Goal: Task Accomplishment & Management: Manage account settings

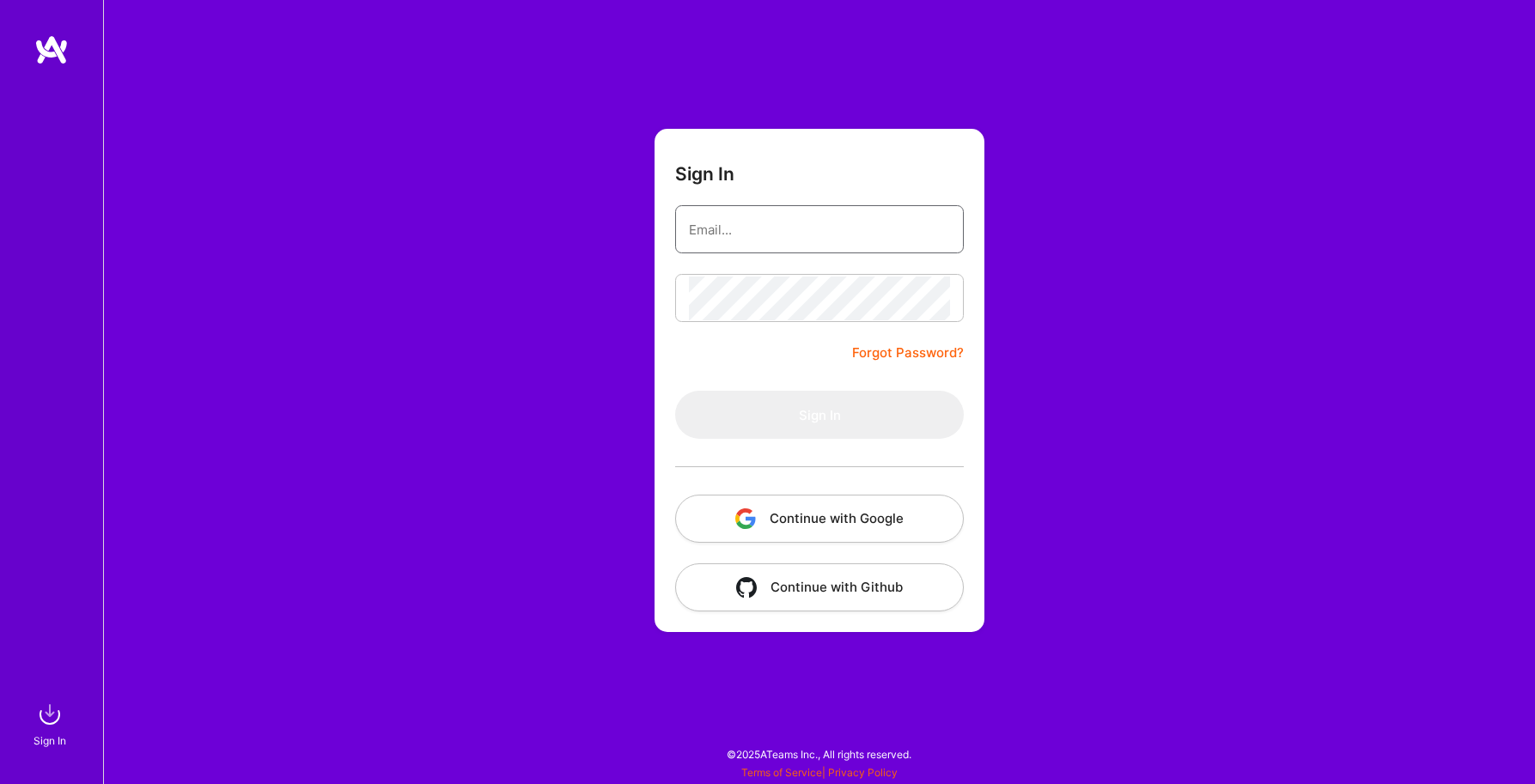
type input "[EMAIL_ADDRESS][DOMAIN_NAME]"
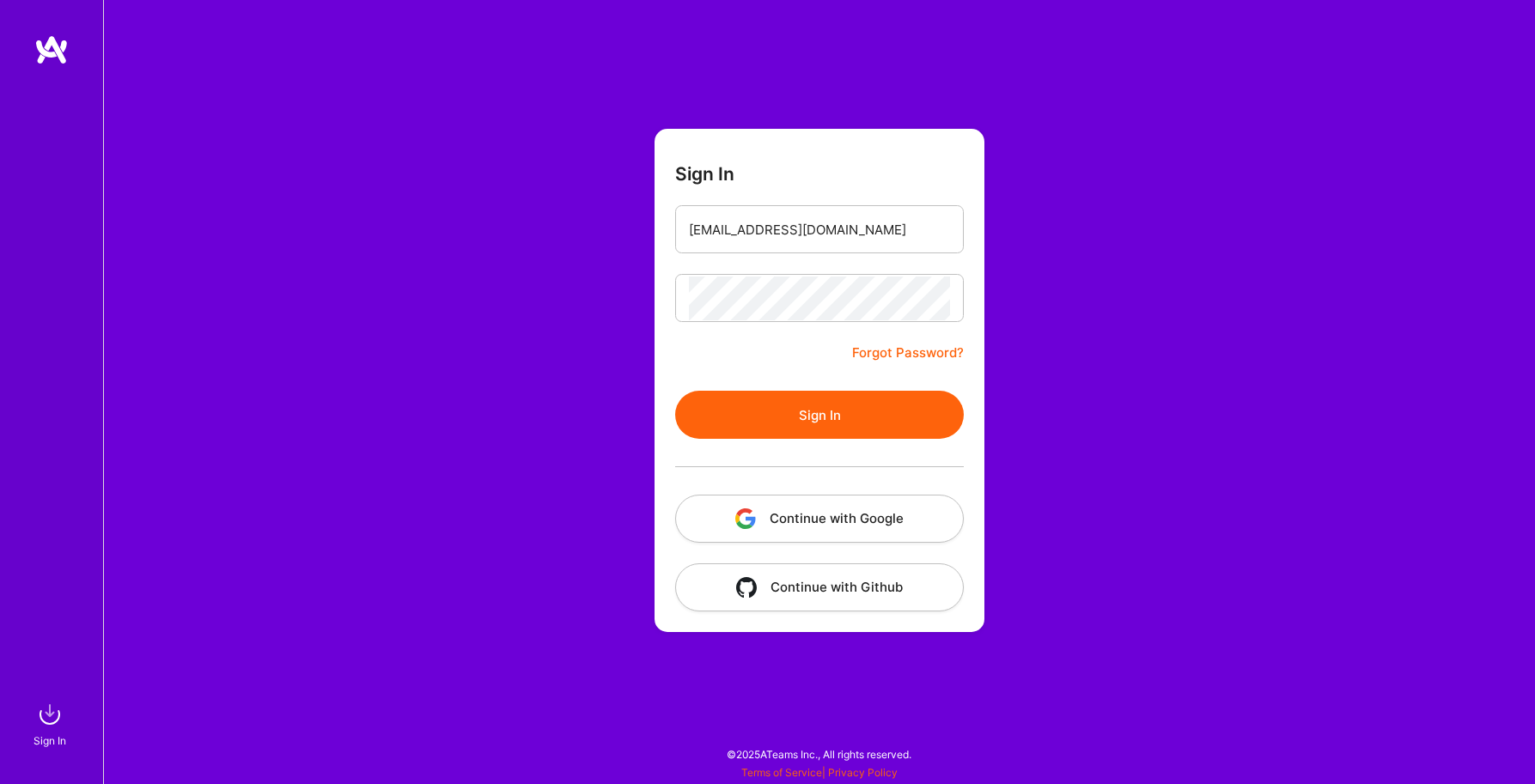
click at [750, 422] on button "Sign In" at bounding box center [819, 415] width 288 height 48
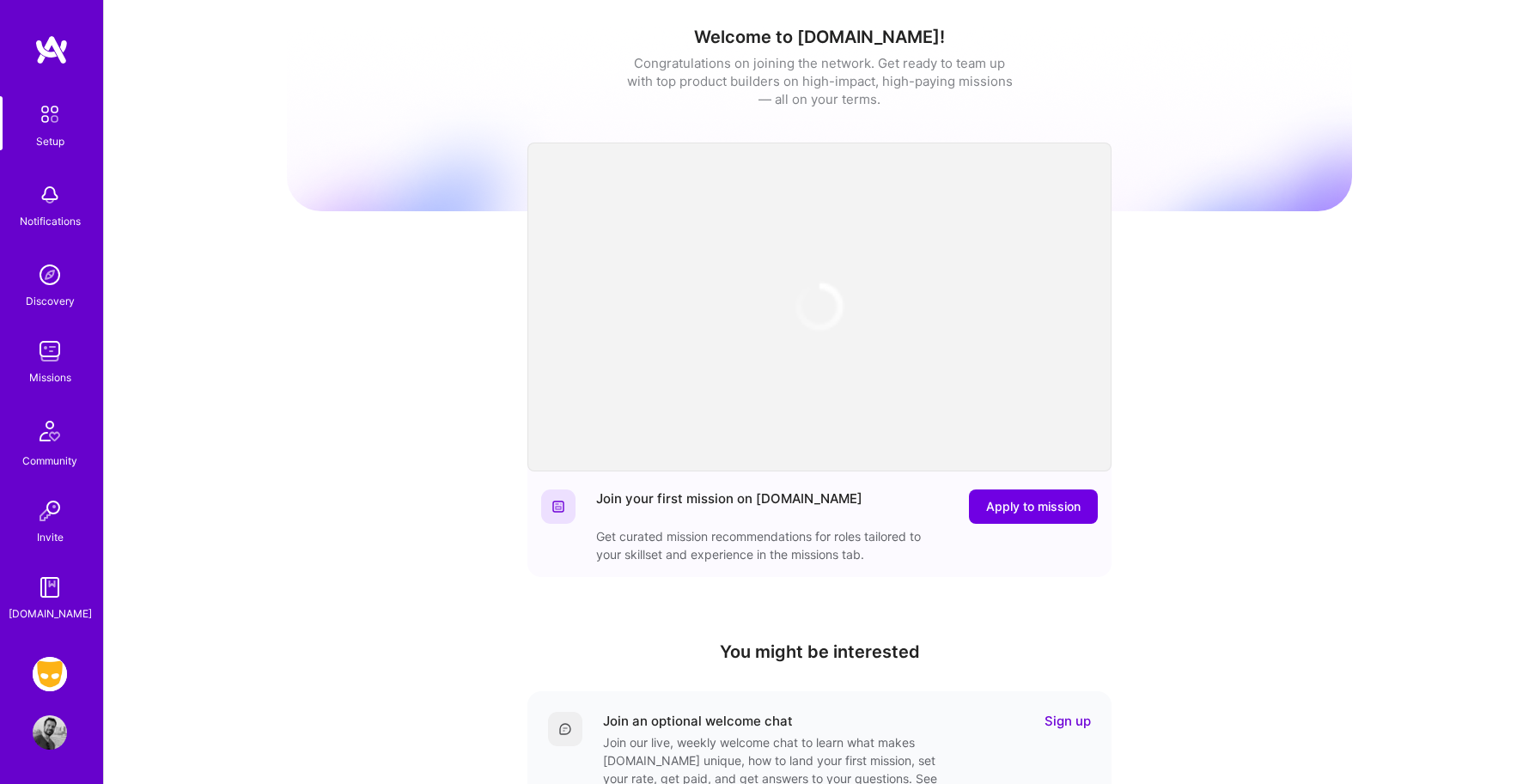
click at [38, 673] on img at bounding box center [50, 674] width 35 height 35
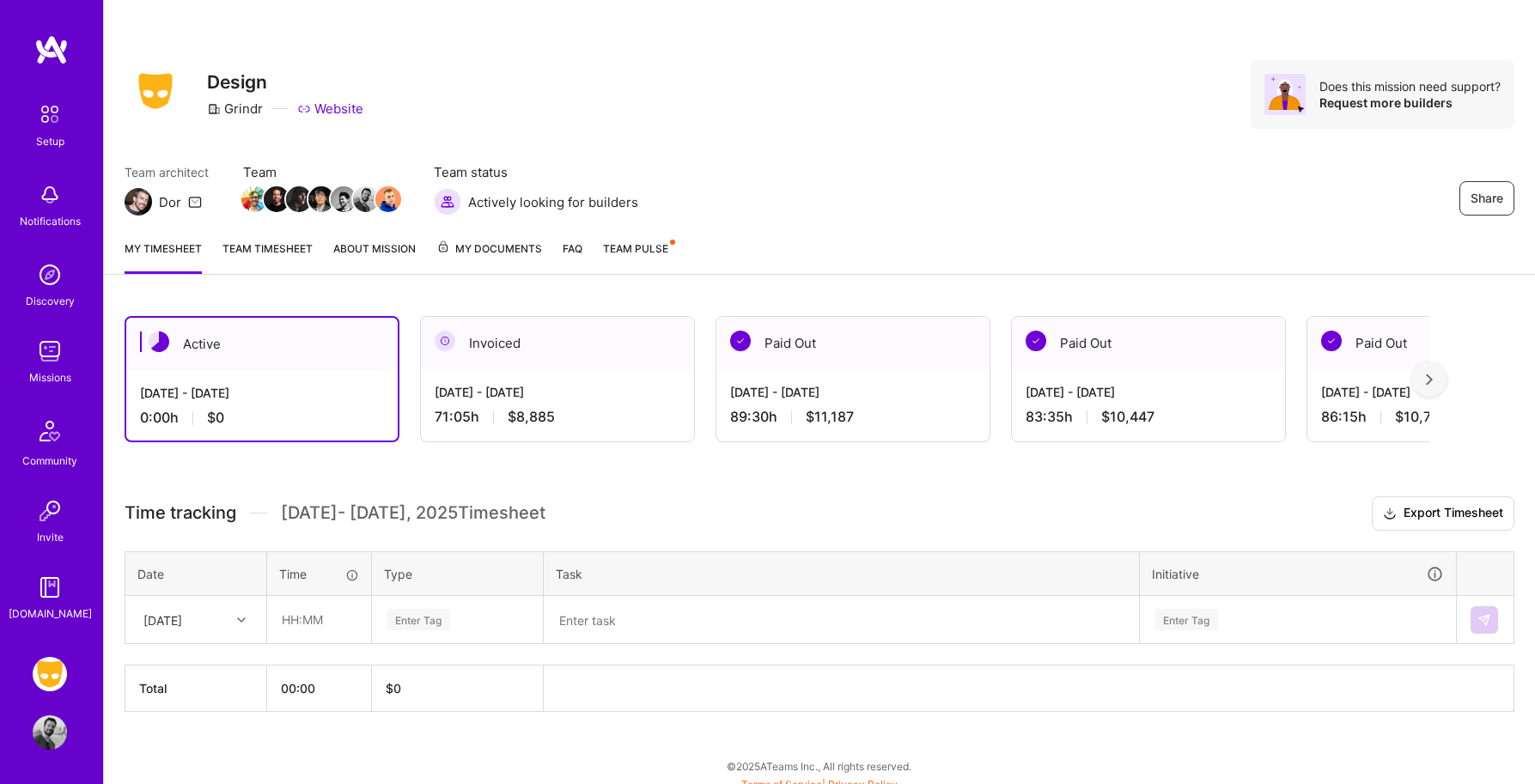
scroll to position [12, 0]
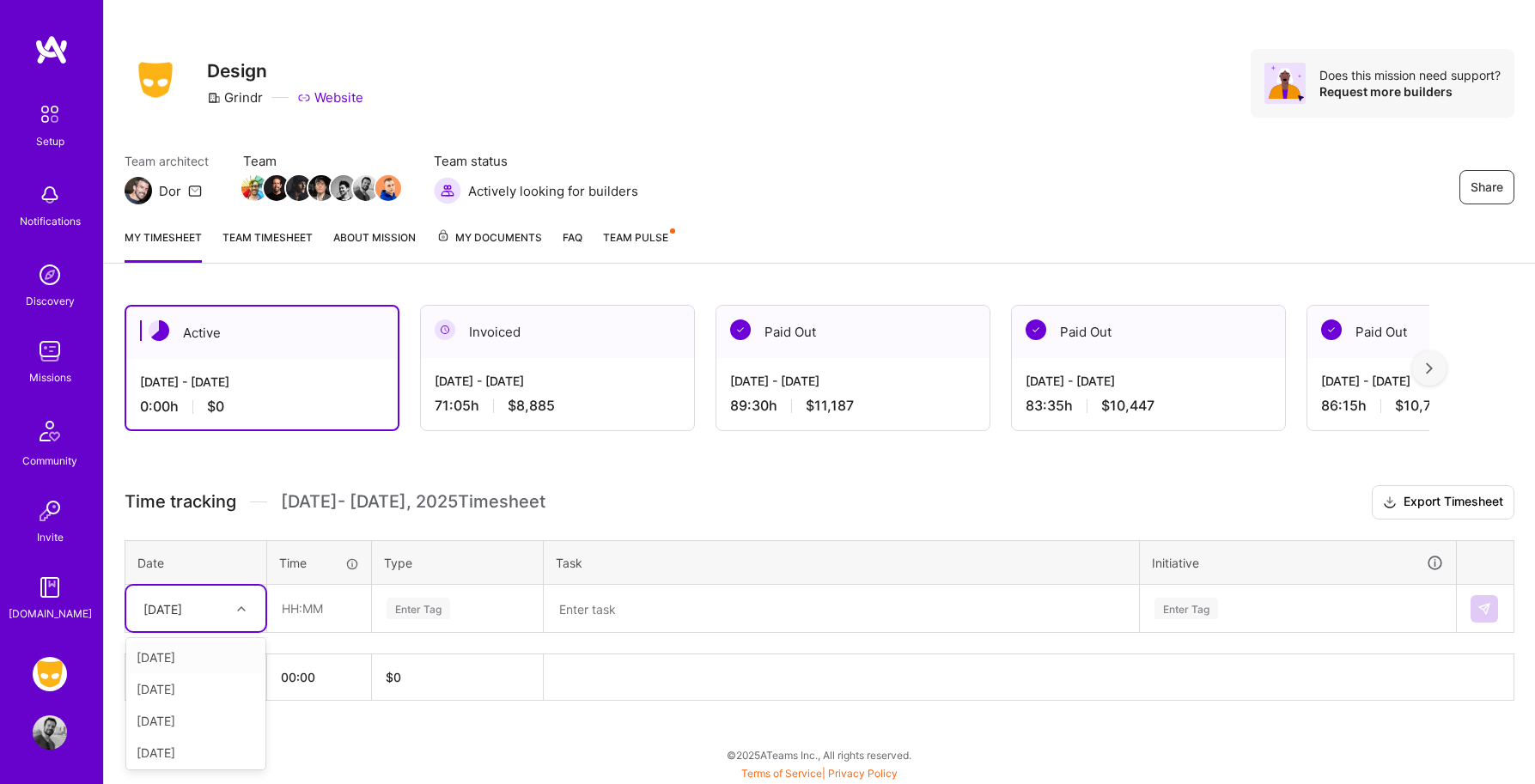
click at [225, 608] on div "Sun, Aug 24" at bounding box center [182, 608] width 95 height 28
click at [197, 673] on div "Mon, Aug 18" at bounding box center [196, 675] width 139 height 32
click at [314, 606] on input "text" at bounding box center [319, 608] width 102 height 45
type input "02:00"
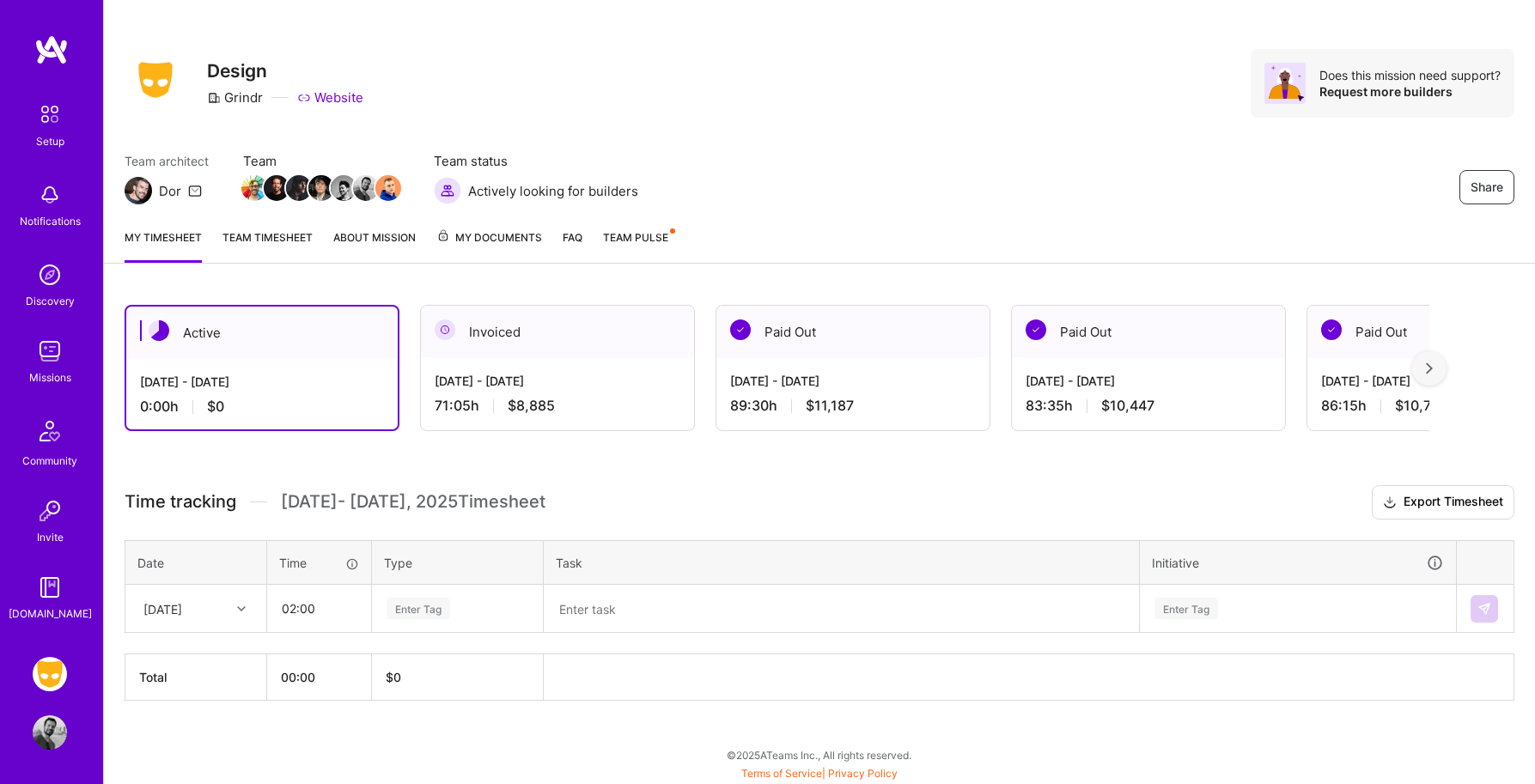
click at [428, 603] on div "Enter Tag" at bounding box center [418, 609] width 64 height 27
type input "des"
click at [429, 664] on span "Design" at bounding box center [407, 665] width 51 height 23
click at [589, 612] on textarea at bounding box center [841, 609] width 592 height 44
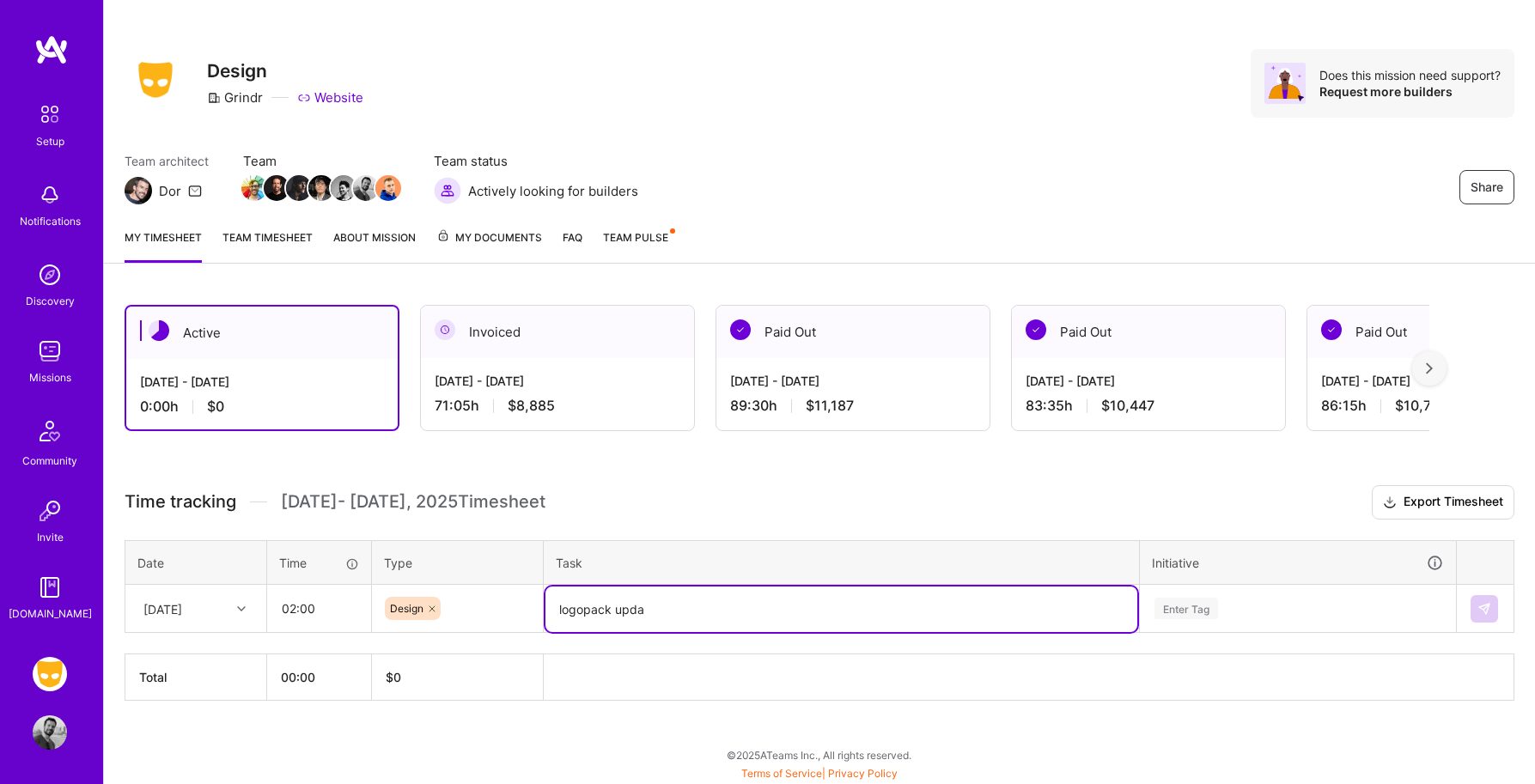
click at [583, 611] on textarea "logopack upda" at bounding box center [841, 609] width 592 height 45
click at [674, 612] on textarea "logopack upda" at bounding box center [841, 609] width 592 height 45
type textarea "logopack update"
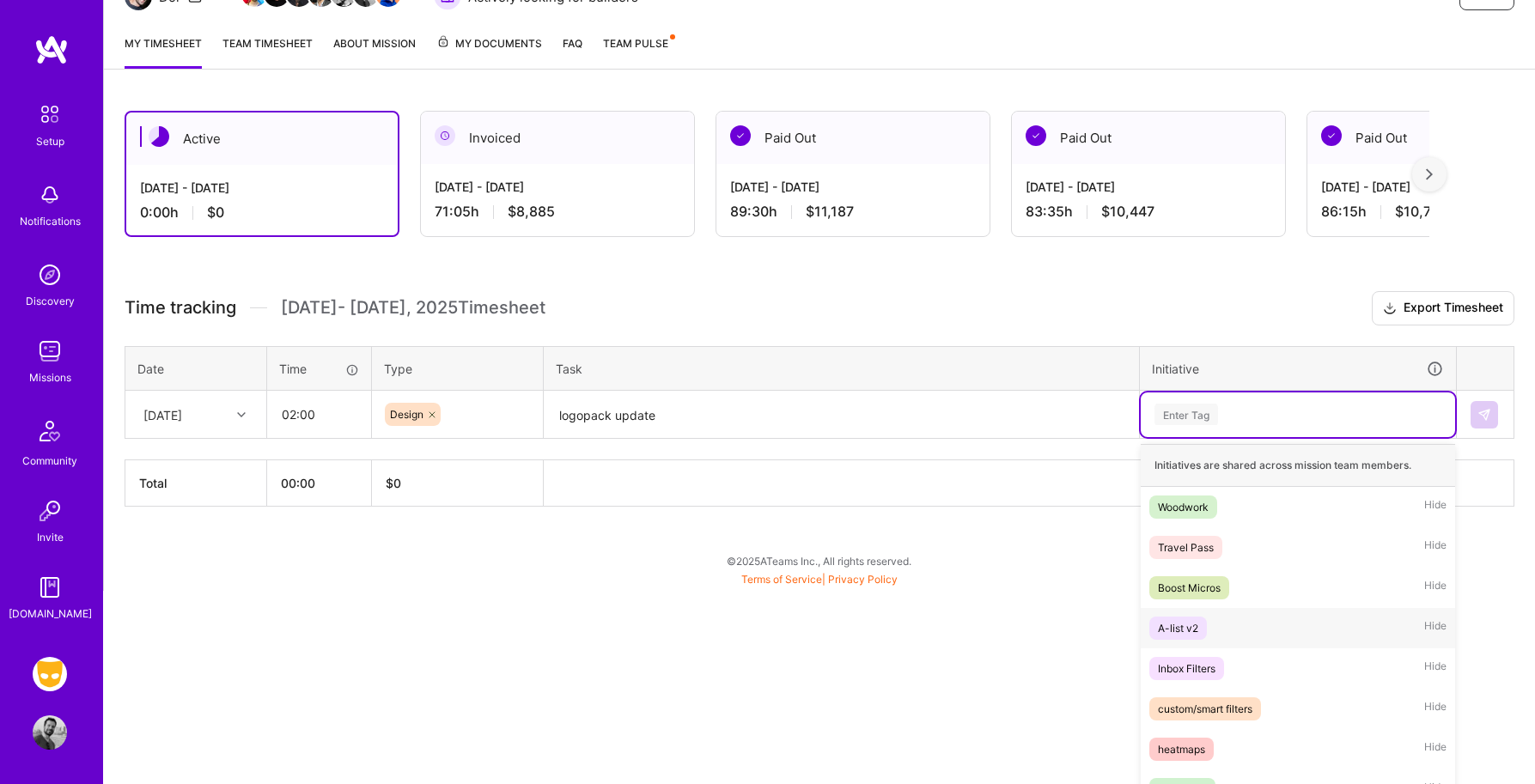
click at [1204, 437] on div "option A-list v2 focused, 4 of 28. 28 results available. Use Up and Down to cho…" at bounding box center [1298, 414] width 314 height 44
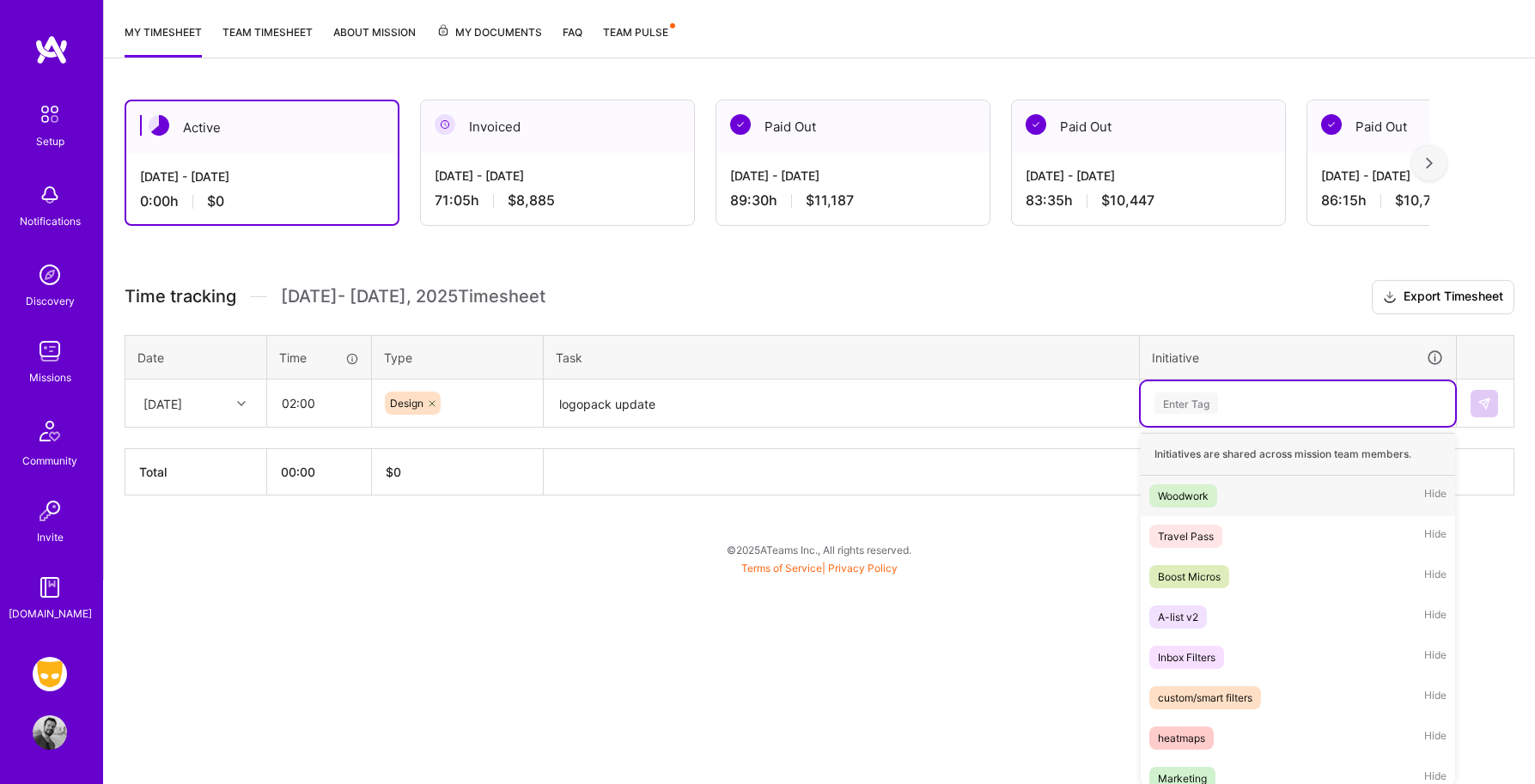
click at [1186, 489] on div "Woodwork" at bounding box center [1182, 495] width 51 height 18
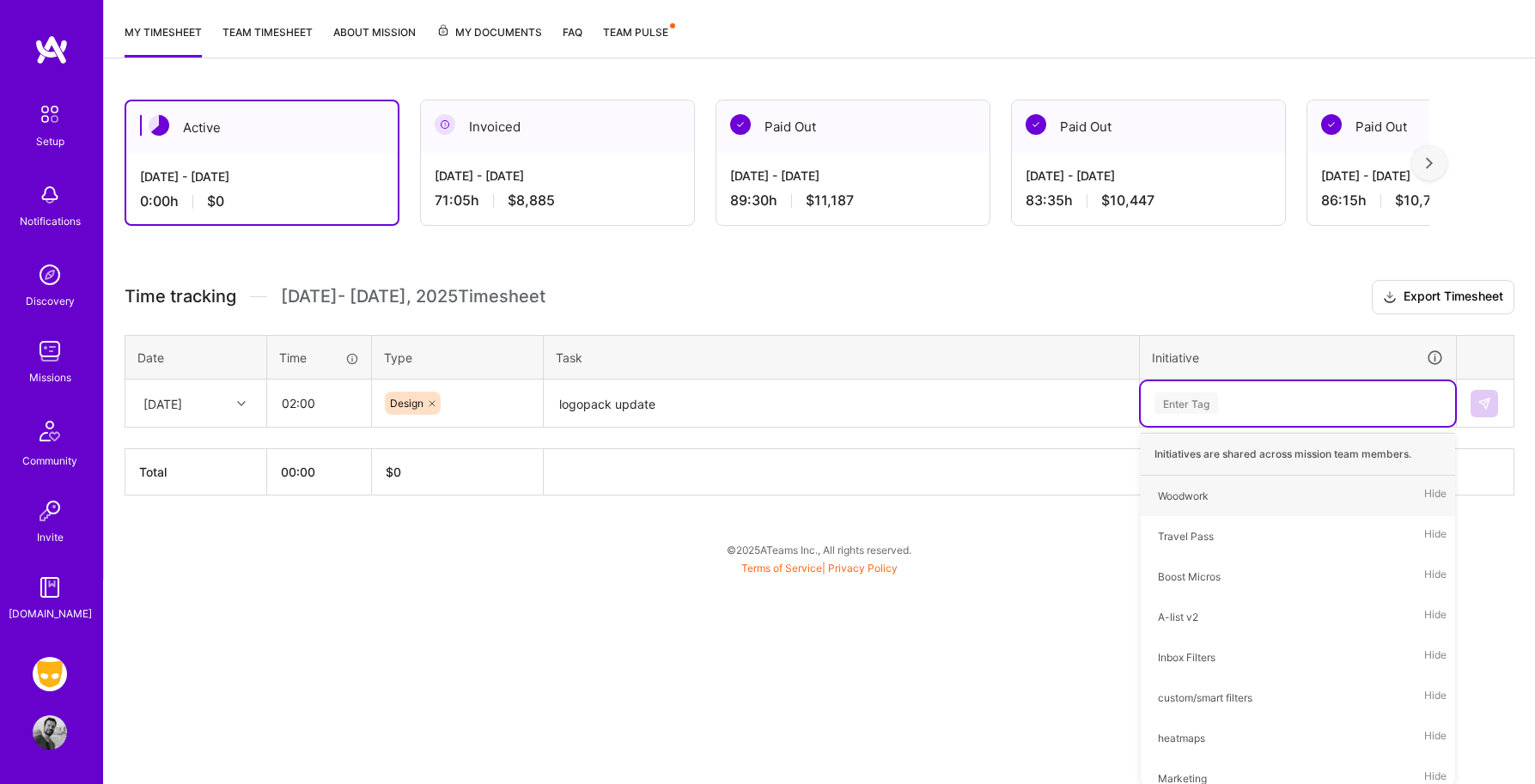
scroll to position [12, 0]
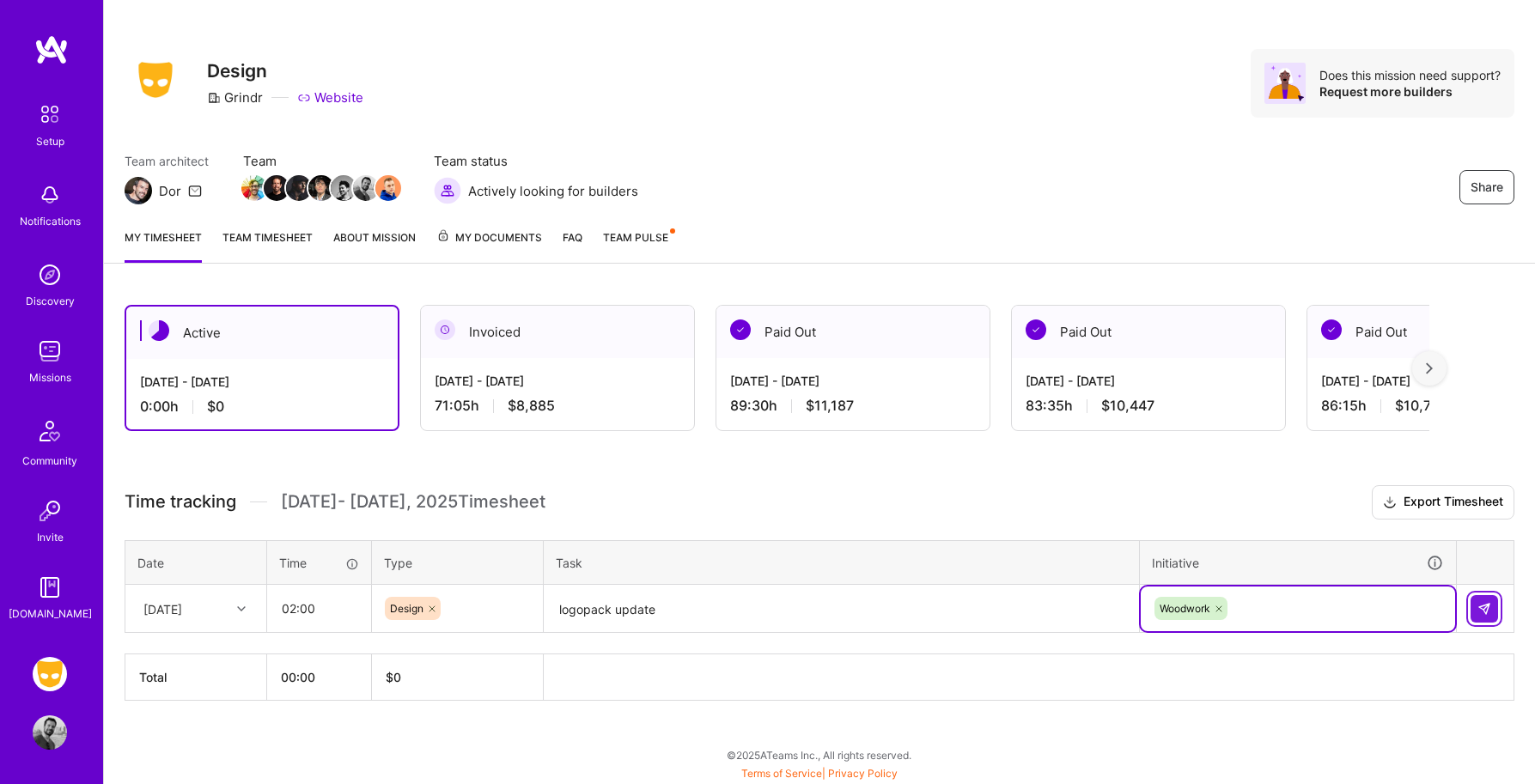
click at [1491, 612] on button at bounding box center [1484, 609] width 28 height 28
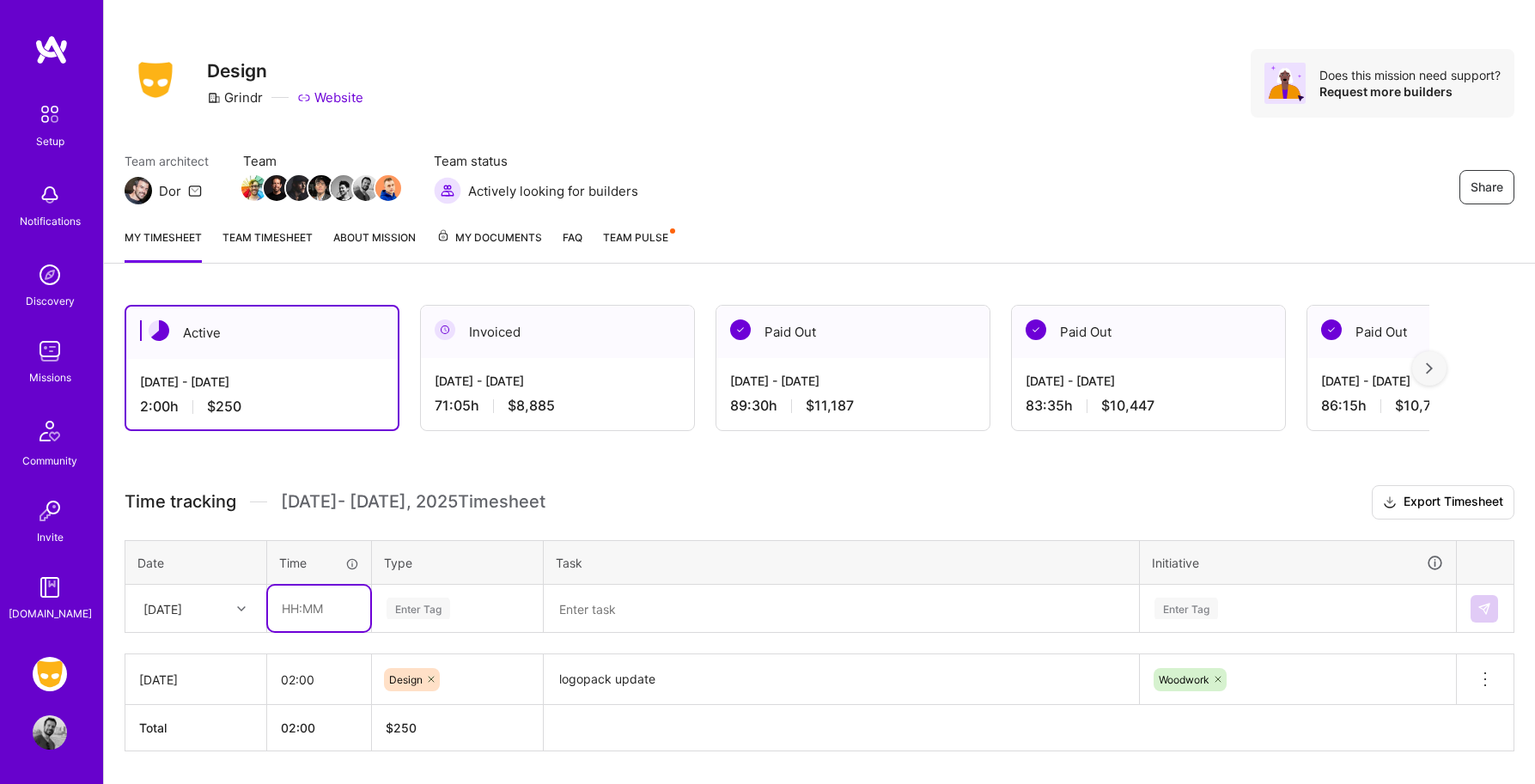
click at [316, 617] on input "text" at bounding box center [319, 608] width 102 height 45
type input "02:00"
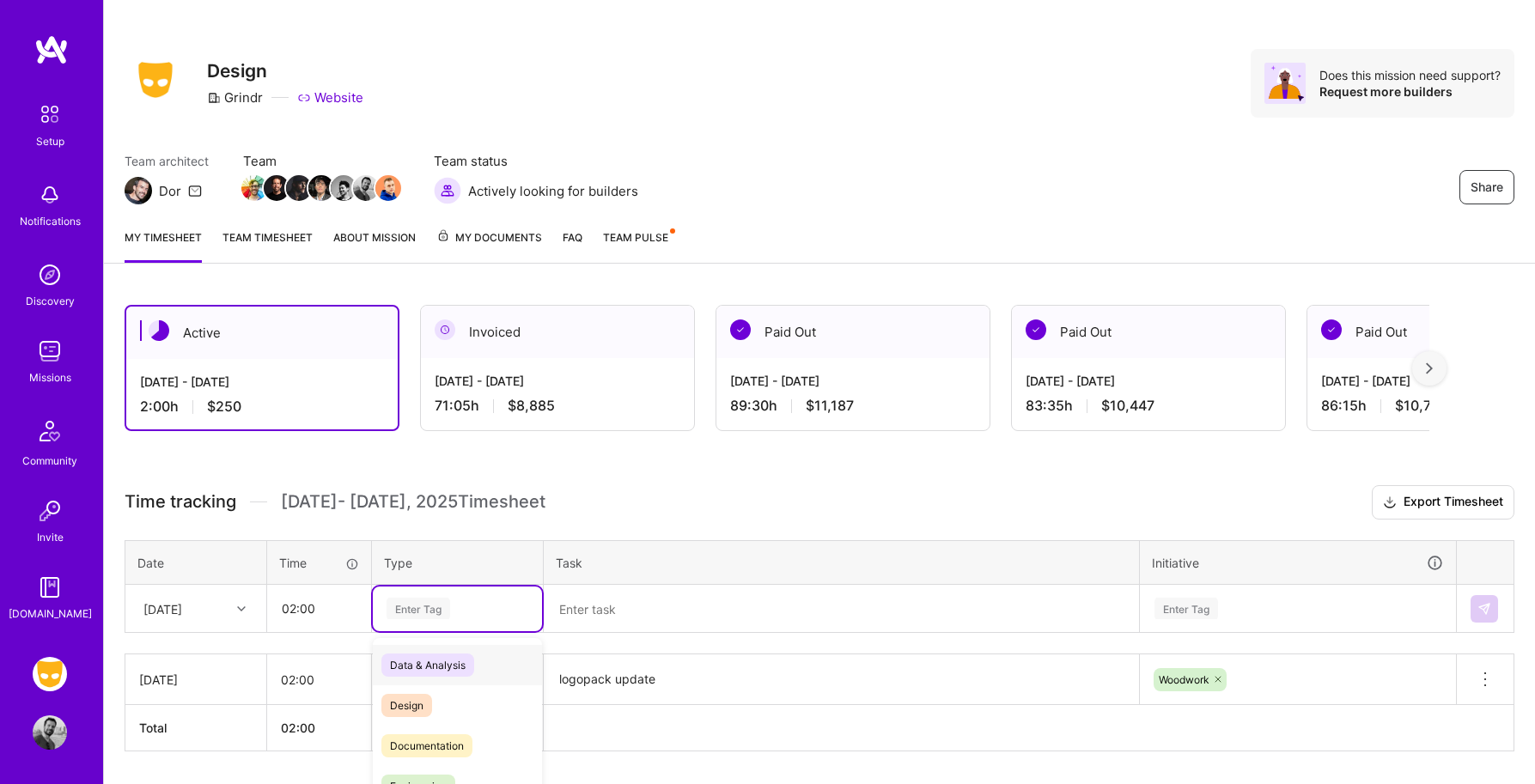
scroll to position [62, 0]
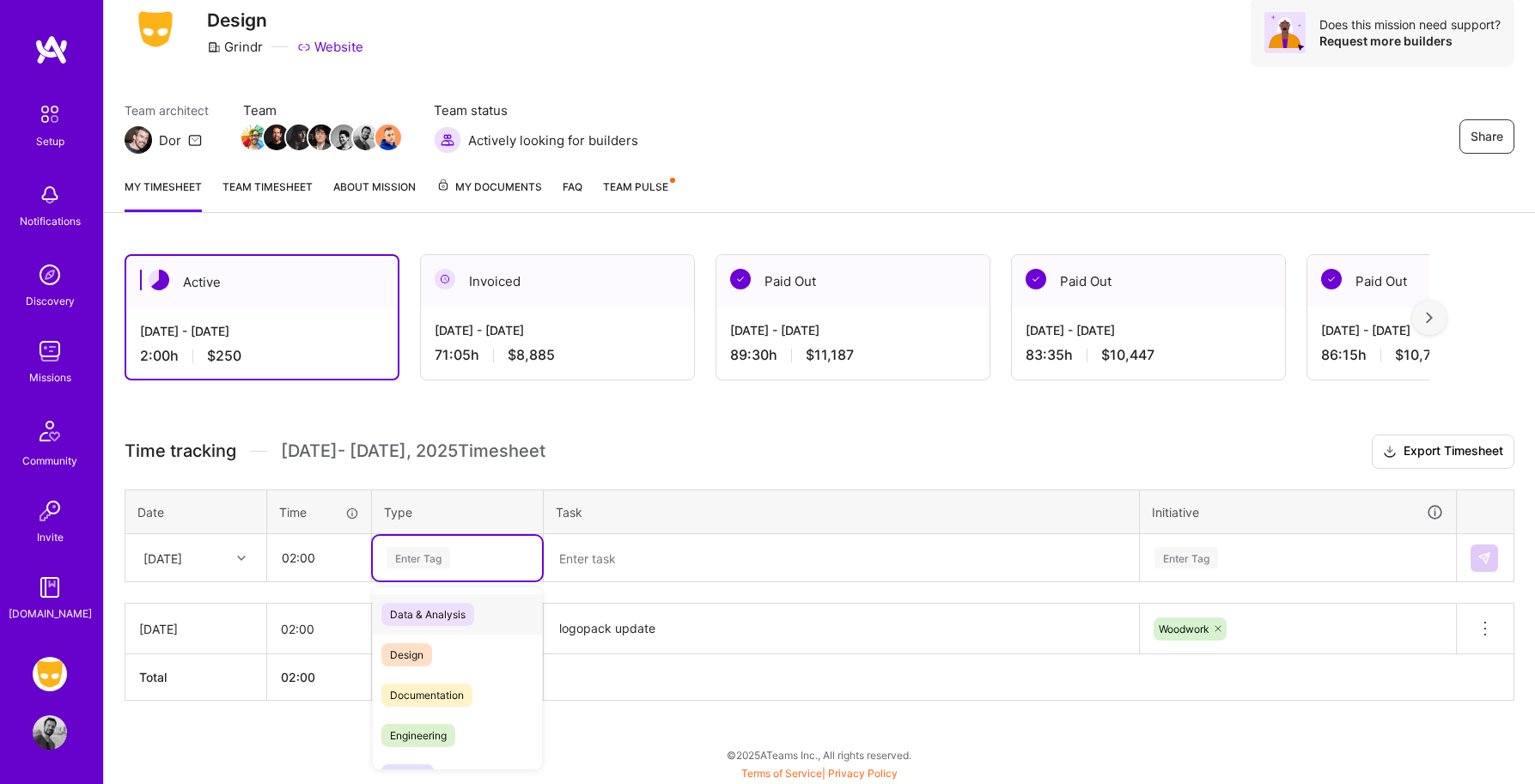
click at [403, 580] on div "option Design, selected. option Data & Analysis focused, 0 of 2. 17 results ava…" at bounding box center [458, 558] width 170 height 44
click at [421, 651] on span "Design" at bounding box center [407, 655] width 51 height 23
click at [614, 551] on textarea at bounding box center [841, 558] width 592 height 45
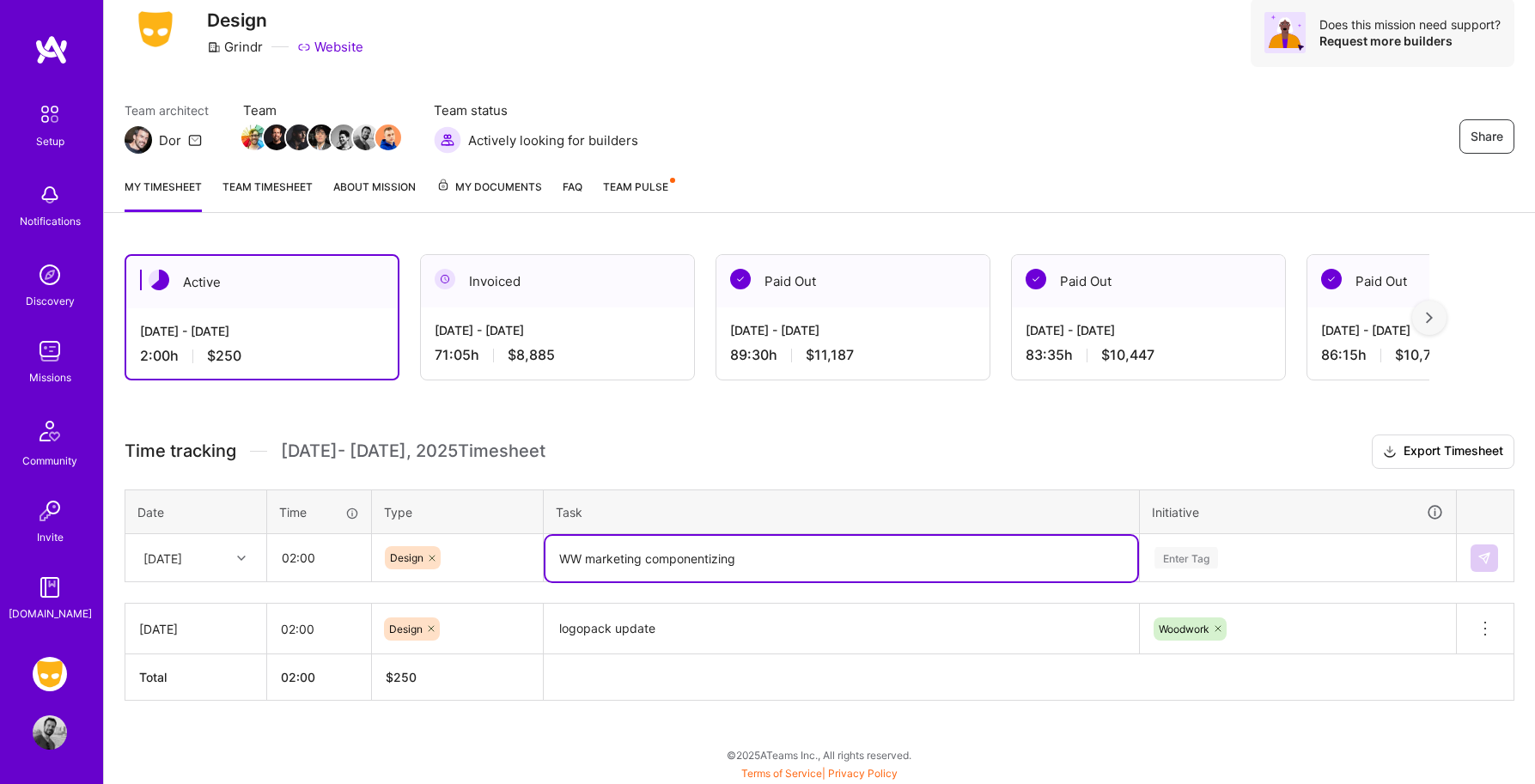
type textarea "WW marketing componentizing"
click at [1220, 554] on div "Enter Tag" at bounding box center [1298, 557] width 314 height 44
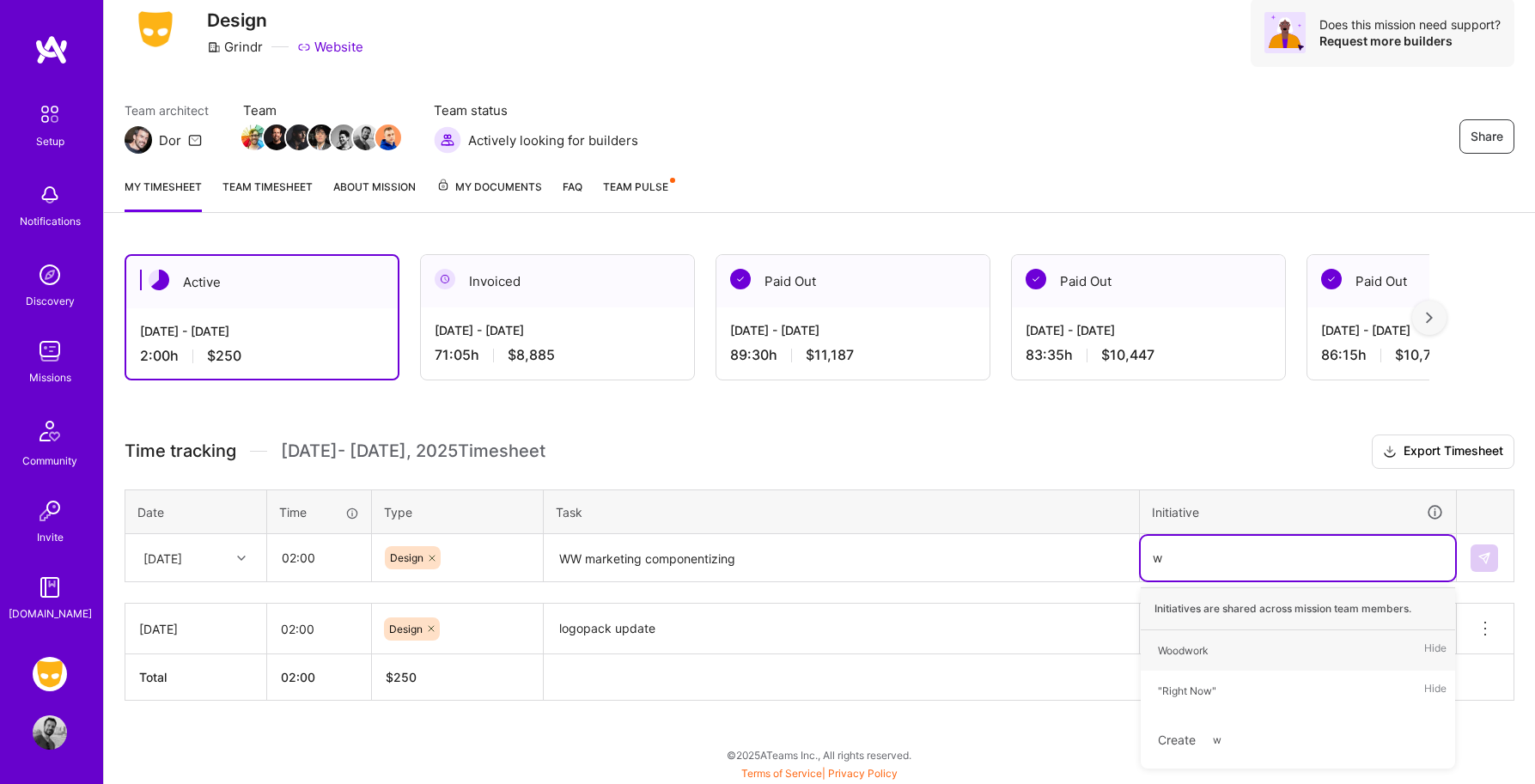
type input "wo"
click at [1211, 646] on span "Woodwork" at bounding box center [1182, 650] width 67 height 23
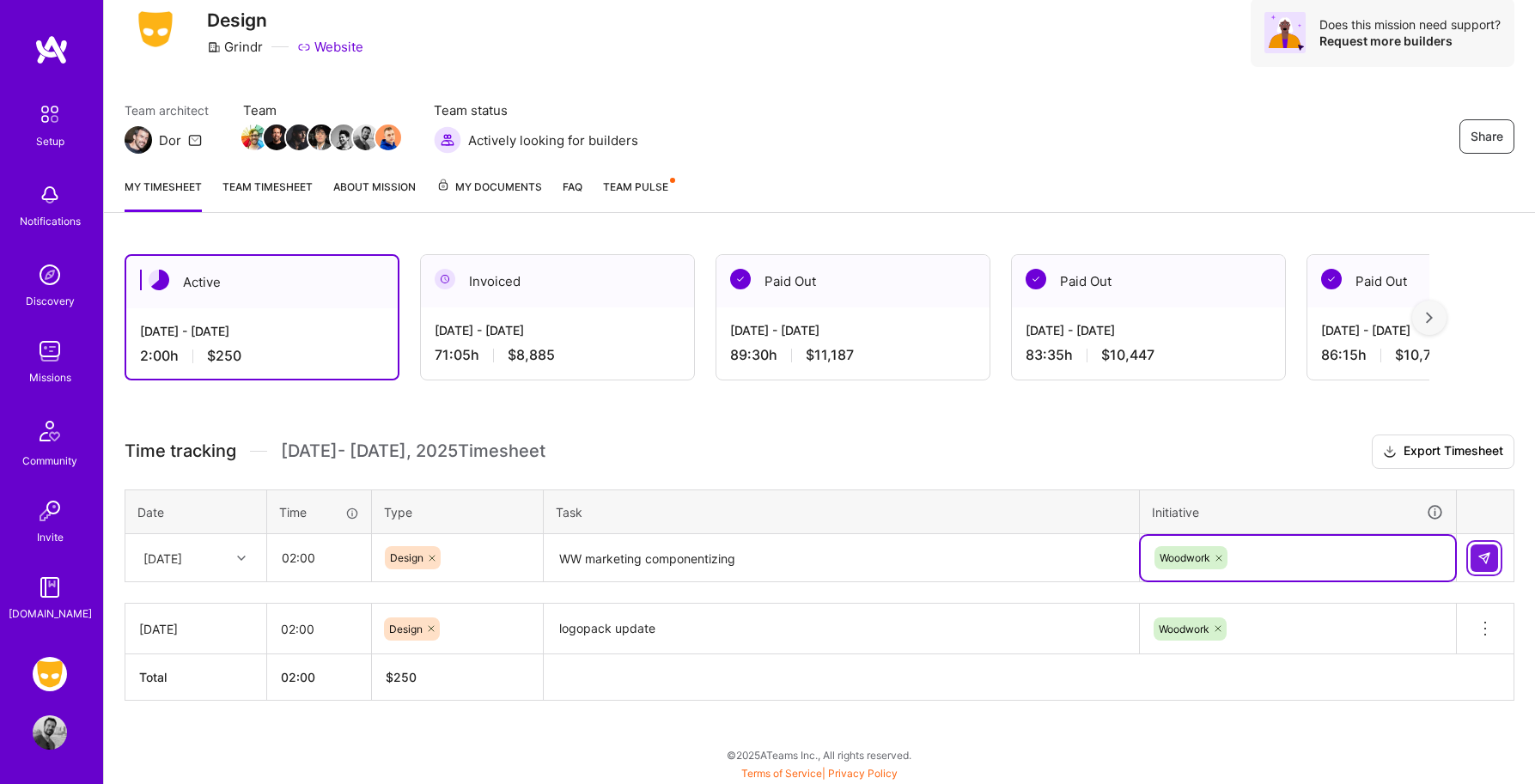
click at [1480, 556] on img at bounding box center [1484, 558] width 13 height 13
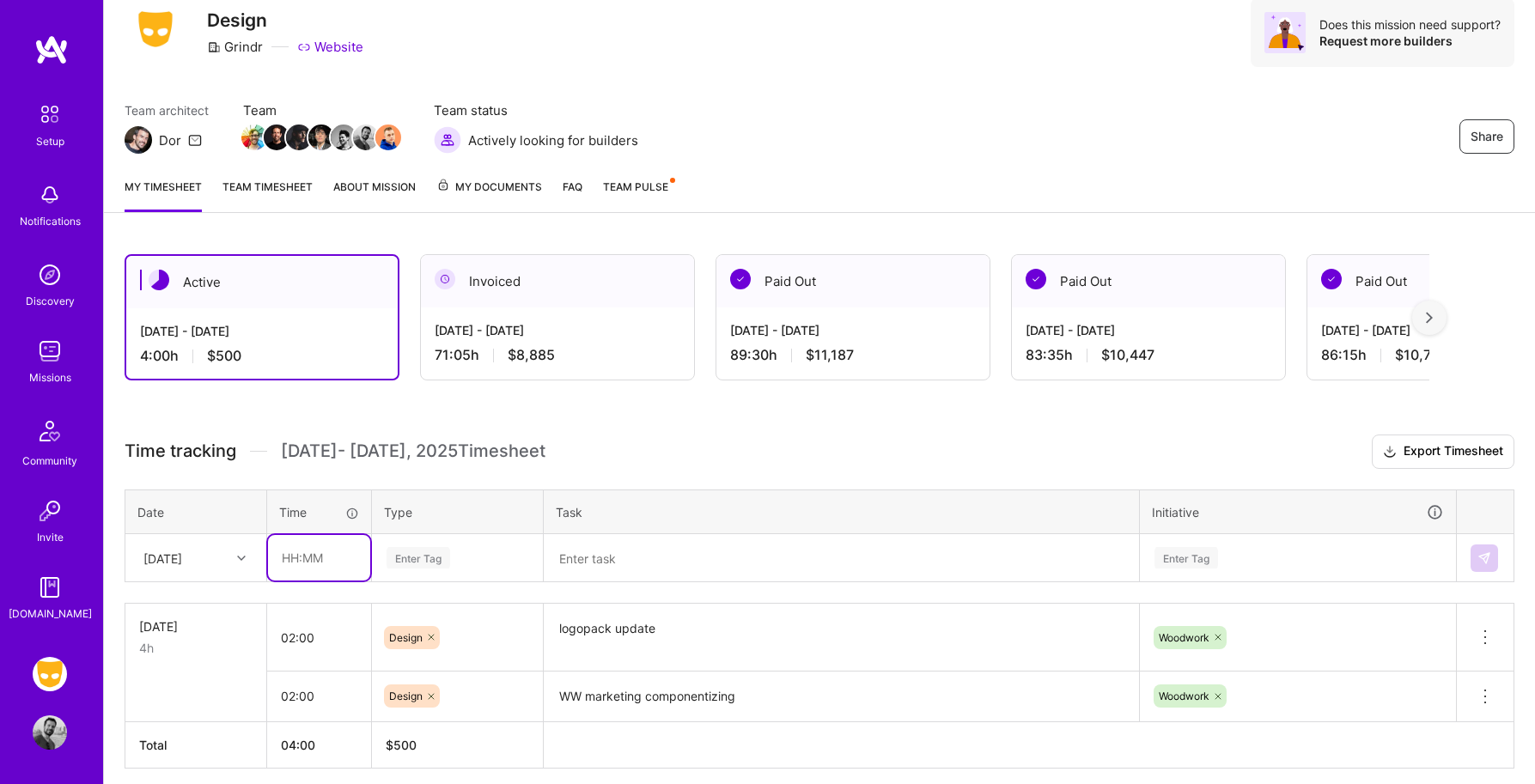
click at [320, 557] on input "text" at bounding box center [319, 557] width 102 height 45
type input "02:00"
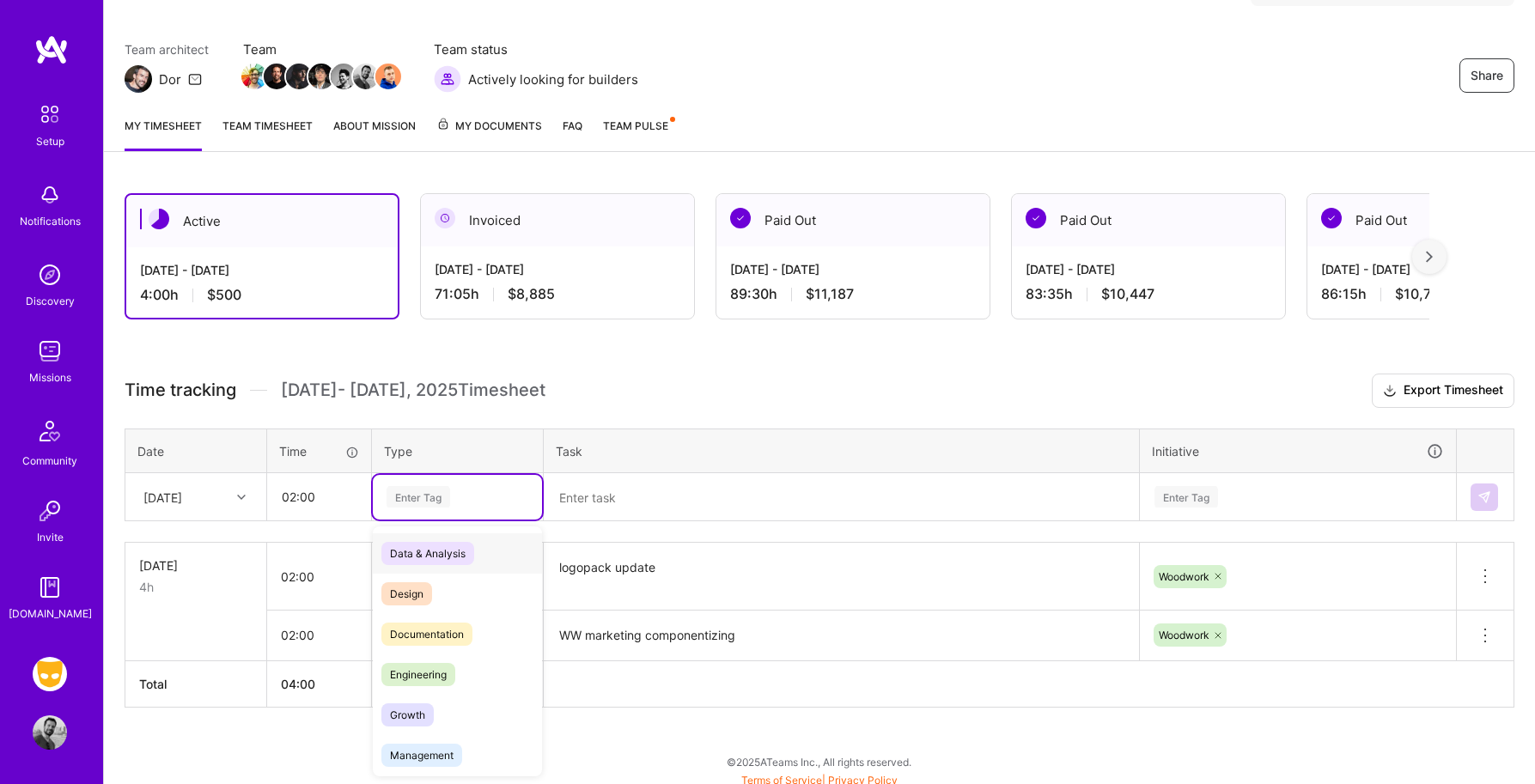
click at [419, 519] on div "option Design, selected. option Data & Analysis focused, 0 of 2. 17 results ava…" at bounding box center [458, 497] width 170 height 44
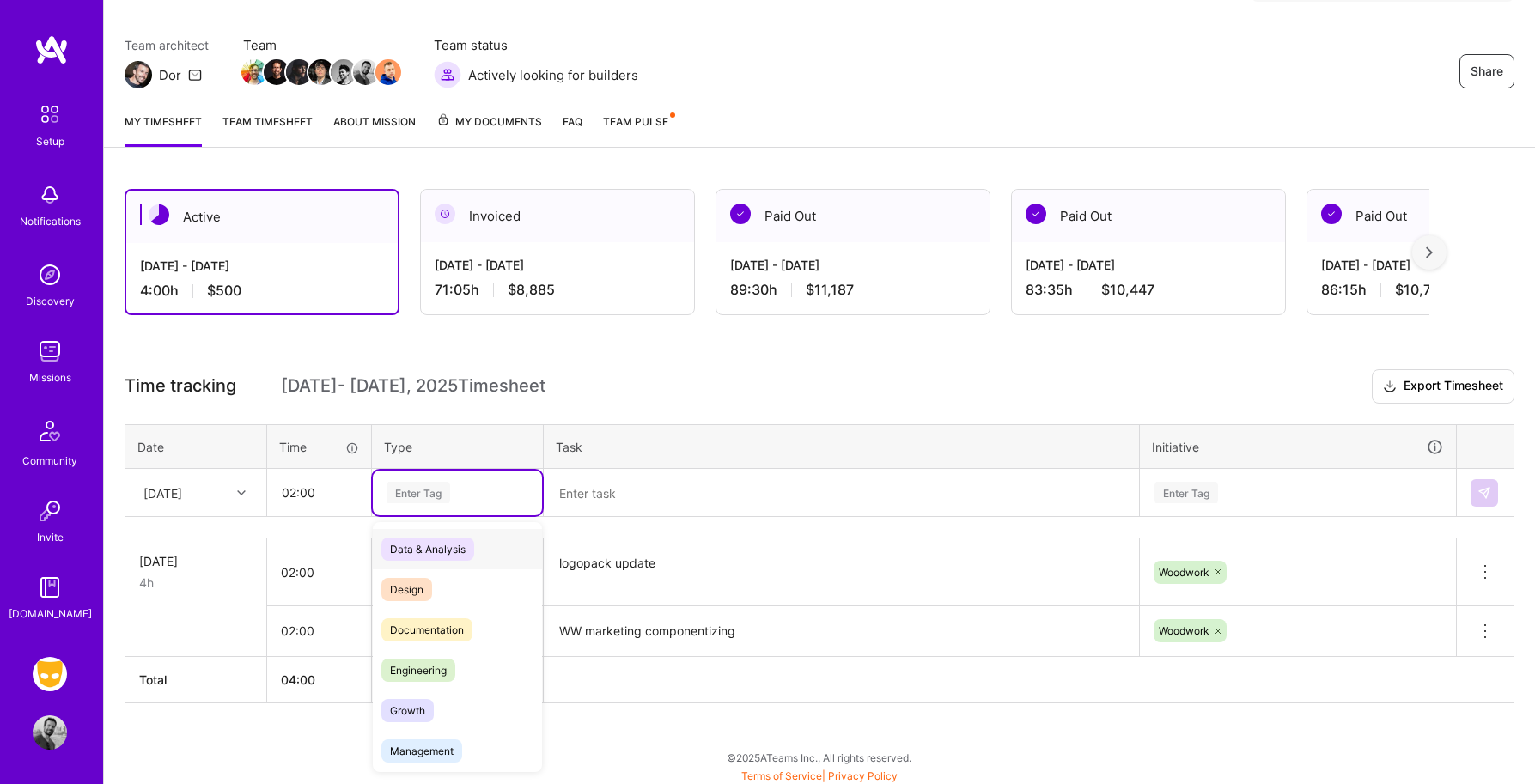
scroll to position [129, 0]
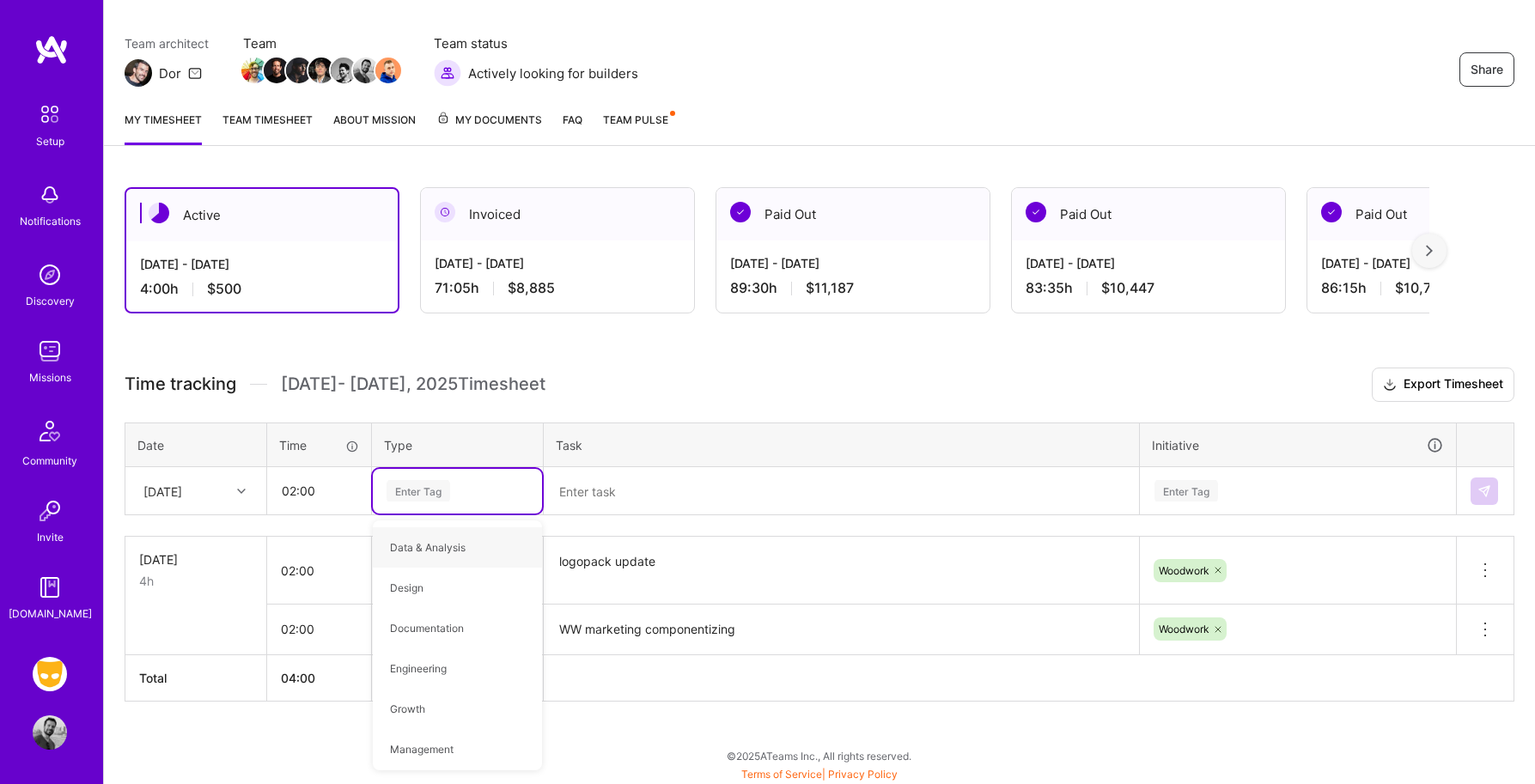
type input "4"
type input "2"
click at [416, 501] on div "Enter Tag" at bounding box center [458, 491] width 170 height 44
type input "t"
type input "tes"
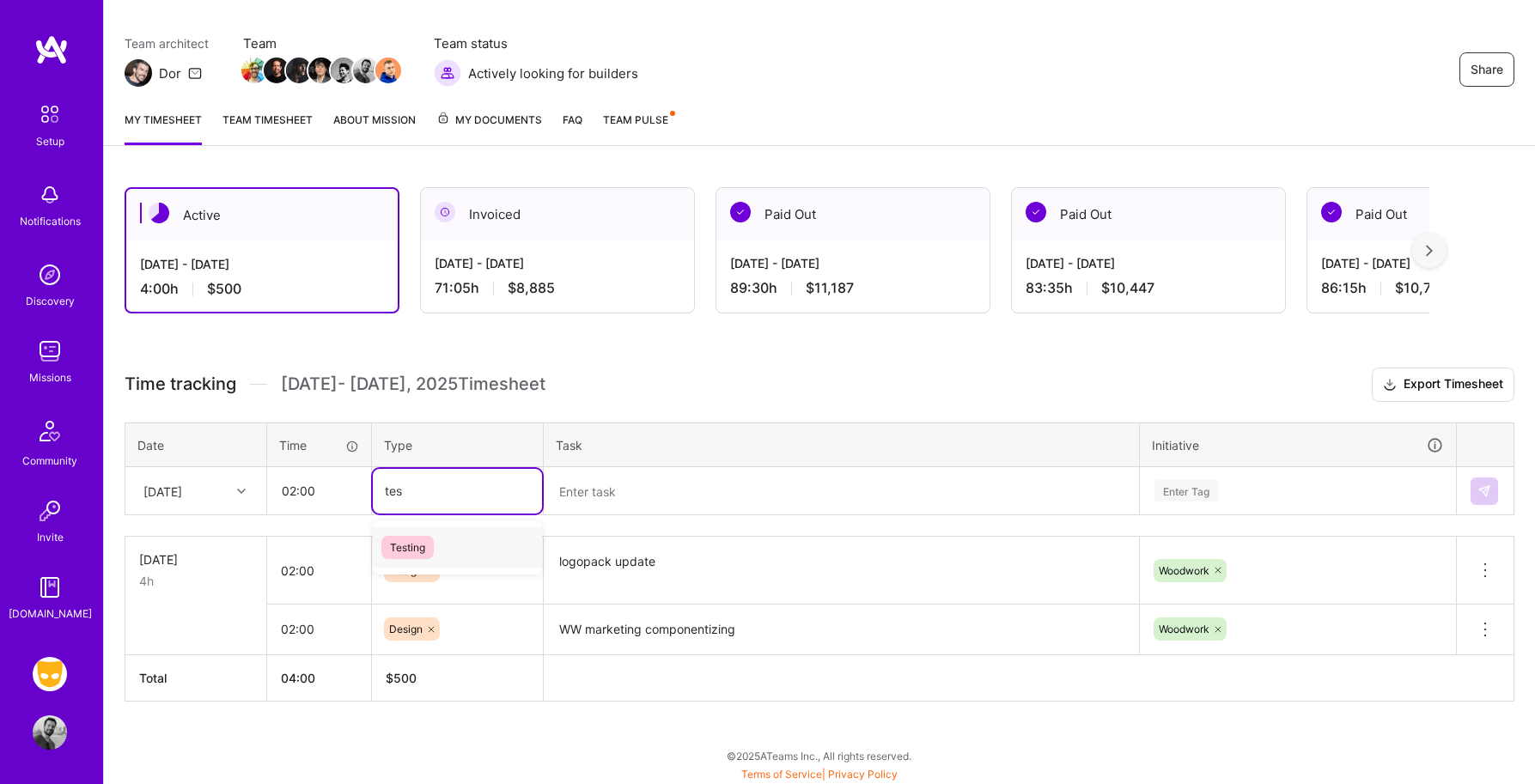
click at [425, 543] on span "Testing" at bounding box center [408, 547] width 52 height 23
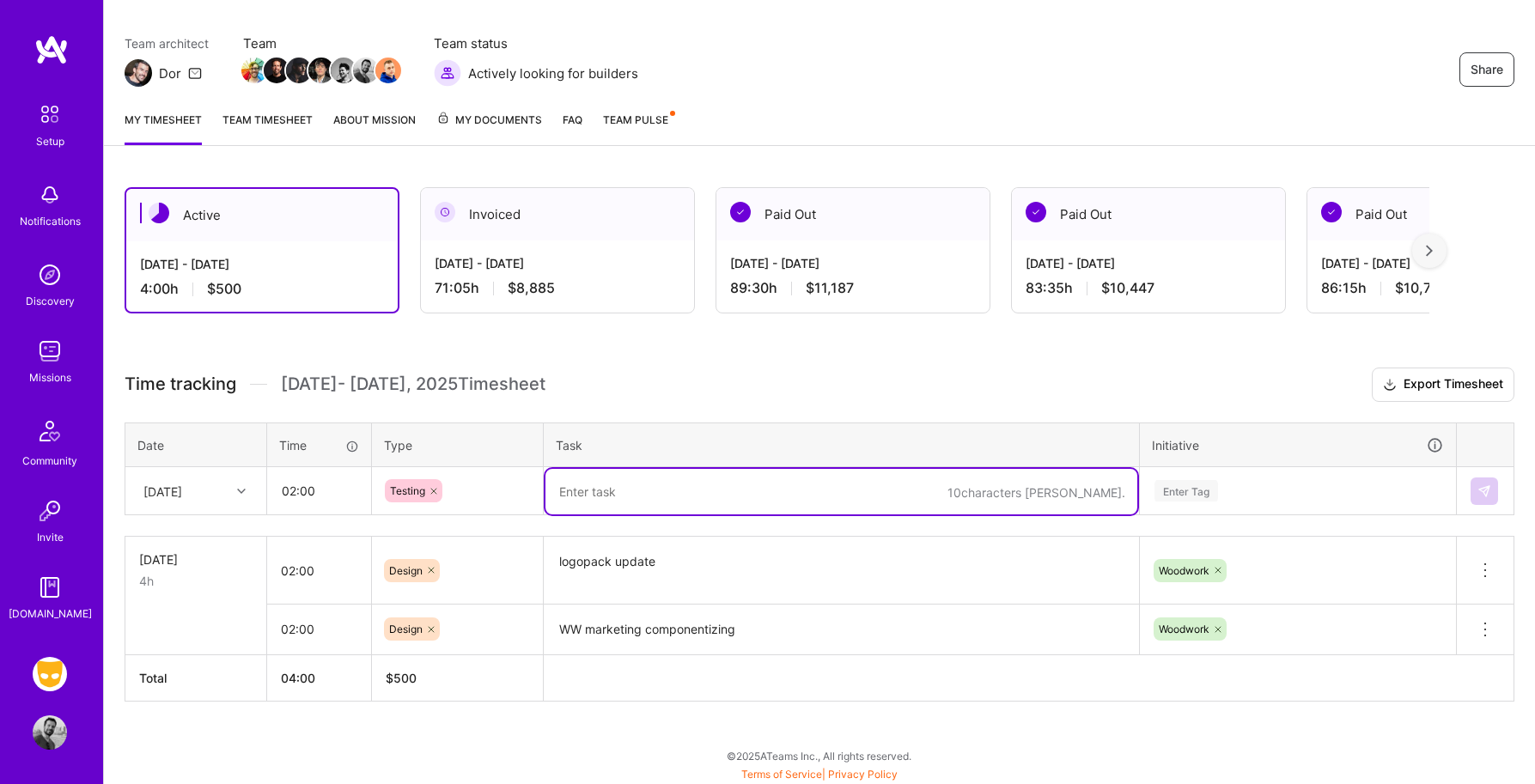
click at [612, 487] on textarea at bounding box center [841, 491] width 592 height 45
click at [641, 485] on textarea "product page QA" at bounding box center [841, 491] width 592 height 45
click at [711, 502] on textarea "product page backlog QA" at bounding box center [841, 491] width 592 height 45
type textarea "product page backlog QA + breakpoint vis"
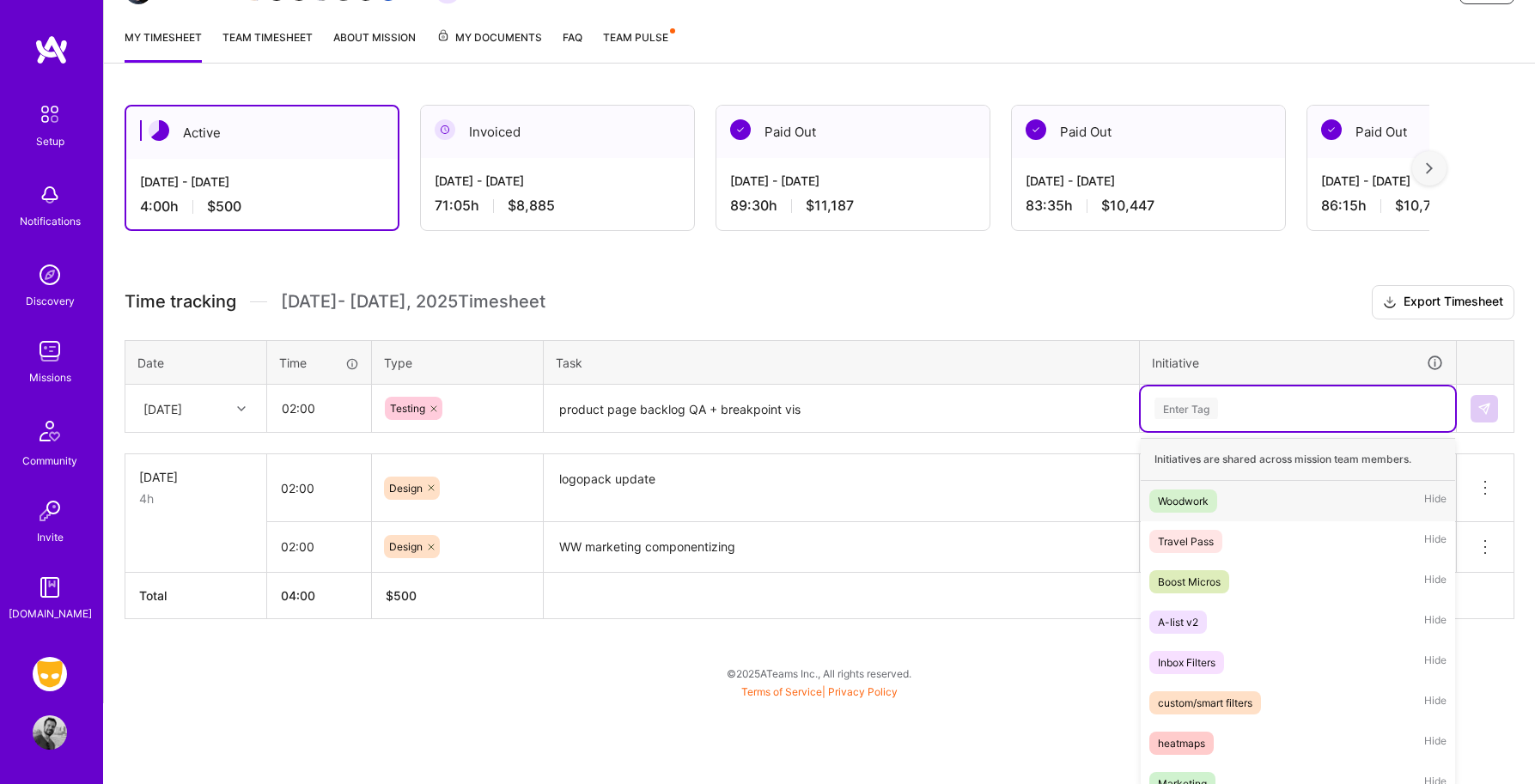
click at [1180, 431] on div "option Woodwork, selected. option Woodwork focused, 1 of 28. 28 results availab…" at bounding box center [1298, 408] width 314 height 44
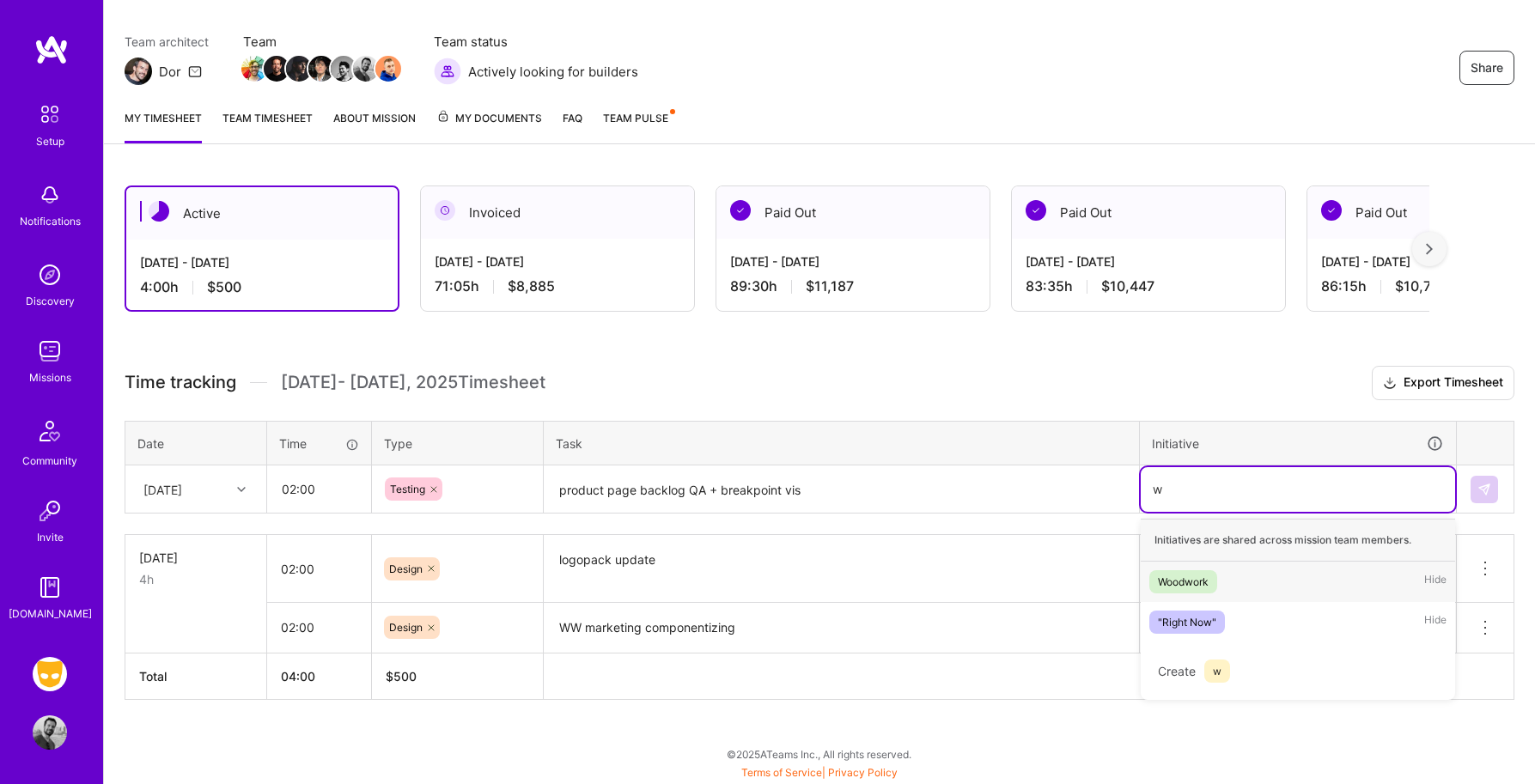
scroll to position [130, 0]
type input "wood"
click at [1190, 587] on div "Woodwork" at bounding box center [1182, 582] width 51 height 18
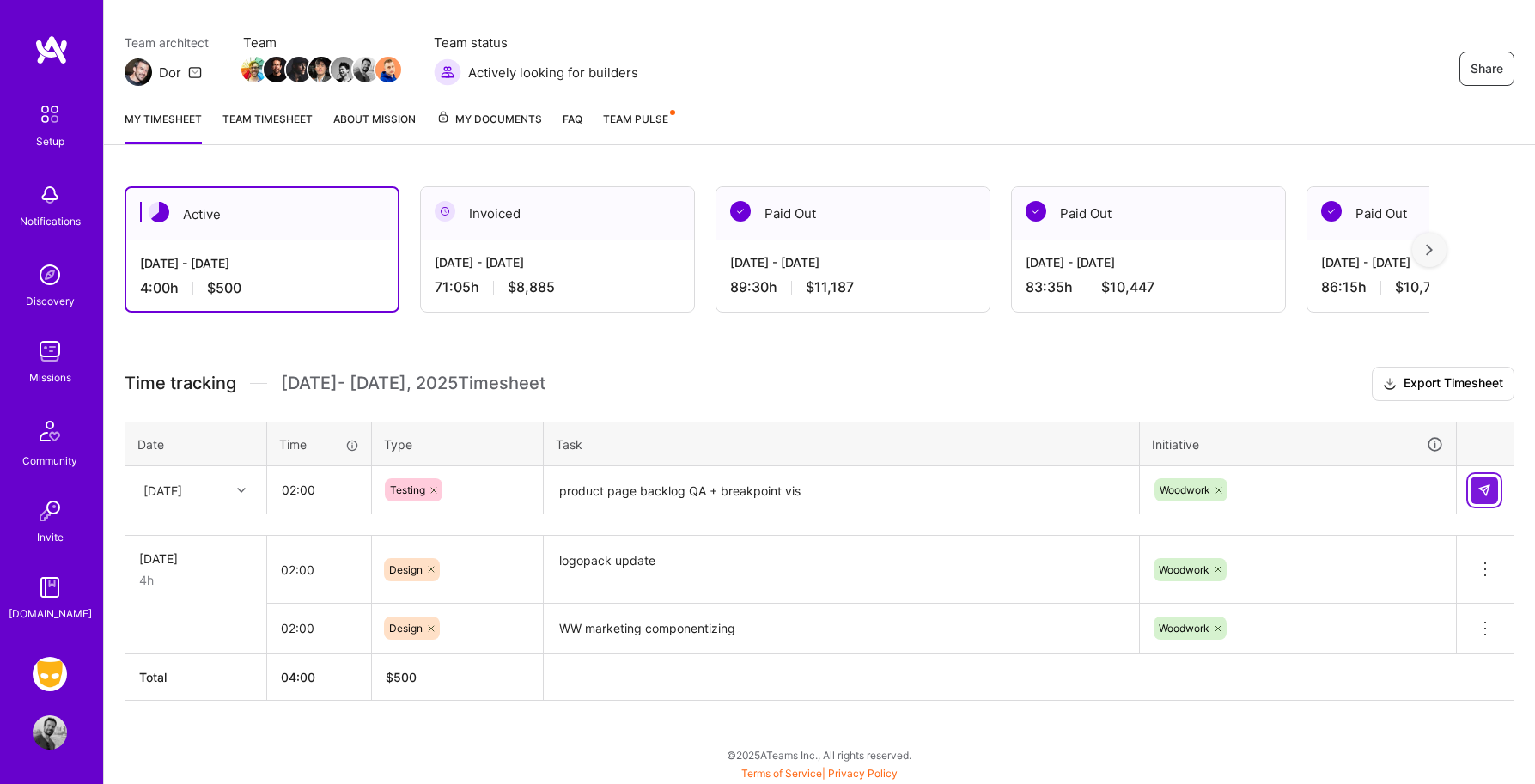
click at [1479, 483] on img at bounding box center [1484, 490] width 13 height 13
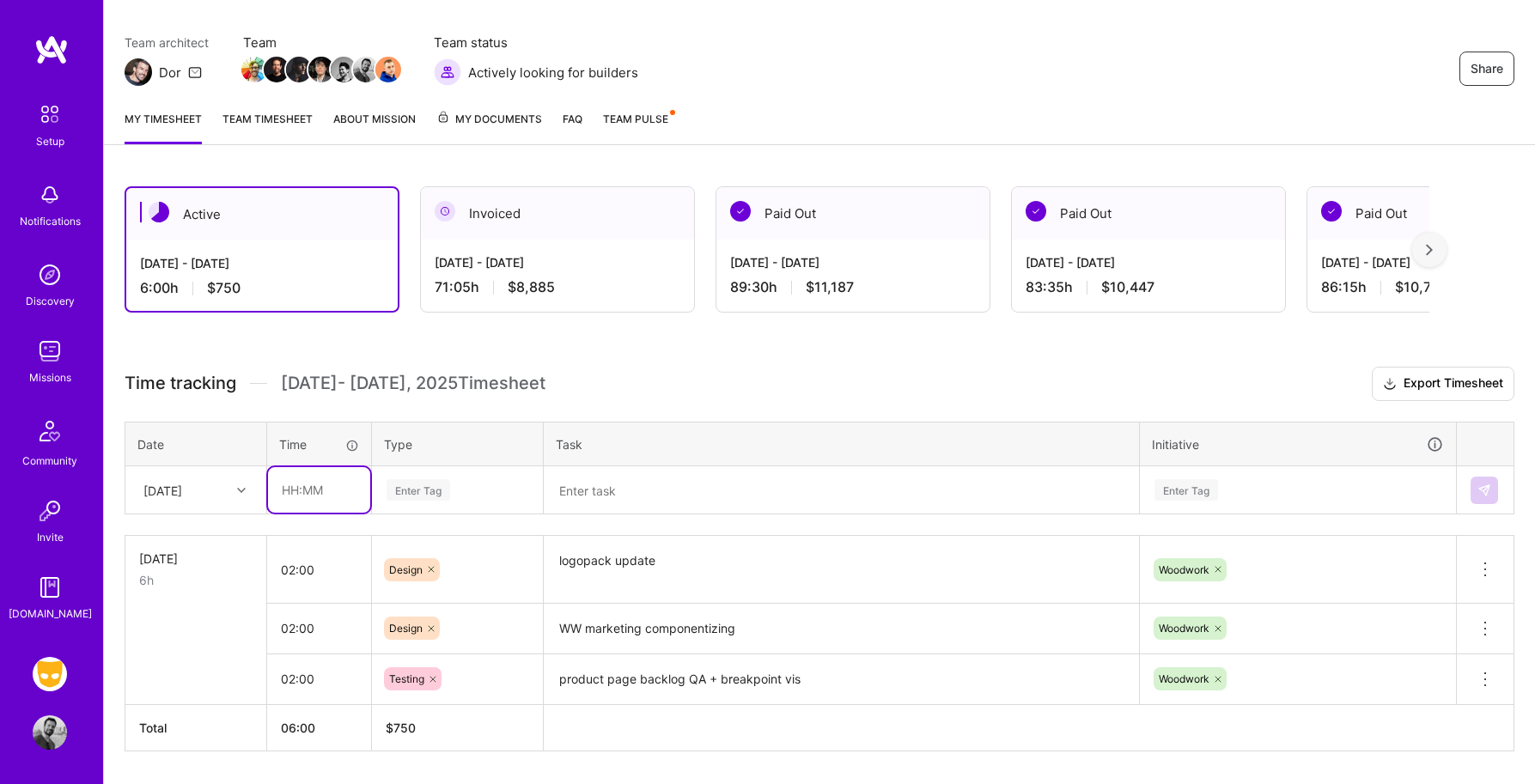
click at [327, 483] on input "text" at bounding box center [319, 489] width 102 height 45
type input "02:00"
click at [444, 485] on div "Enter Tag" at bounding box center [418, 490] width 64 height 27
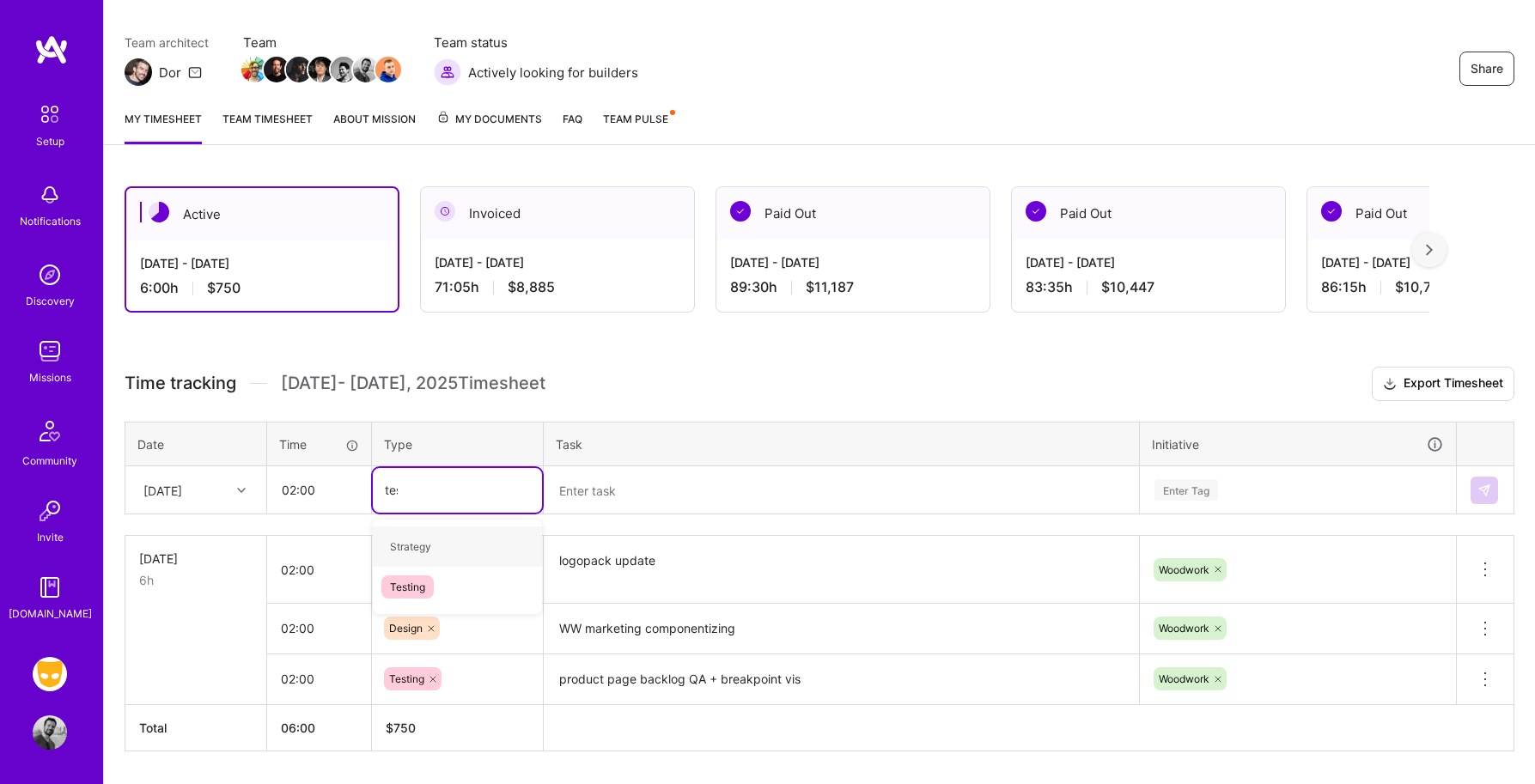
type input "test"
click at [425, 529] on div "Testing" at bounding box center [458, 546] width 170 height 40
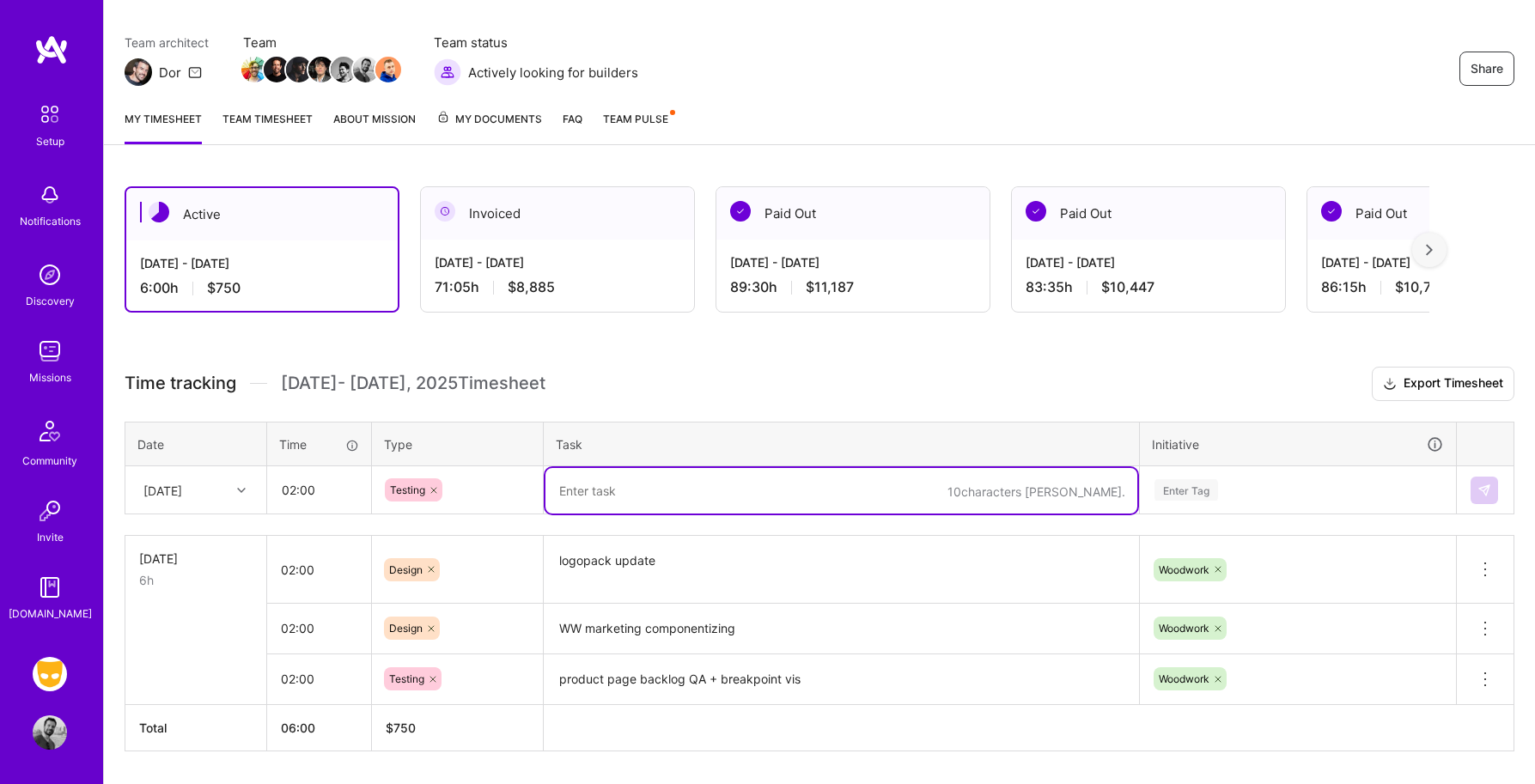
click at [587, 468] on textarea at bounding box center [841, 490] width 592 height 45
type textarea "M"
type textarea "Embeddables MLP QA"
click at [1173, 473] on div "Enter Tag" at bounding box center [1298, 490] width 314 height 44
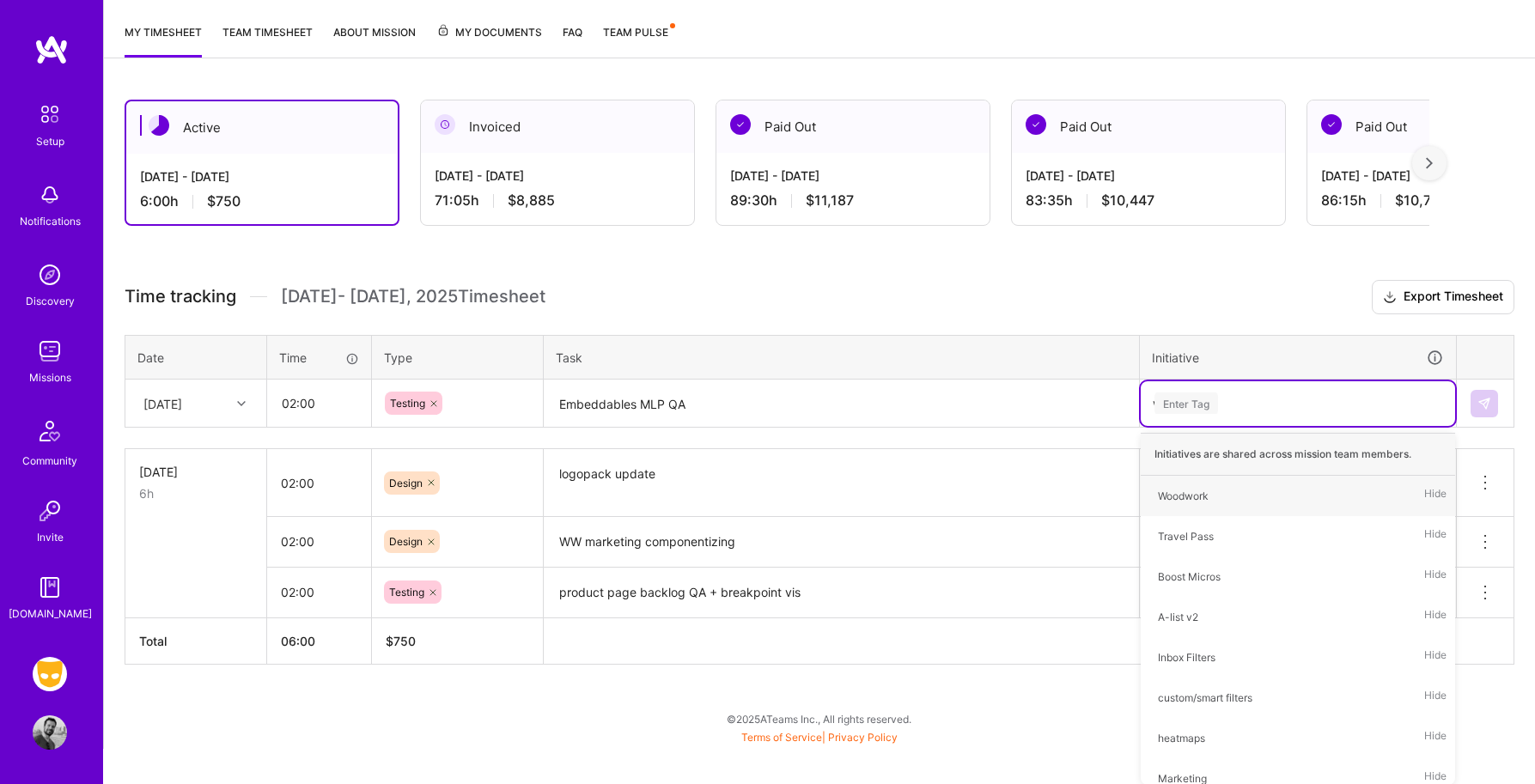
scroll to position [180, 0]
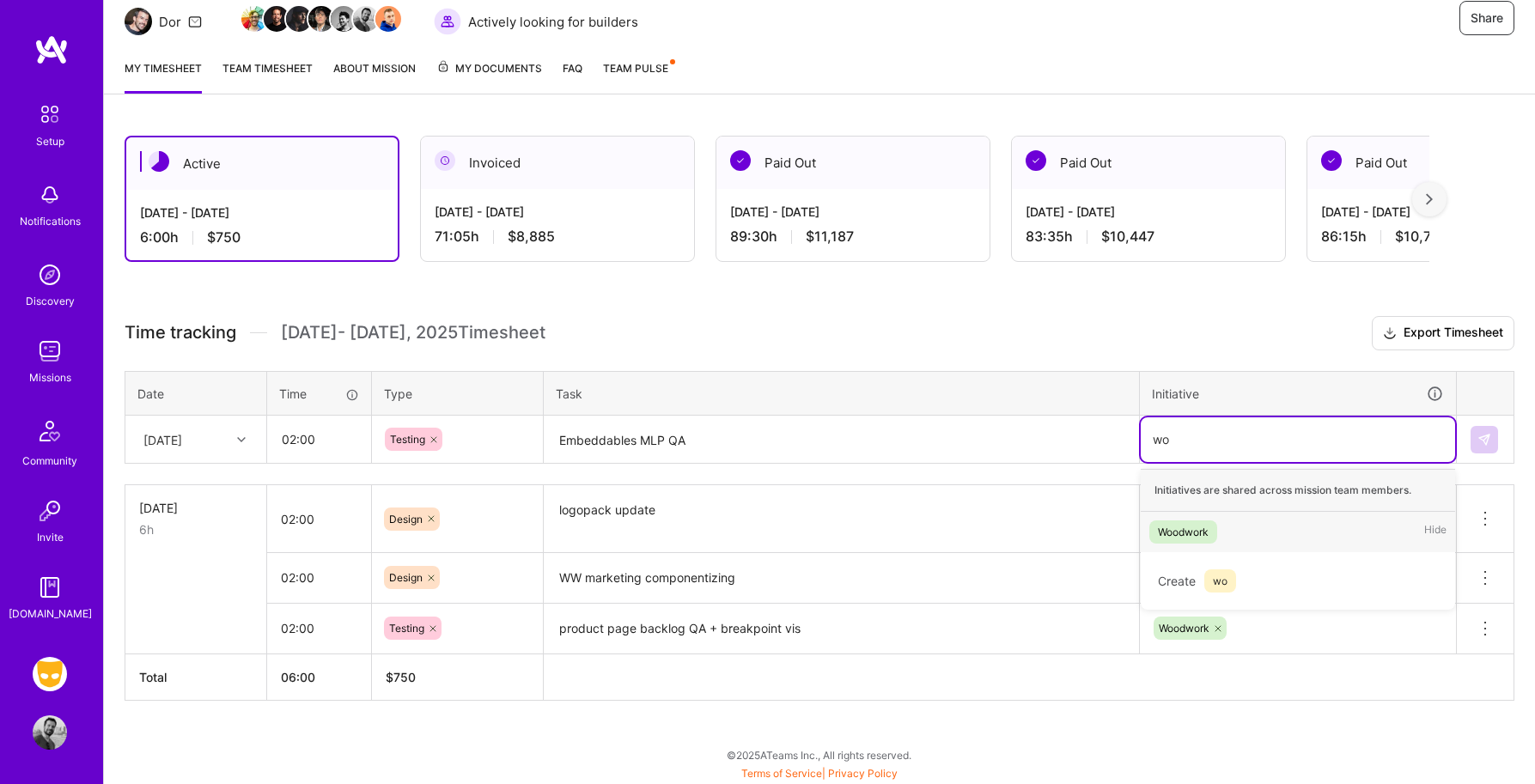
type input "wo"
click at [824, 444] on textarea "Embeddables MLP QA" at bounding box center [841, 439] width 592 height 45
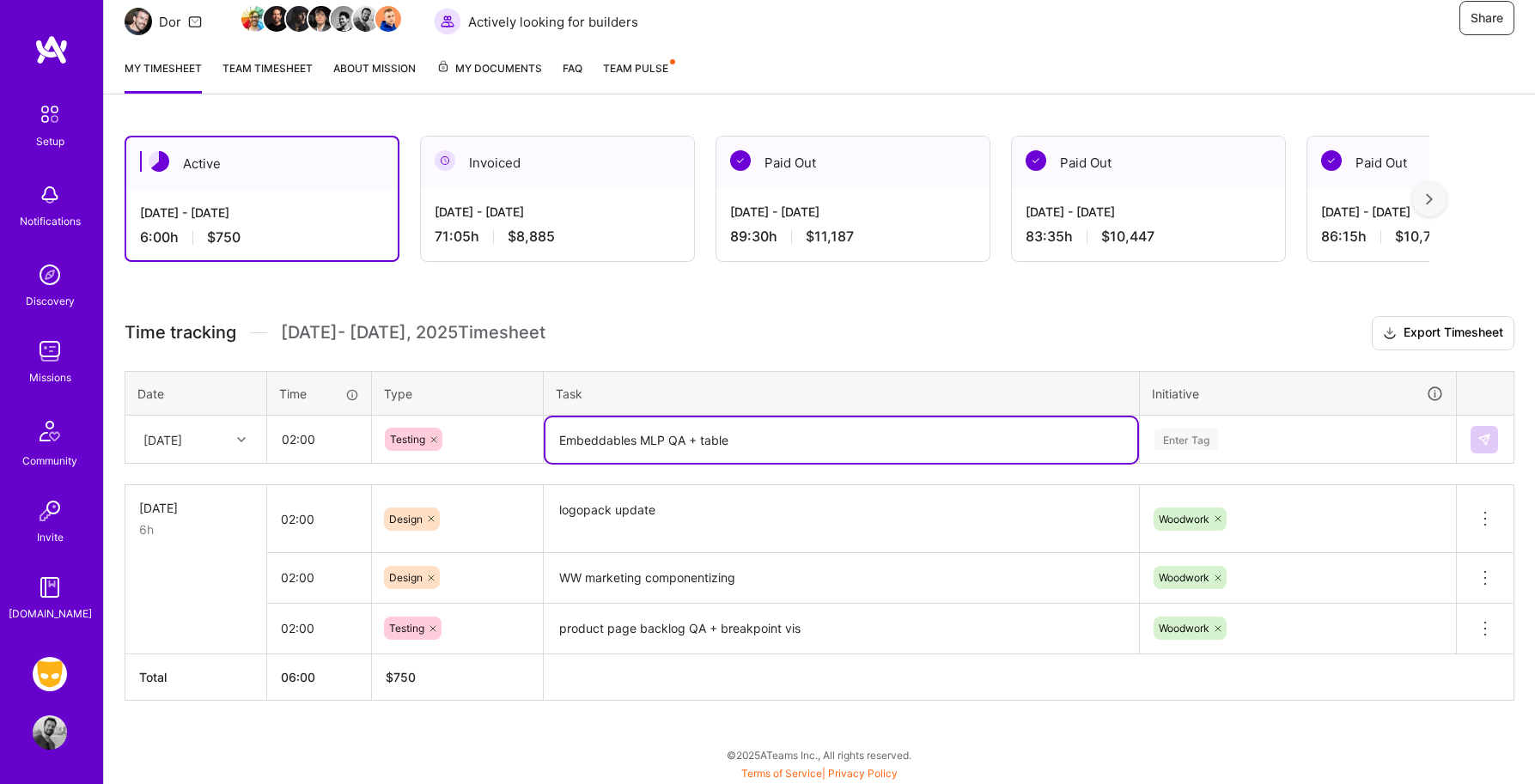
type textarea "Embeddables MLP QA + table"
click at [1182, 444] on div "Enter Tag" at bounding box center [1298, 439] width 314 height 44
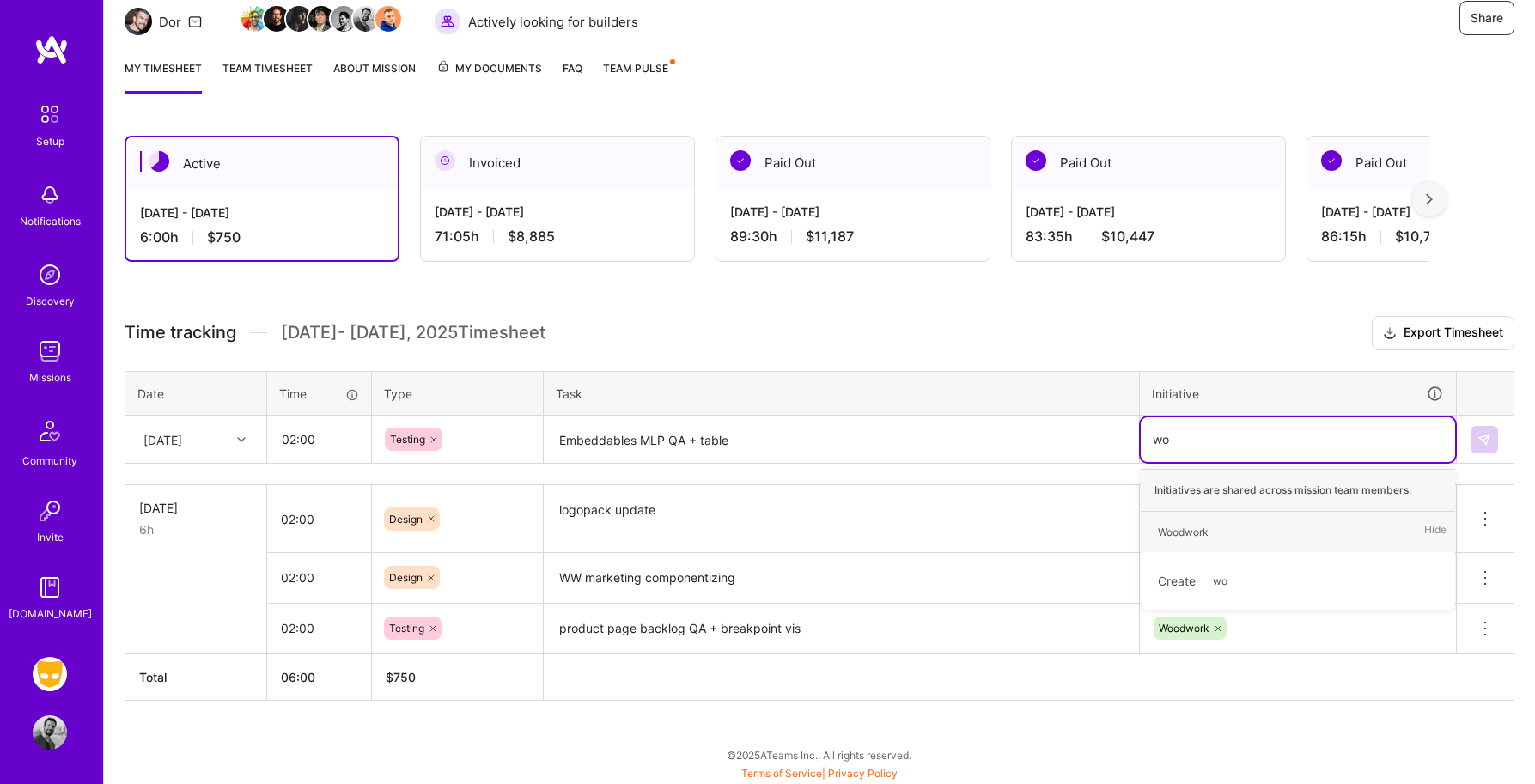
type input "woo"
click at [1202, 532] on div "Woodwork" at bounding box center [1182, 532] width 51 height 18
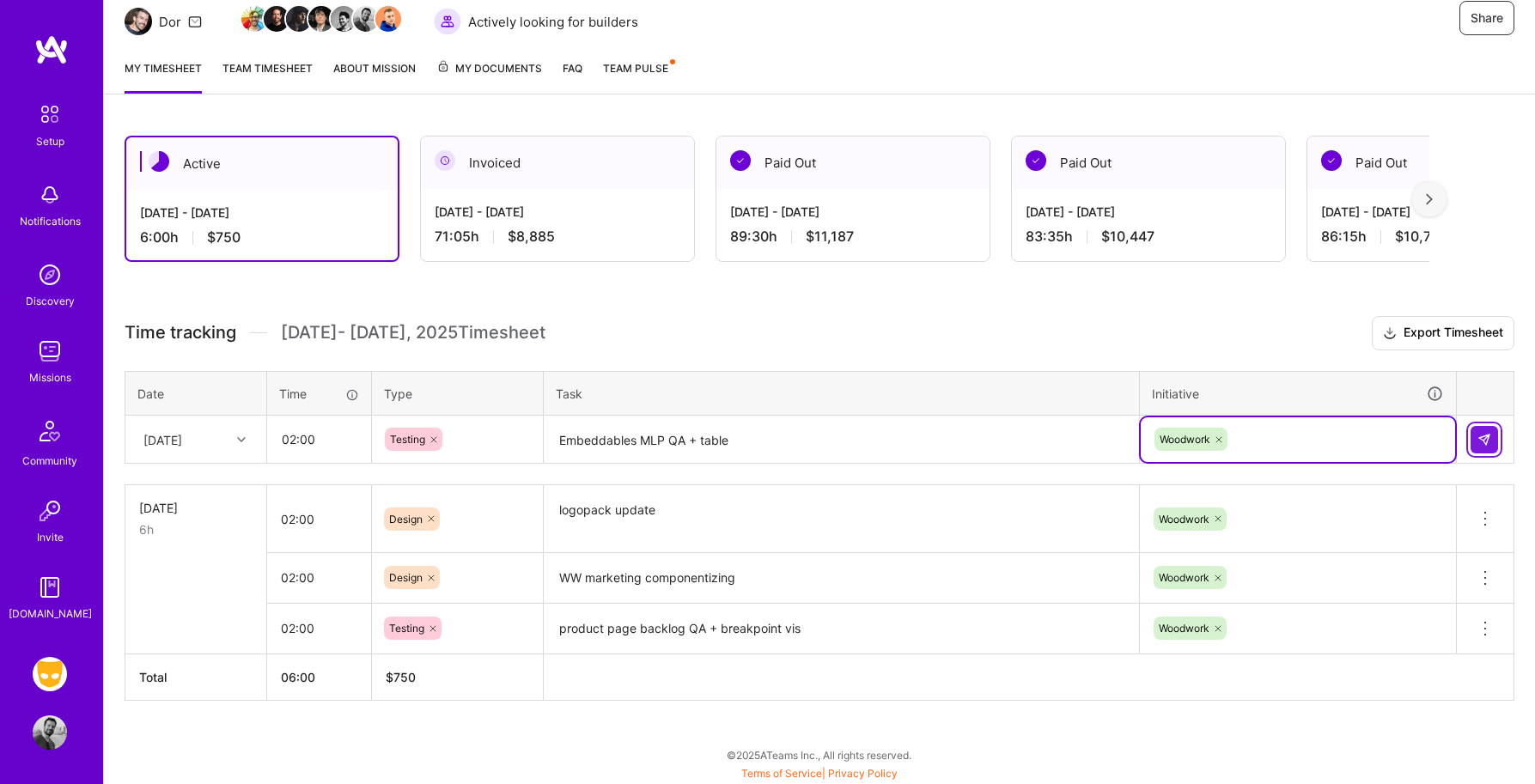
click at [1482, 436] on img at bounding box center [1484, 439] width 13 height 13
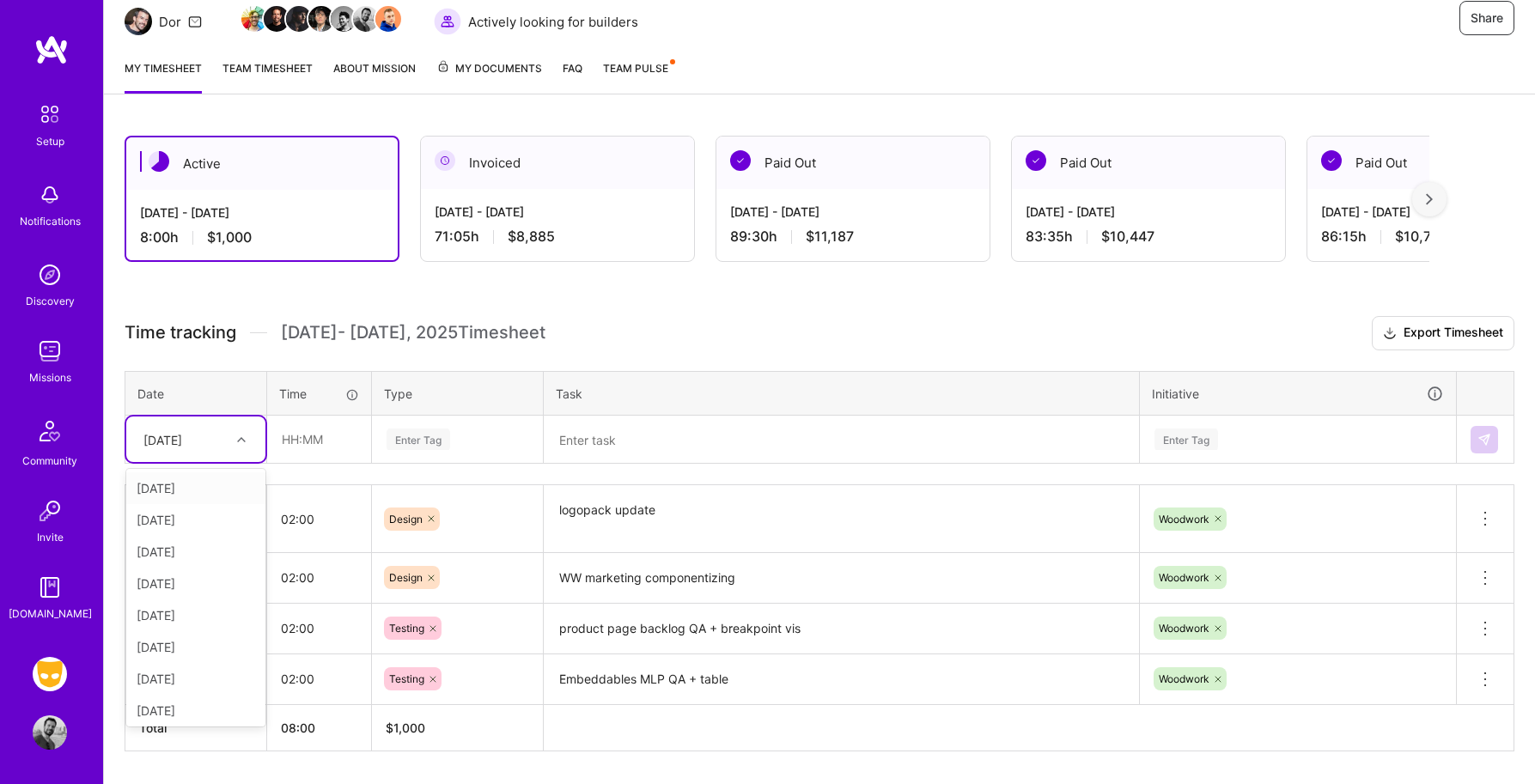
click at [244, 436] on icon at bounding box center [241, 439] width 9 height 9
click at [180, 545] on div "Tue, Aug 19" at bounding box center [196, 548] width 139 height 32
click at [320, 439] on input "text" at bounding box center [319, 438] width 102 height 45
type input "00:30"
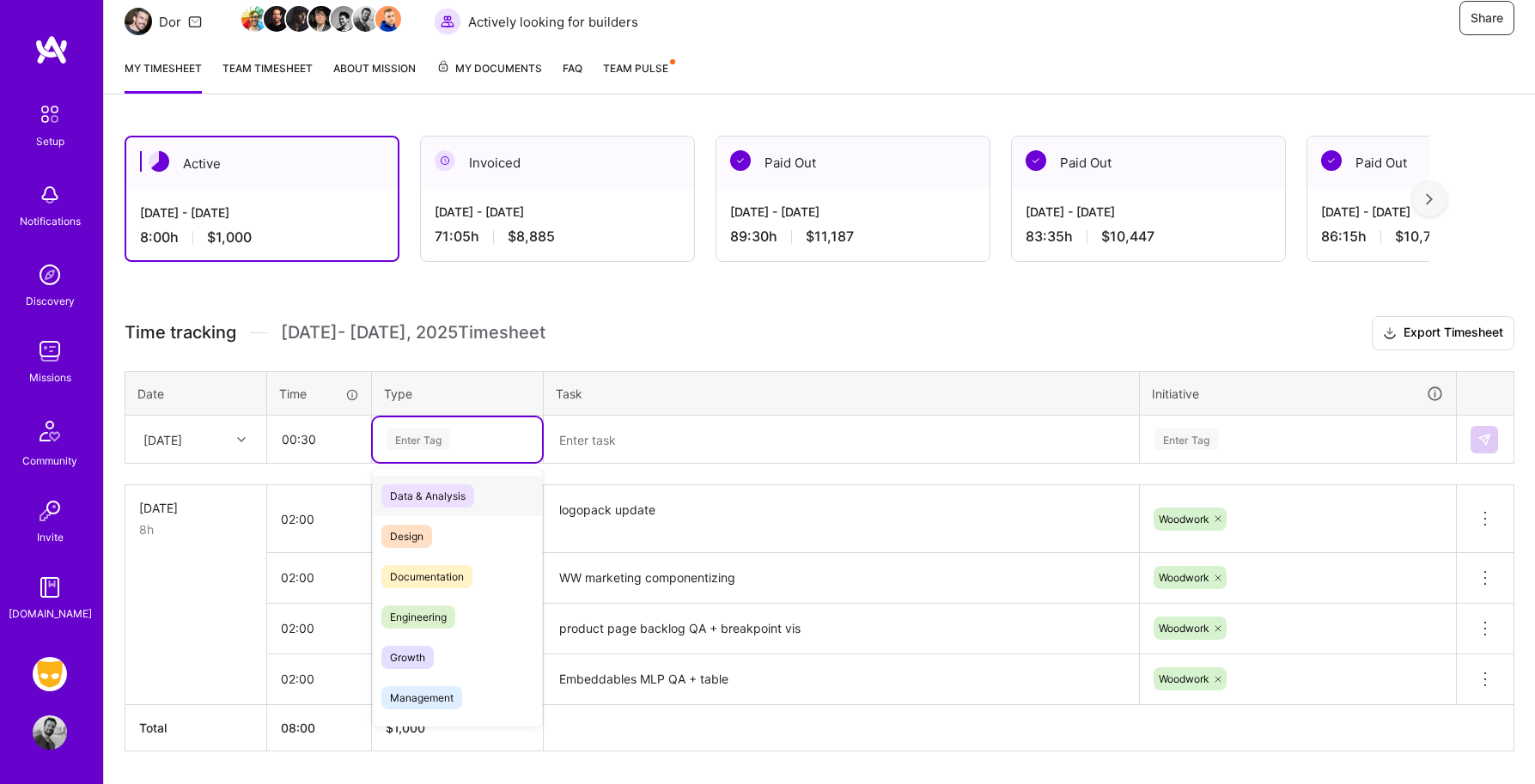
click at [449, 438] on div "Enter Tag" at bounding box center [418, 439] width 64 height 27
click at [608, 435] on textarea at bounding box center [841, 439] width 592 height 45
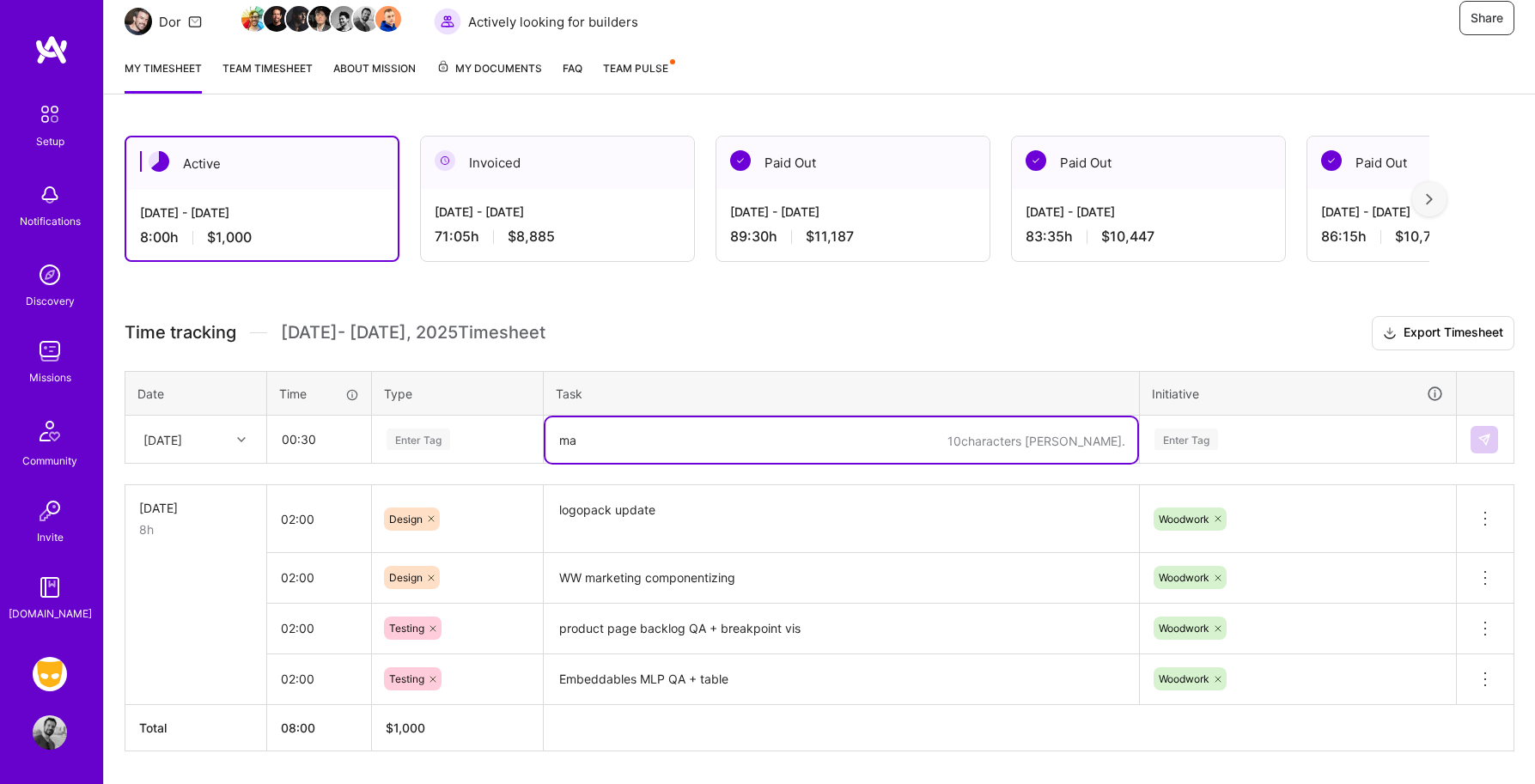
type textarea "m"
type textarea "ww marketing componentizing"
click at [413, 442] on div "Enter Tag" at bounding box center [418, 439] width 64 height 27
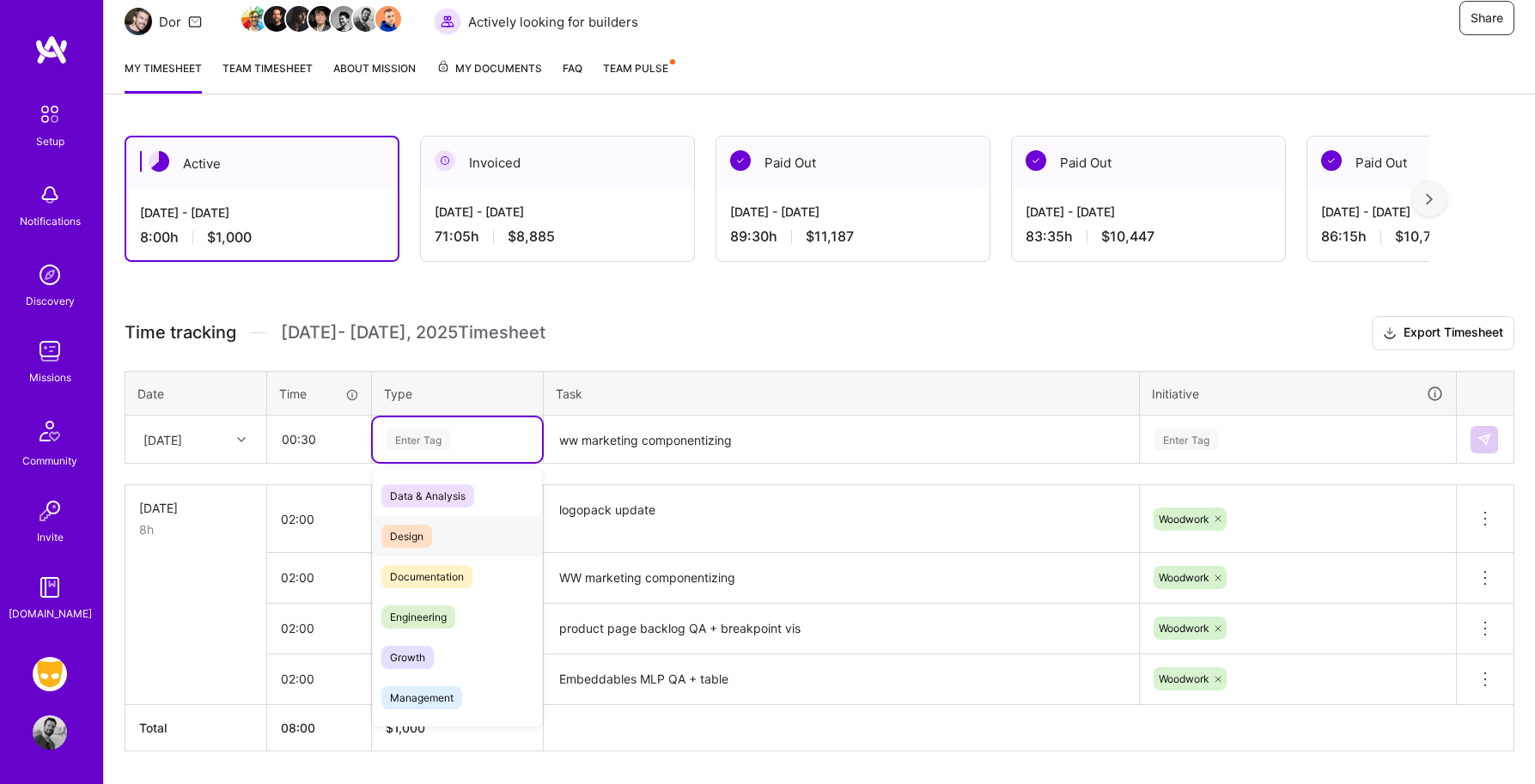
click at [433, 540] on div "Design" at bounding box center [458, 536] width 170 height 40
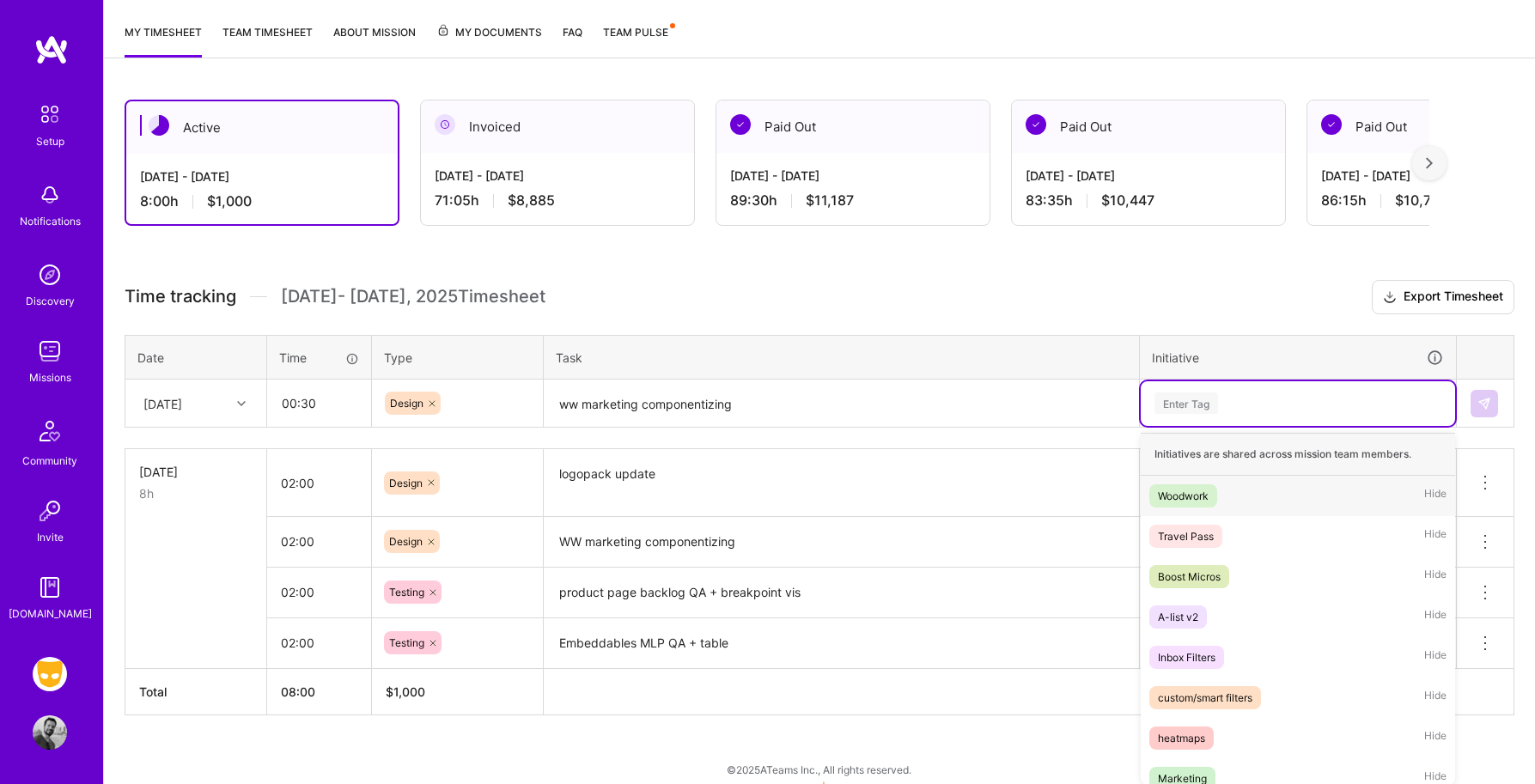
click at [1195, 426] on div "option Woodwork, selected. option Woodwork focused, 1 of 28. 28 results availab…" at bounding box center [1298, 404] width 314 height 44
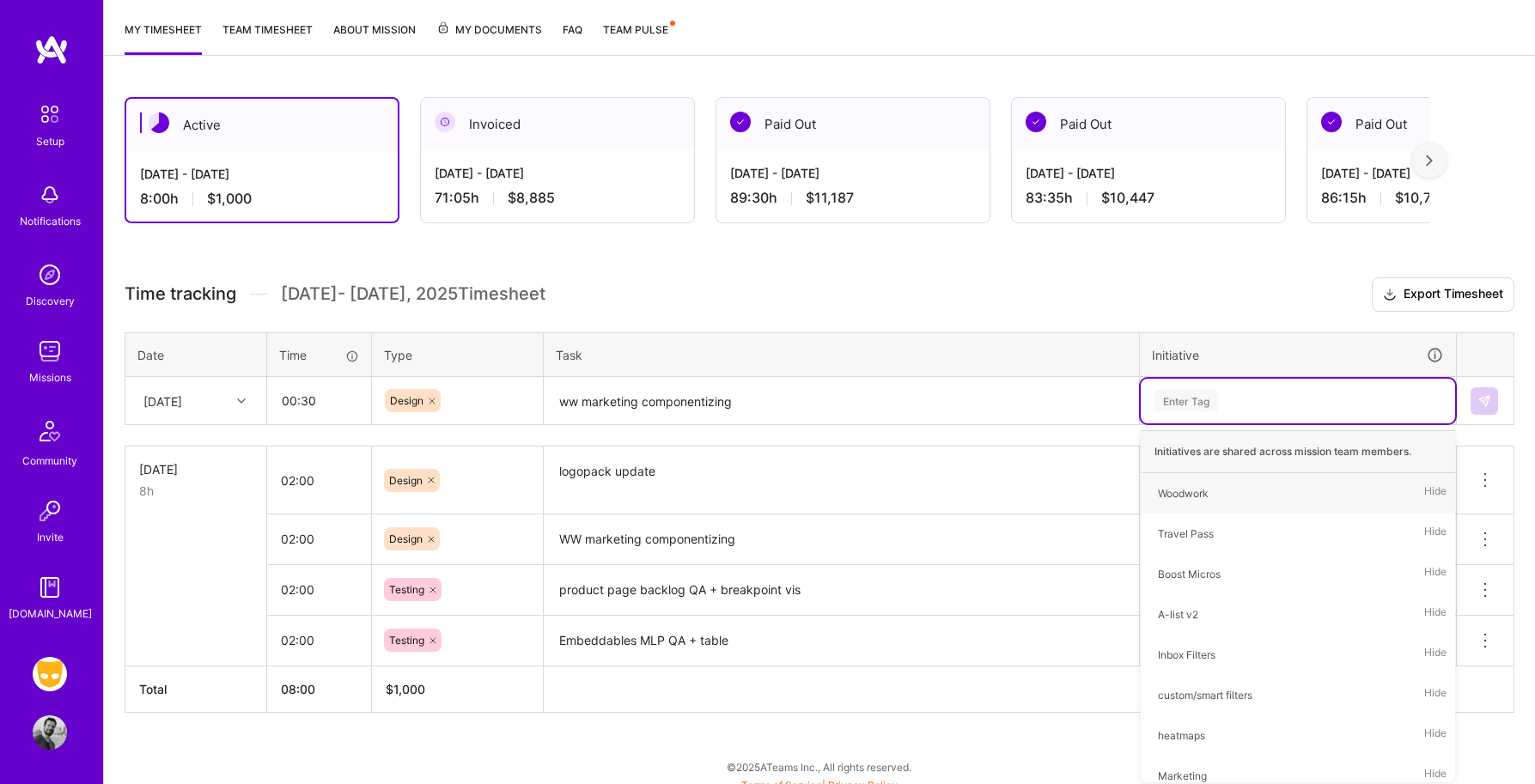
type input "w"
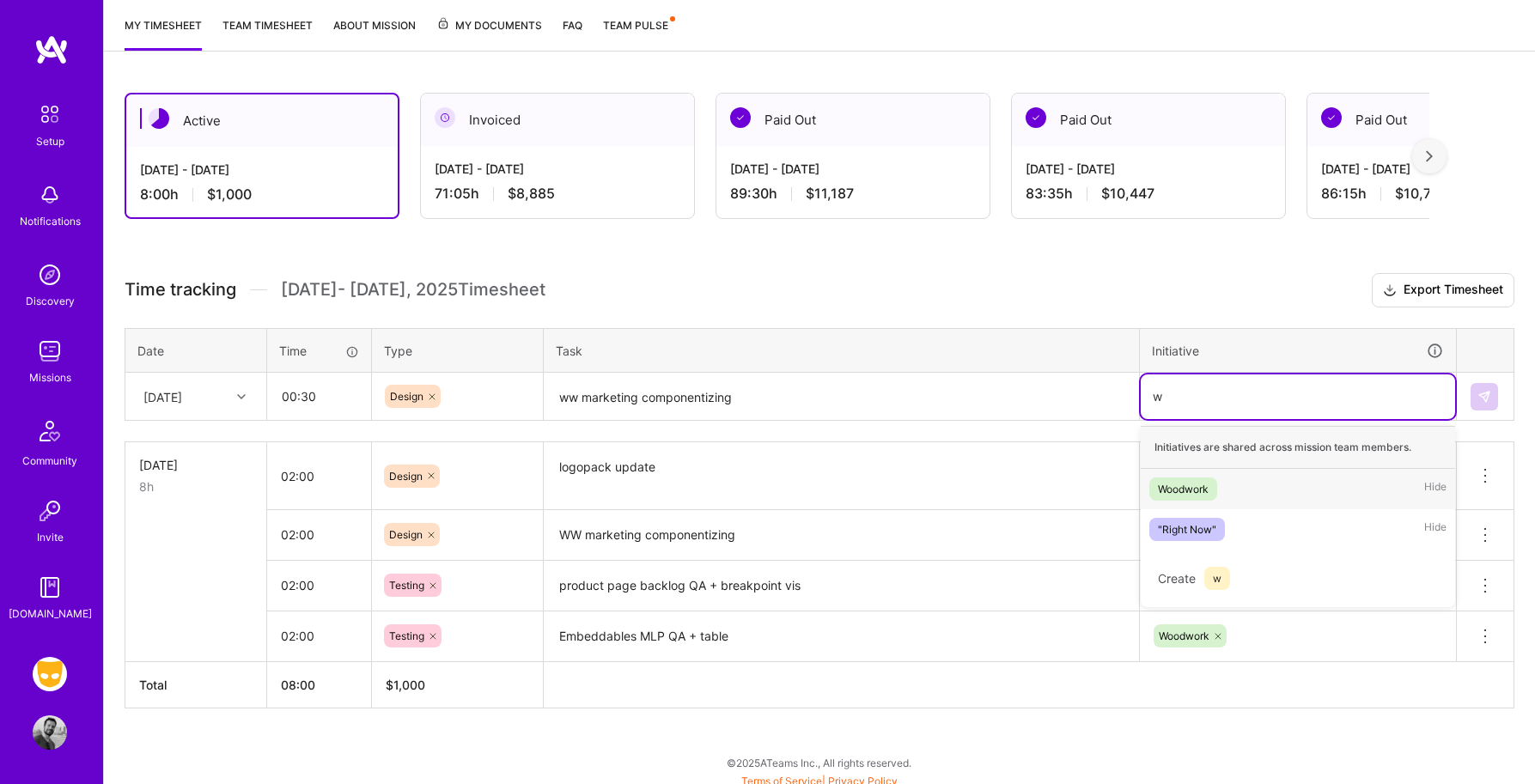
click at [1198, 495] on div "Woodwork" at bounding box center [1182, 488] width 51 height 18
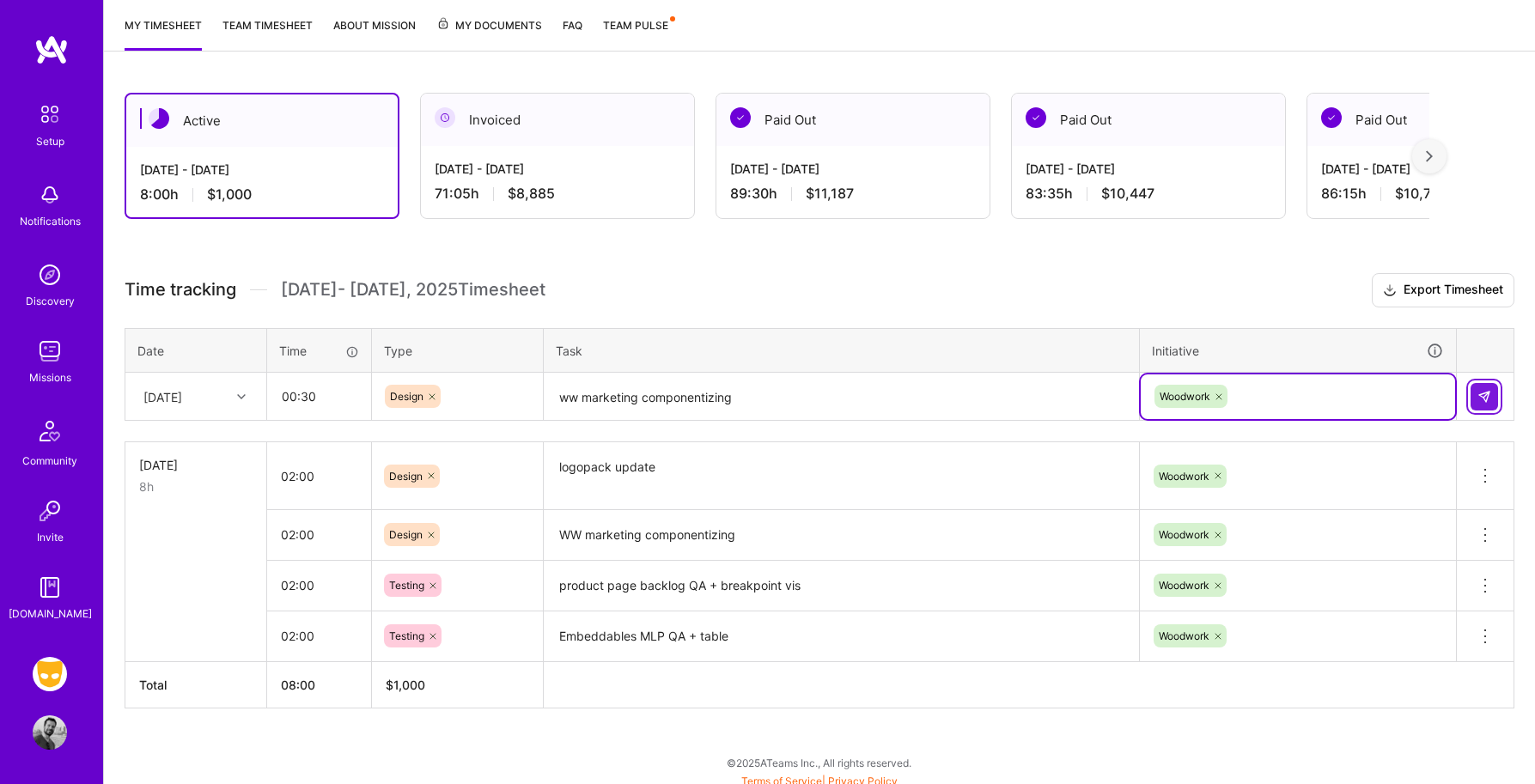
click at [1492, 389] on button at bounding box center [1484, 396] width 28 height 28
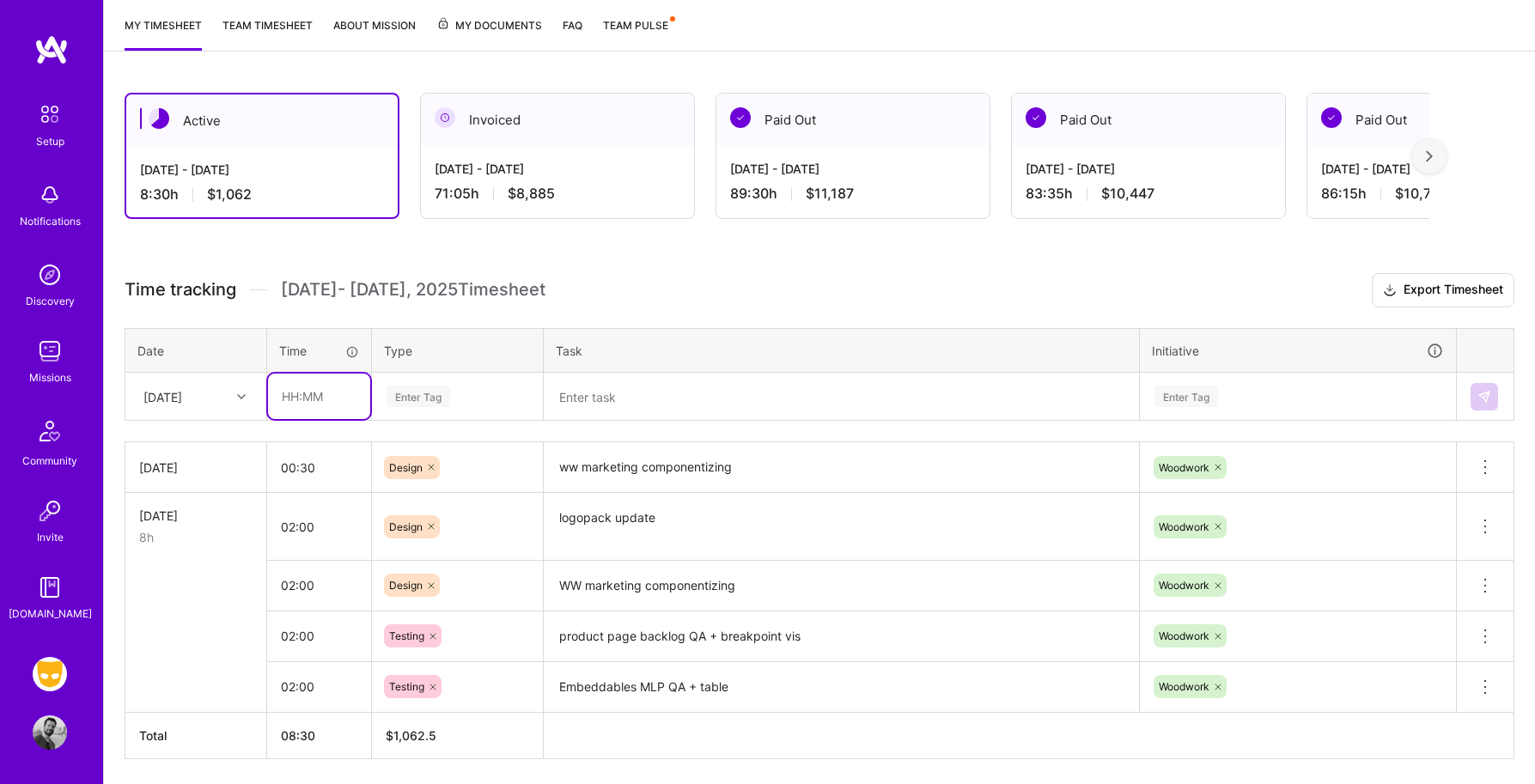
click at [311, 403] on input "text" at bounding box center [319, 396] width 102 height 45
type input "01:45"
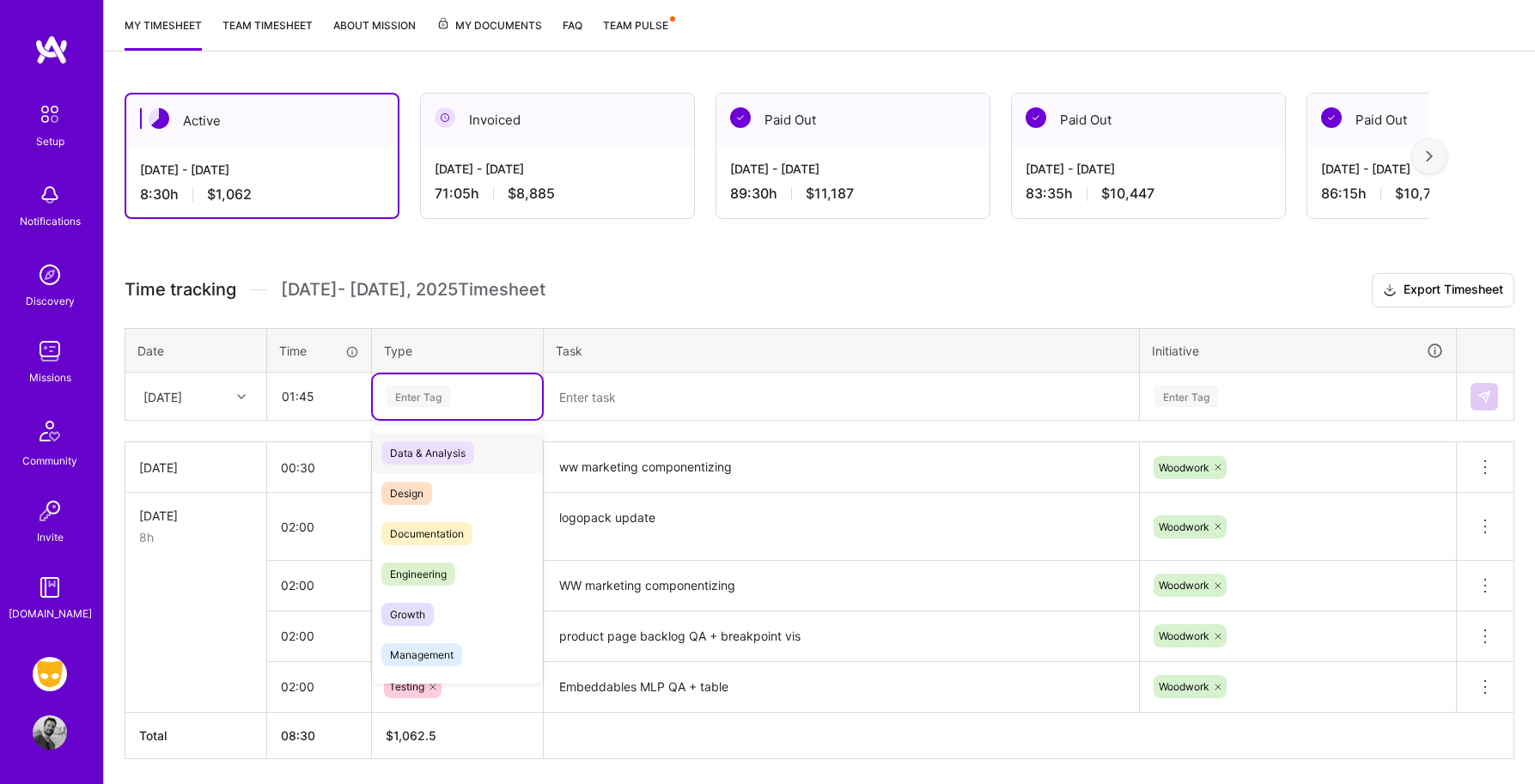
click at [418, 399] on div "Enter Tag" at bounding box center [418, 396] width 64 height 27
type input "mee"
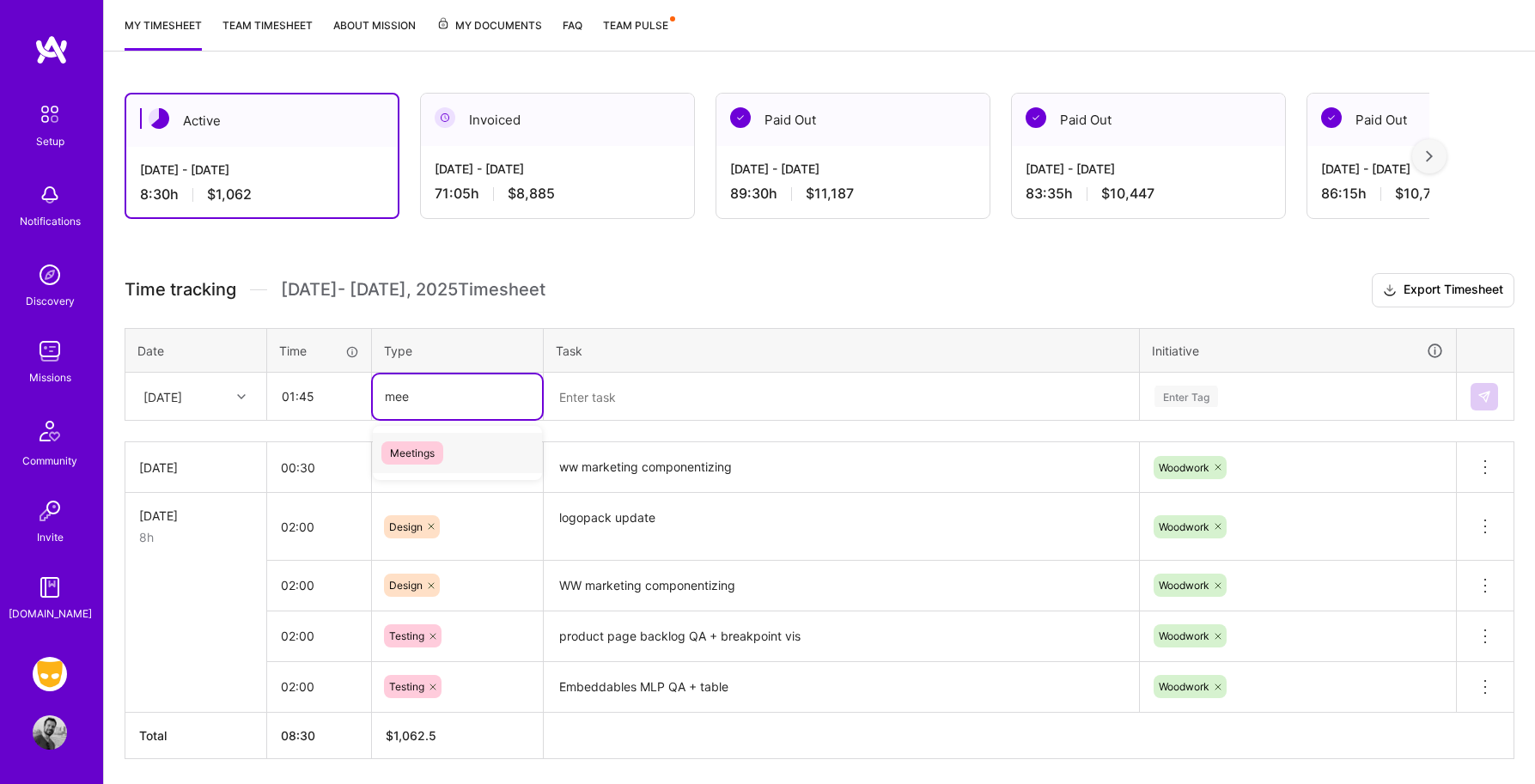
click at [441, 451] on span "Meetings" at bounding box center [412, 453] width 62 height 23
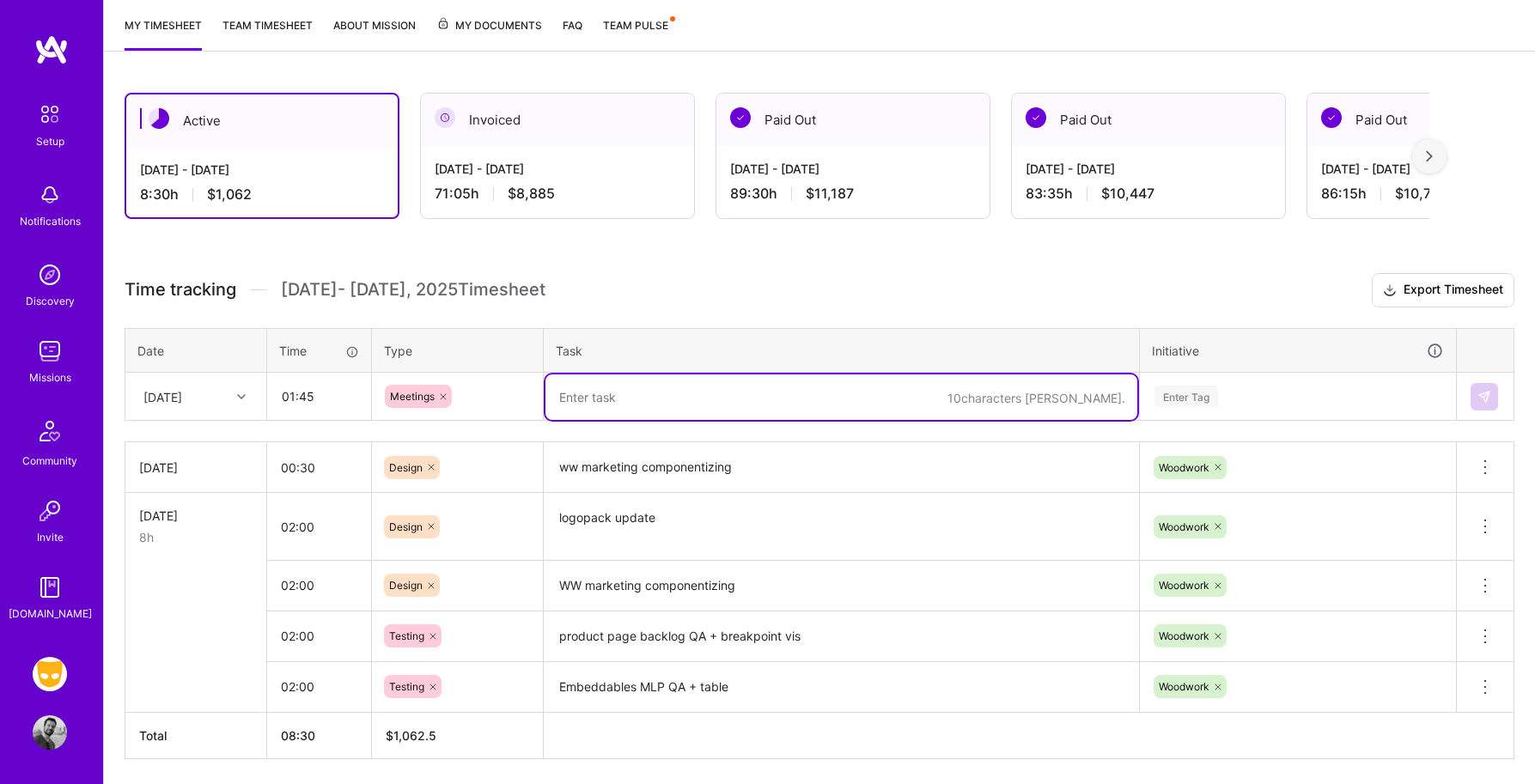
click at [589, 413] on textarea at bounding box center [841, 397] width 592 height 45
type textarea "ww sync, creative req., embed weekly sync"
click at [1137, 394] on td "ww sync, creative req., embed weekly sync" at bounding box center [841, 397] width 596 height 48
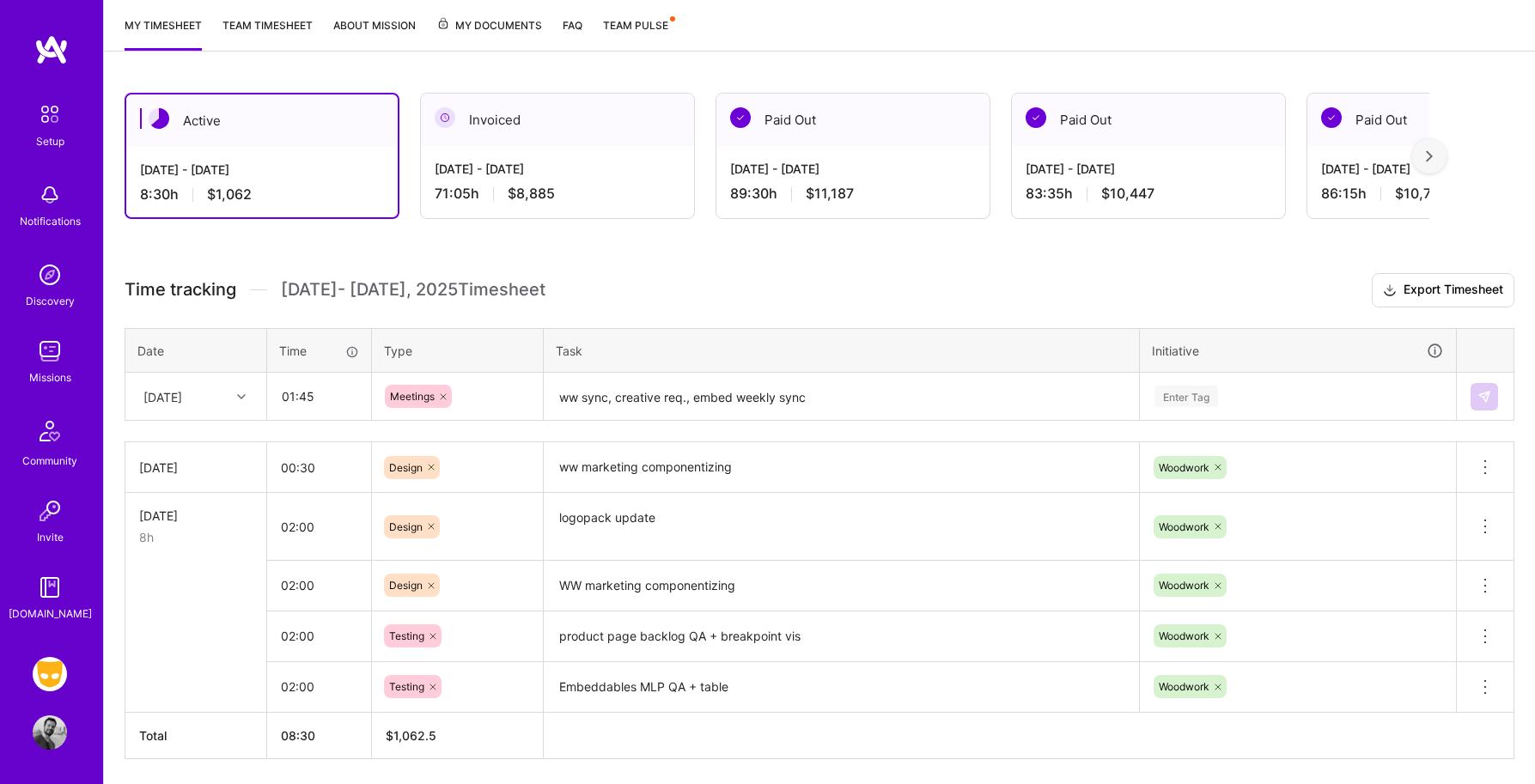
click at [1161, 400] on div "Enter Tag" at bounding box center [1186, 396] width 64 height 27
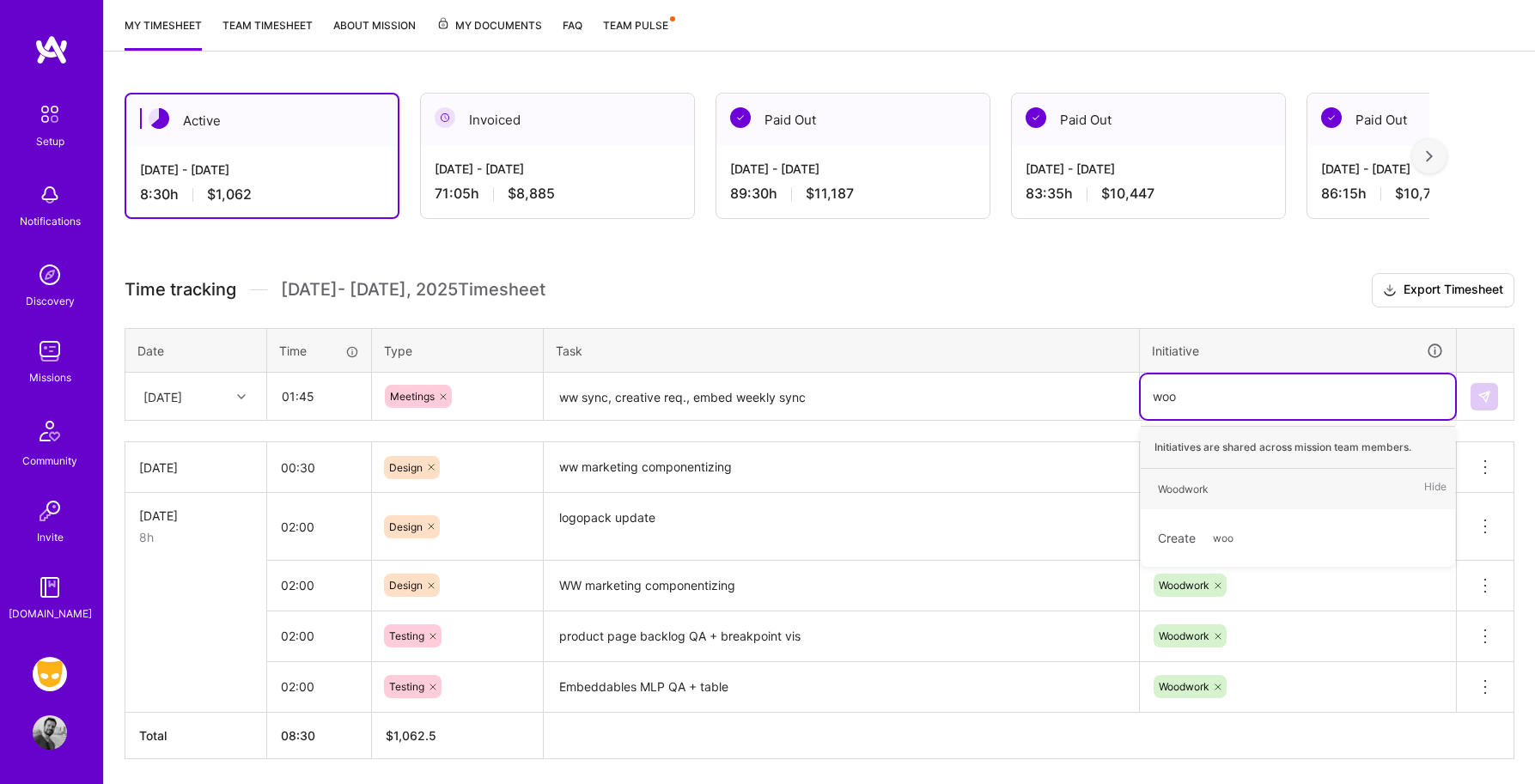
type input "wood"
click at [1190, 489] on div "Woodwork" at bounding box center [1182, 488] width 51 height 18
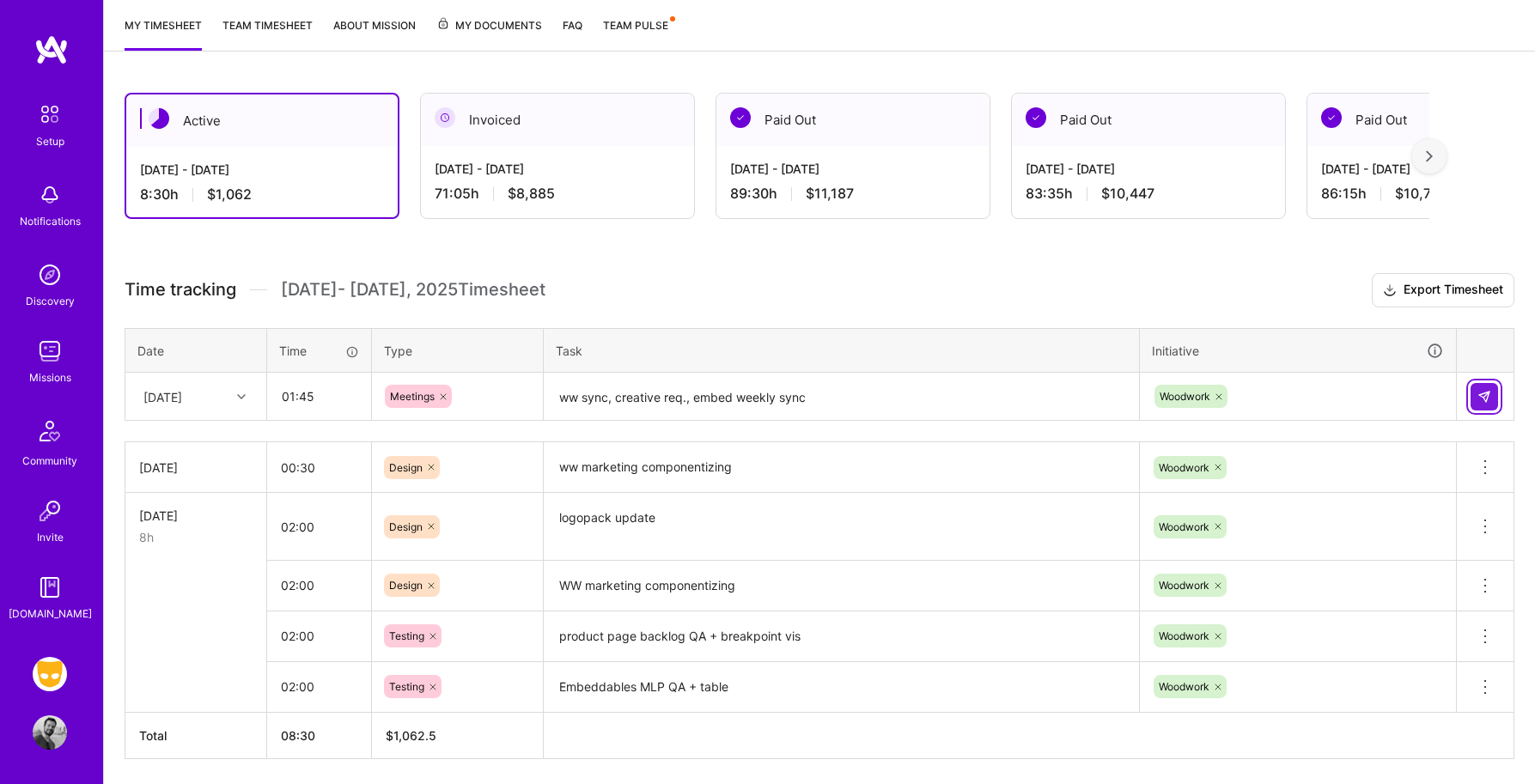
click at [1481, 390] on img at bounding box center [1484, 397] width 13 height 13
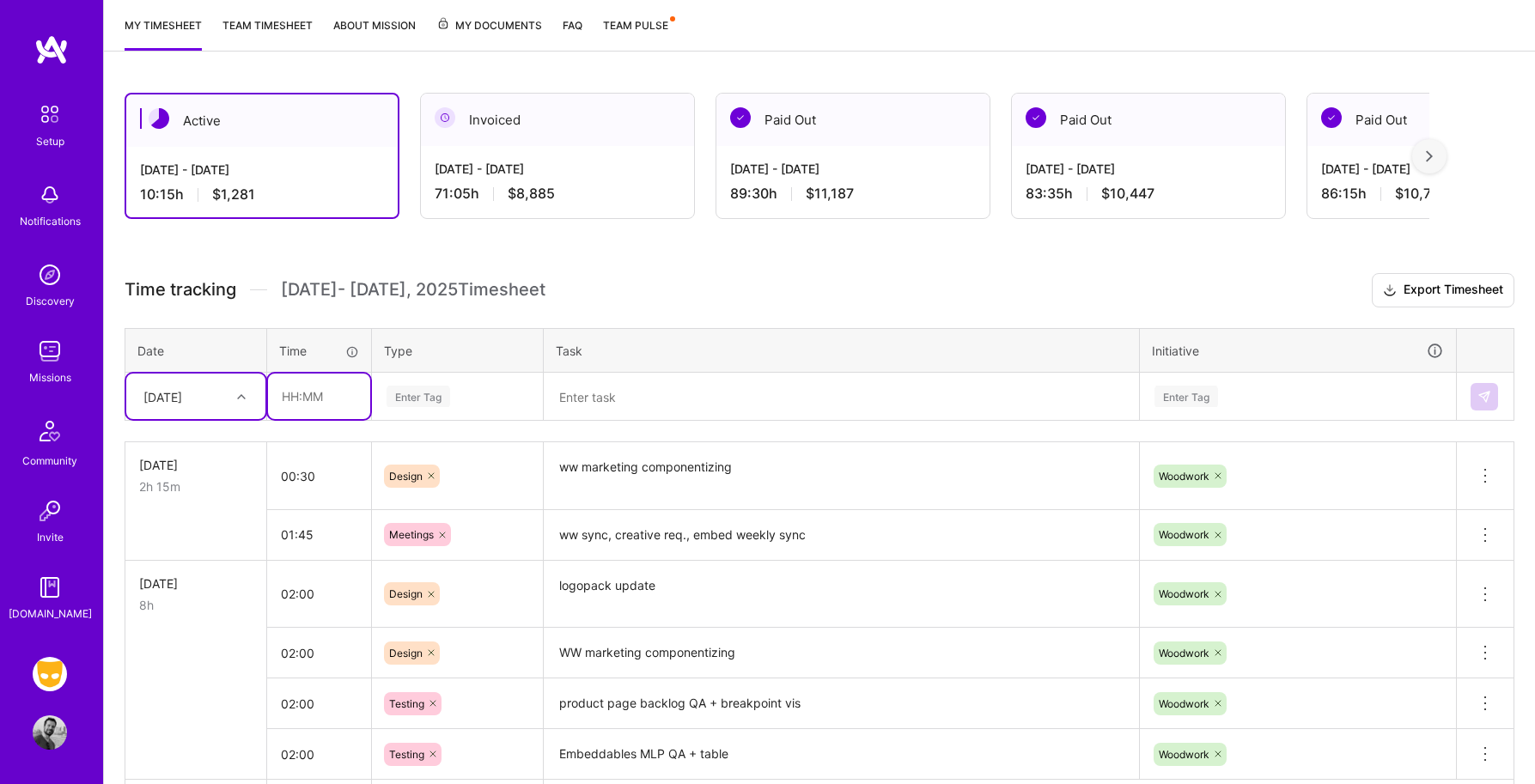
click at [312, 401] on input "text" at bounding box center [319, 396] width 102 height 45
type input "02:00"
click at [435, 397] on div "Enter Tag" at bounding box center [418, 396] width 64 height 27
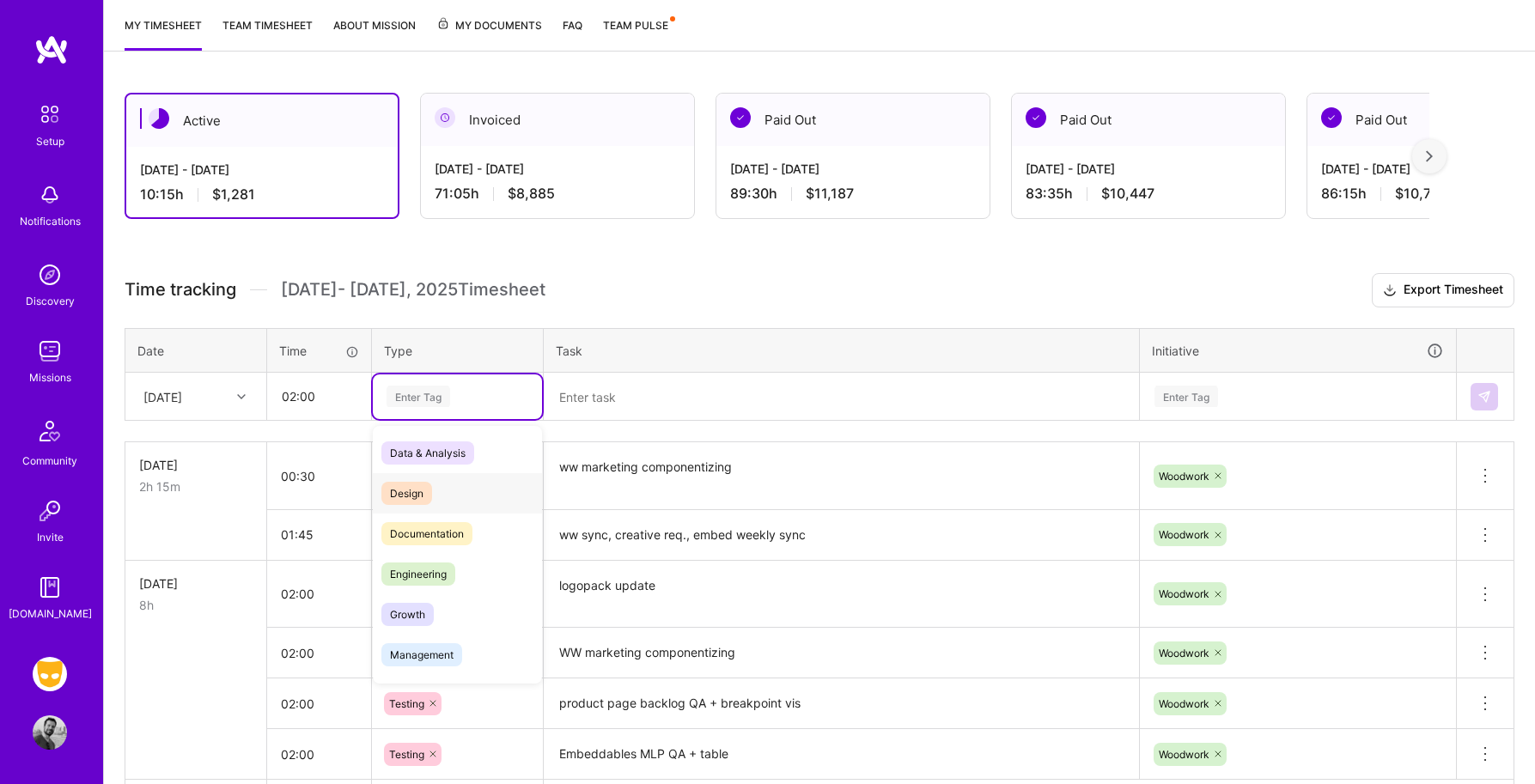
click at [413, 489] on span "Design" at bounding box center [407, 493] width 51 height 23
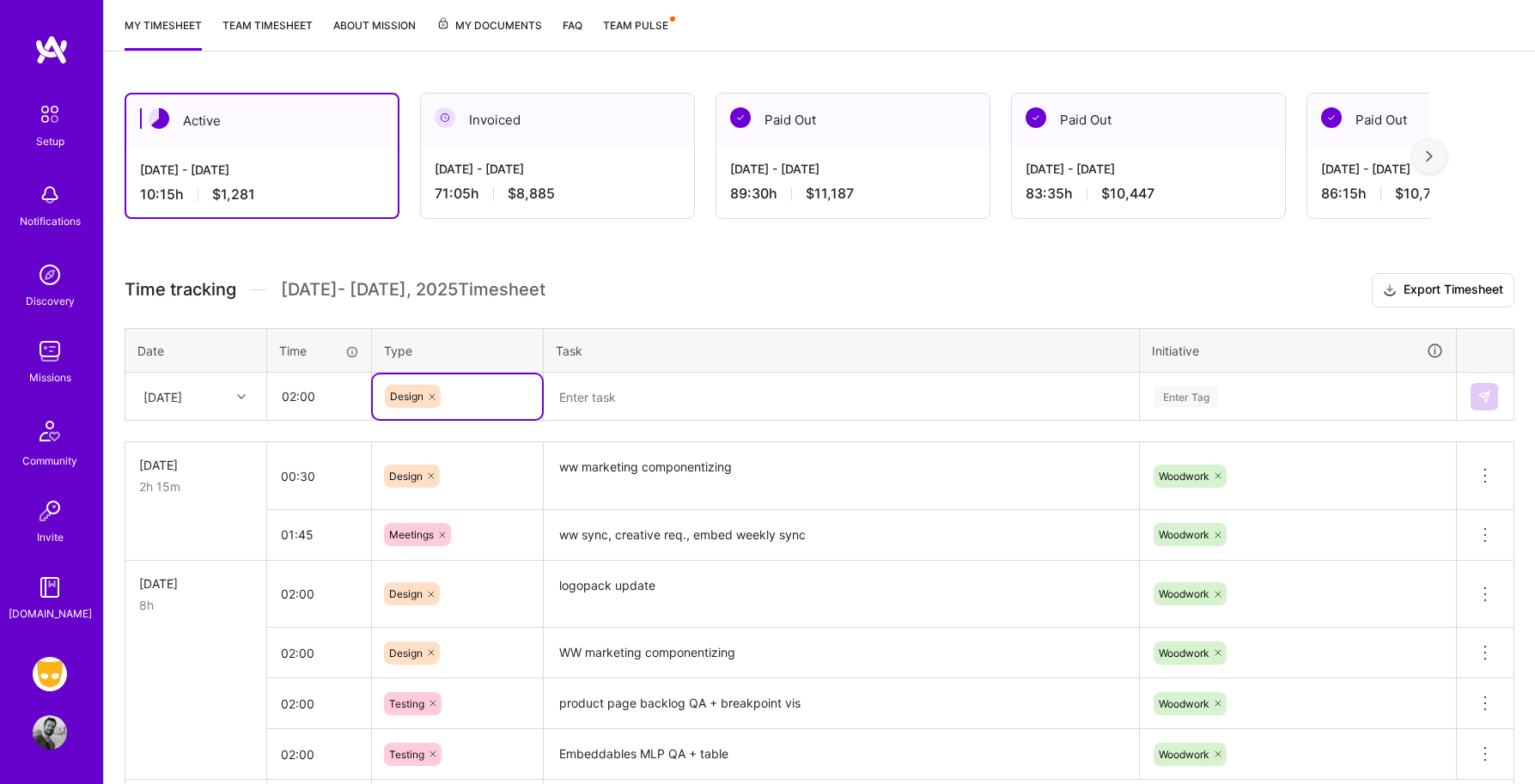
click at [594, 400] on textarea at bounding box center [841, 397] width 592 height 45
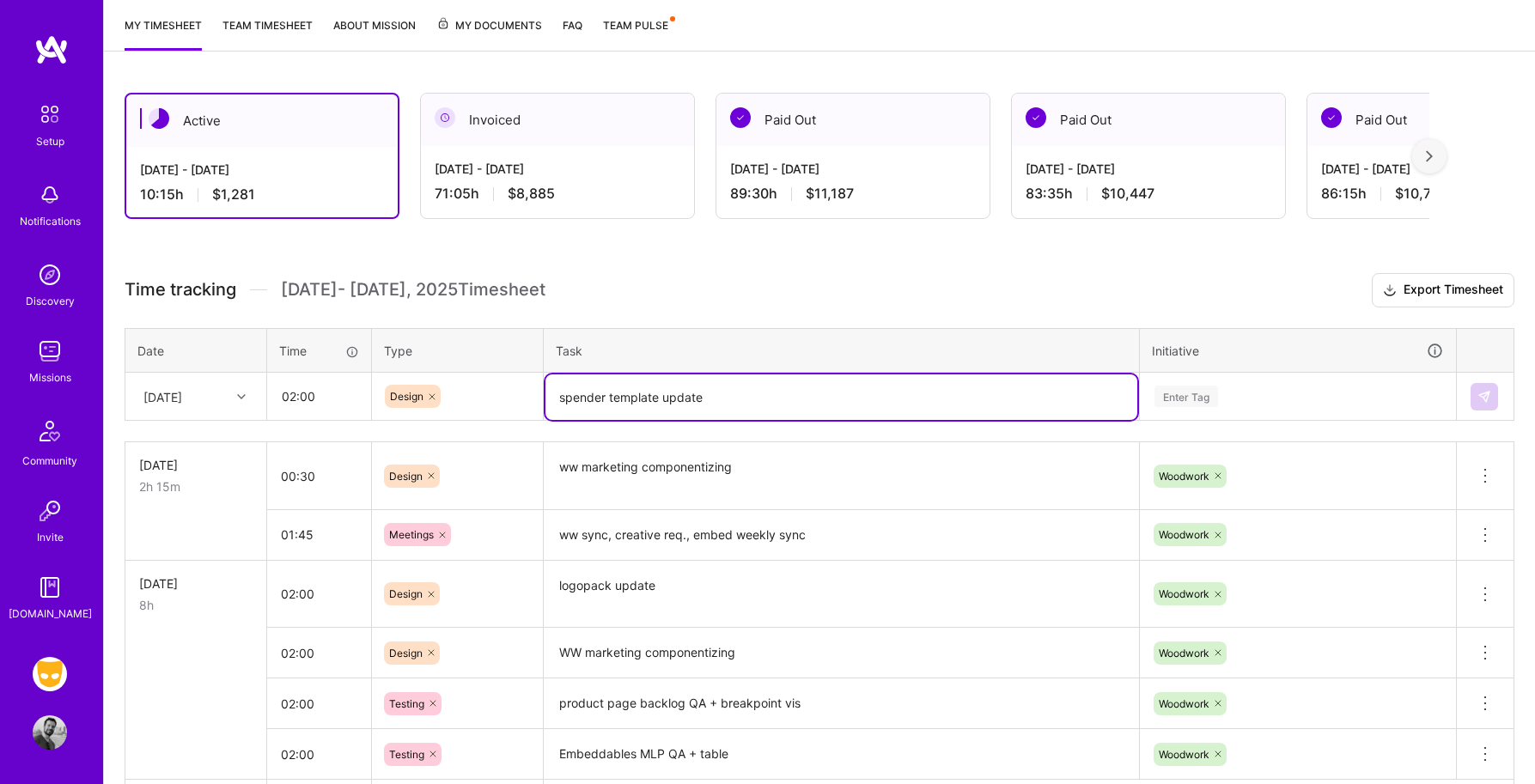
type textarea "spender template update"
drag, startPoint x: 1181, startPoint y: 396, endPoint x: 1179, endPoint y: 379, distance: 17.1
click at [1181, 395] on div "Enter Tag" at bounding box center [1186, 396] width 64 height 27
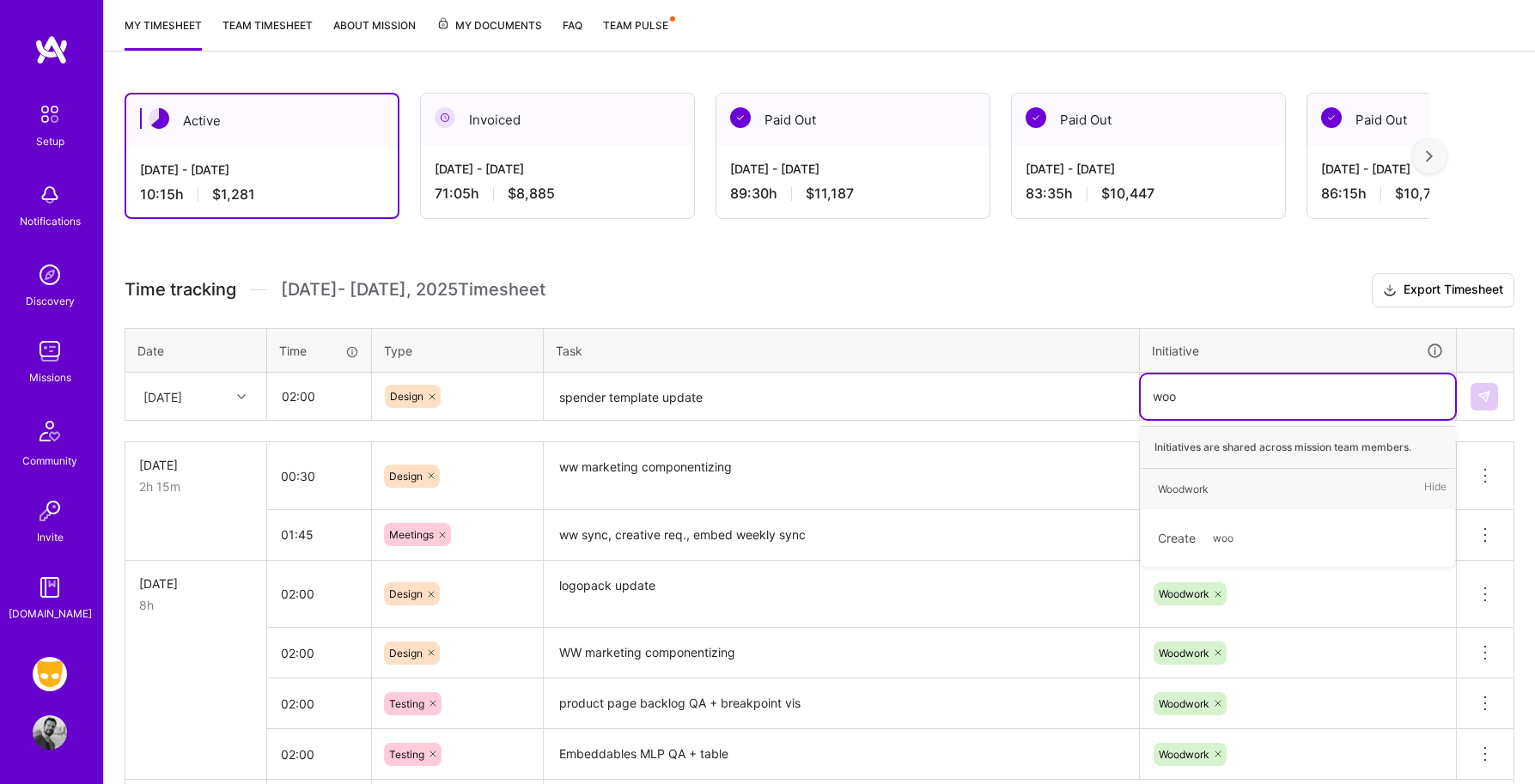
type input "wood"
click at [1172, 486] on div "Woodwork" at bounding box center [1182, 488] width 51 height 18
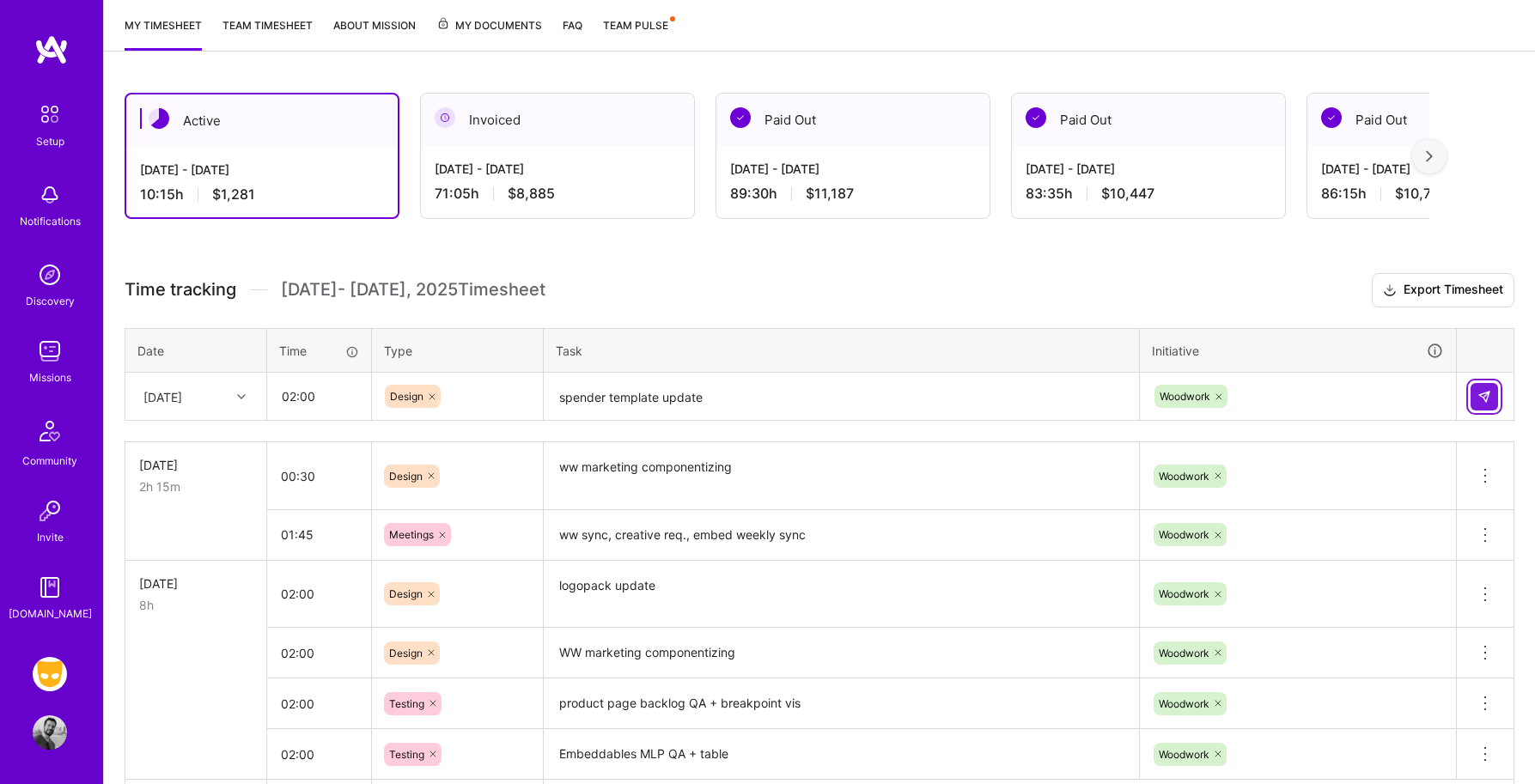
click at [1482, 395] on img at bounding box center [1484, 397] width 13 height 13
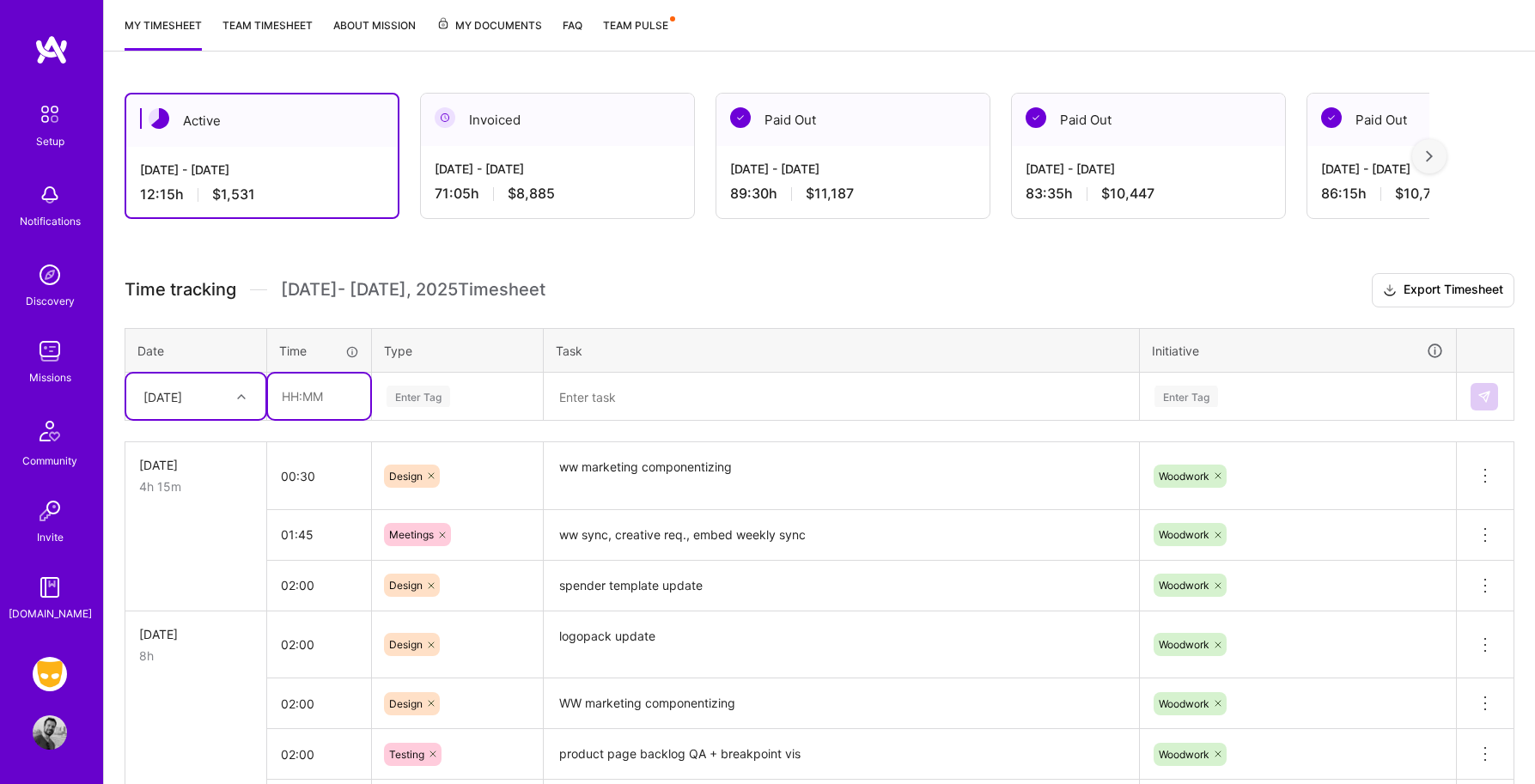
click at [314, 397] on input "text" at bounding box center [319, 396] width 102 height 45
type input "01:00"
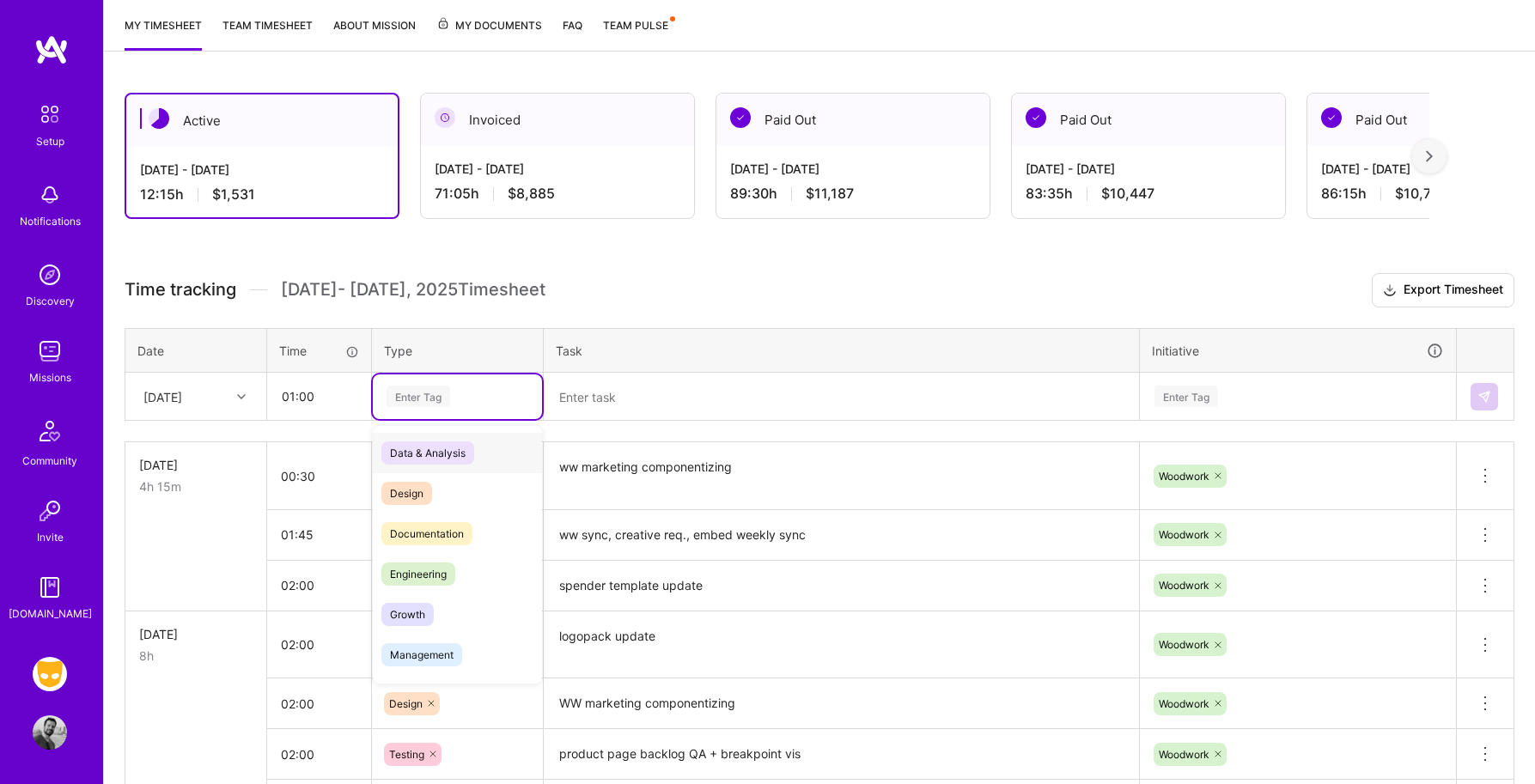
click at [405, 400] on div "Enter Tag" at bounding box center [418, 396] width 64 height 27
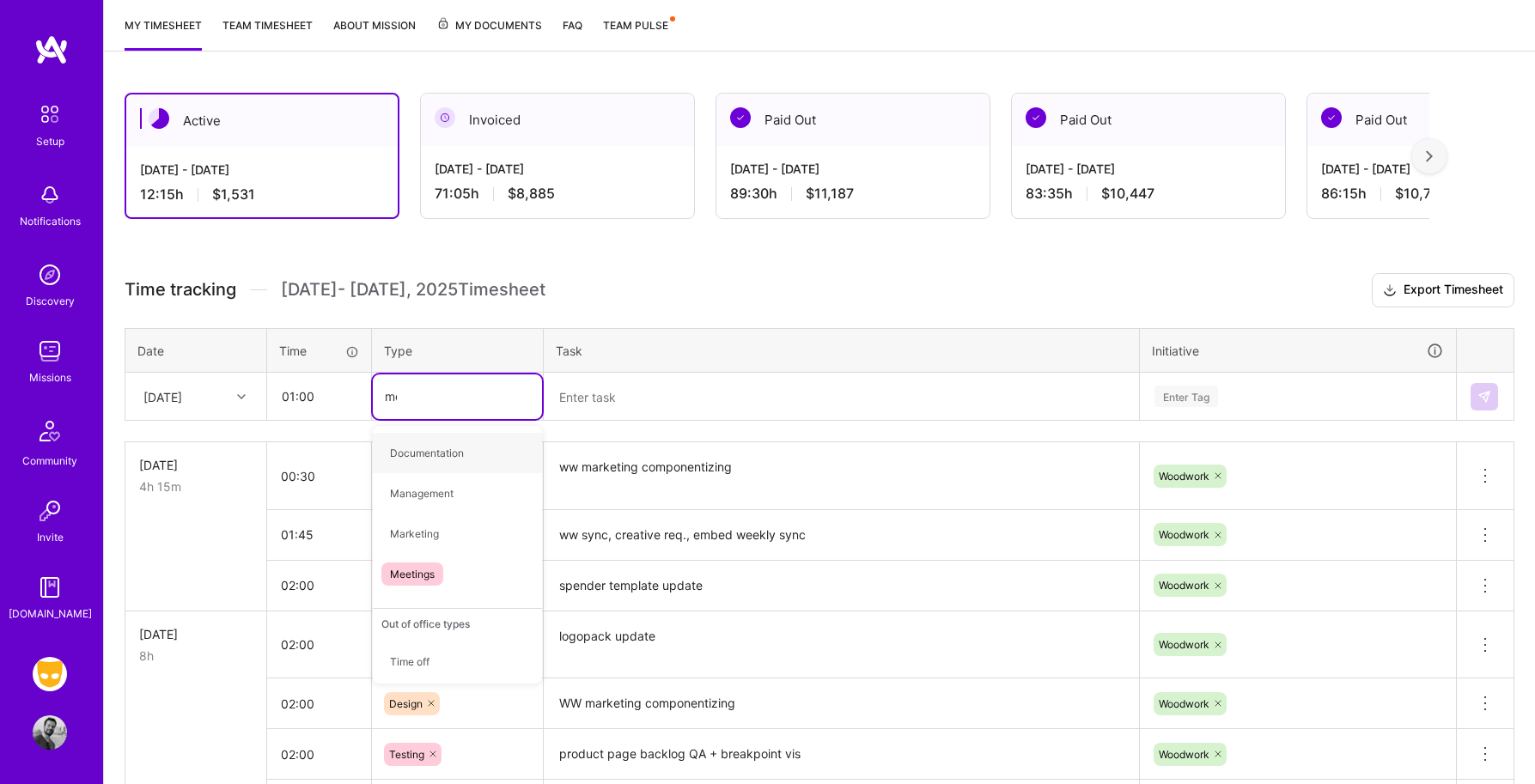
type input "mee"
click at [431, 442] on span "Meetings" at bounding box center [412, 453] width 62 height 23
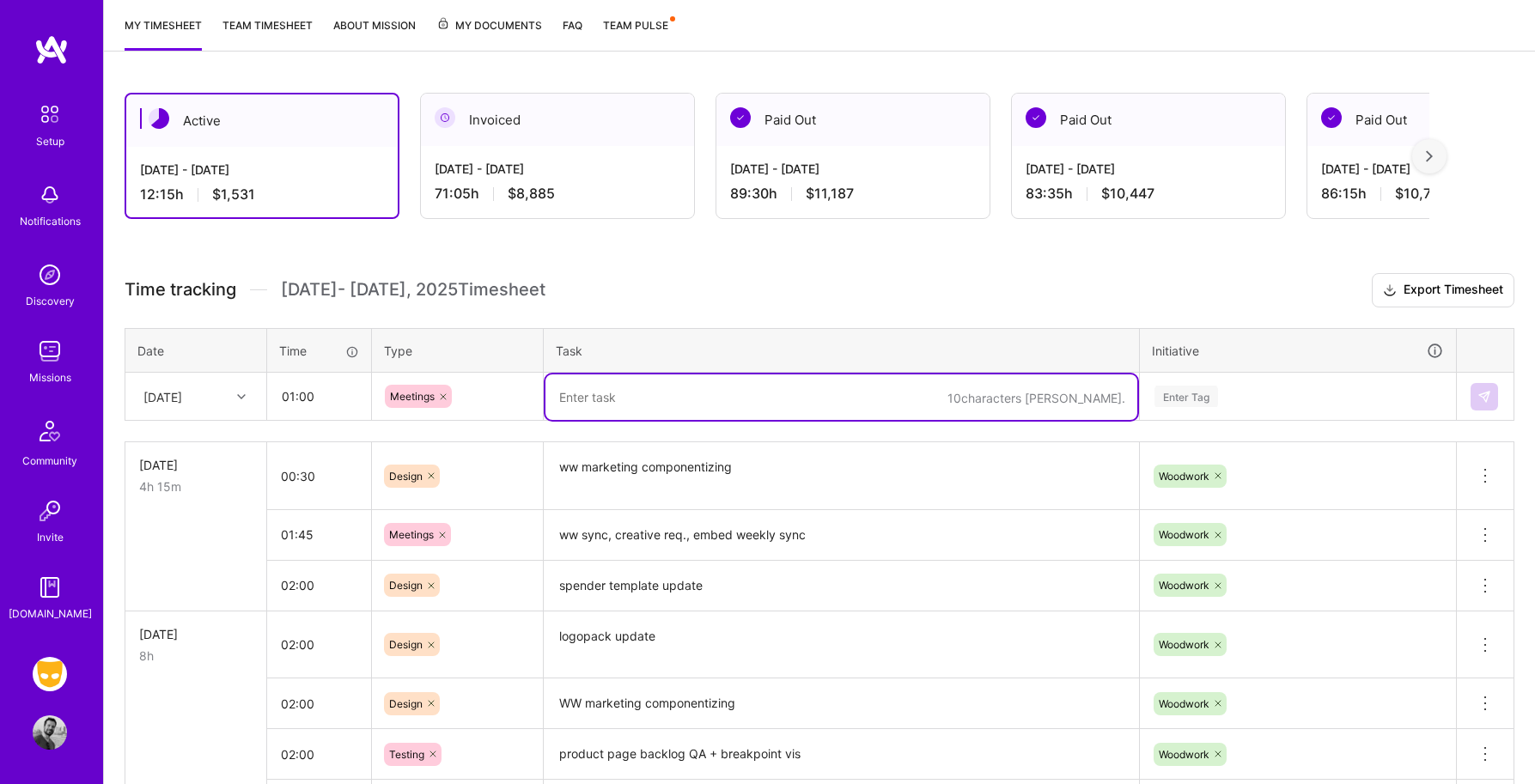
click at [618, 392] on textarea at bounding box center [841, 397] width 592 height 45
type textarea "Kerry: new product ux brainstorm"
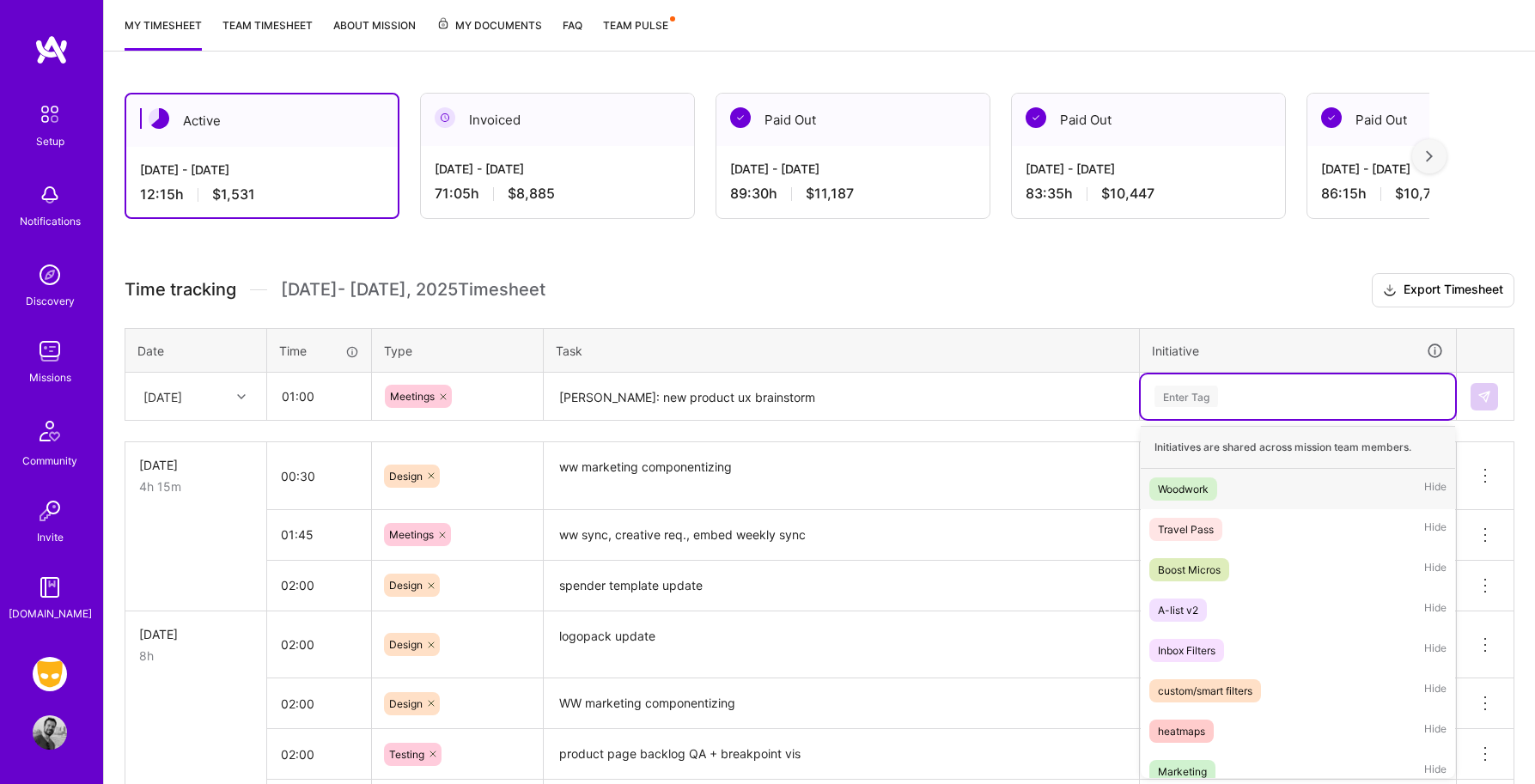
click at [1179, 396] on div "Enter Tag" at bounding box center [1186, 396] width 64 height 27
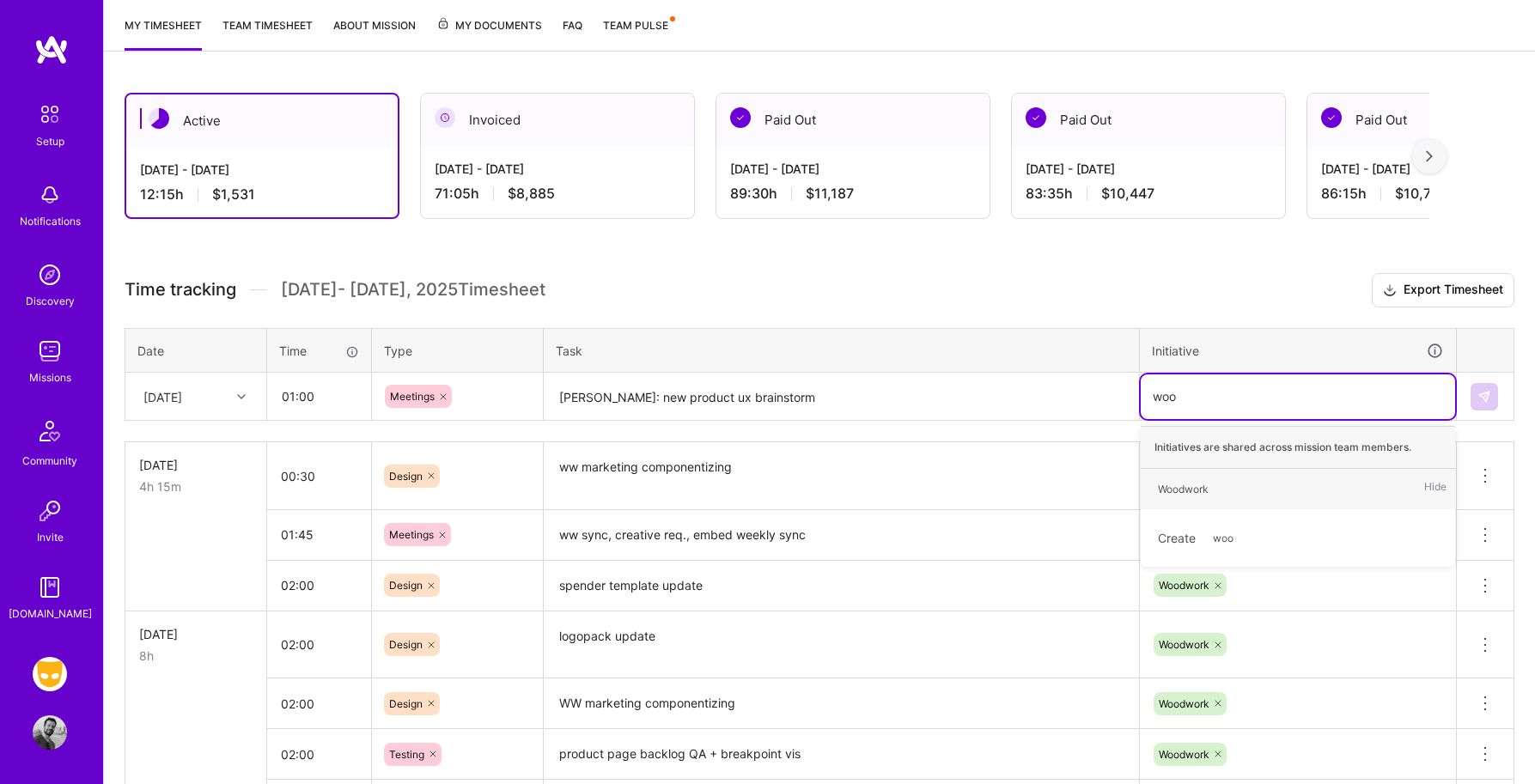
type input "wood"
click at [1187, 498] on span "Woodwork" at bounding box center [1182, 489] width 67 height 23
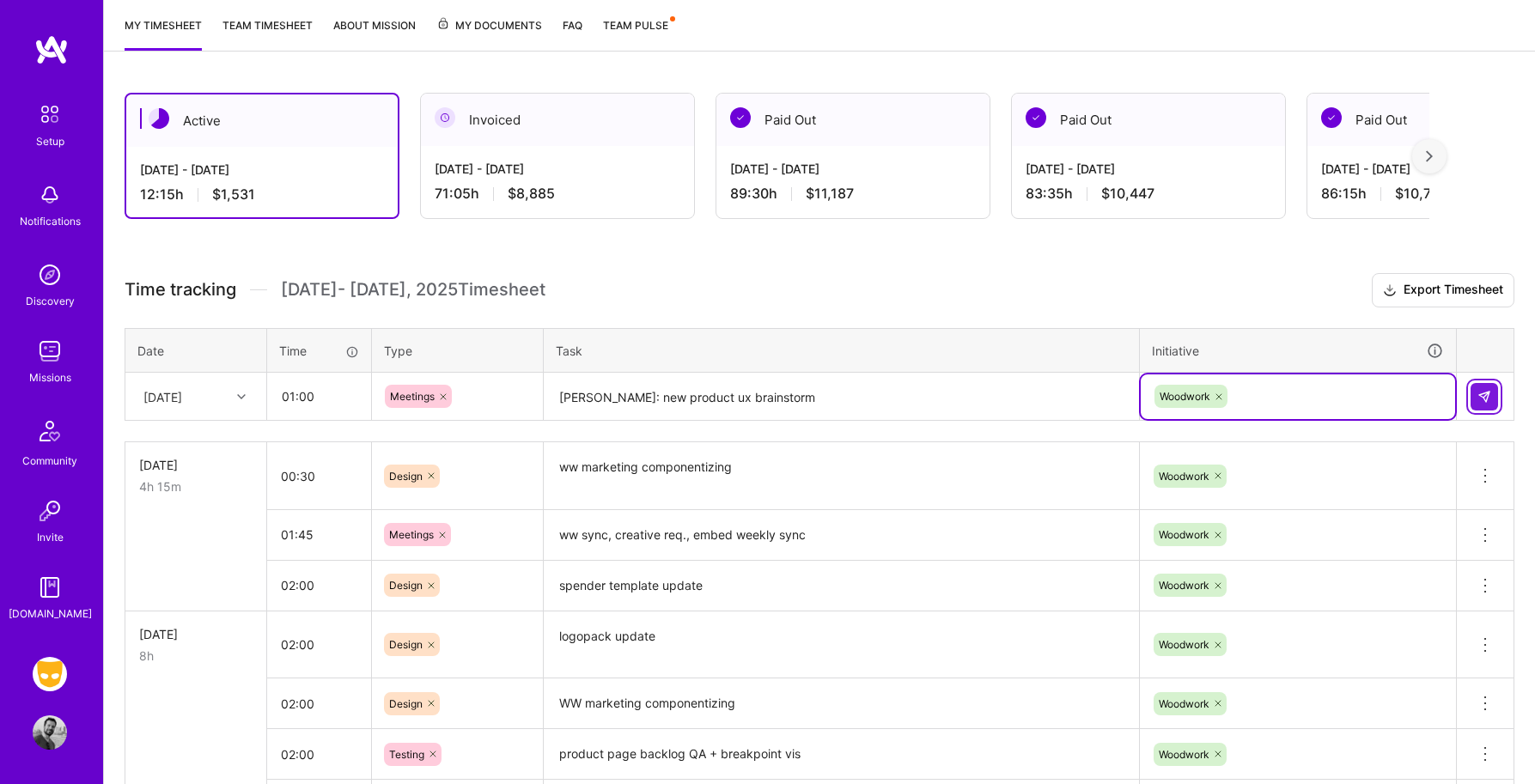
click at [1480, 402] on img at bounding box center [1484, 397] width 13 height 13
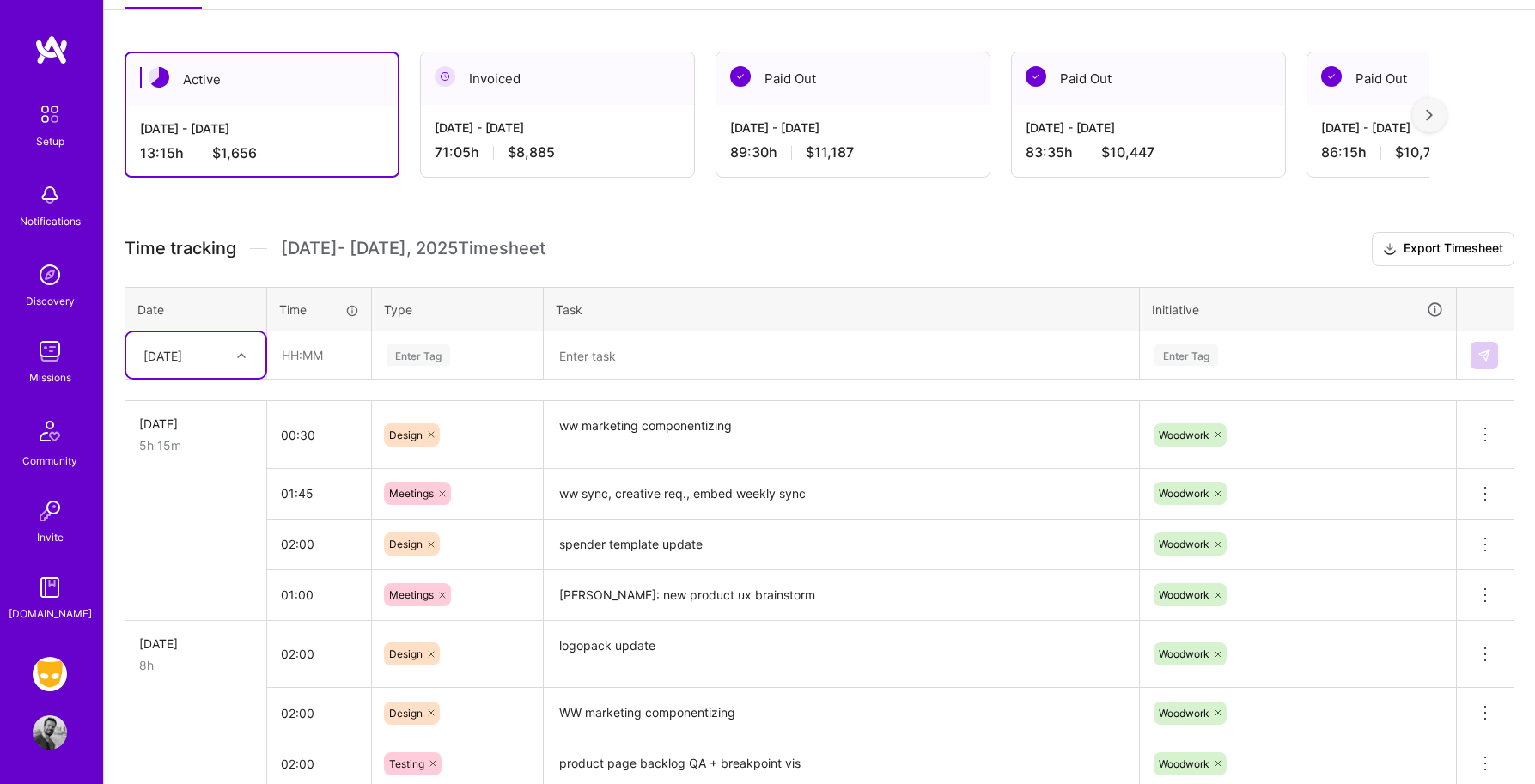
scroll to position [265, 0]
click at [294, 544] on input "02:00" at bounding box center [319, 542] width 104 height 45
type input "04:00"
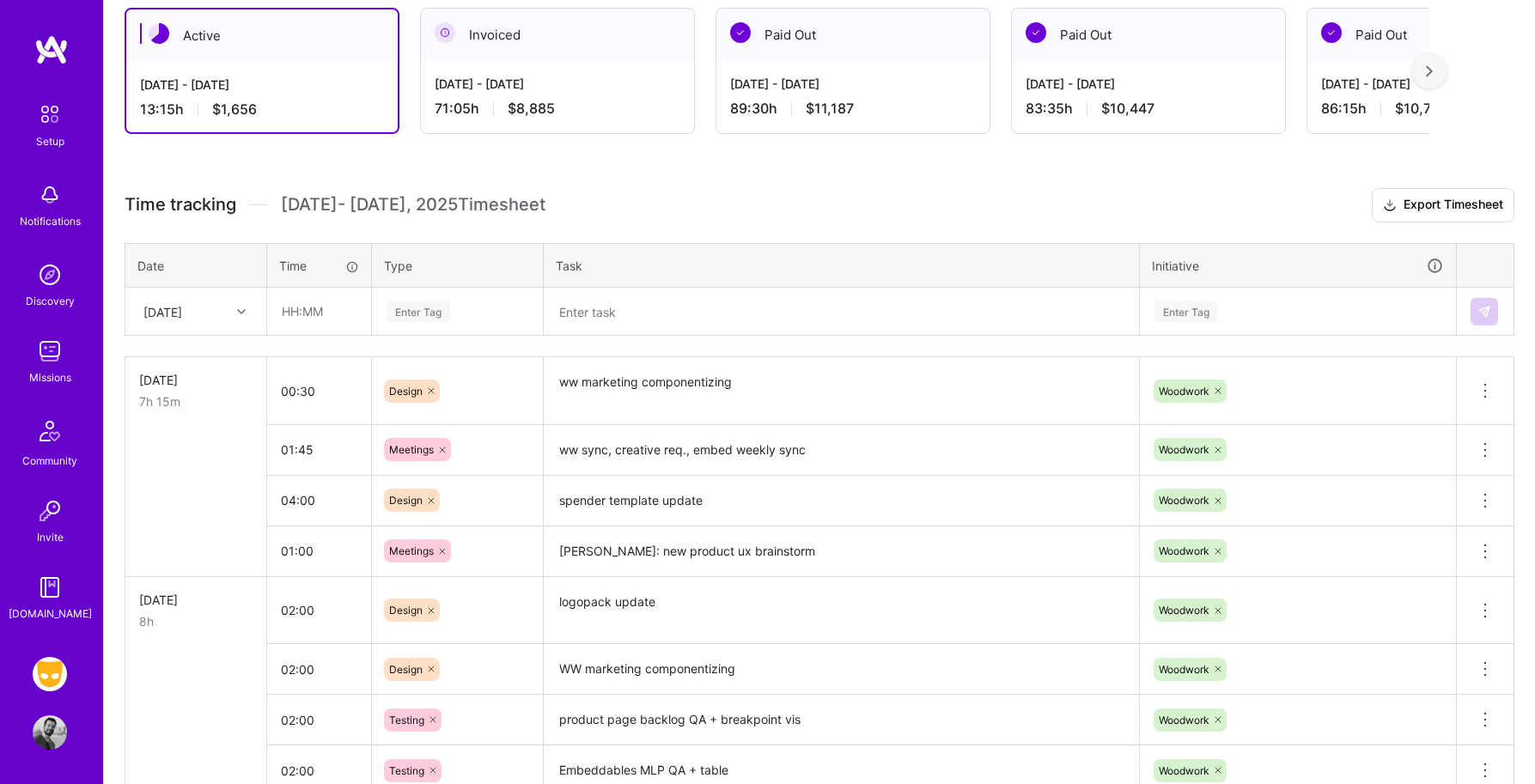
click at [516, 523] on div "Design" at bounding box center [457, 500] width 171 height 44
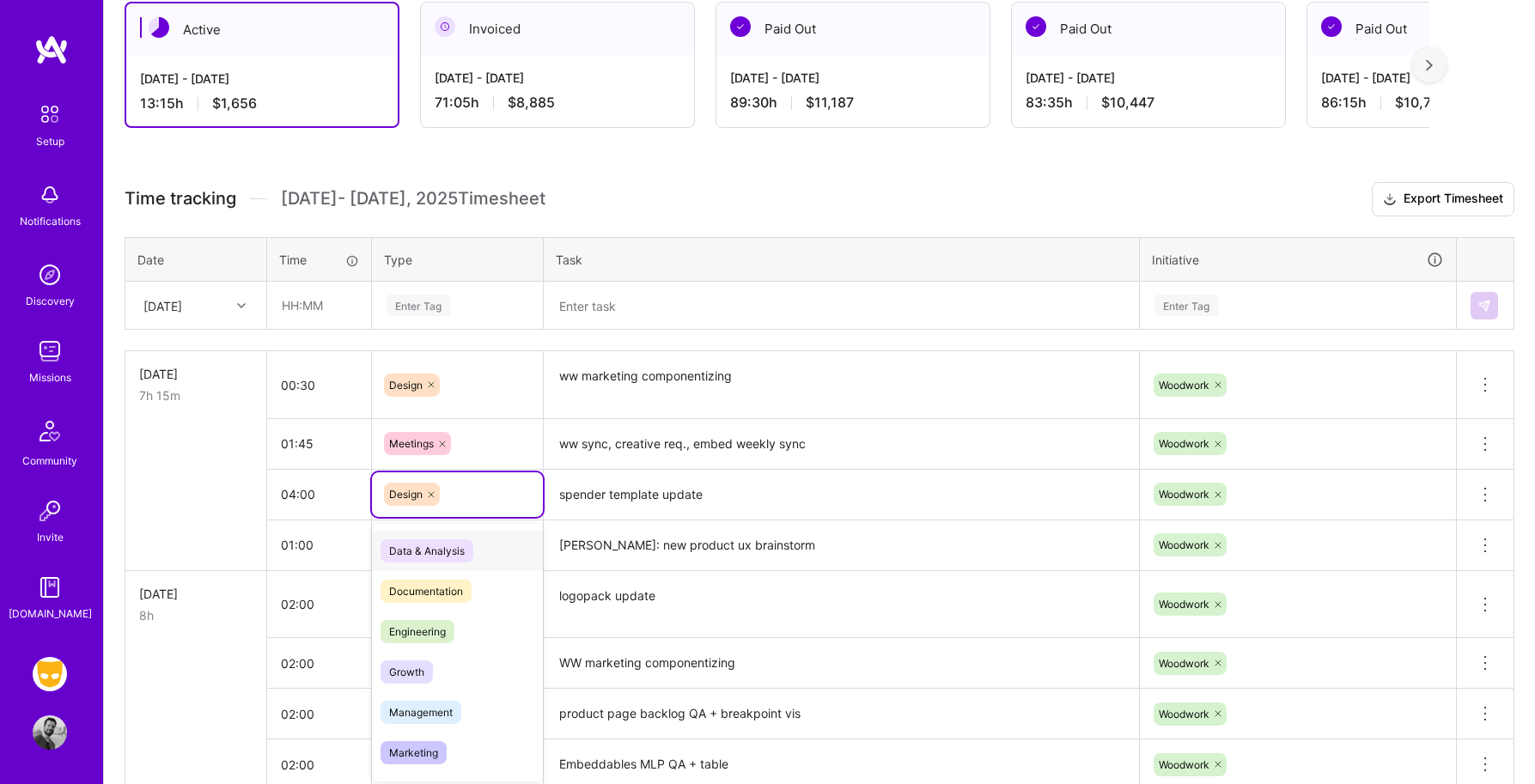
scroll to position [318, 0]
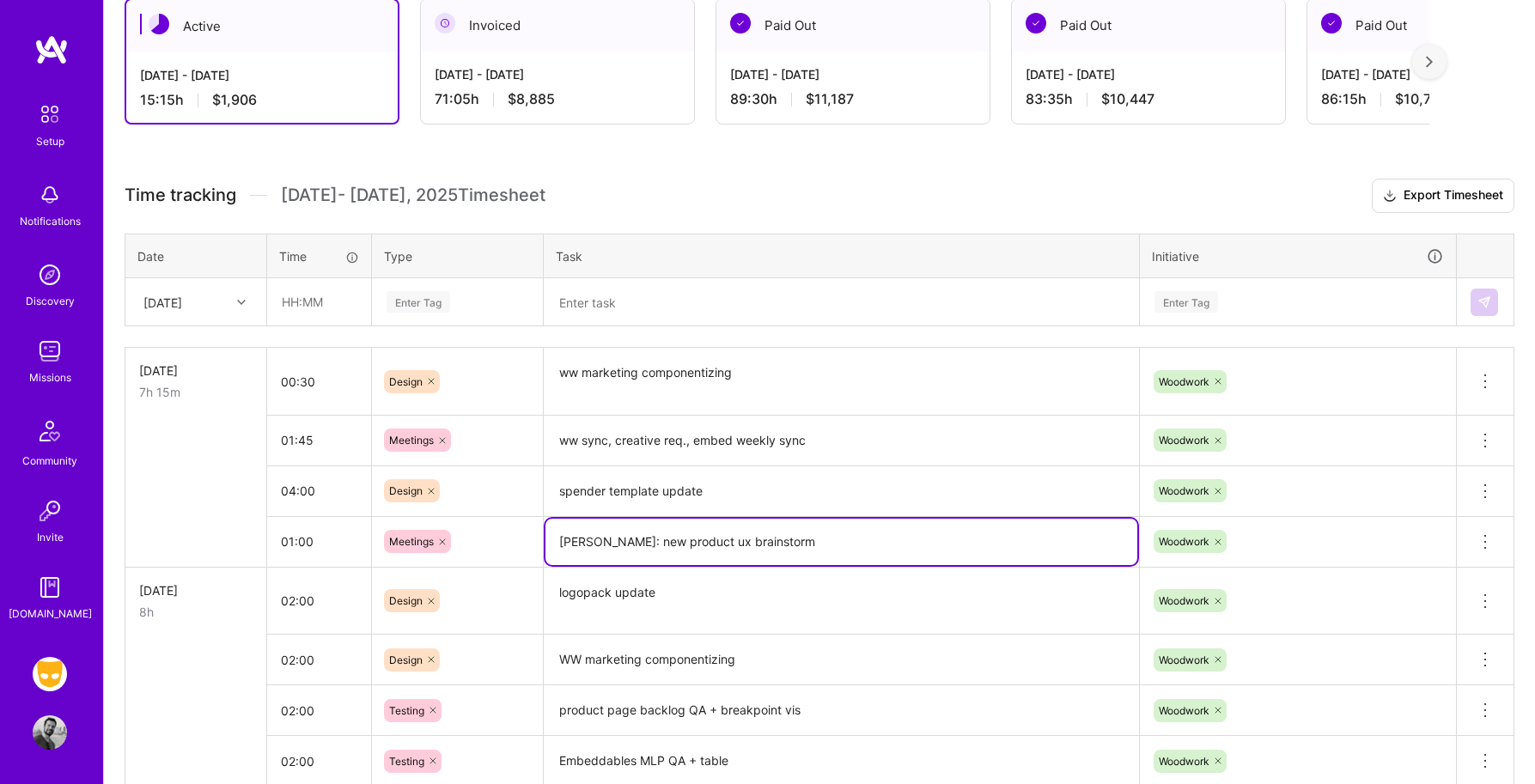
click at [622, 525] on textarea "Kerry: new product ux brainstorm" at bounding box center [841, 541] width 592 height 46
click at [636, 392] on textarea "ww marketing componentizing" at bounding box center [841, 381] width 592 height 65
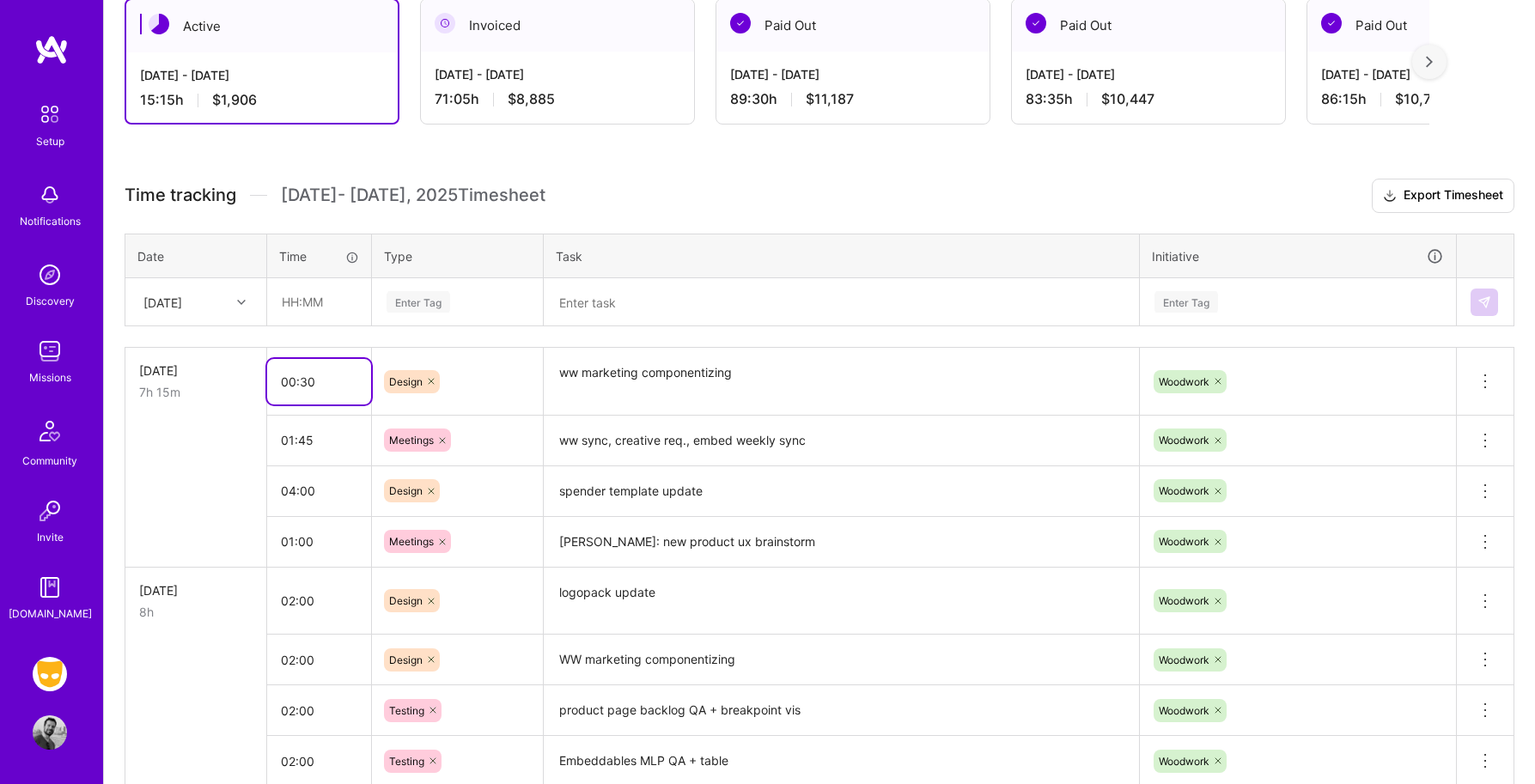
drag, startPoint x: 326, startPoint y: 391, endPoint x: 229, endPoint y: 391, distance: 97.0
click at [229, 391] on tr "Tue, Aug 19 7h 15m 00:30 Design ww marketing componentizing Woodwork Delete row" at bounding box center [819, 381] width 1389 height 67
click at [284, 380] on input "00:30" at bounding box center [319, 381] width 104 height 45
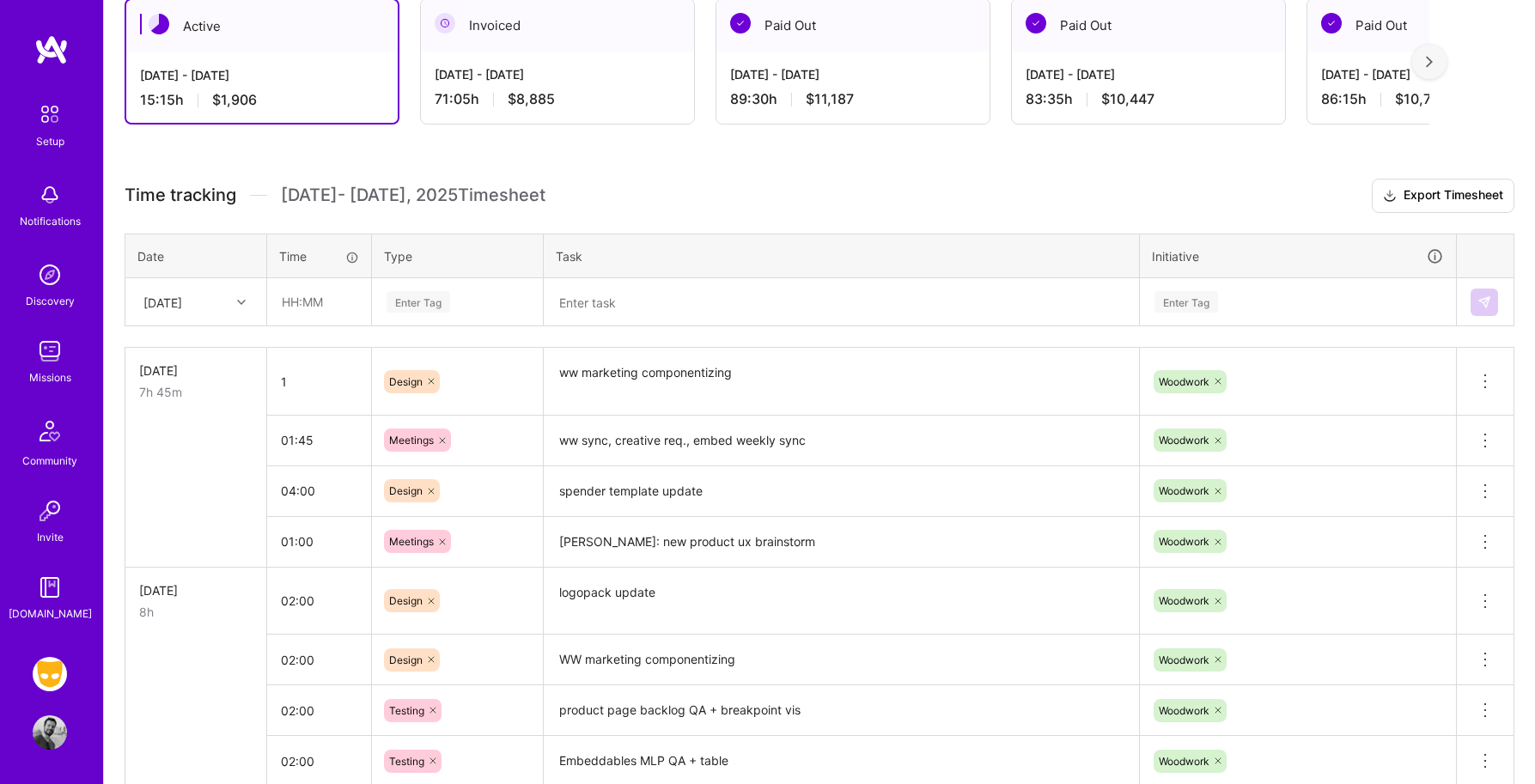
type input "01:00"
click at [620, 386] on textarea "ww marketing componentizing" at bounding box center [841, 382] width 592 height 65
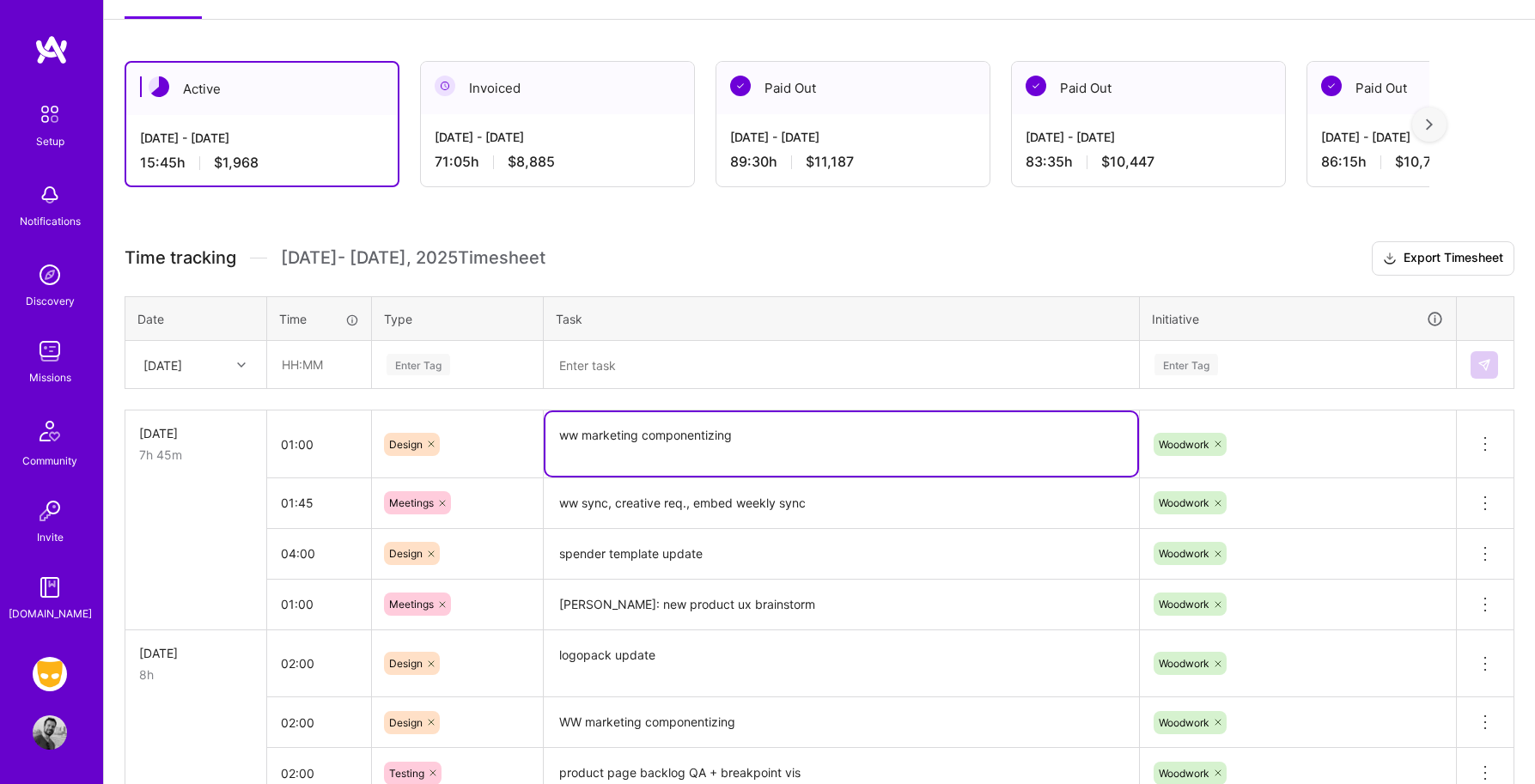
scroll to position [233, 0]
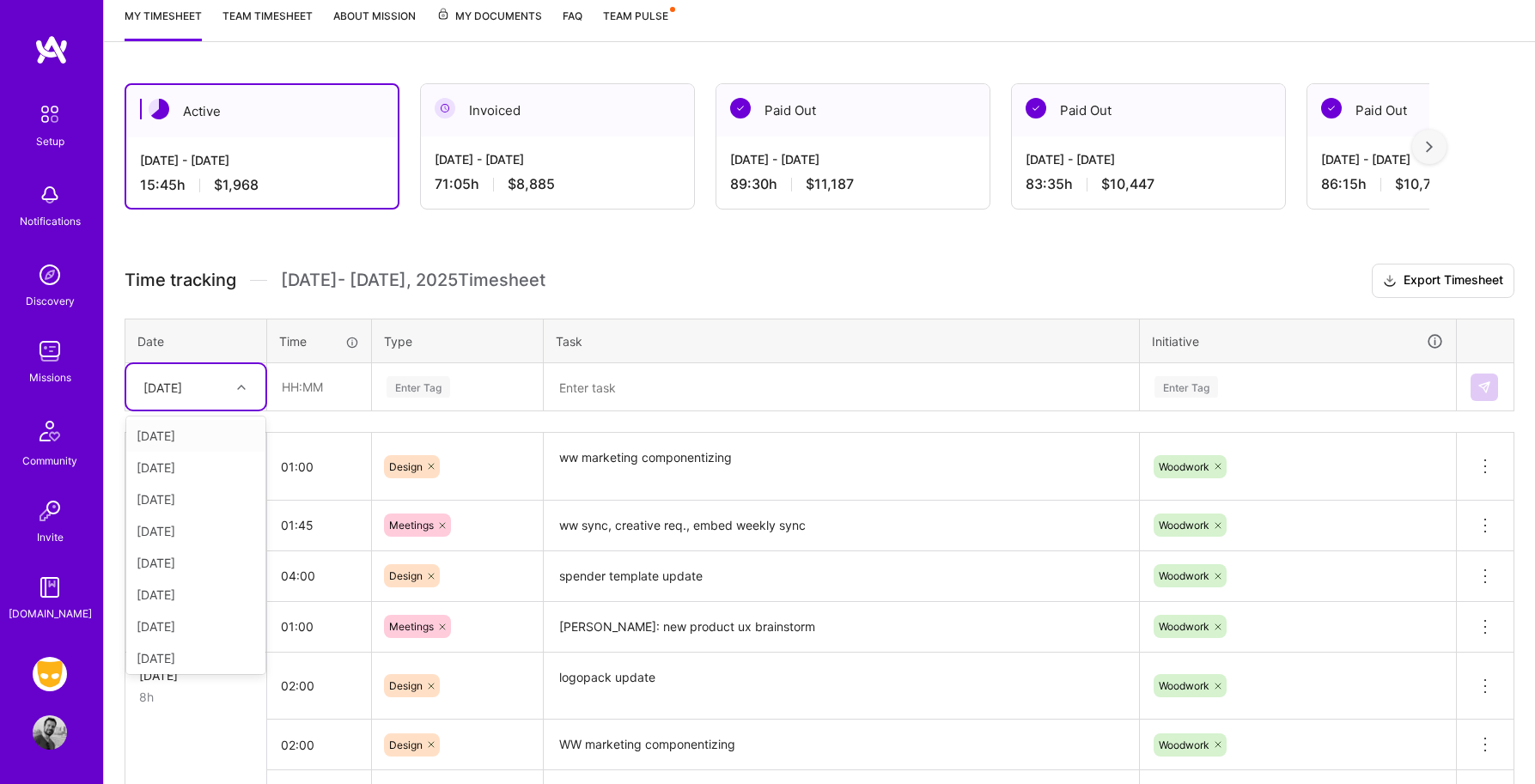
click at [258, 389] on div "Tue, Aug 19" at bounding box center [196, 386] width 139 height 45
click at [185, 538] on div "Wed, Aug 20" at bounding box center [196, 527] width 139 height 32
click at [305, 388] on input "text" at bounding box center [319, 386] width 102 height 45
type input "02:00"
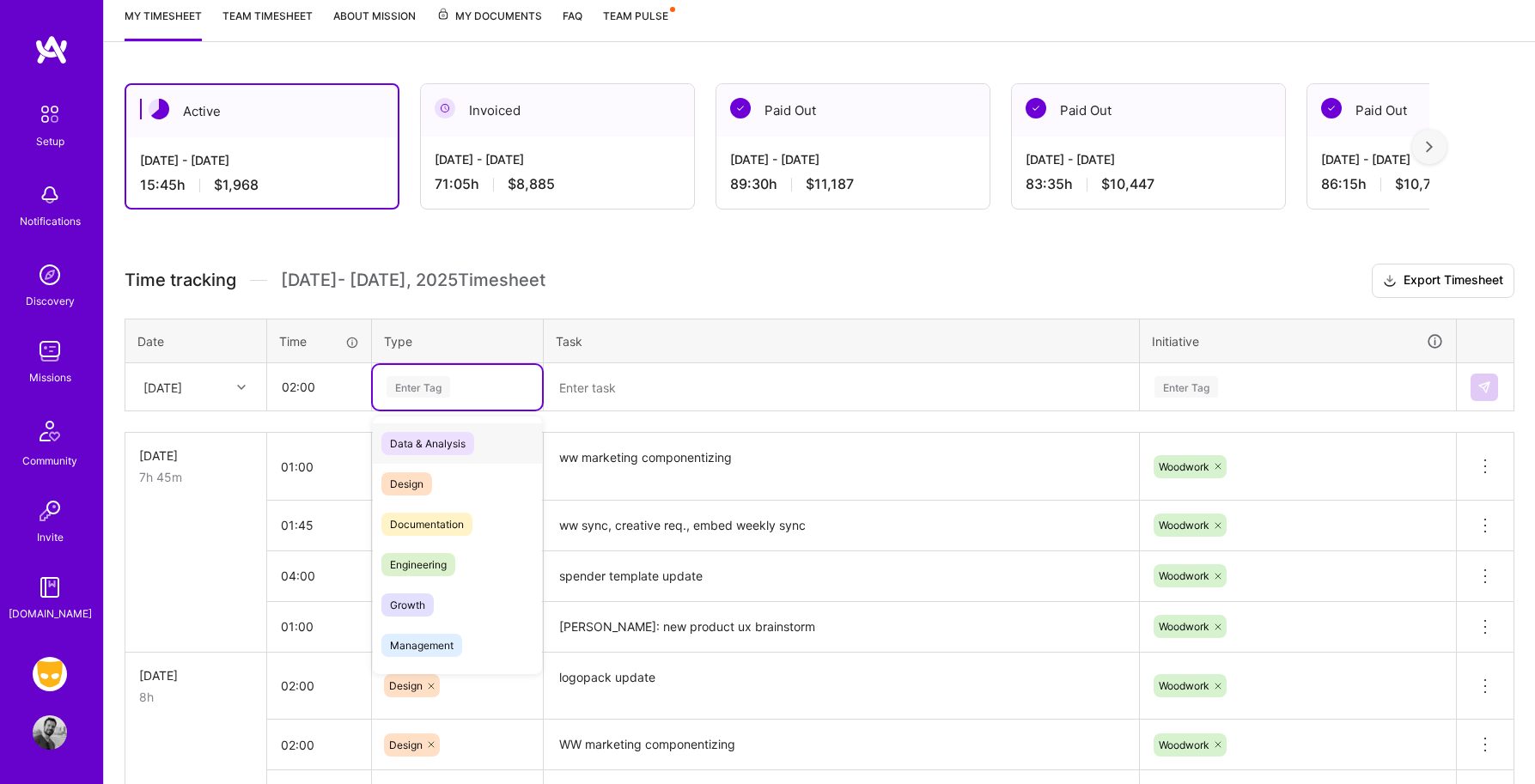
click at [443, 391] on div "Enter Tag" at bounding box center [418, 387] width 64 height 27
type input "d"
click at [427, 483] on span "Design" at bounding box center [407, 483] width 51 height 23
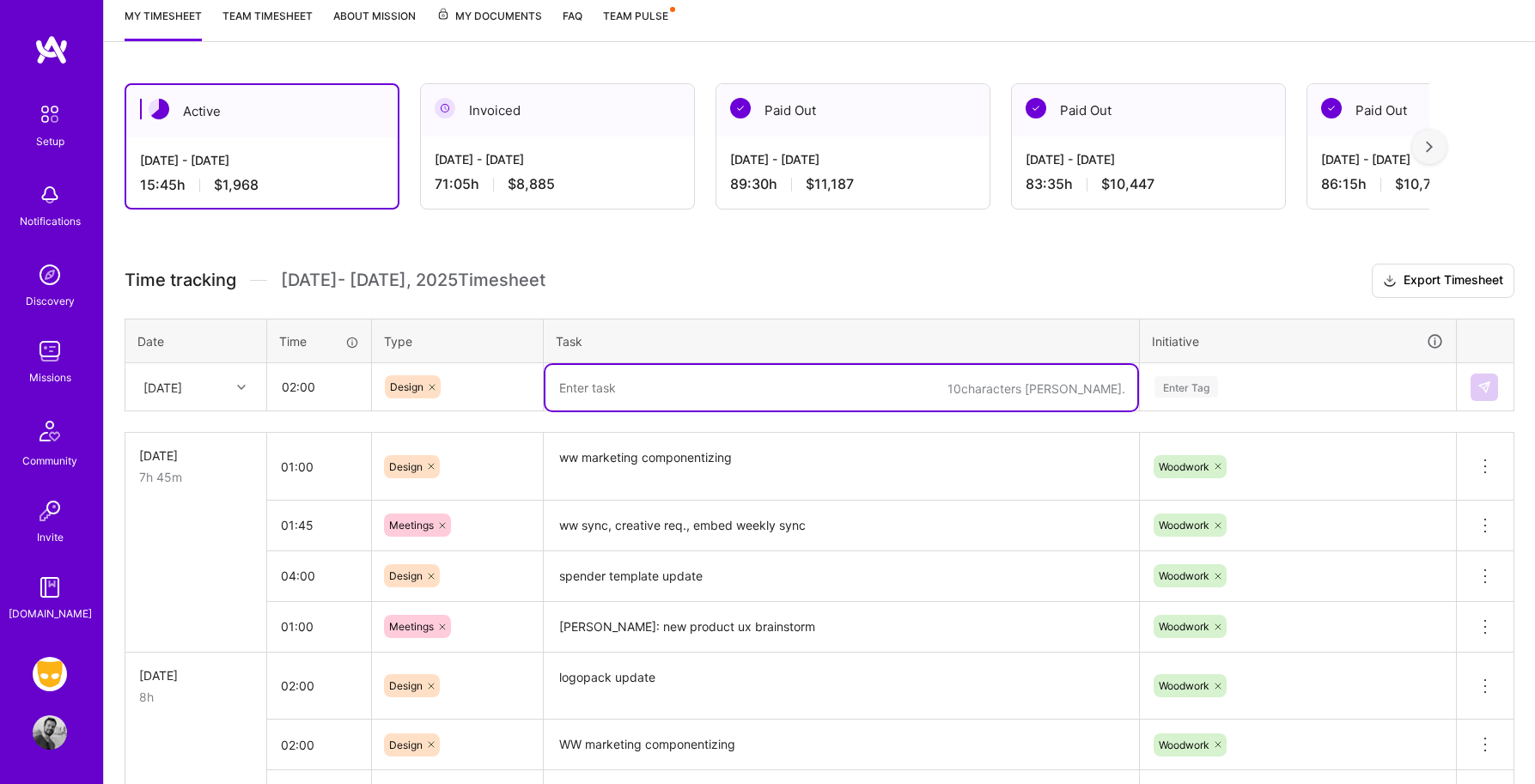
click at [589, 391] on textarea at bounding box center [841, 387] width 592 height 45
type textarea "Icon refinement pres"
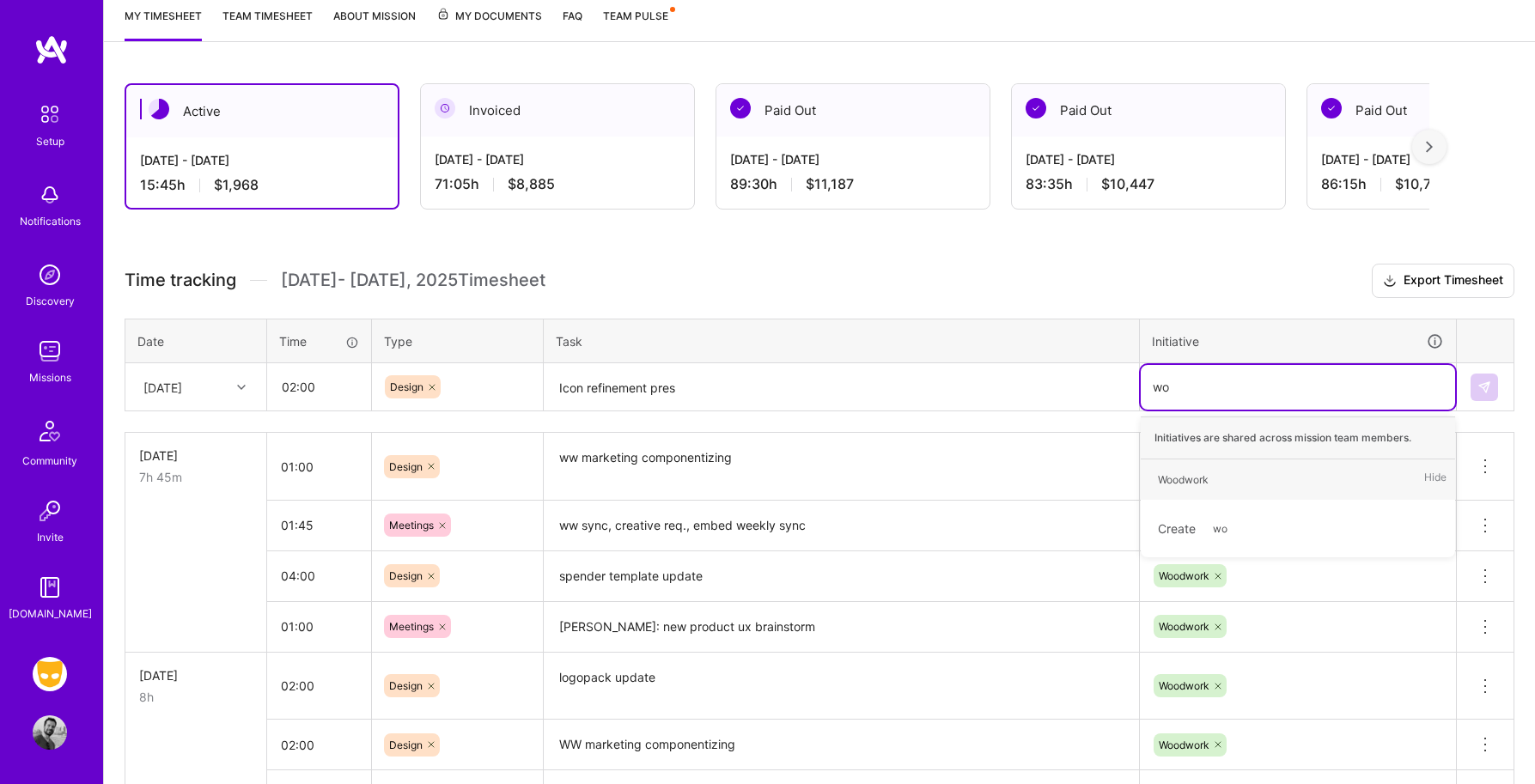
type input "woo"
click at [1218, 478] on div "Woodwork Hide" at bounding box center [1298, 480] width 314 height 40
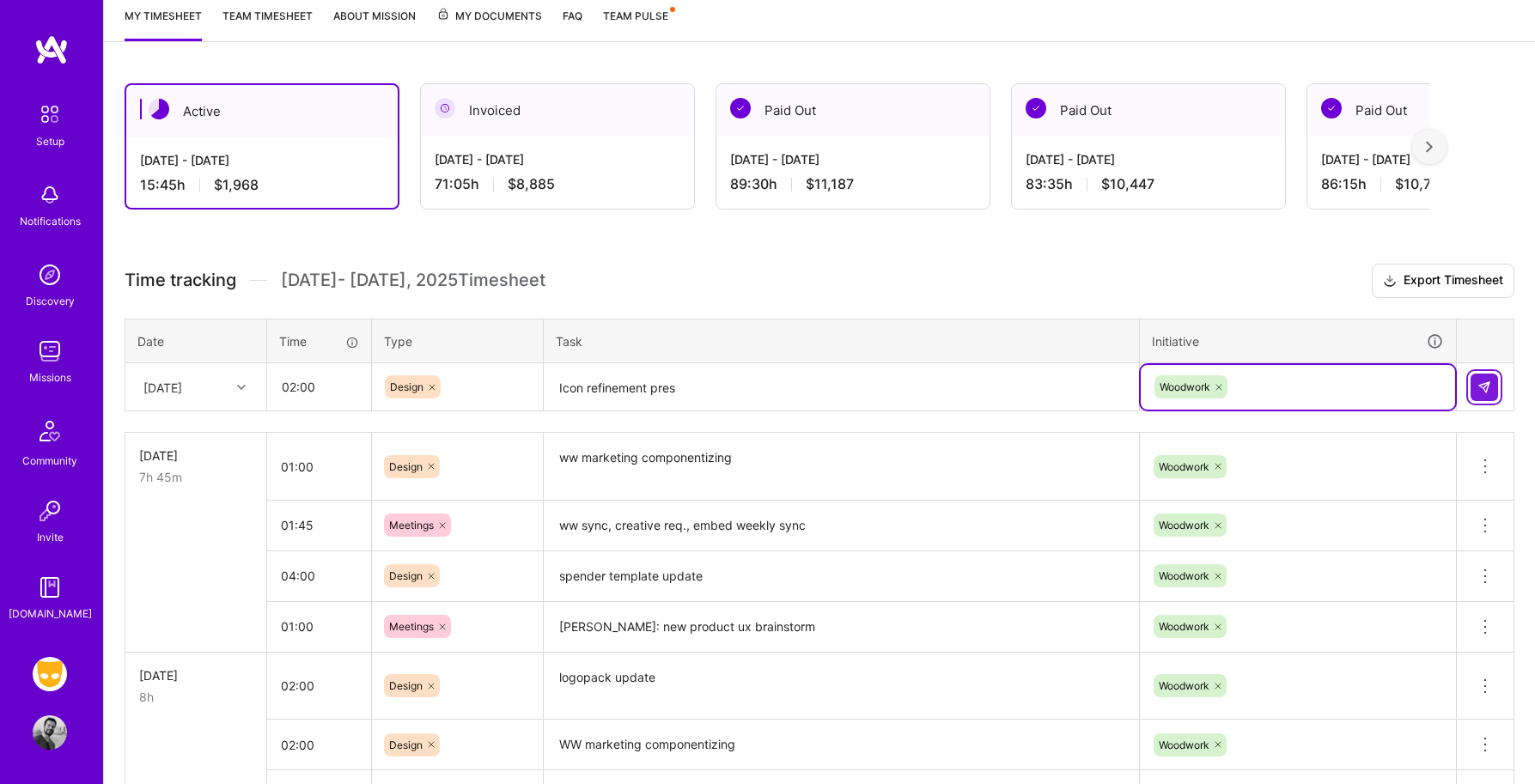
click at [1473, 384] on button at bounding box center [1484, 387] width 28 height 28
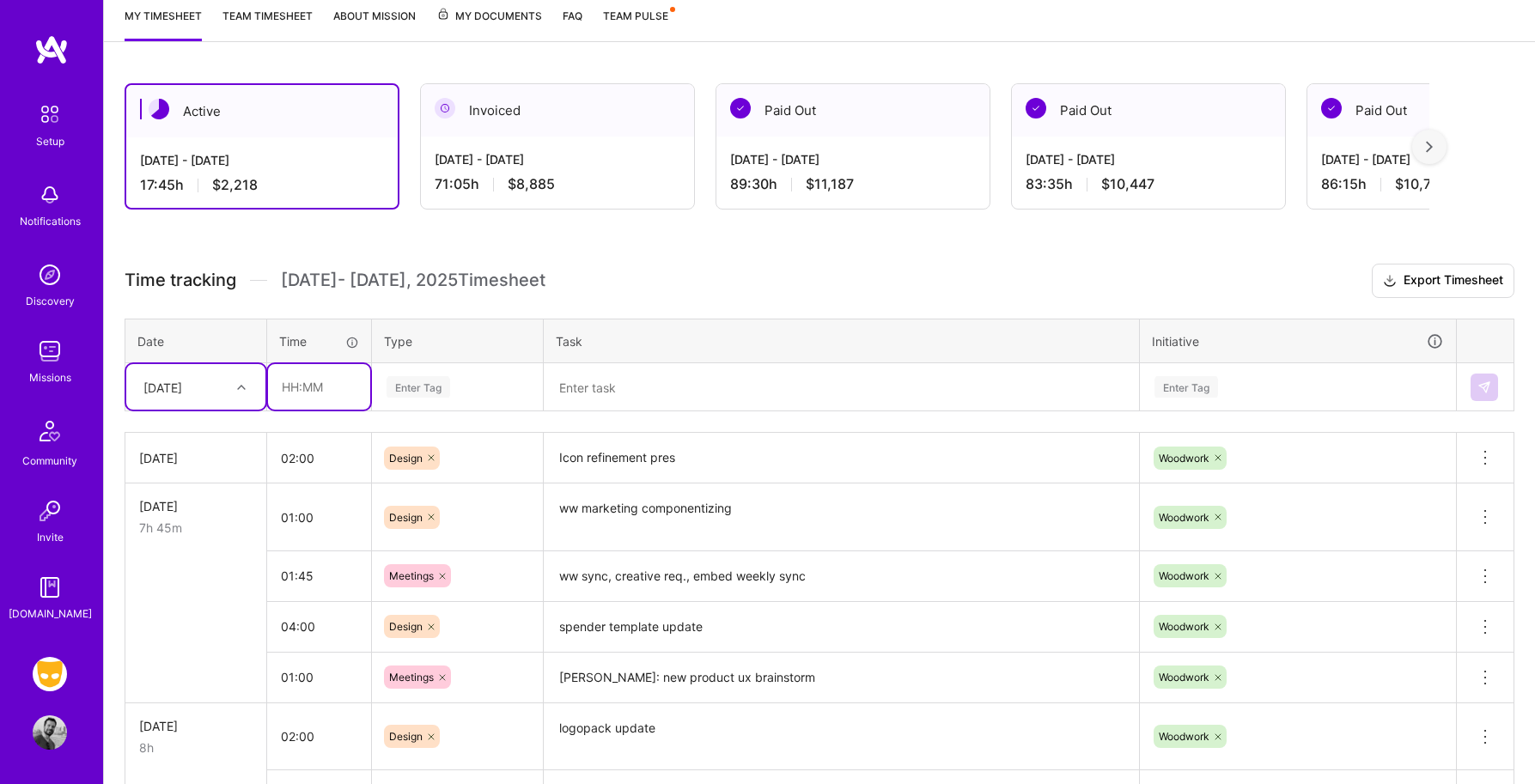
click at [314, 389] on input "text" at bounding box center [319, 386] width 102 height 45
type input "00:30"
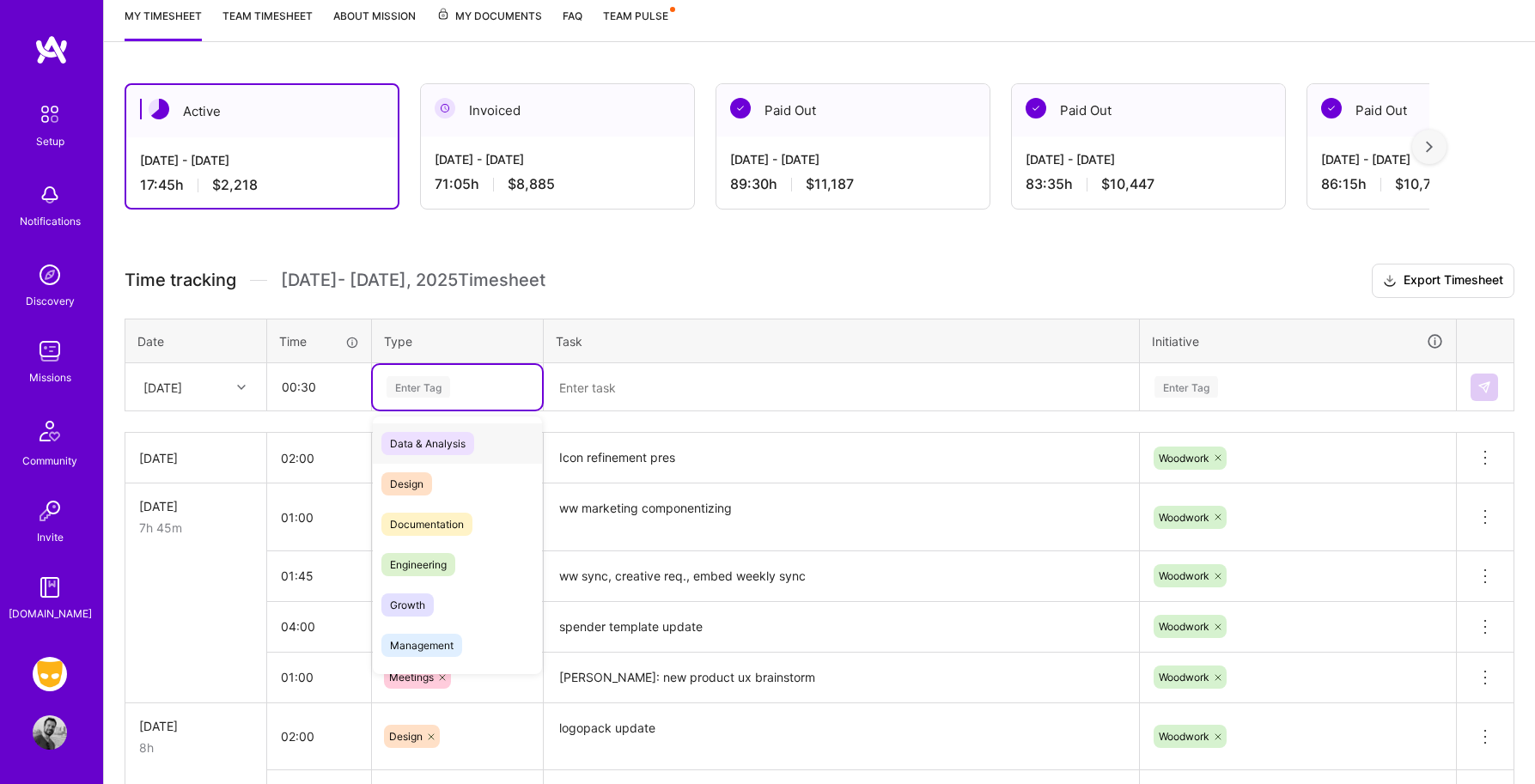
click at [440, 382] on div "Enter Tag" at bounding box center [418, 387] width 64 height 27
type input "mee"
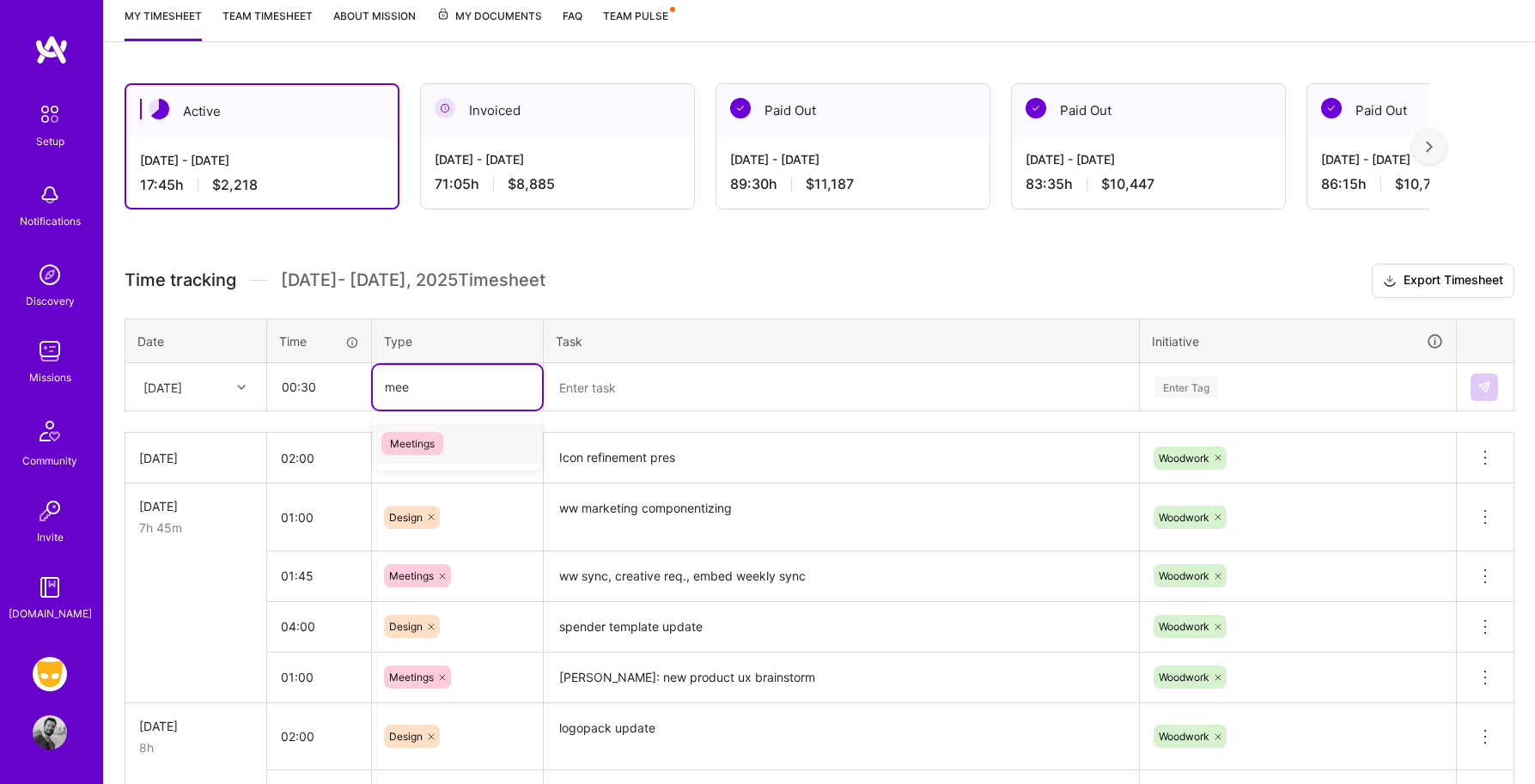
click at [424, 441] on span "Meetings" at bounding box center [412, 443] width 62 height 23
click at [615, 400] on textarea at bounding box center [841, 387] width 592 height 45
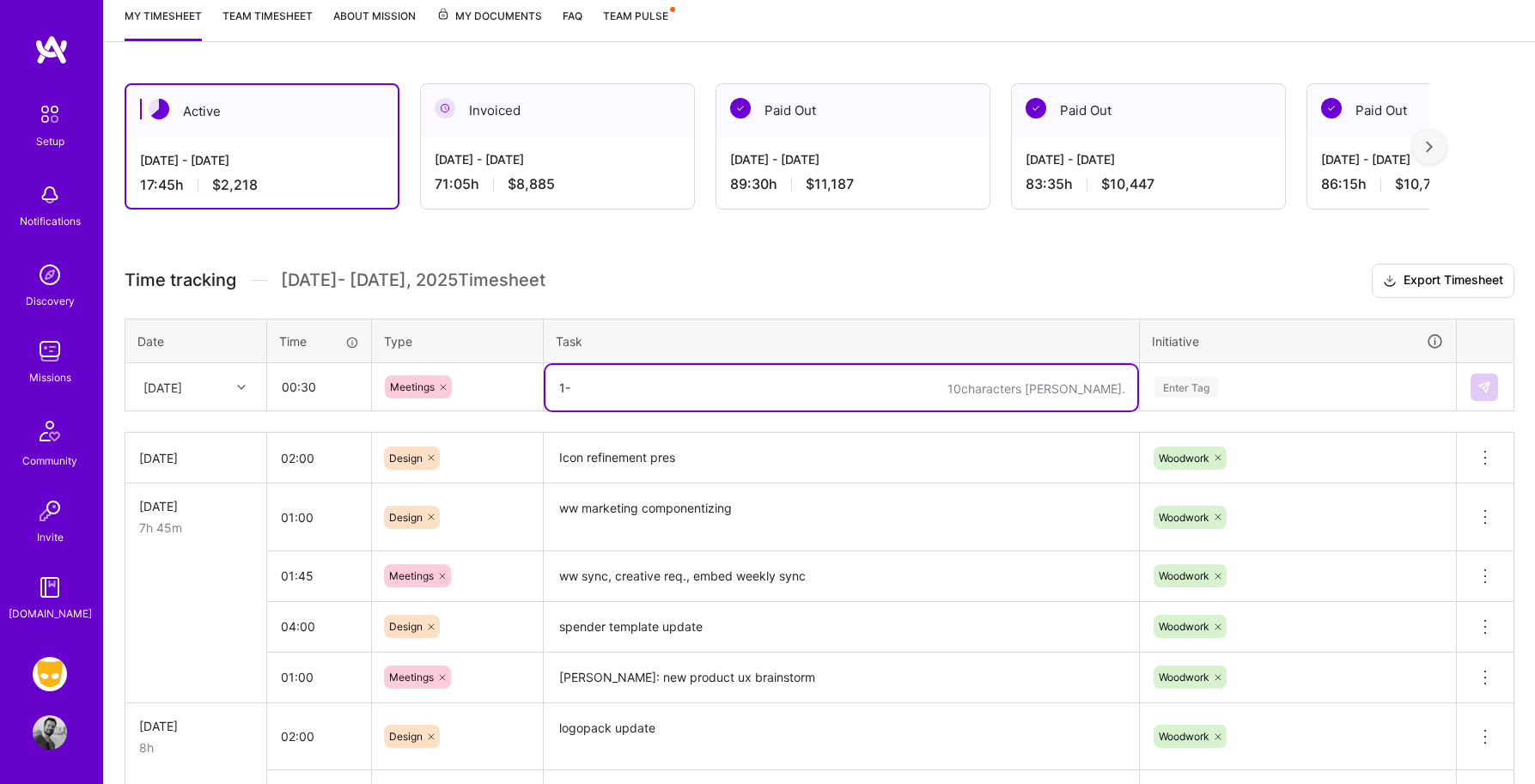
type textarea "1"
type textarea "Ford 1-on-1"
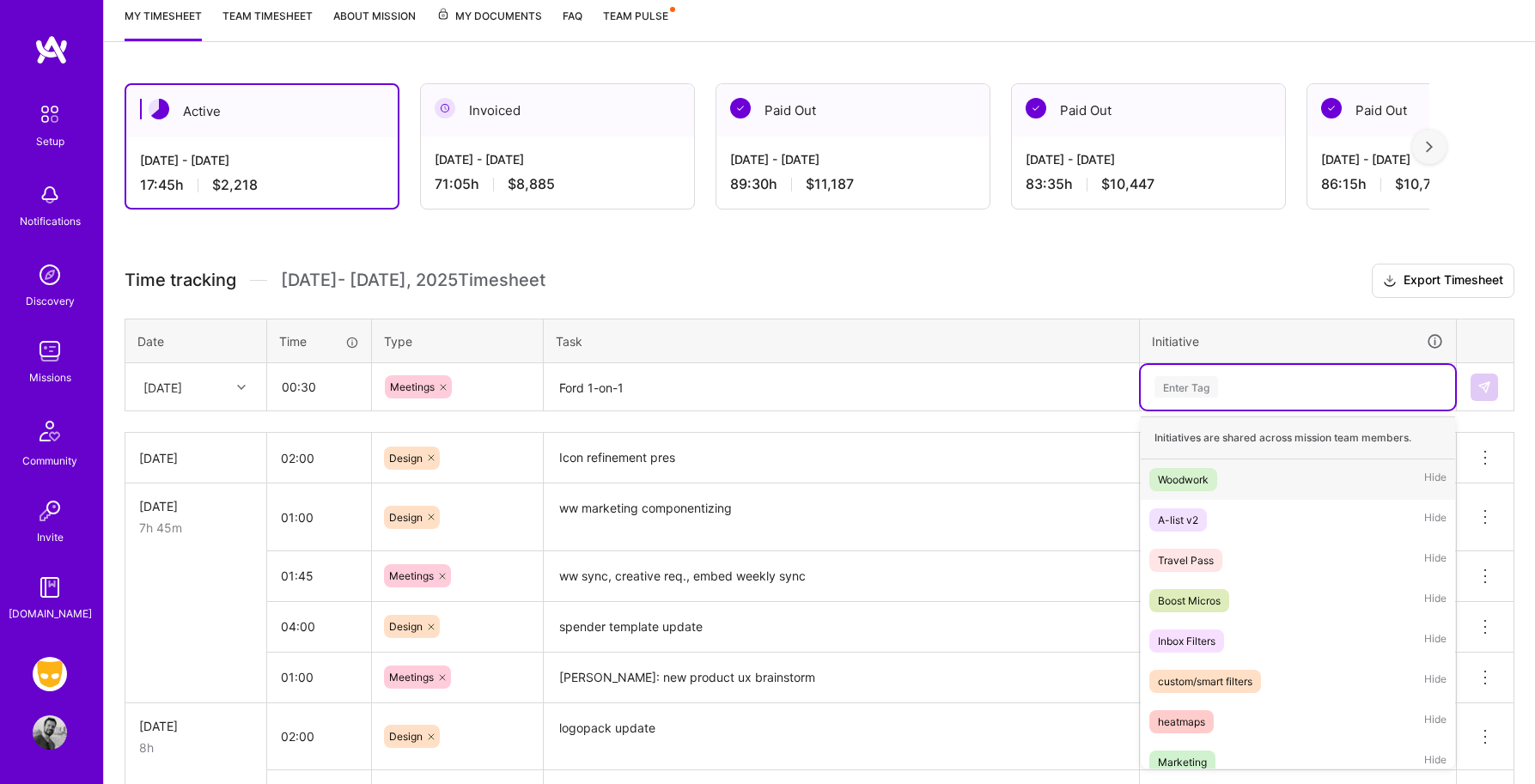
click at [1180, 381] on div "Enter Tag" at bounding box center [1186, 387] width 64 height 27
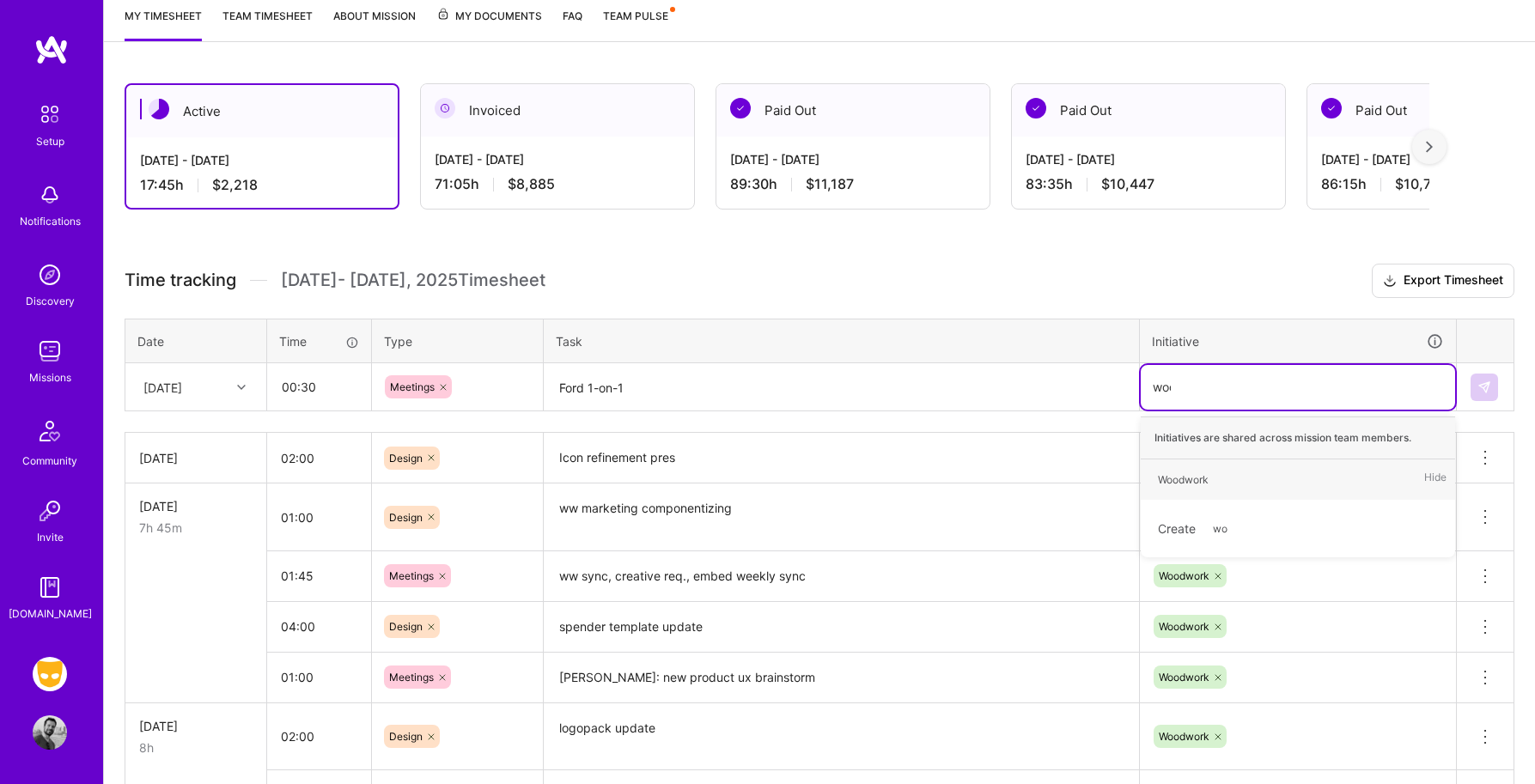
type input "wood"
click at [1217, 478] on span "Woodwork" at bounding box center [1182, 480] width 67 height 23
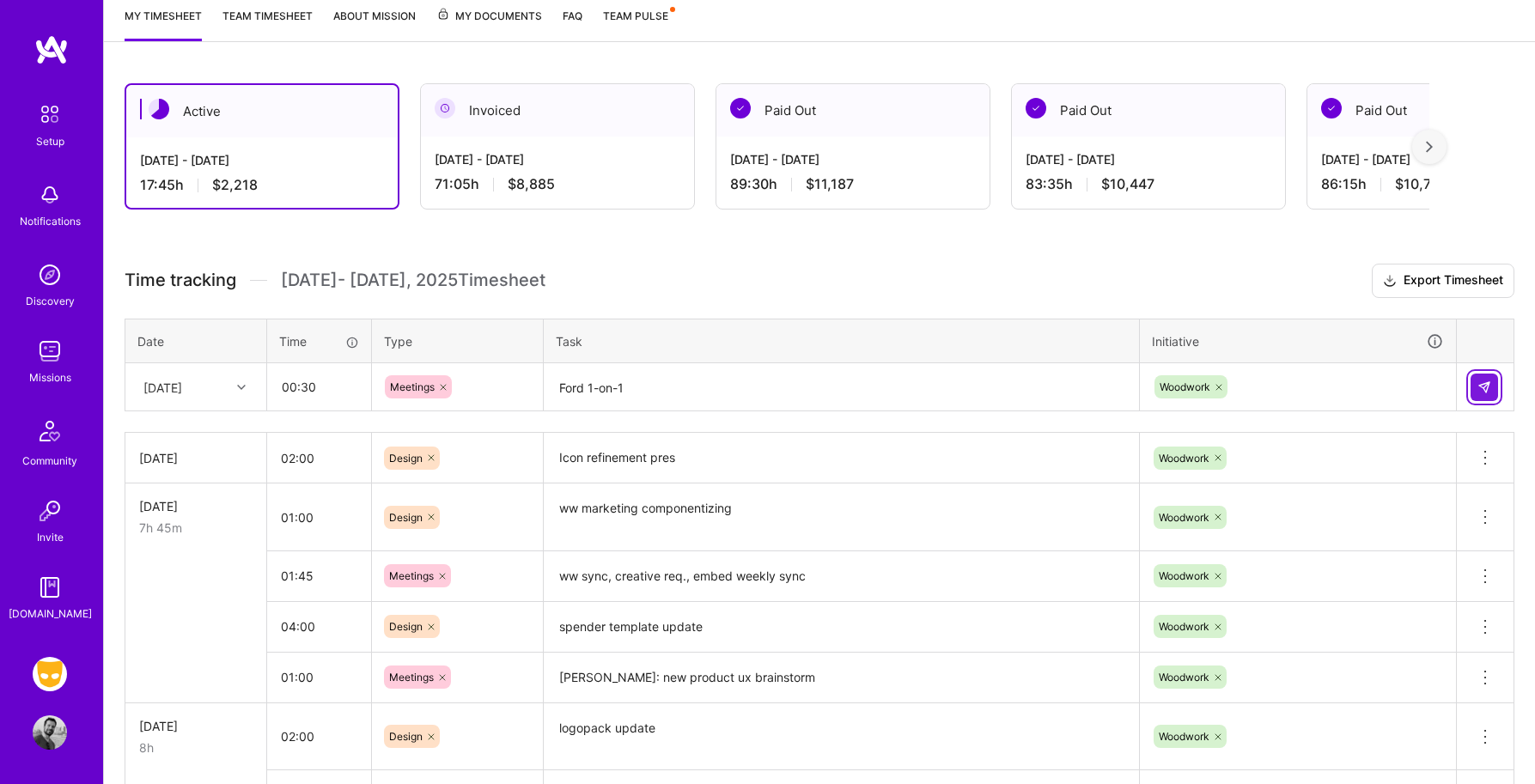
click at [1473, 388] on button at bounding box center [1484, 387] width 28 height 28
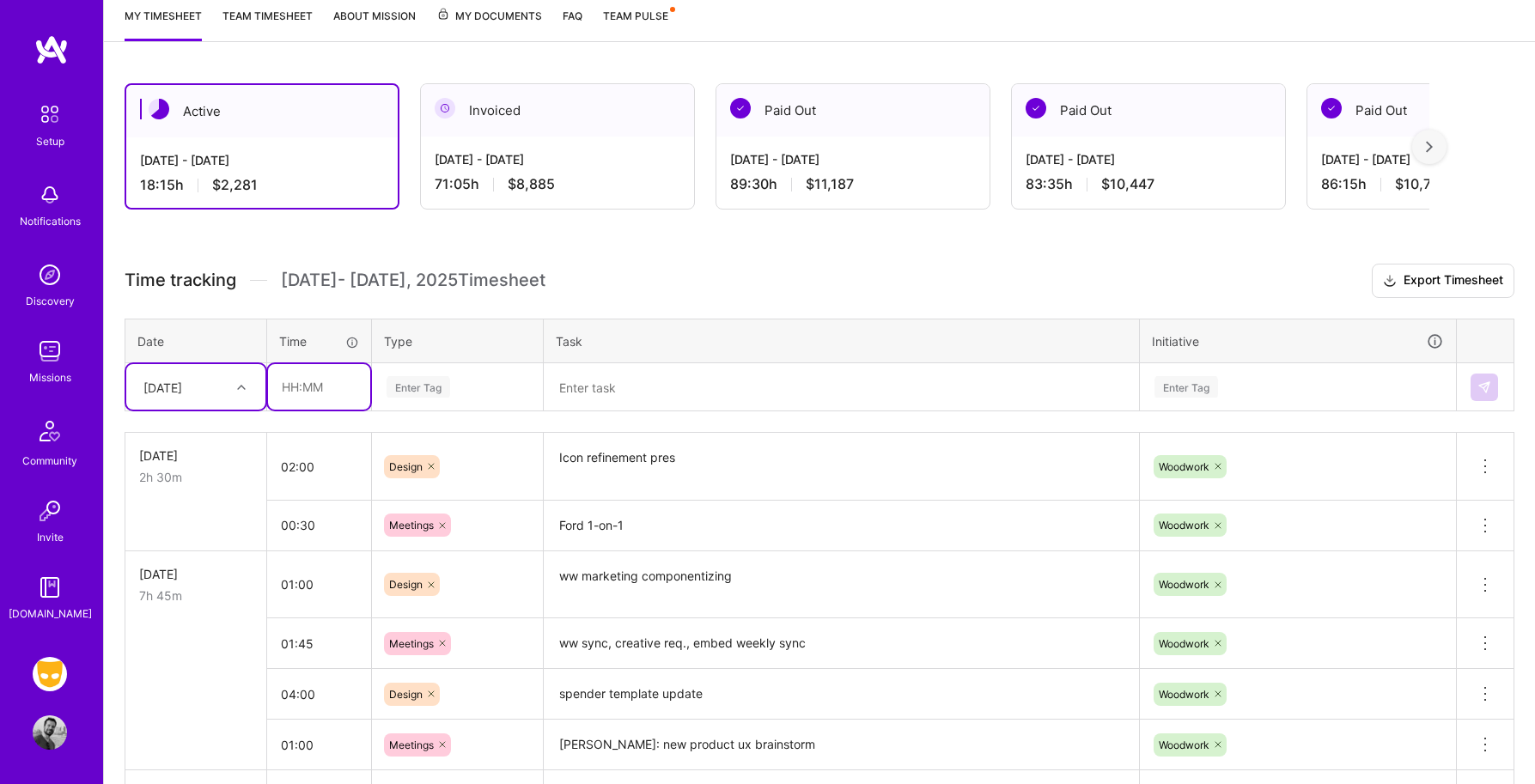
click at [296, 371] on input "text" at bounding box center [319, 386] width 102 height 45
type input "01:30"
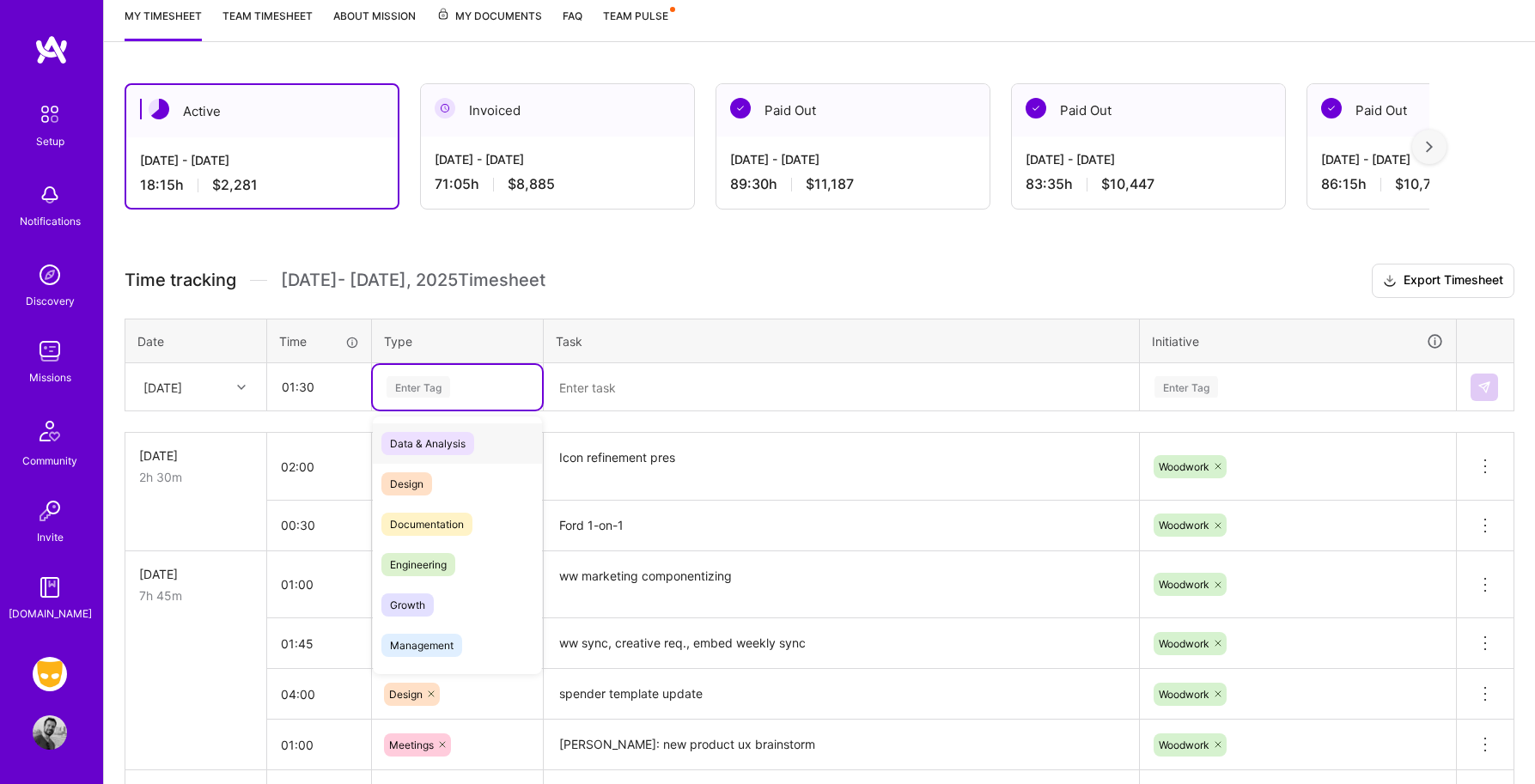
click at [428, 385] on div "Enter Tag" at bounding box center [418, 387] width 64 height 27
type input "mee"
click at [427, 432] on span "Meetings" at bounding box center [412, 443] width 62 height 23
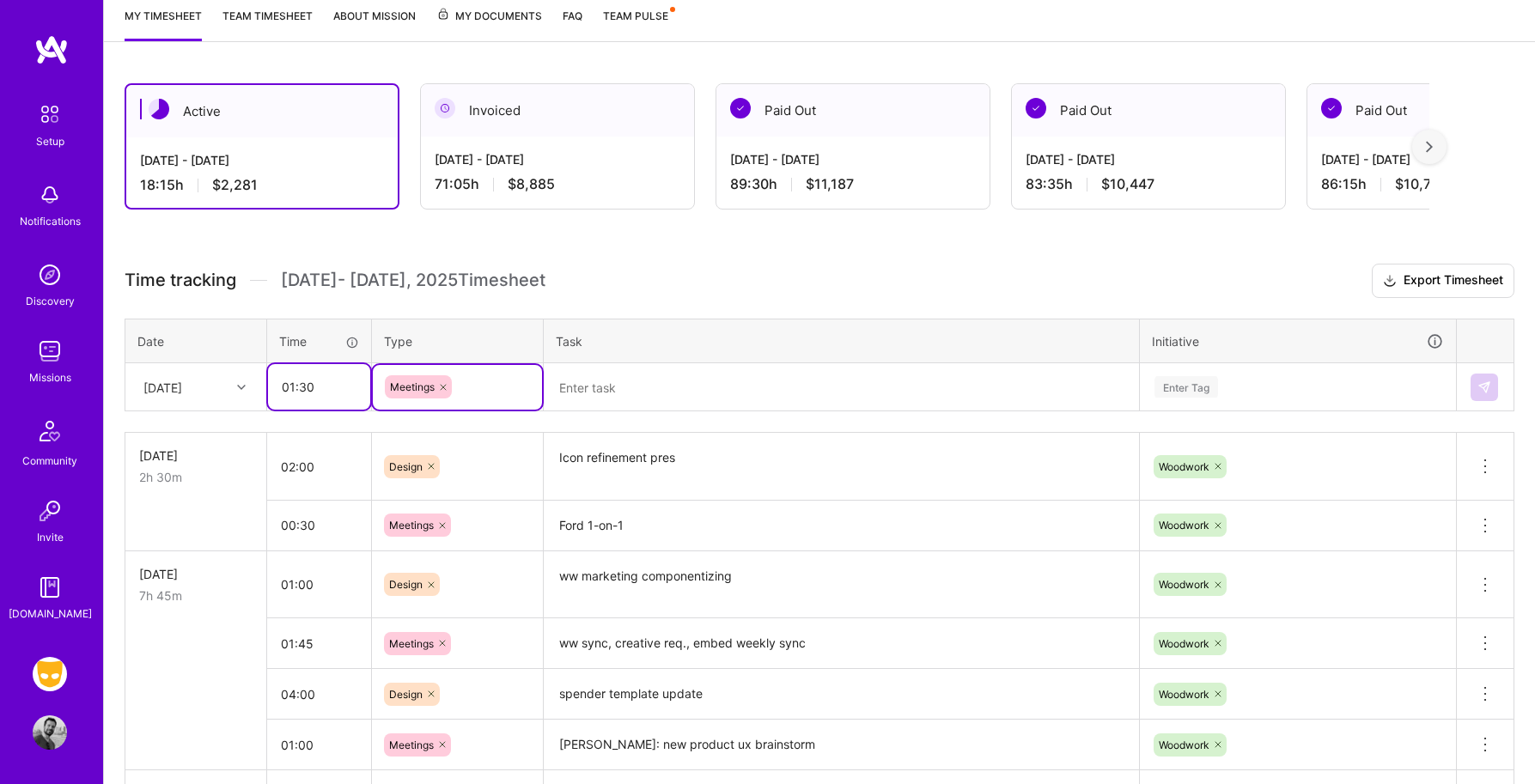
click at [329, 391] on input "01:30" at bounding box center [319, 386] width 102 height 45
type input "01:15"
click at [580, 389] on textarea at bounding box center [841, 387] width 592 height 45
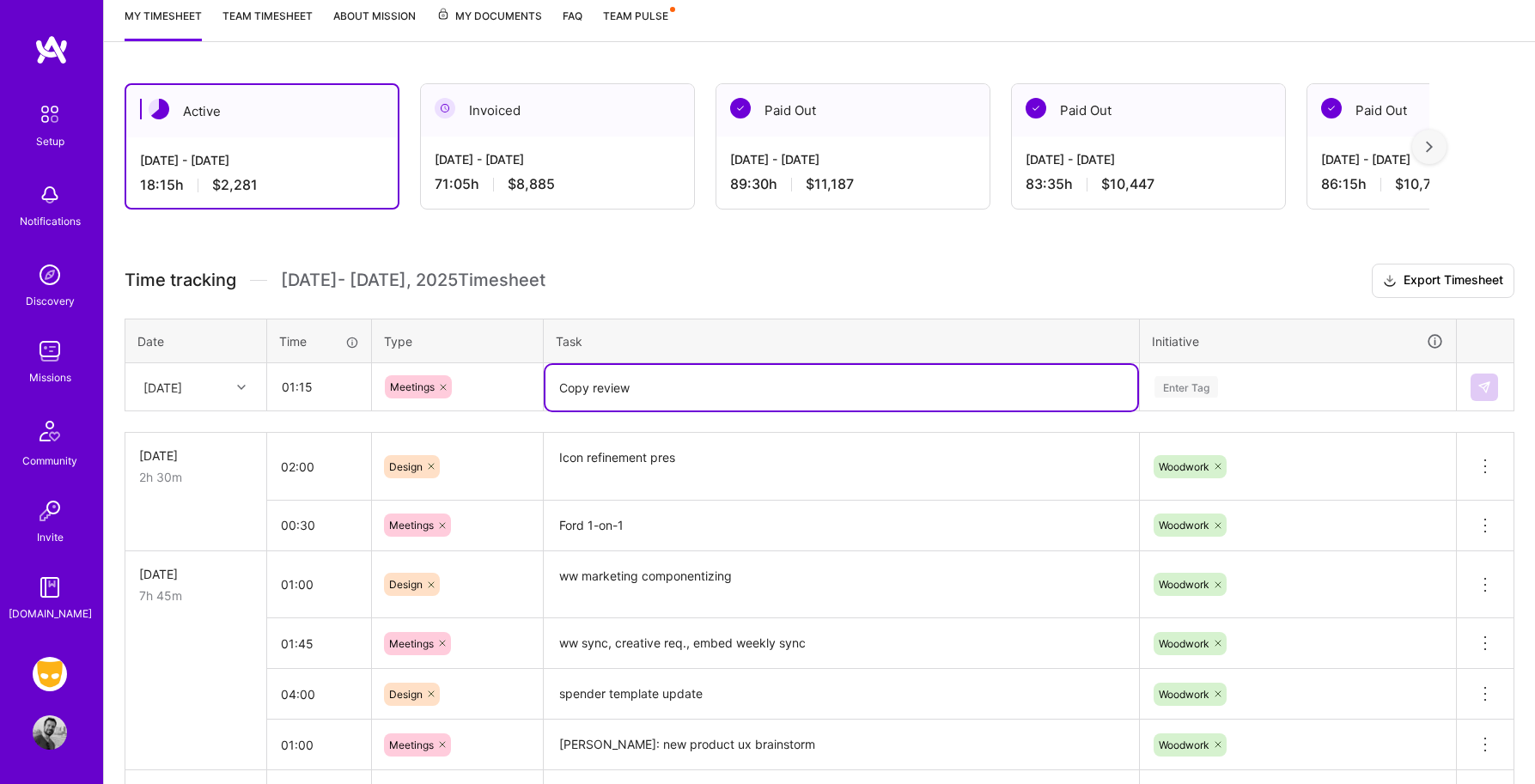
type textarea "Copy review"
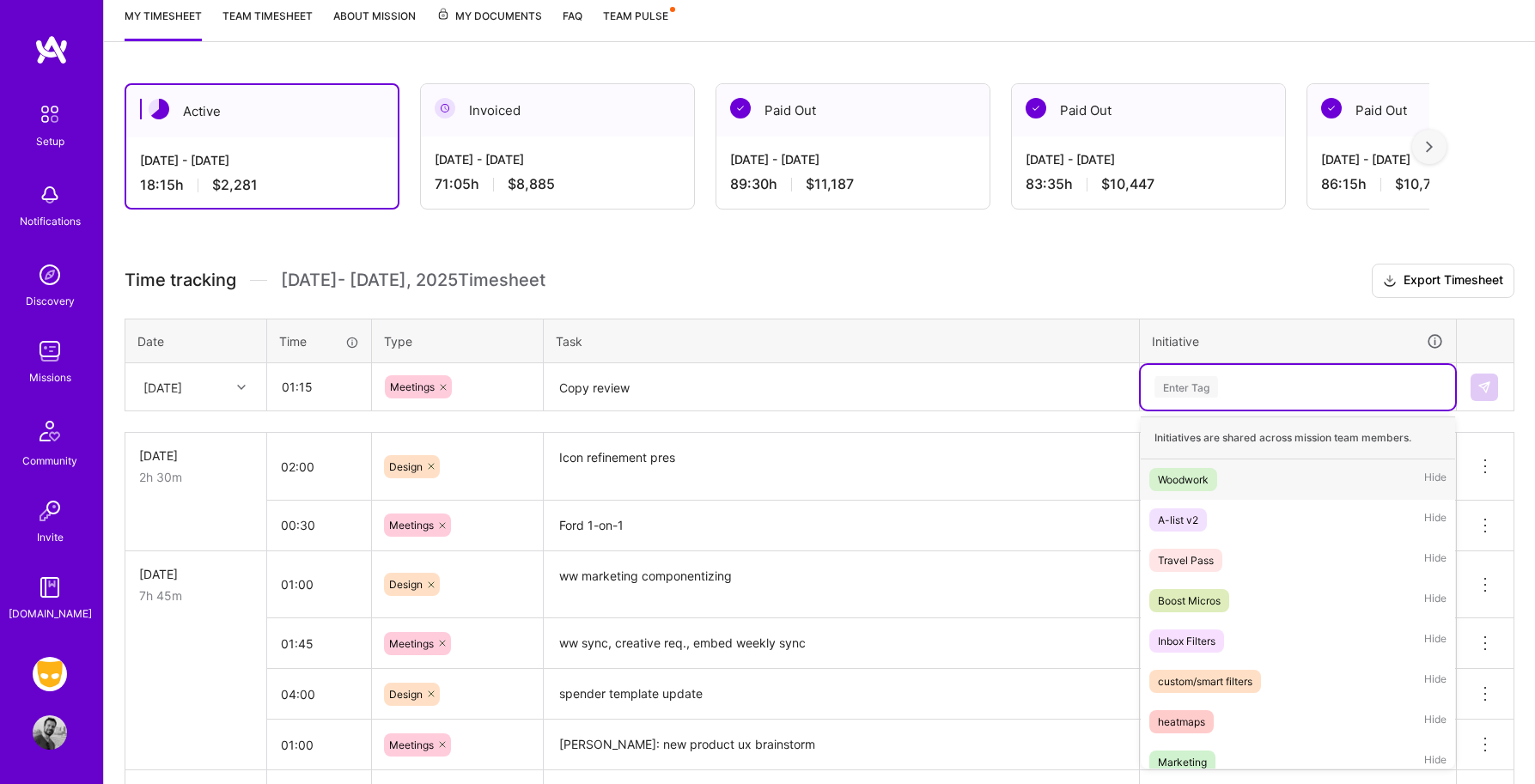
click at [1189, 388] on div "Enter Tag" at bounding box center [1186, 387] width 64 height 27
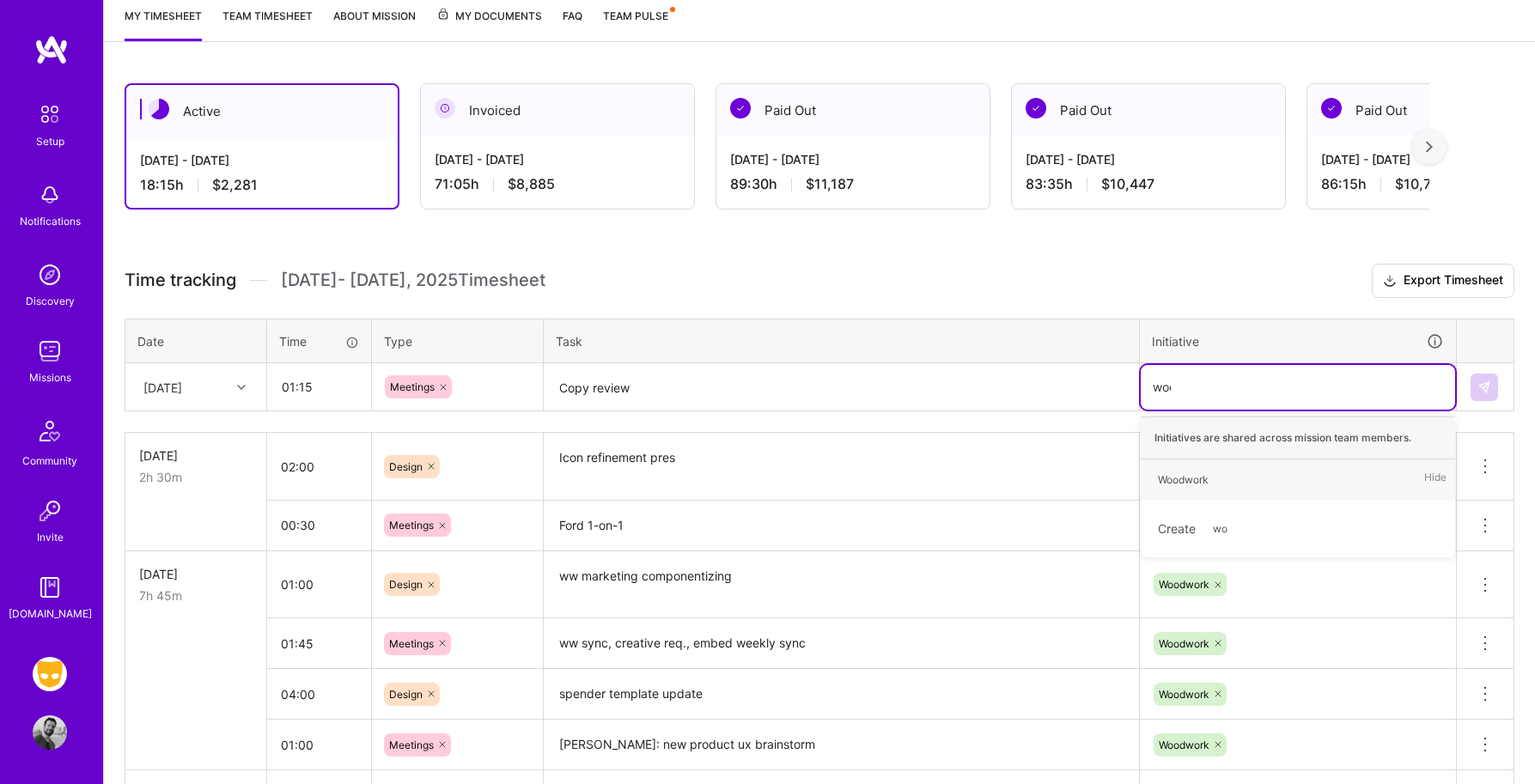
type input "wood"
click at [1197, 477] on div "Woodwork" at bounding box center [1182, 479] width 51 height 18
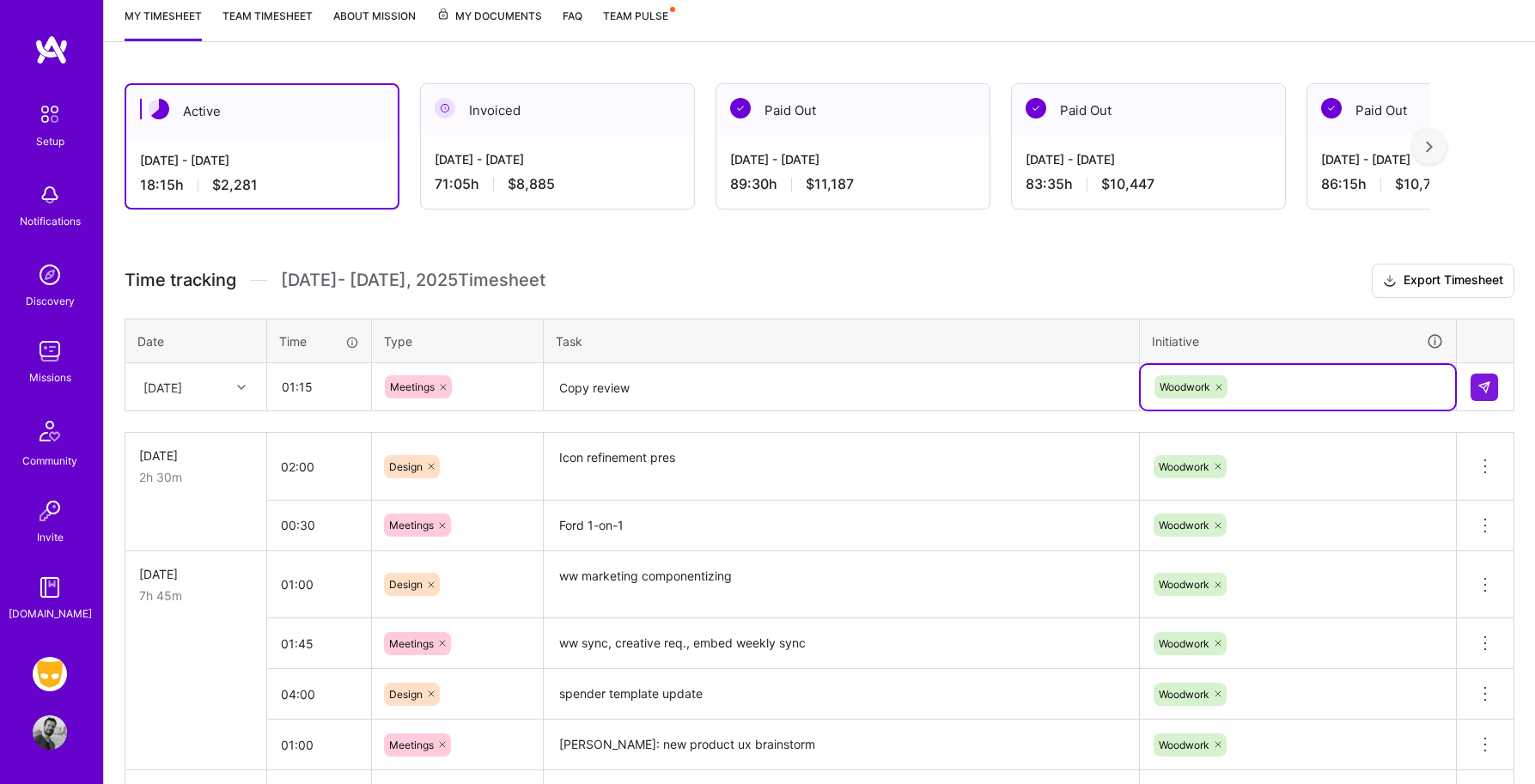
click at [564, 387] on textarea "Copy review" at bounding box center [841, 387] width 592 height 45
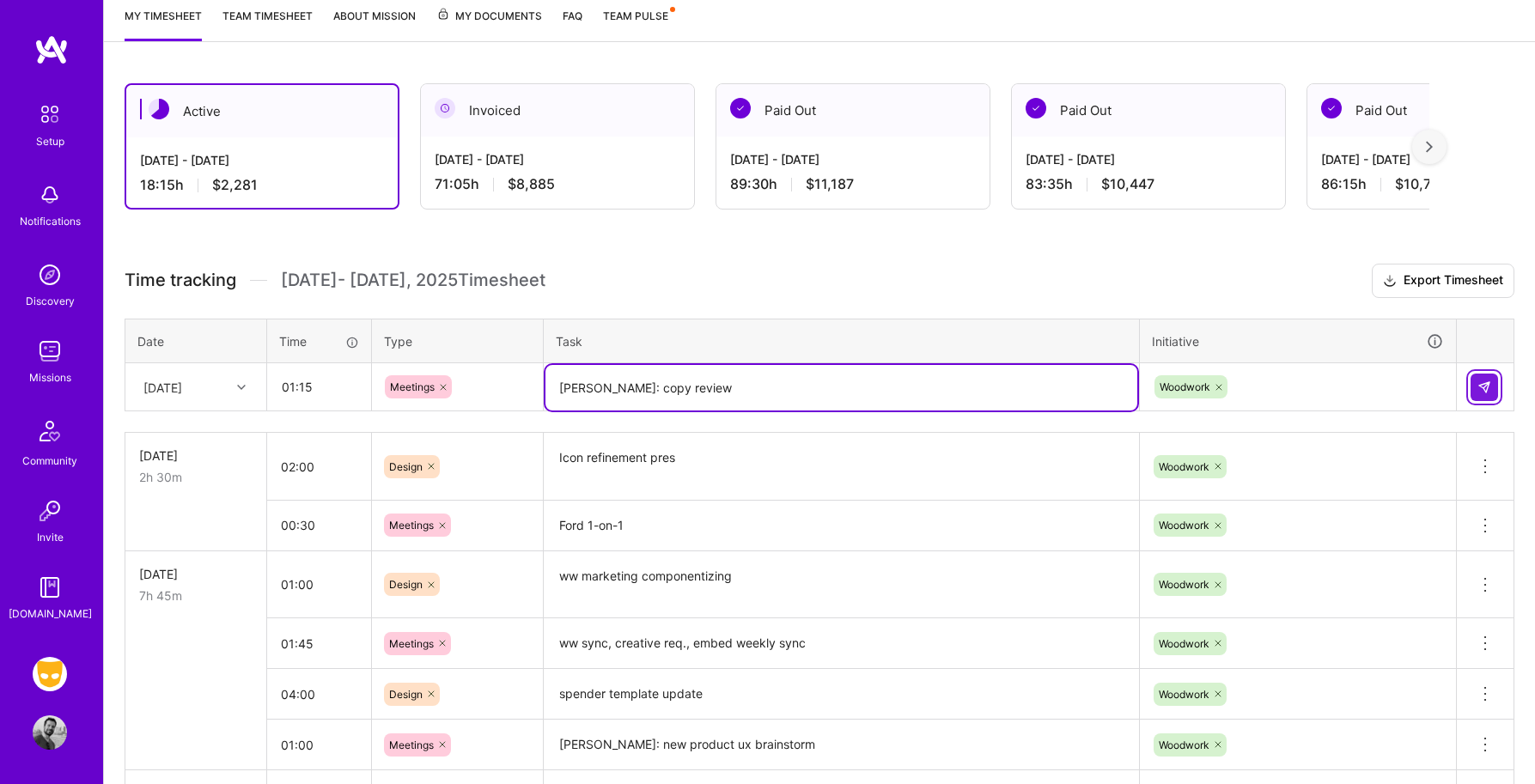
type textarea "Kerry: copy review"
click at [1483, 380] on img at bounding box center [1484, 387] width 13 height 13
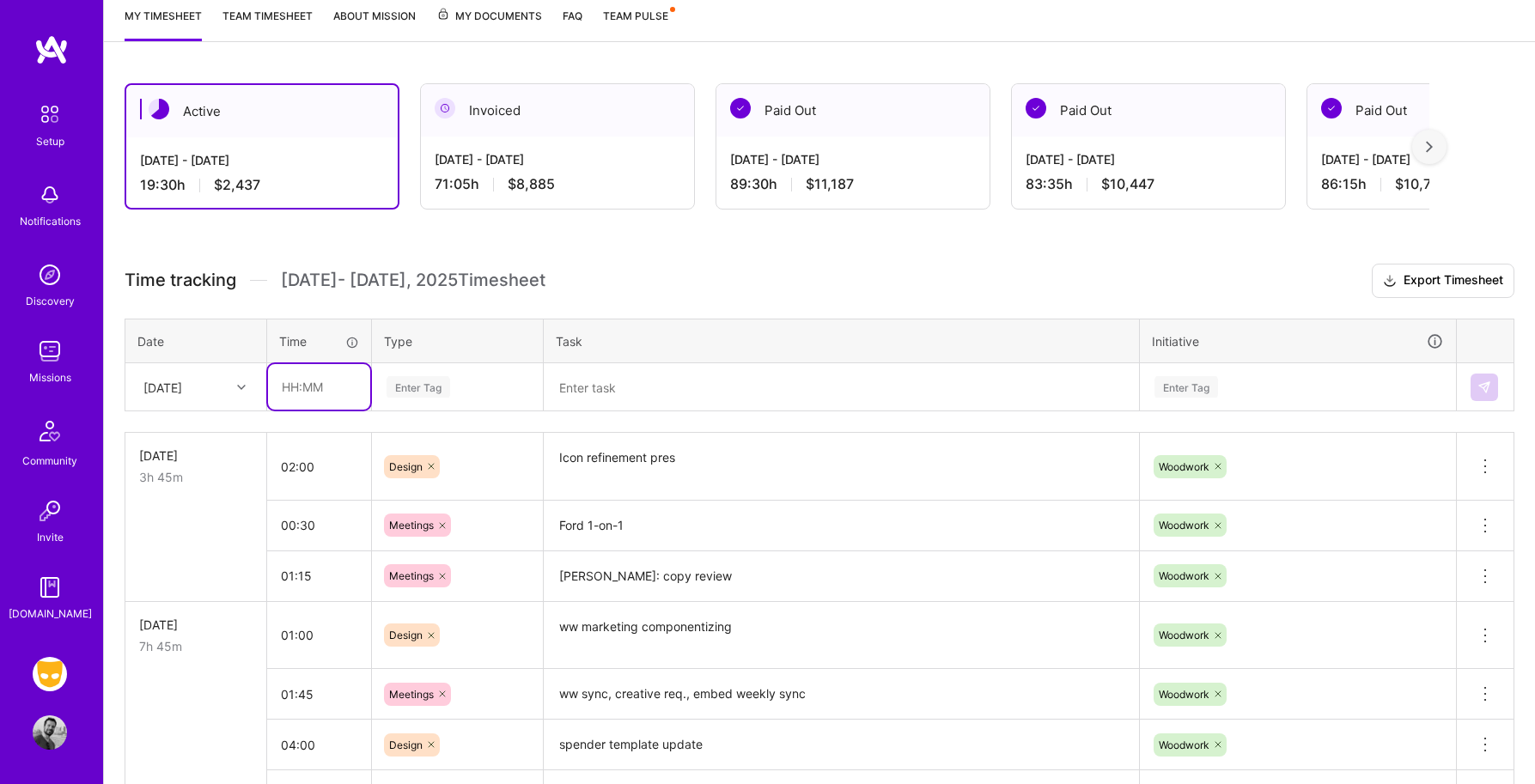
click at [328, 382] on input "text" at bounding box center [319, 386] width 102 height 45
type input "01:15"
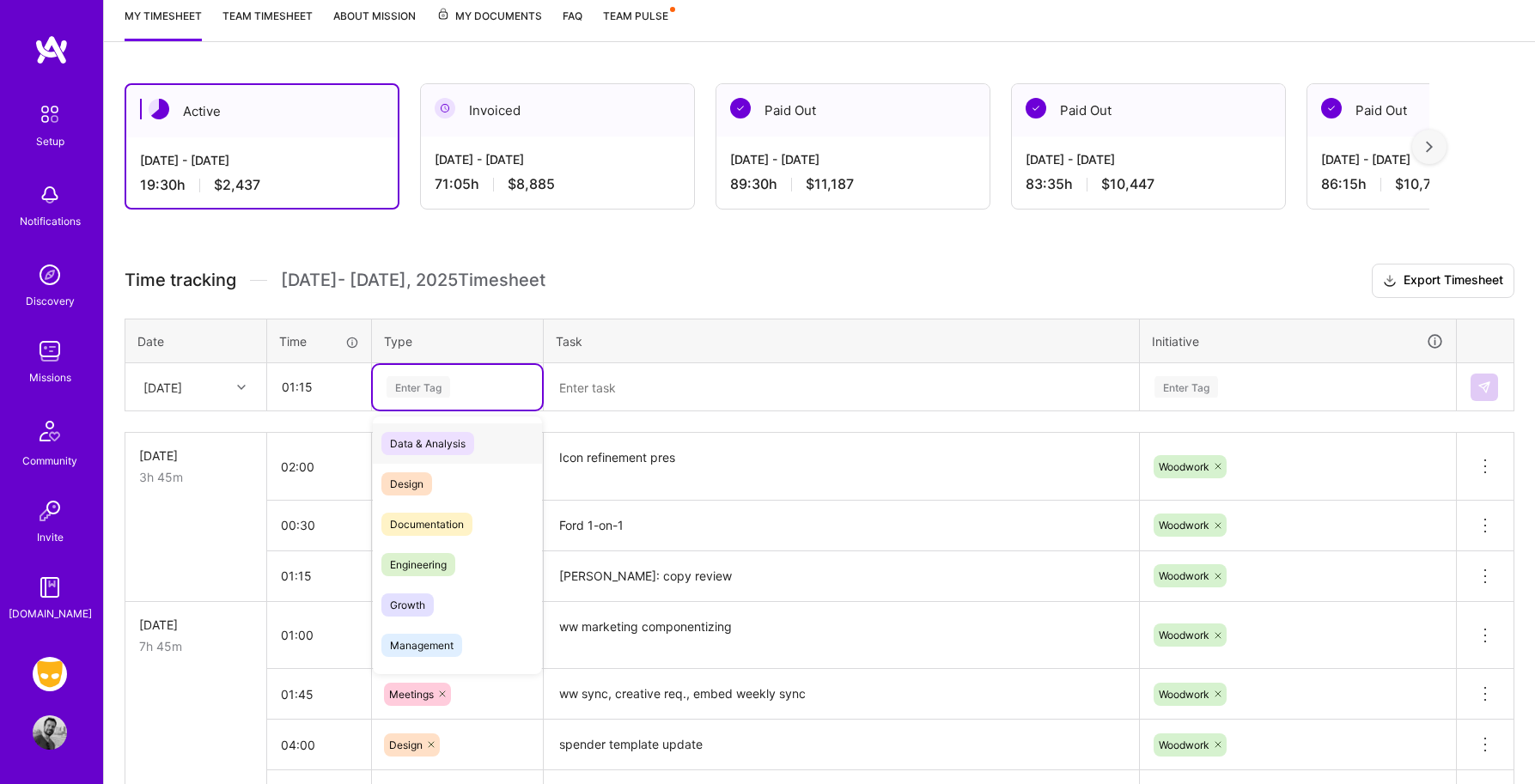
click at [455, 382] on div "Enter Tag" at bounding box center [457, 386] width 146 height 21
type input "mee"
click at [430, 438] on span "Meetings" at bounding box center [412, 443] width 62 height 23
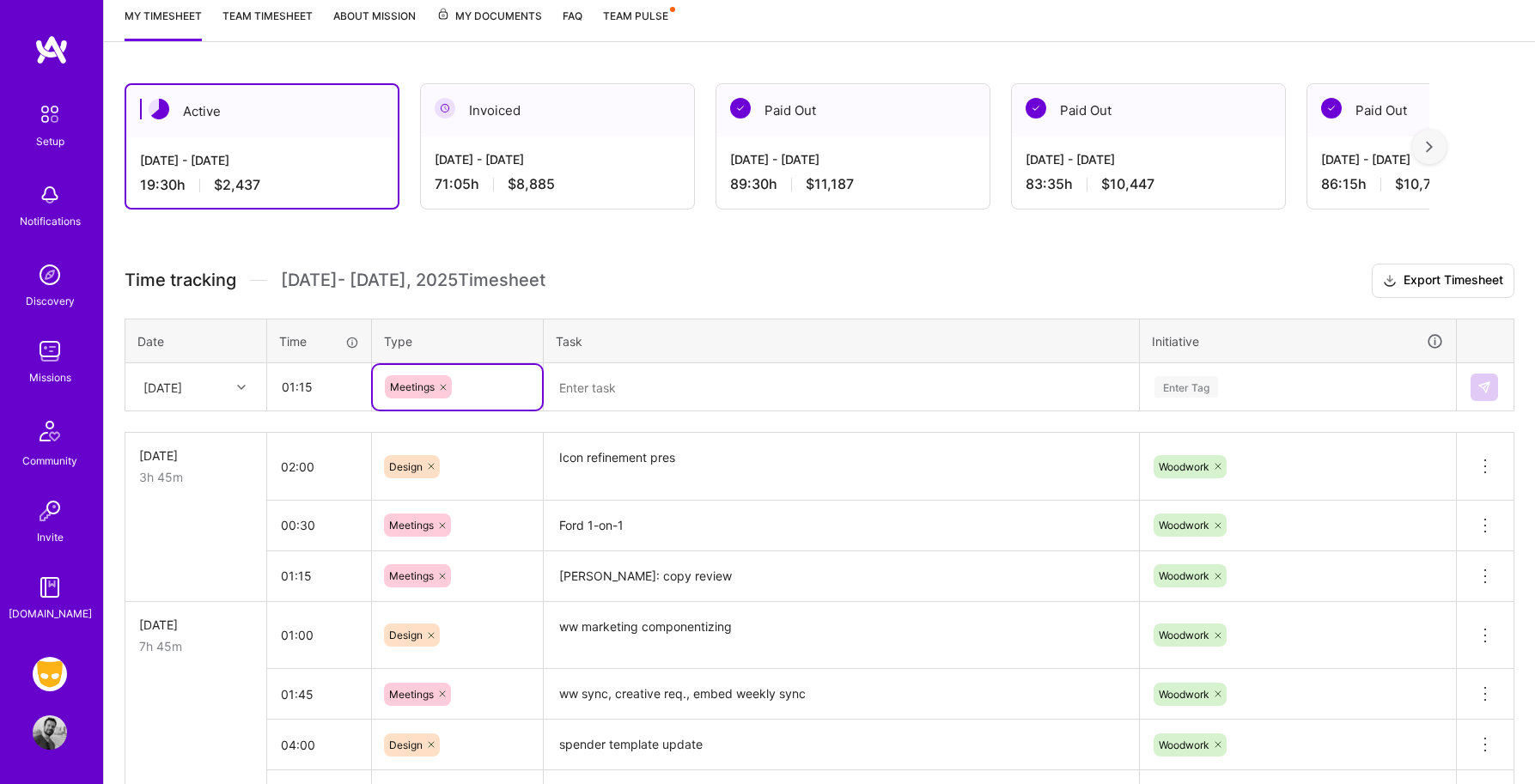
click at [595, 379] on textarea at bounding box center [841, 387] width 592 height 45
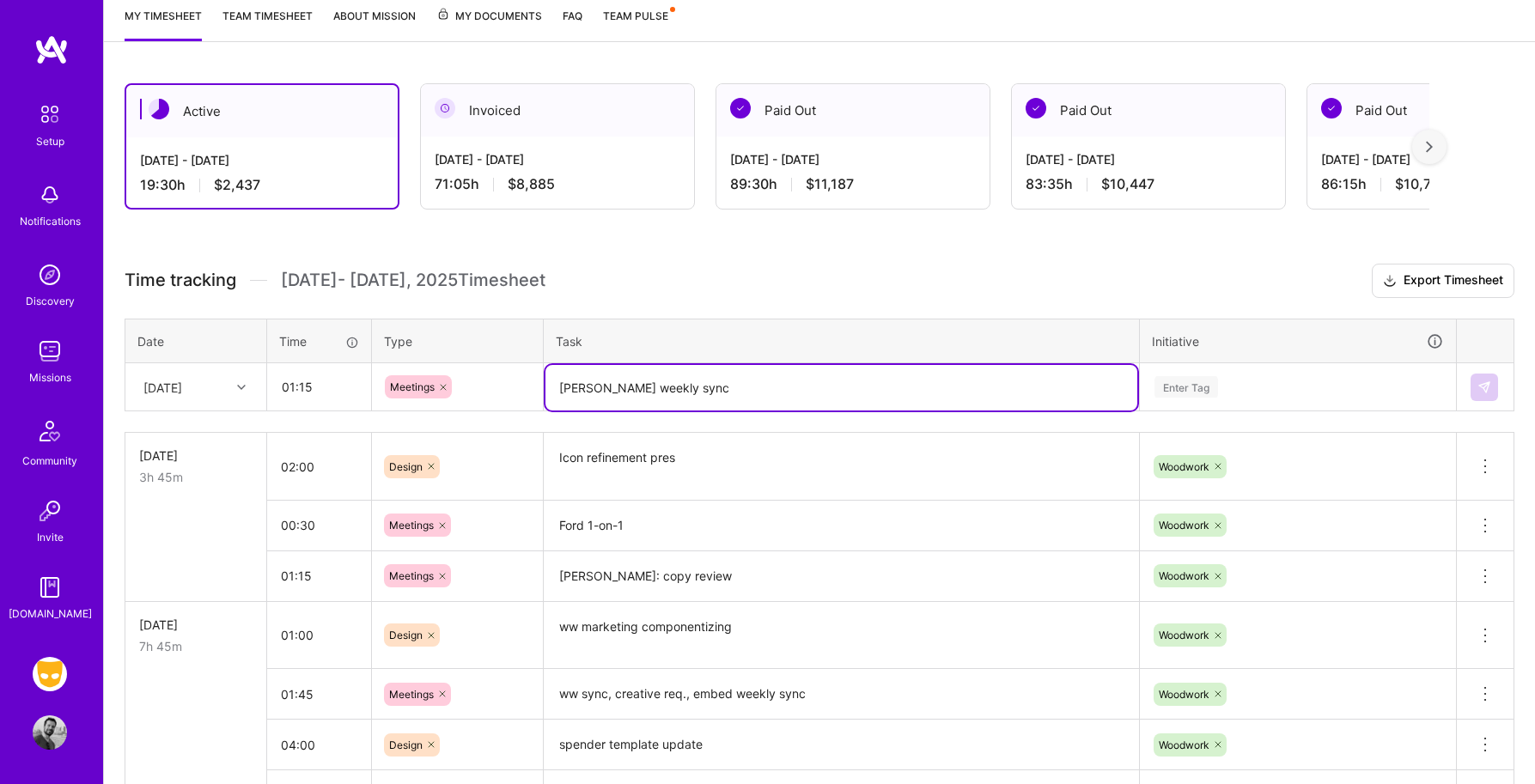
type textarea "Kerry weekly sync"
drag, startPoint x: 1197, startPoint y: 388, endPoint x: 1197, endPoint y: 375, distance: 13.0
click at [1197, 388] on div "Enter Tag" at bounding box center [1186, 387] width 64 height 27
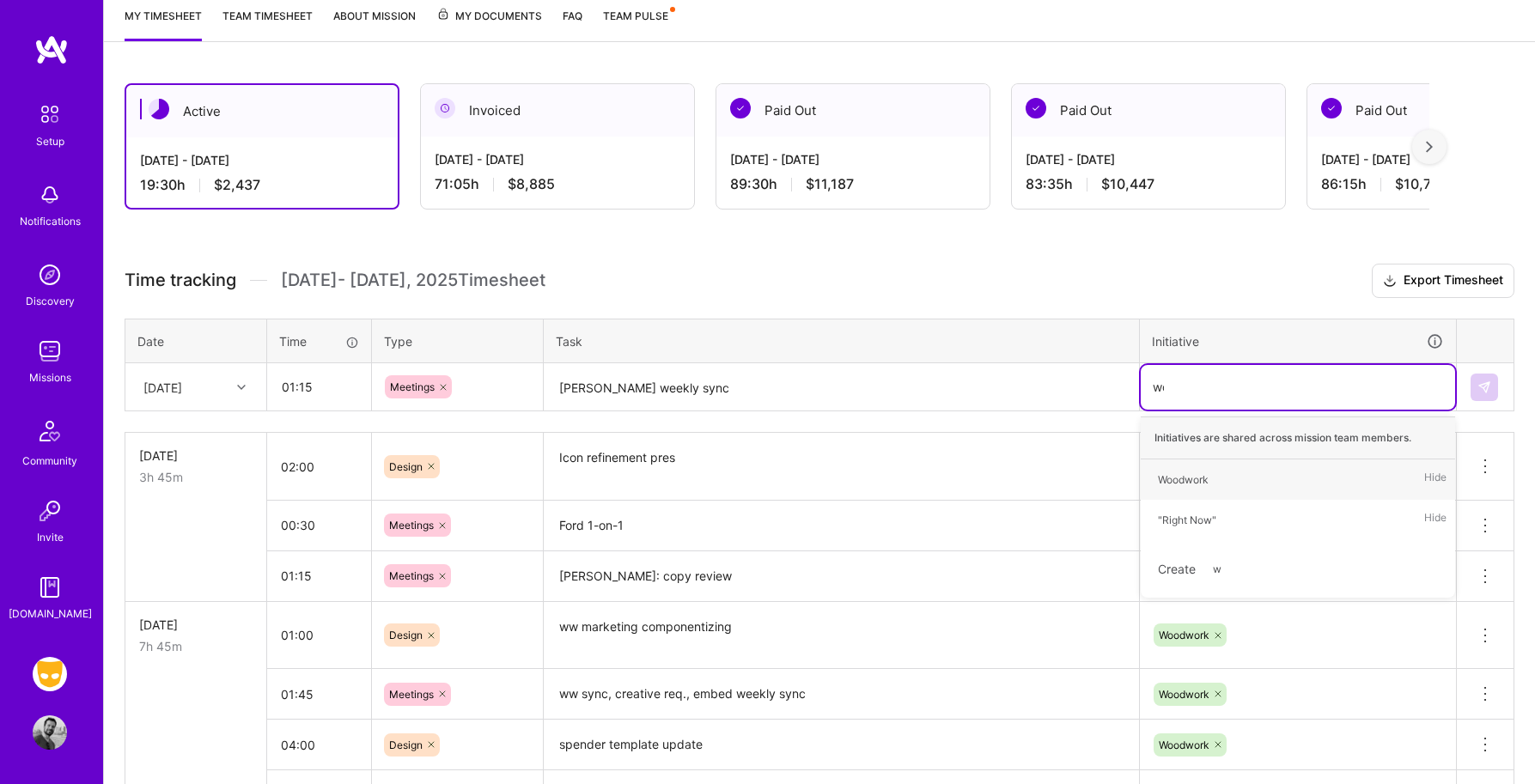
type input "wood"
click at [1203, 483] on div "Woodwork" at bounding box center [1182, 479] width 51 height 18
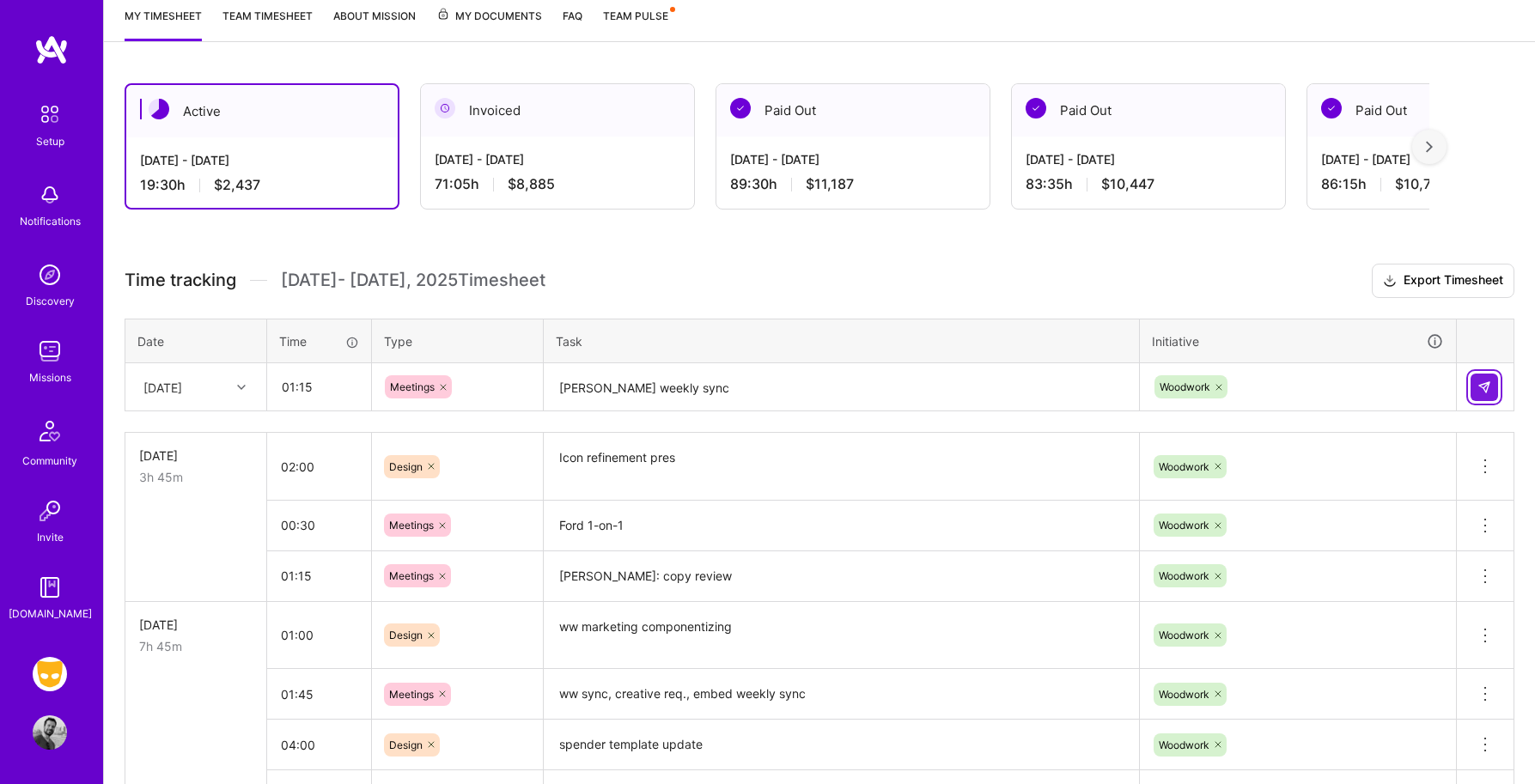
click at [1481, 391] on img at bounding box center [1484, 387] width 13 height 13
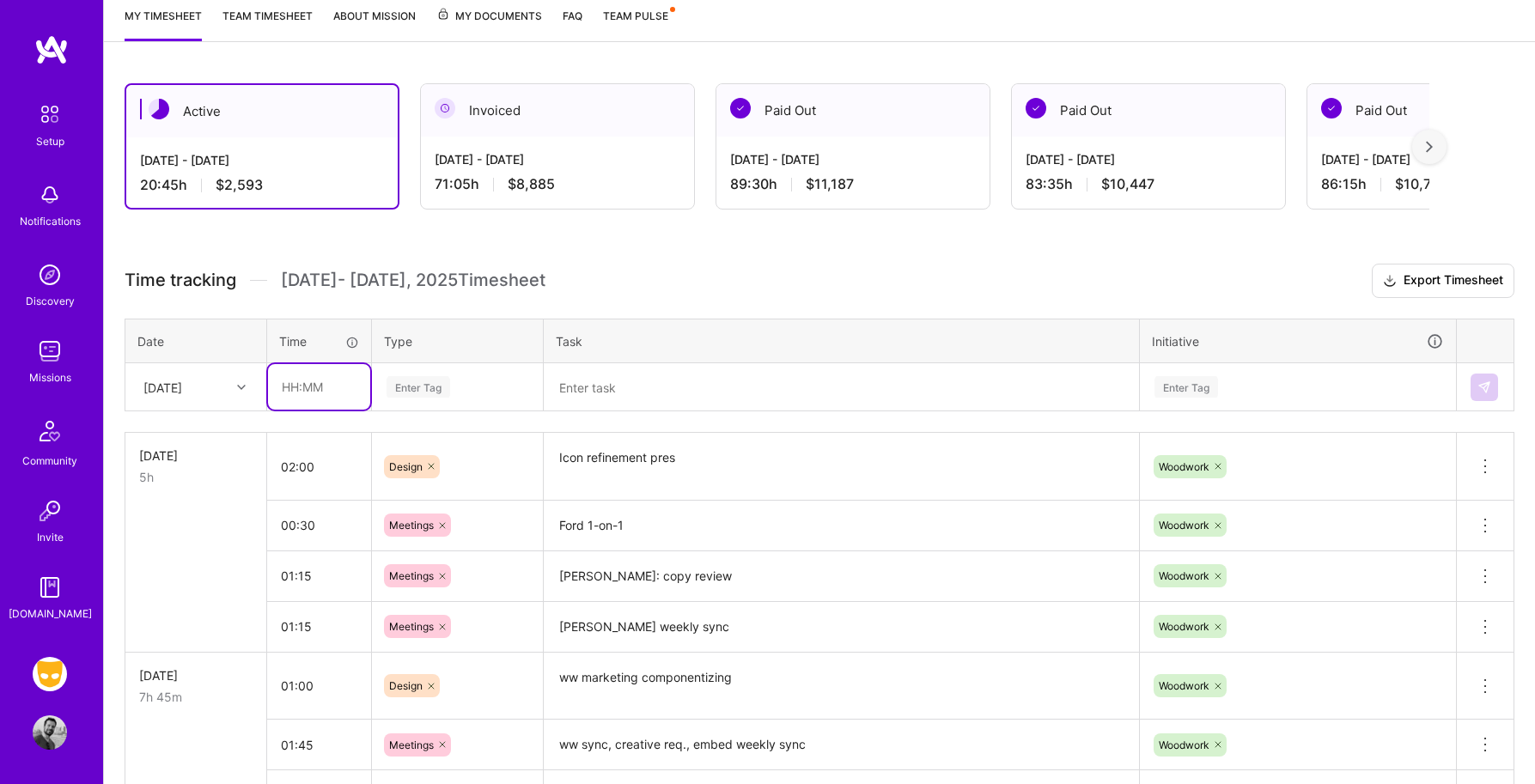
click at [319, 402] on input "text" at bounding box center [319, 386] width 102 height 45
type input "01:00"
click at [434, 389] on div "Enter Tag" at bounding box center [418, 387] width 64 height 27
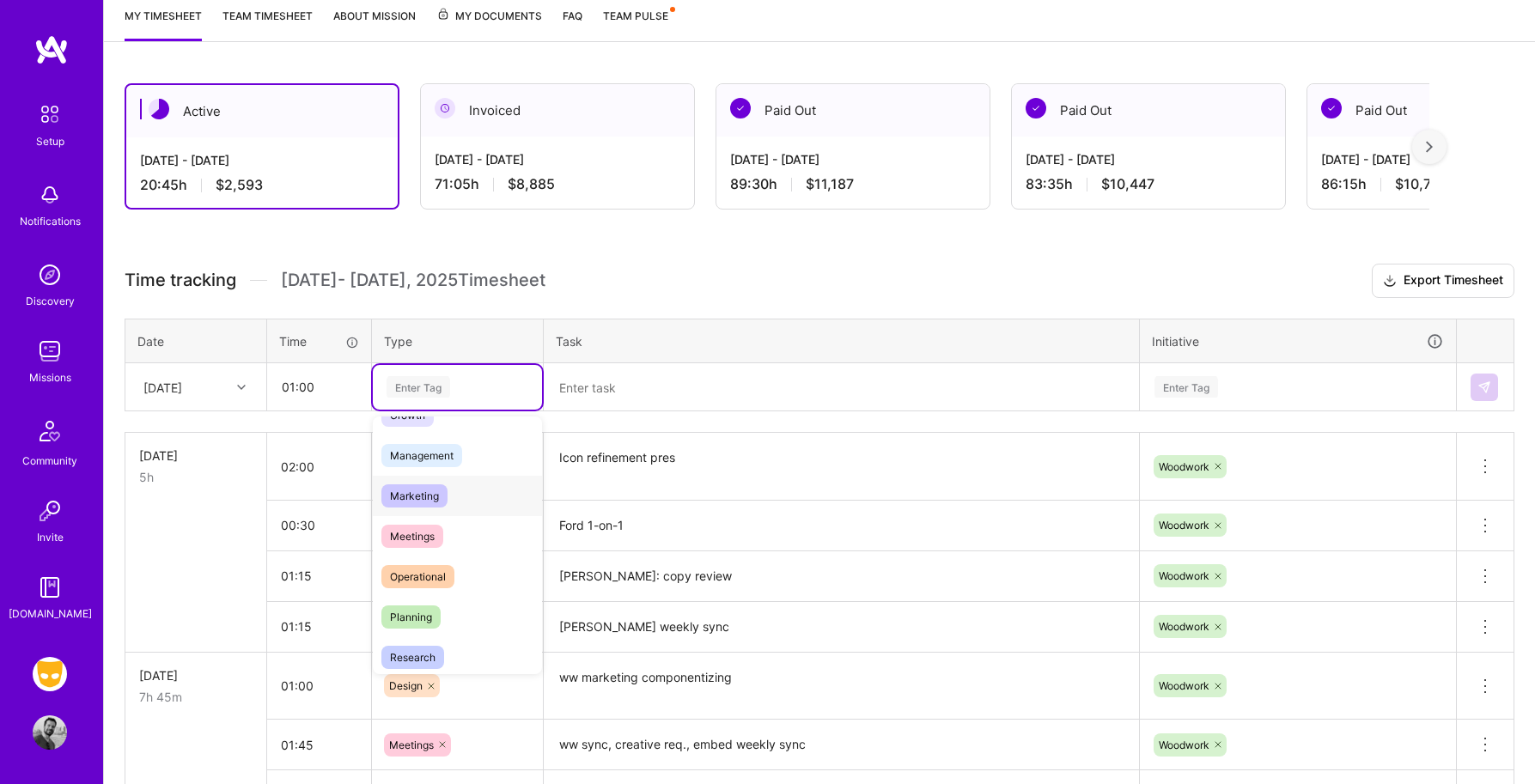
scroll to position [186, 0]
click at [423, 493] on span "Marketing" at bounding box center [414, 499] width 66 height 23
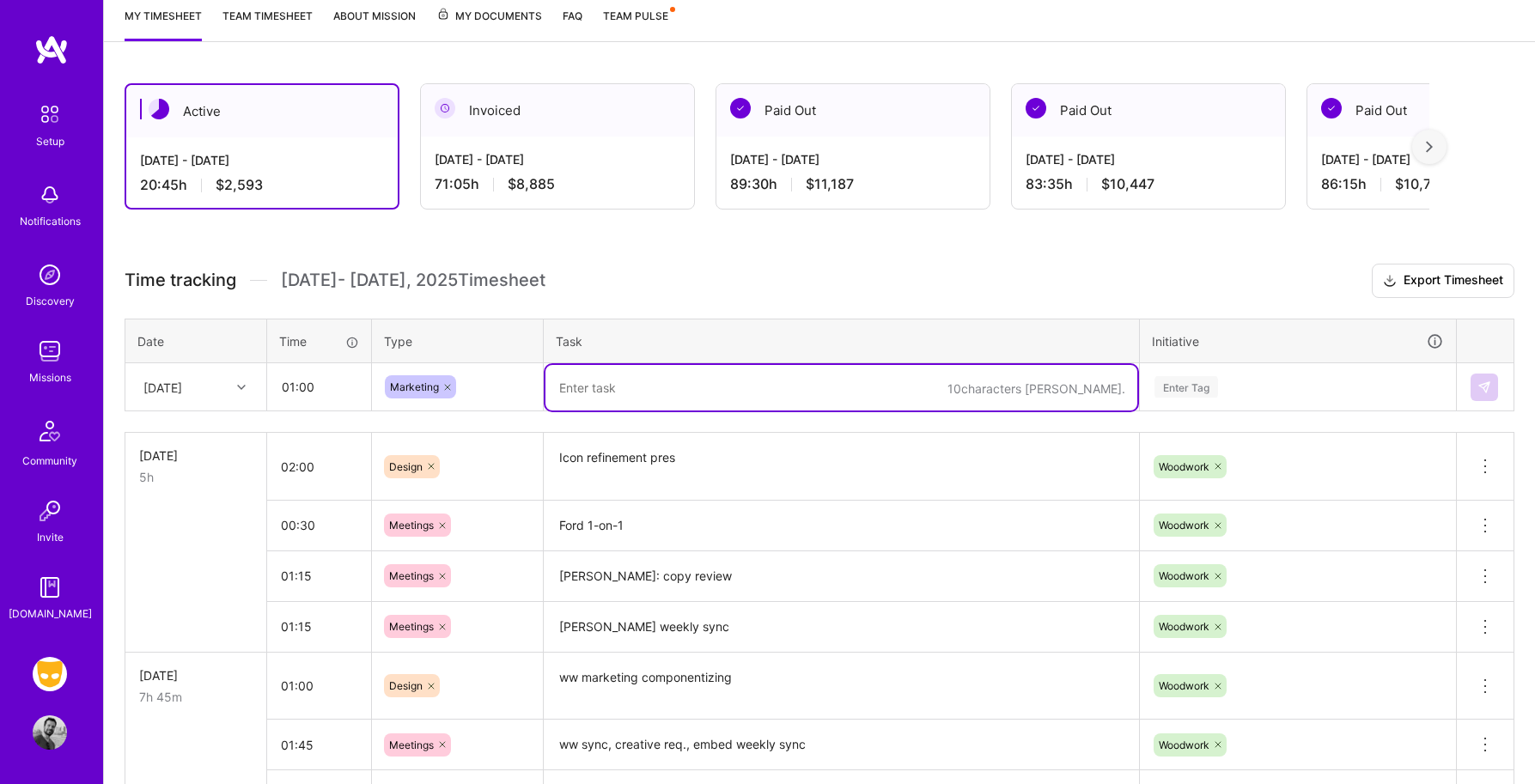
click at [590, 386] on textarea at bounding box center [841, 387] width 592 height 45
click at [448, 382] on icon at bounding box center [447, 387] width 11 height 11
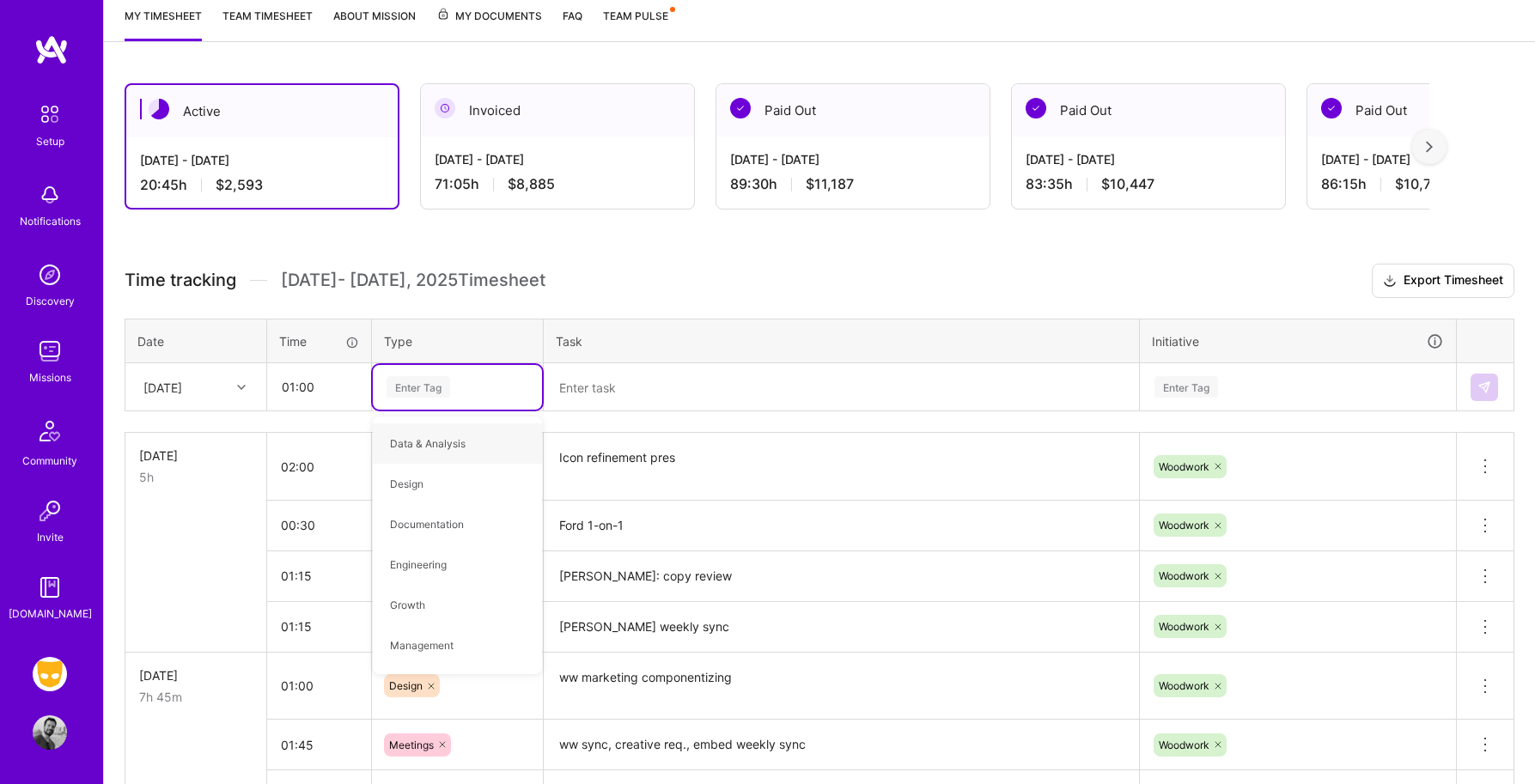
click at [449, 390] on div "Enter Tag" at bounding box center [418, 387] width 64 height 27
type input "des"
click at [432, 436] on div "Design" at bounding box center [458, 443] width 170 height 40
click at [620, 391] on textarea at bounding box center [841, 387] width 592 height 45
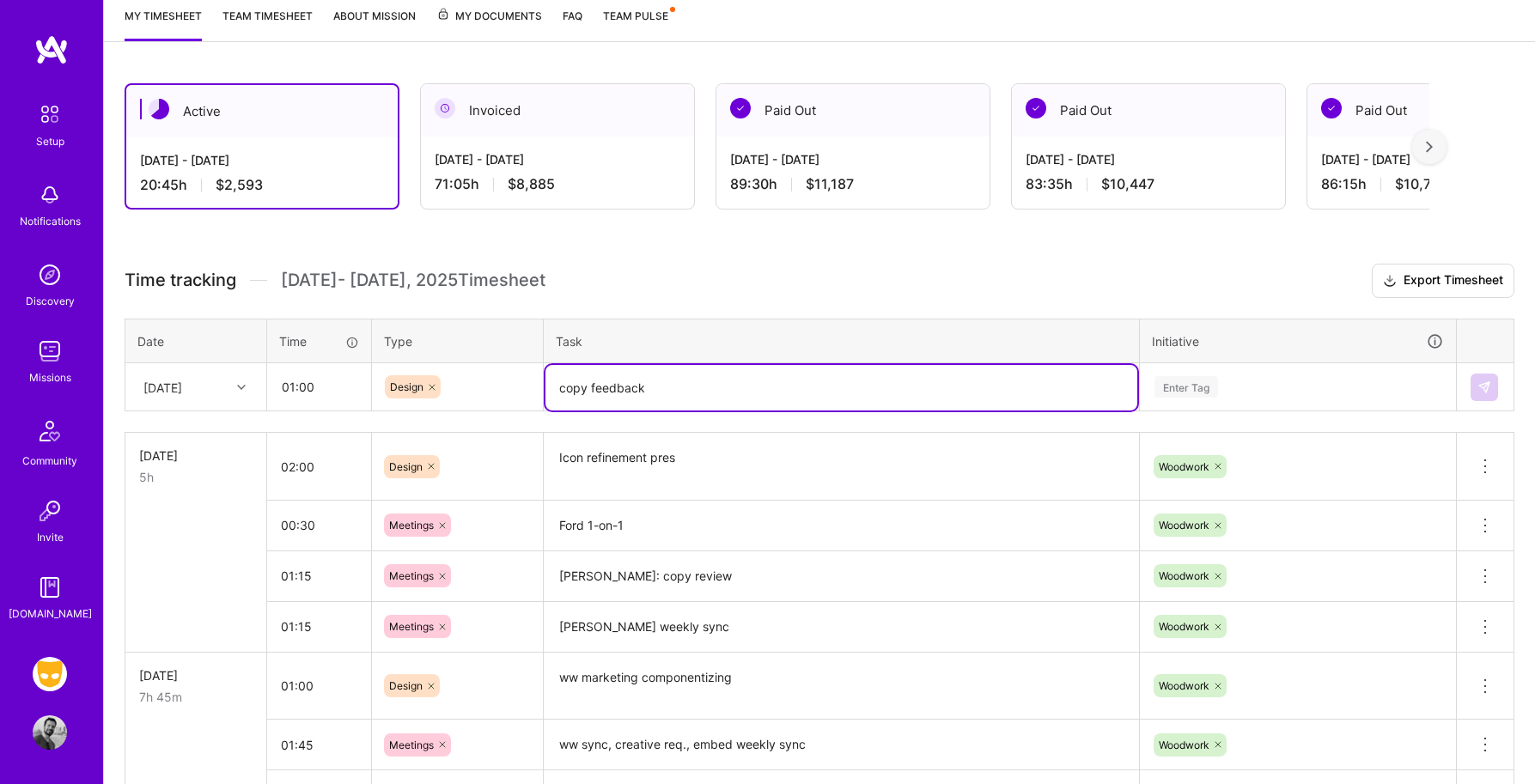
type textarea "copy feedback"
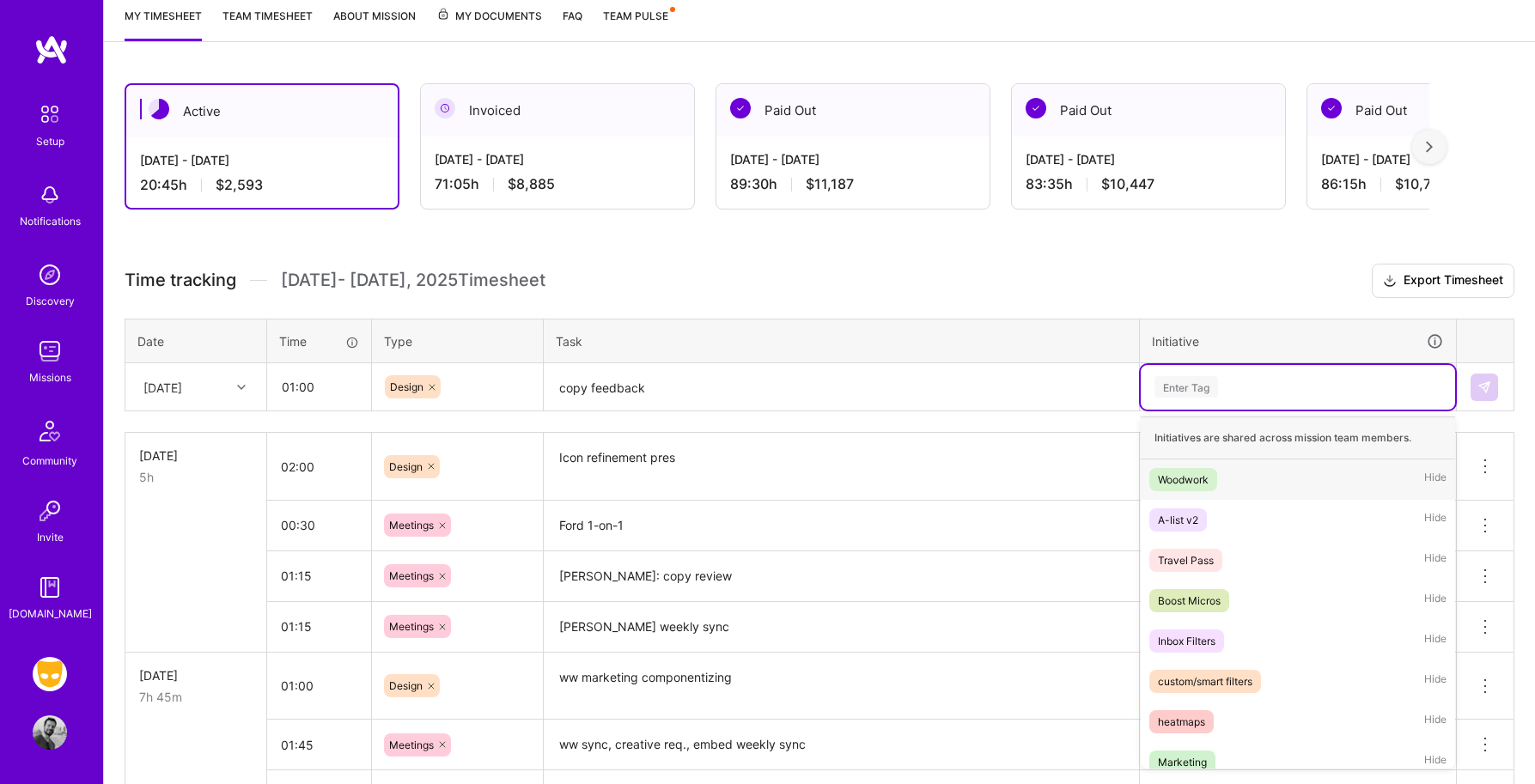
click at [1211, 381] on div "Enter Tag" at bounding box center [1186, 387] width 64 height 27
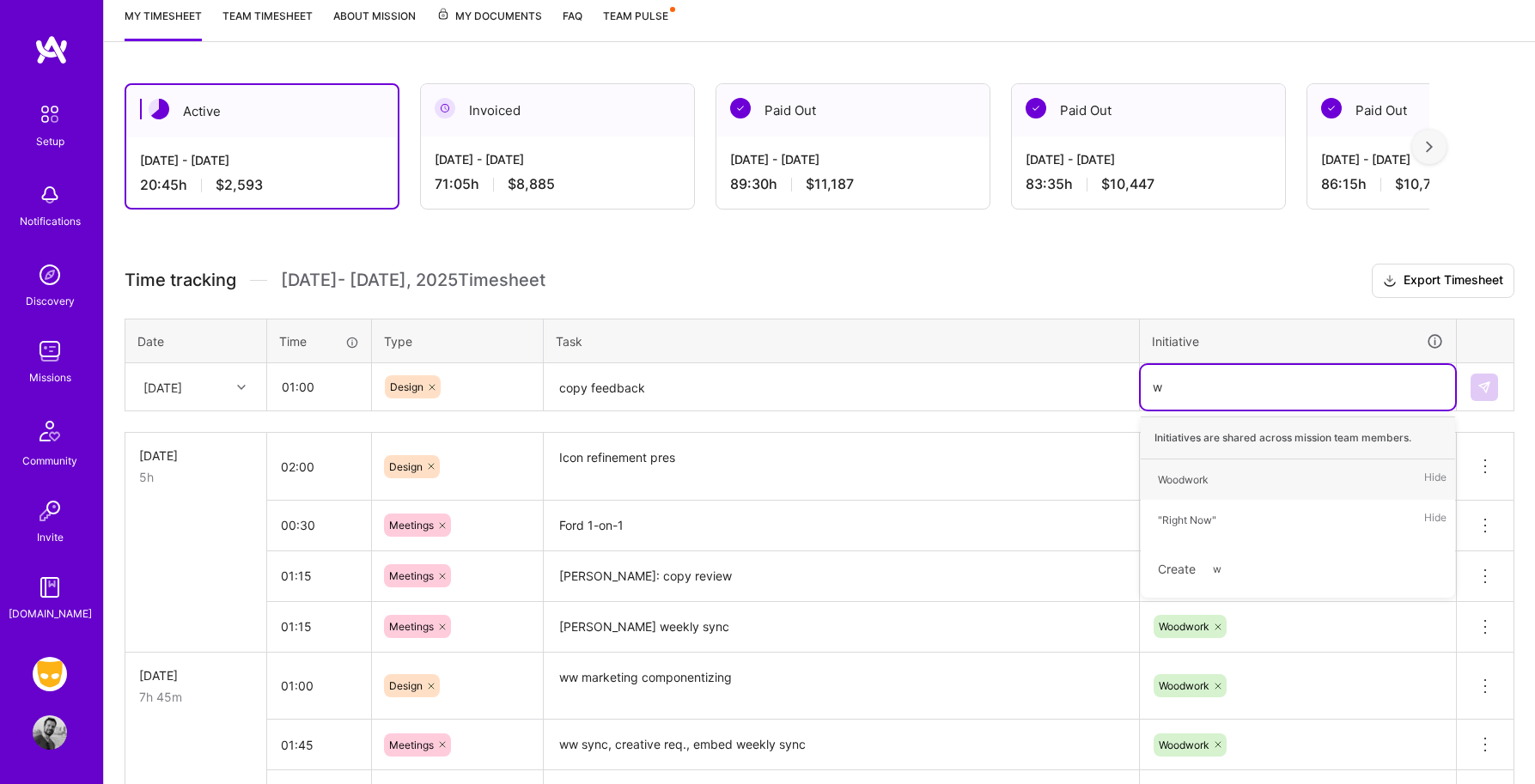
type input "wo"
click at [1204, 478] on div "Woodwork" at bounding box center [1182, 479] width 51 height 18
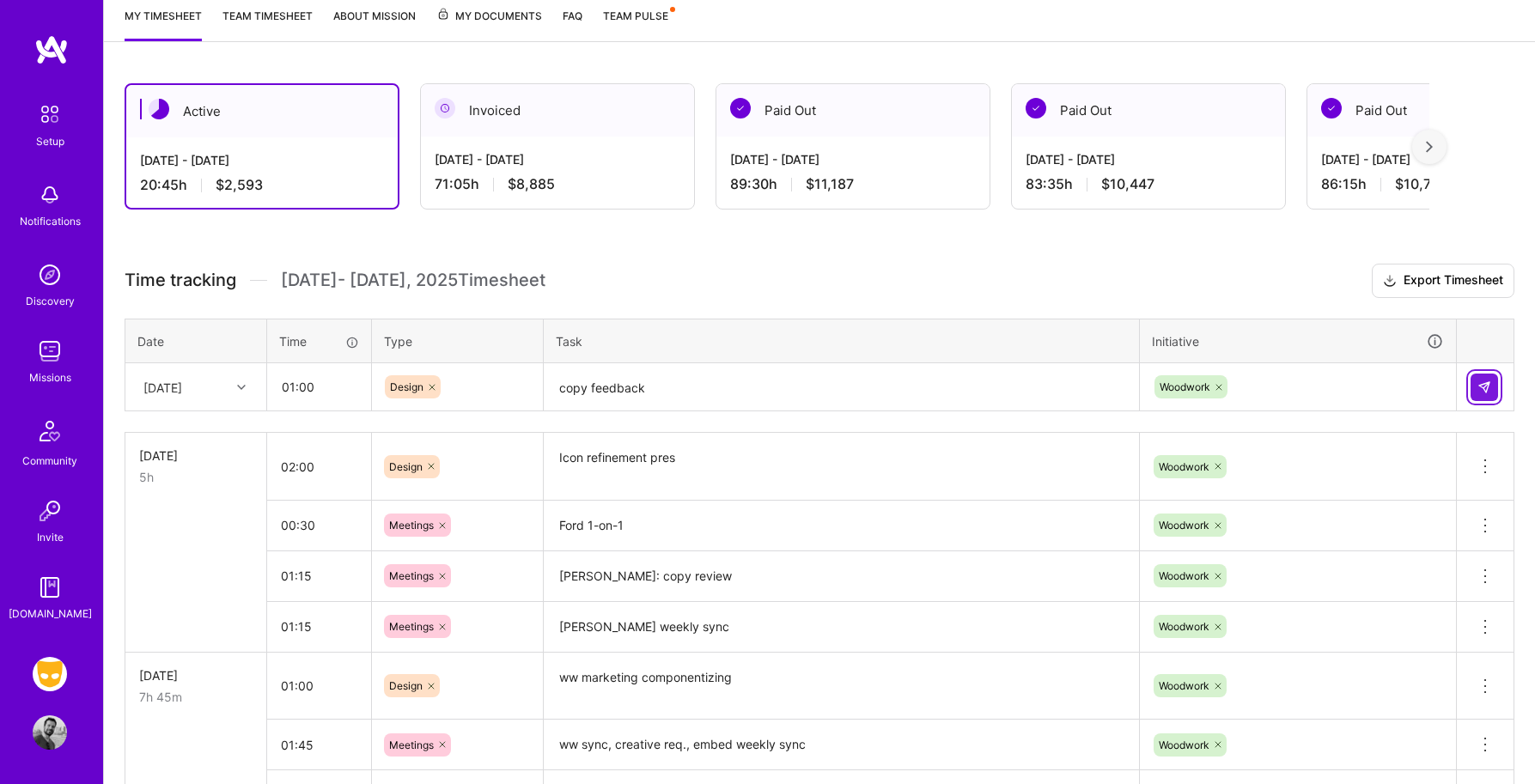
click at [1483, 383] on img at bounding box center [1484, 387] width 13 height 13
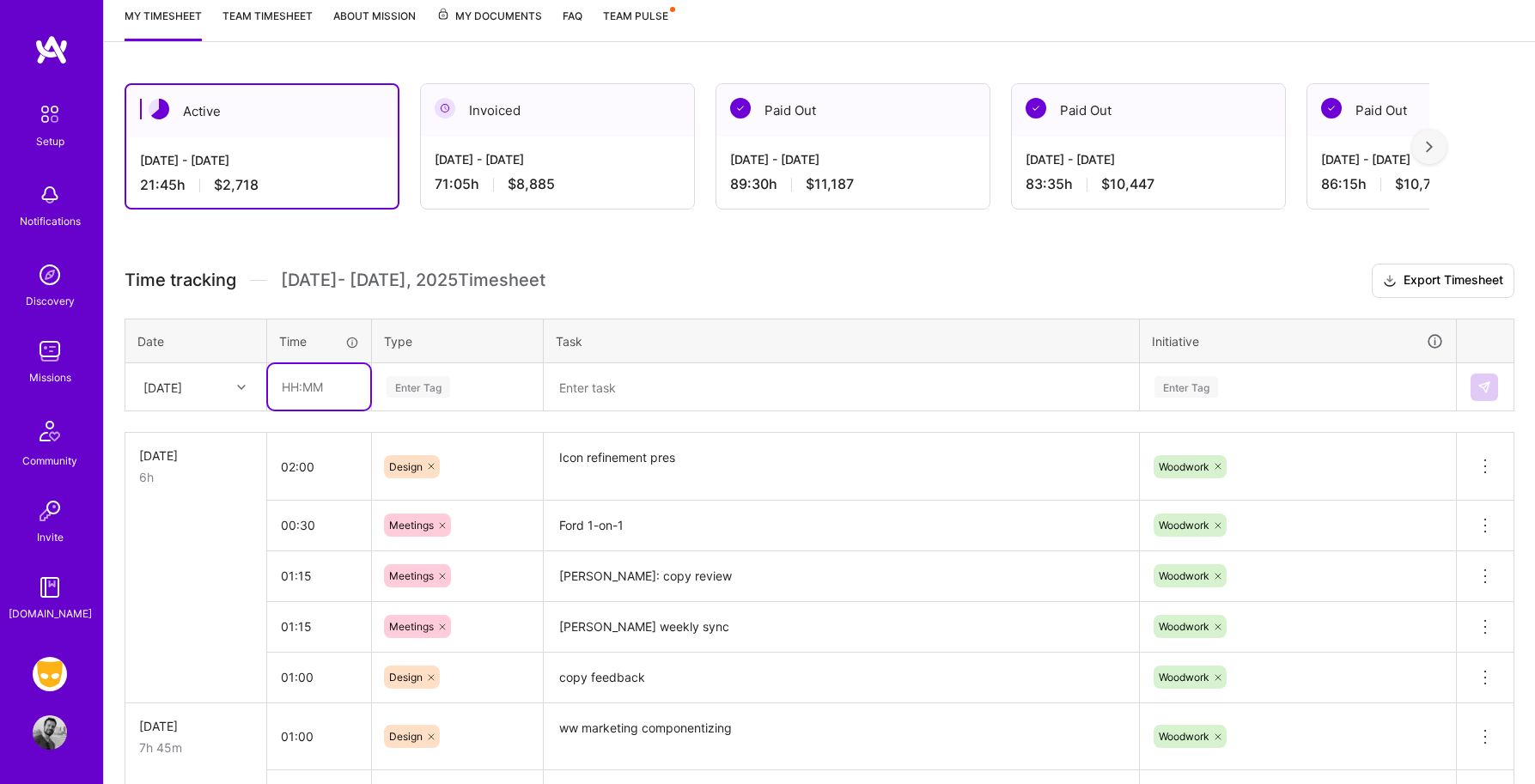
click at [301, 395] on input "text" at bounding box center [319, 386] width 102 height 45
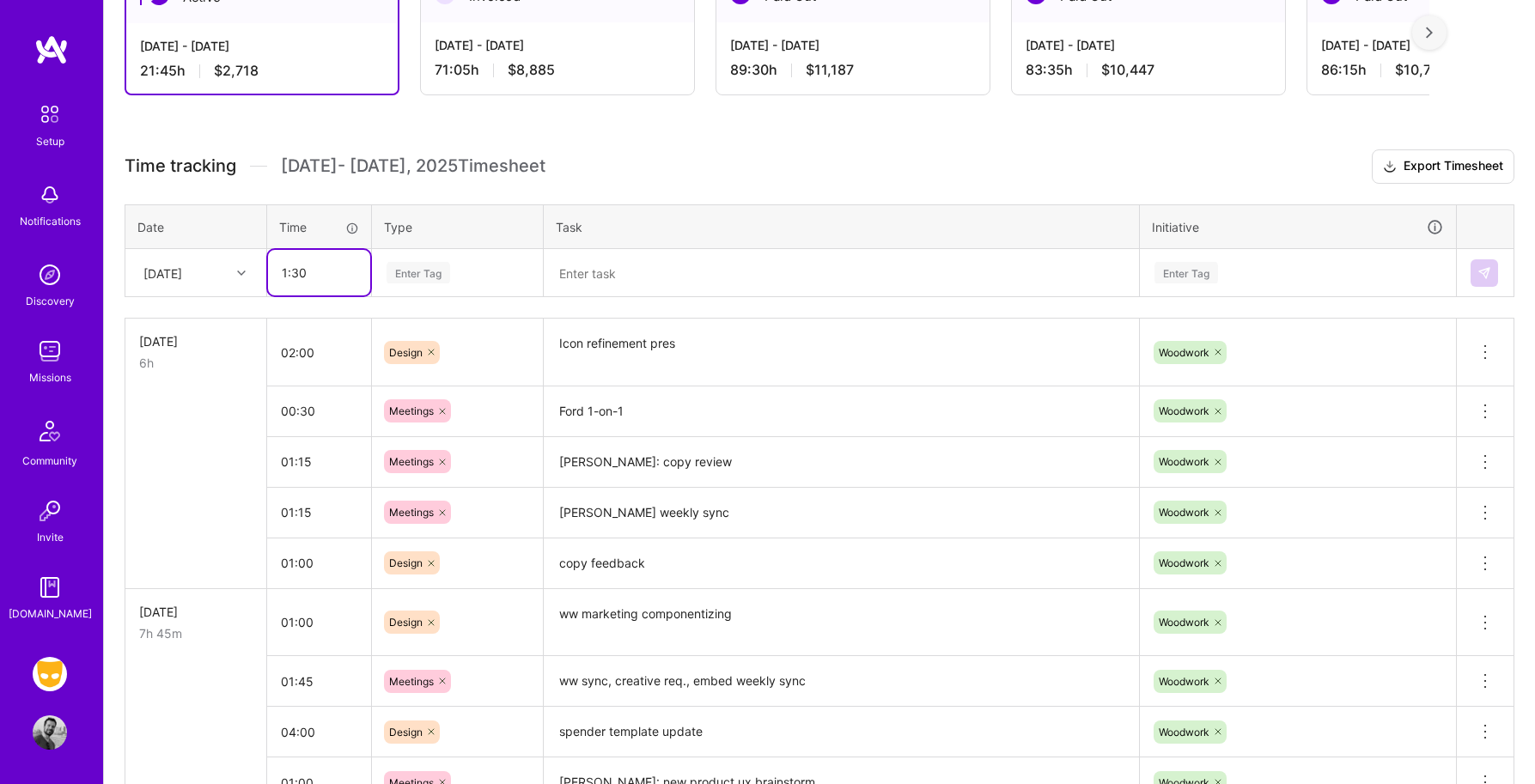
scroll to position [348, 0]
type input "01:30"
click at [622, 727] on textarea "spender template update" at bounding box center [841, 730] width 592 height 47
click at [622, 728] on textarea "spender template update" at bounding box center [841, 730] width 592 height 47
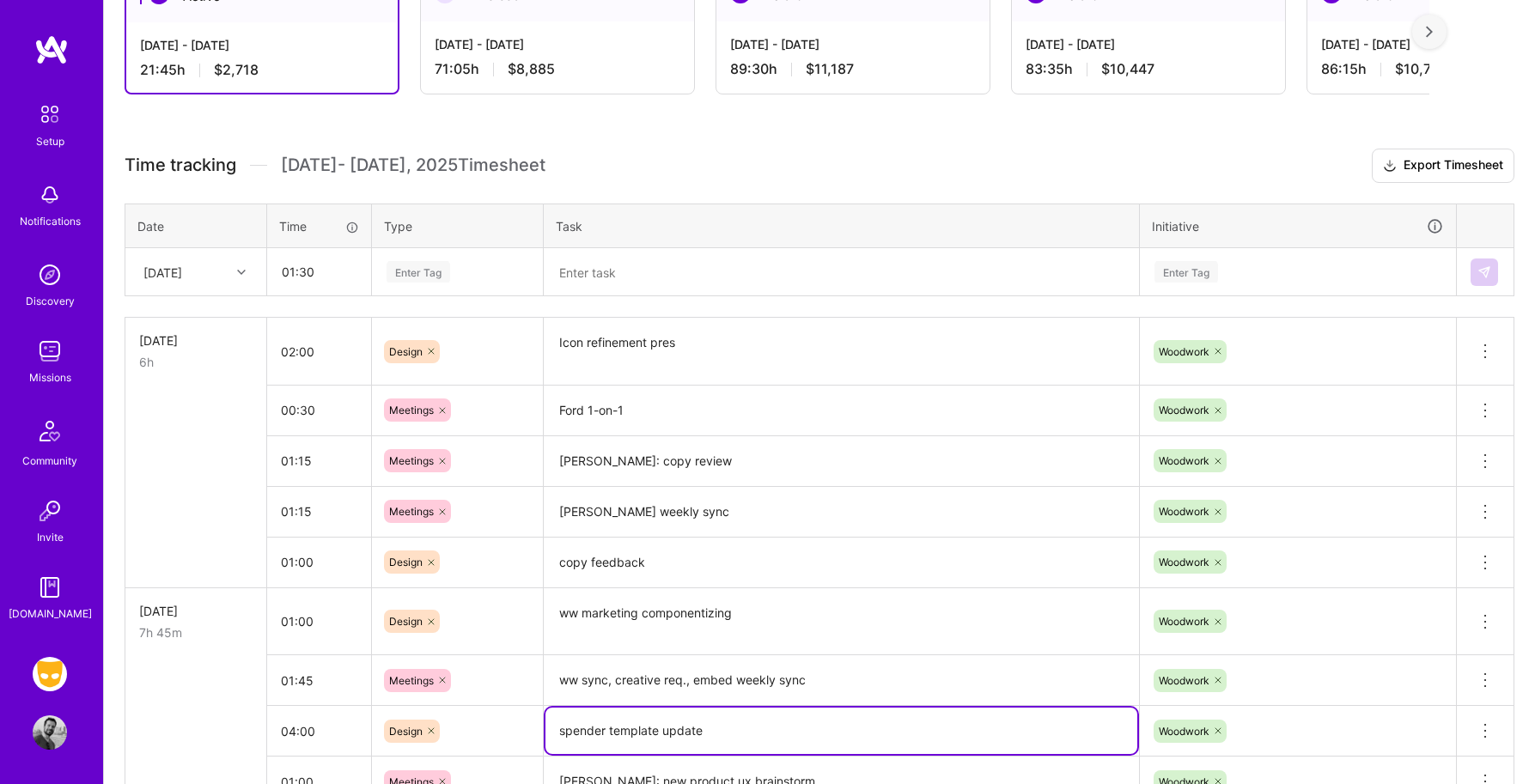
click at [622, 728] on textarea "spender template update" at bounding box center [841, 730] width 592 height 46
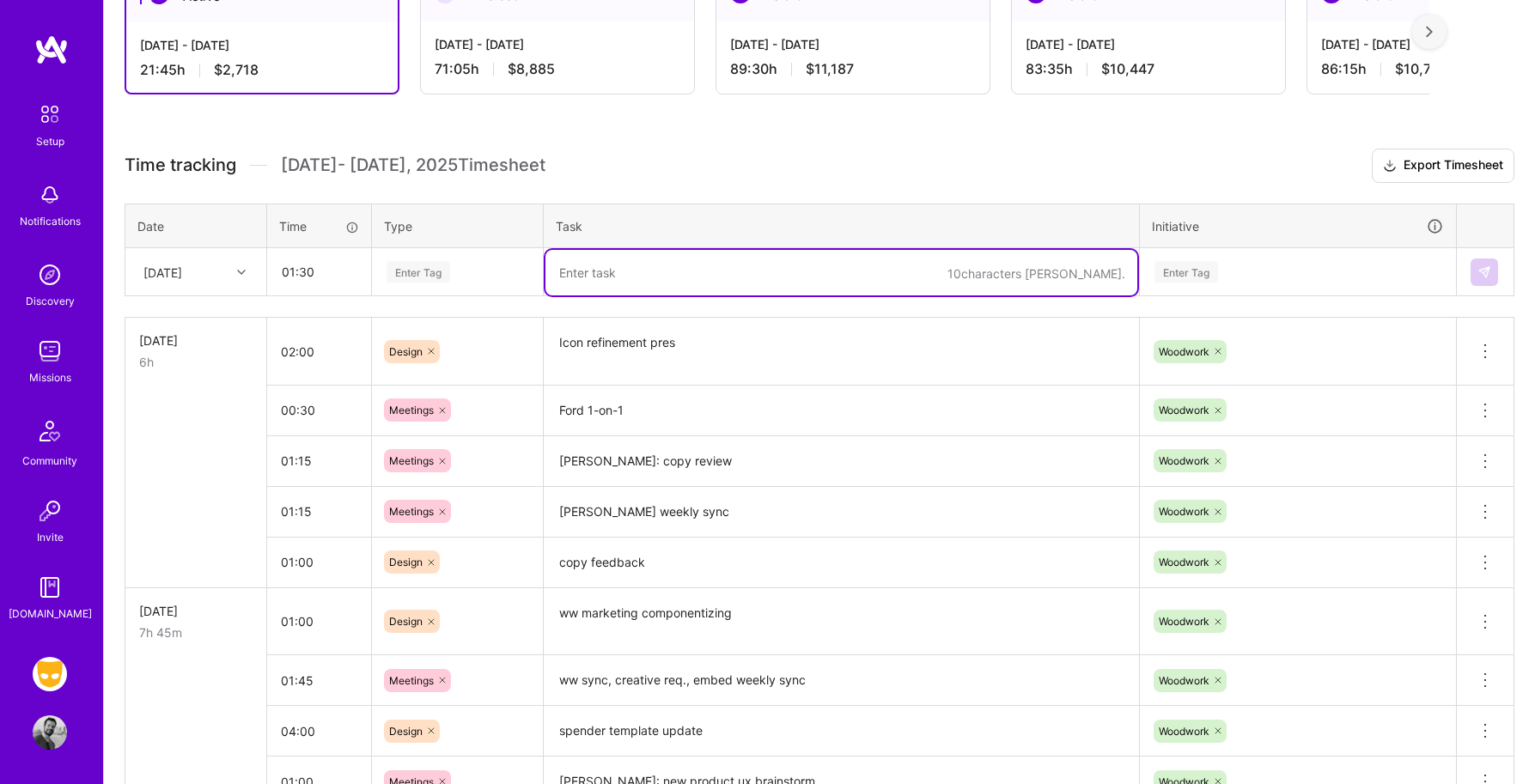
click at [603, 278] on textarea at bounding box center [841, 272] width 592 height 45
paste textarea "spender template update"
type textarea "spender template update"
click at [439, 276] on div "Enter Tag" at bounding box center [418, 272] width 64 height 27
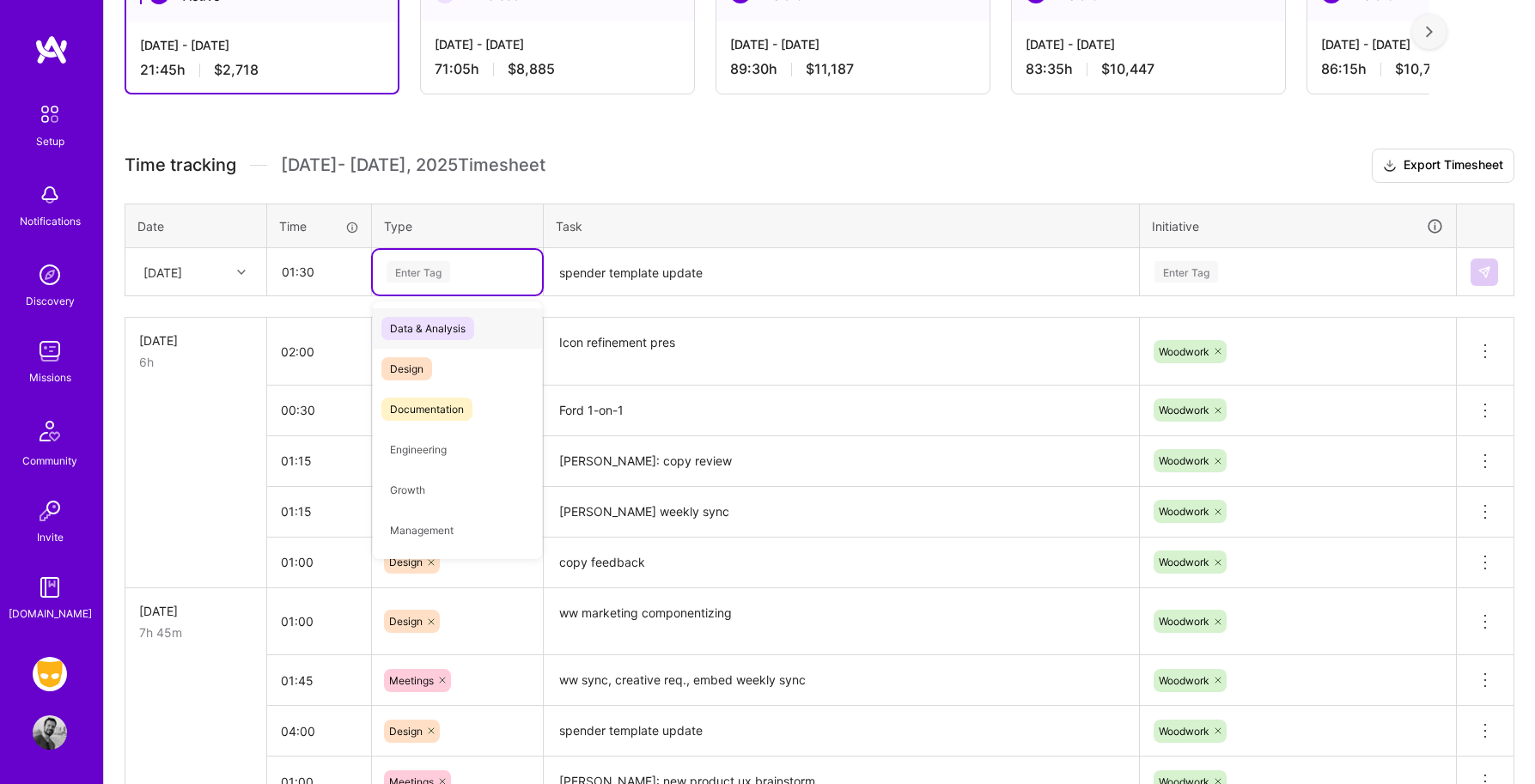
type input "d"
click at [435, 351] on div "Design" at bounding box center [458, 369] width 170 height 40
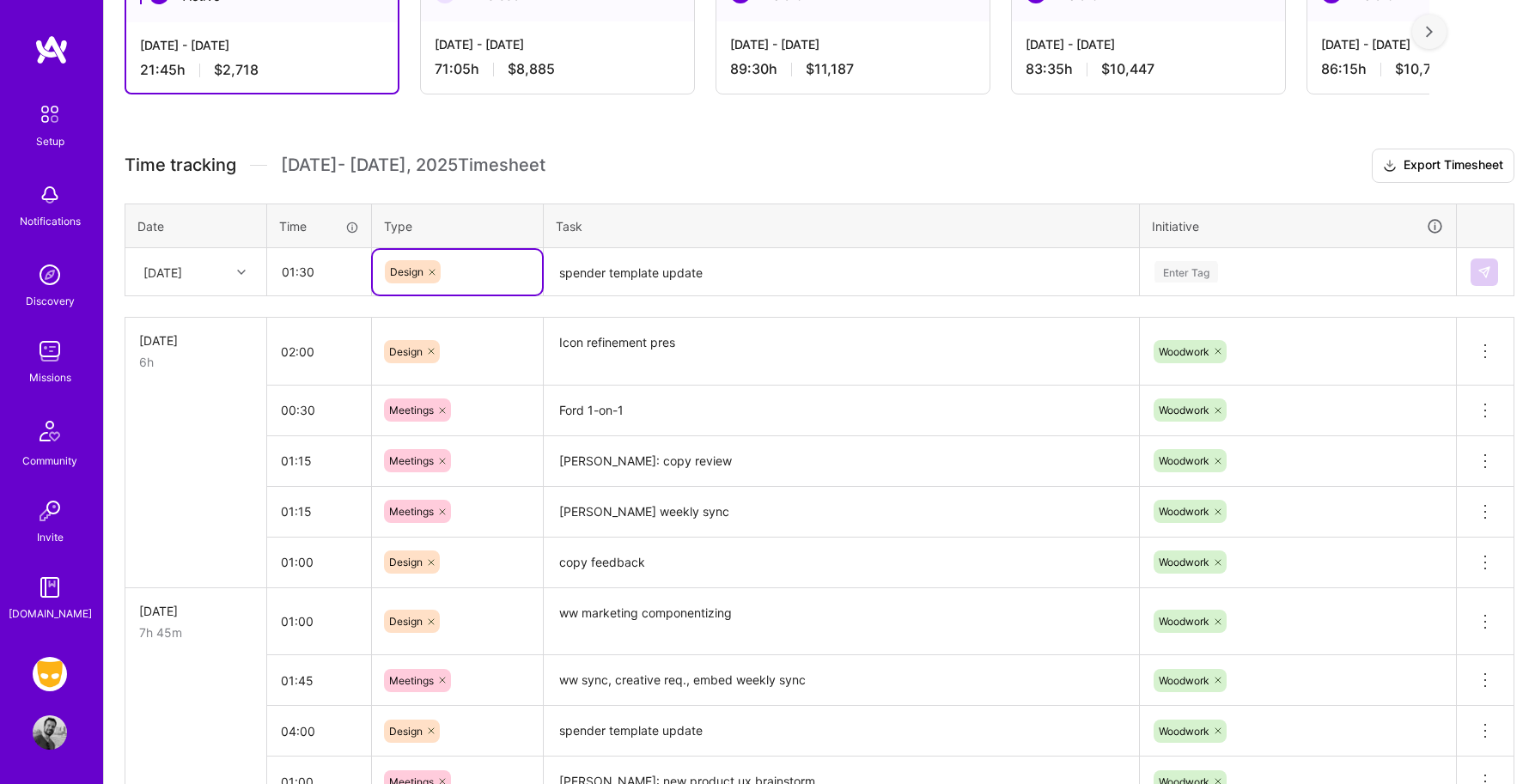
click at [1197, 273] on div "Enter Tag" at bounding box center [1186, 272] width 64 height 27
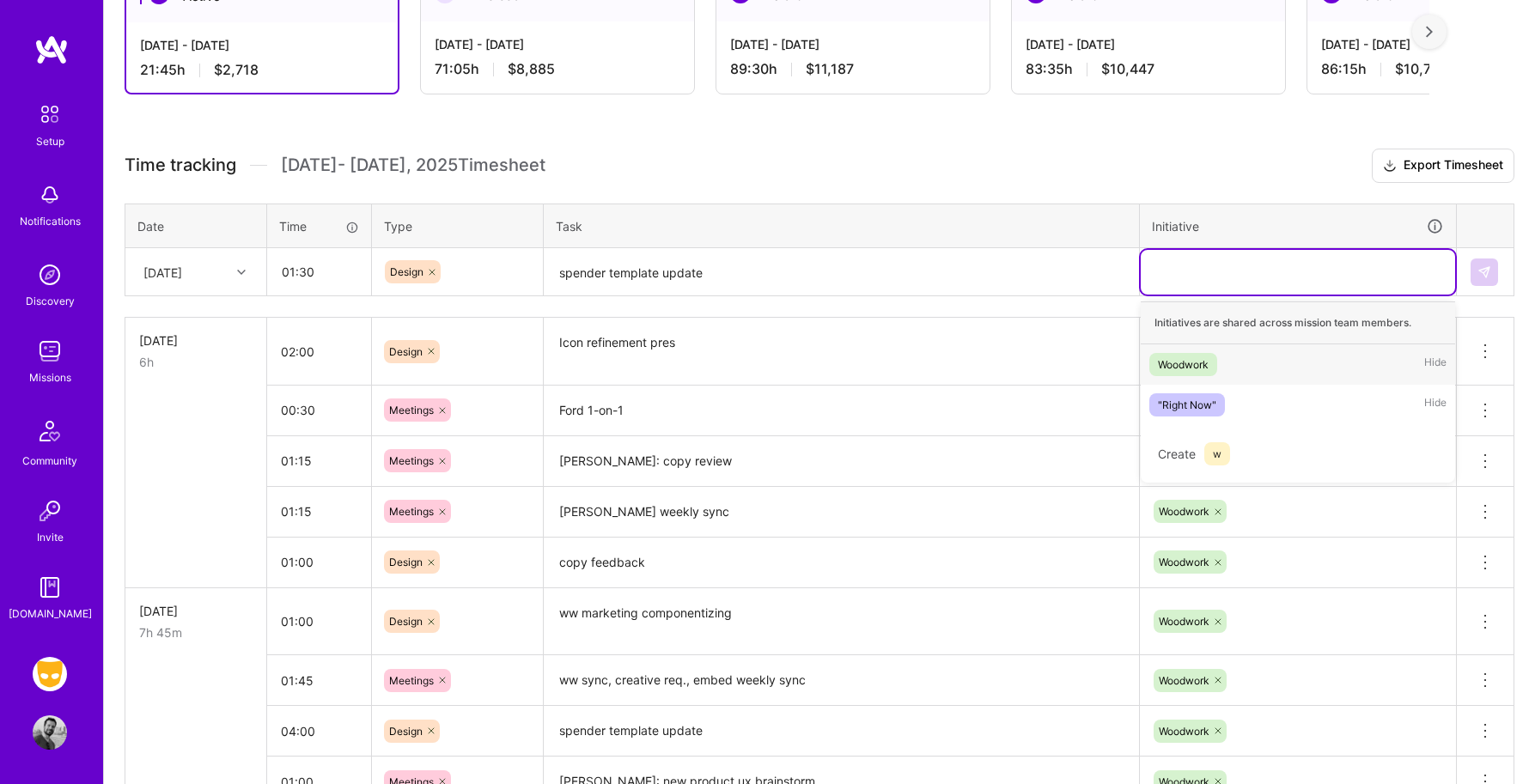
type input "w"
click at [1204, 355] on div "Woodwork" at bounding box center [1182, 364] width 51 height 18
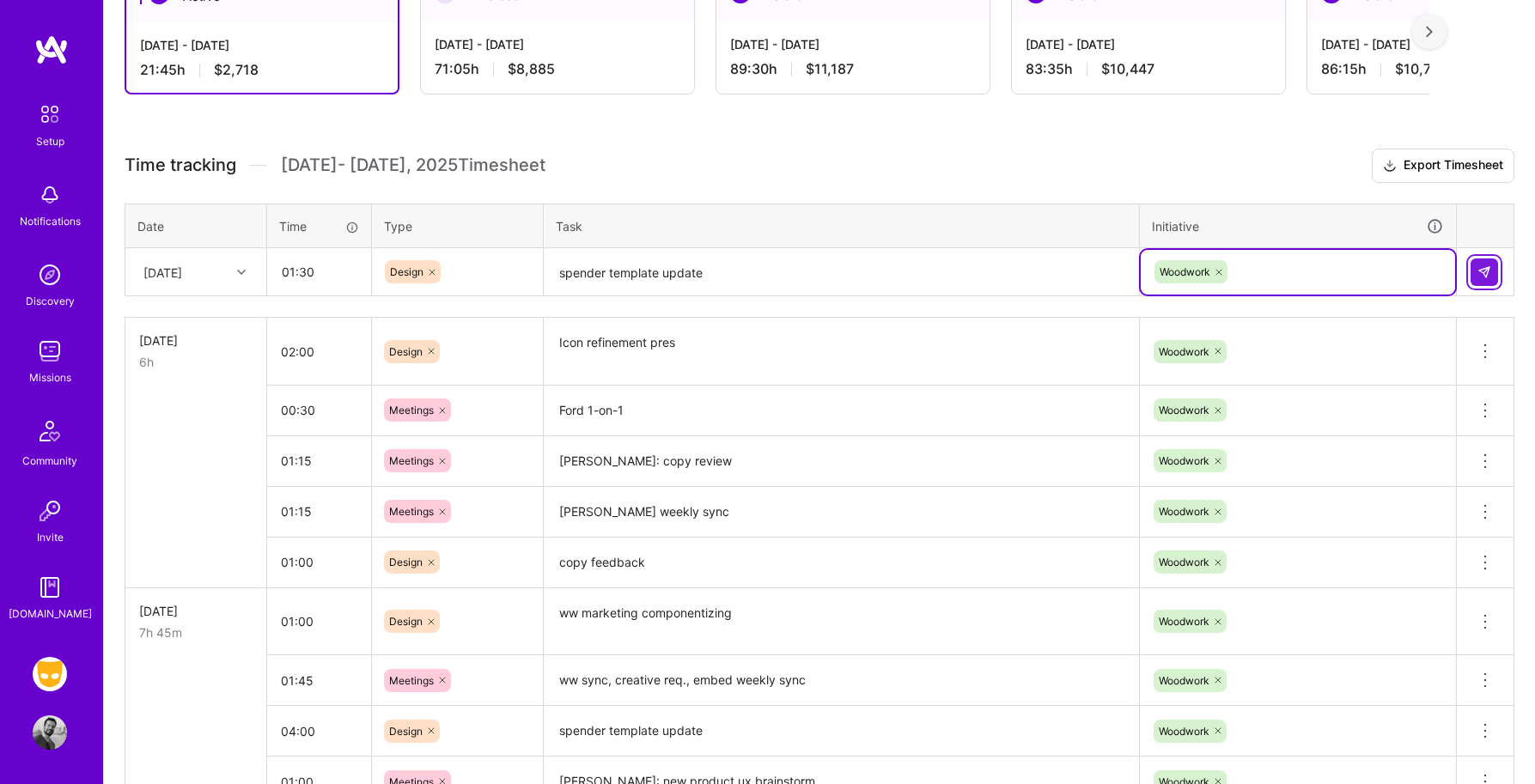
click at [1489, 274] on img at bounding box center [1484, 272] width 13 height 13
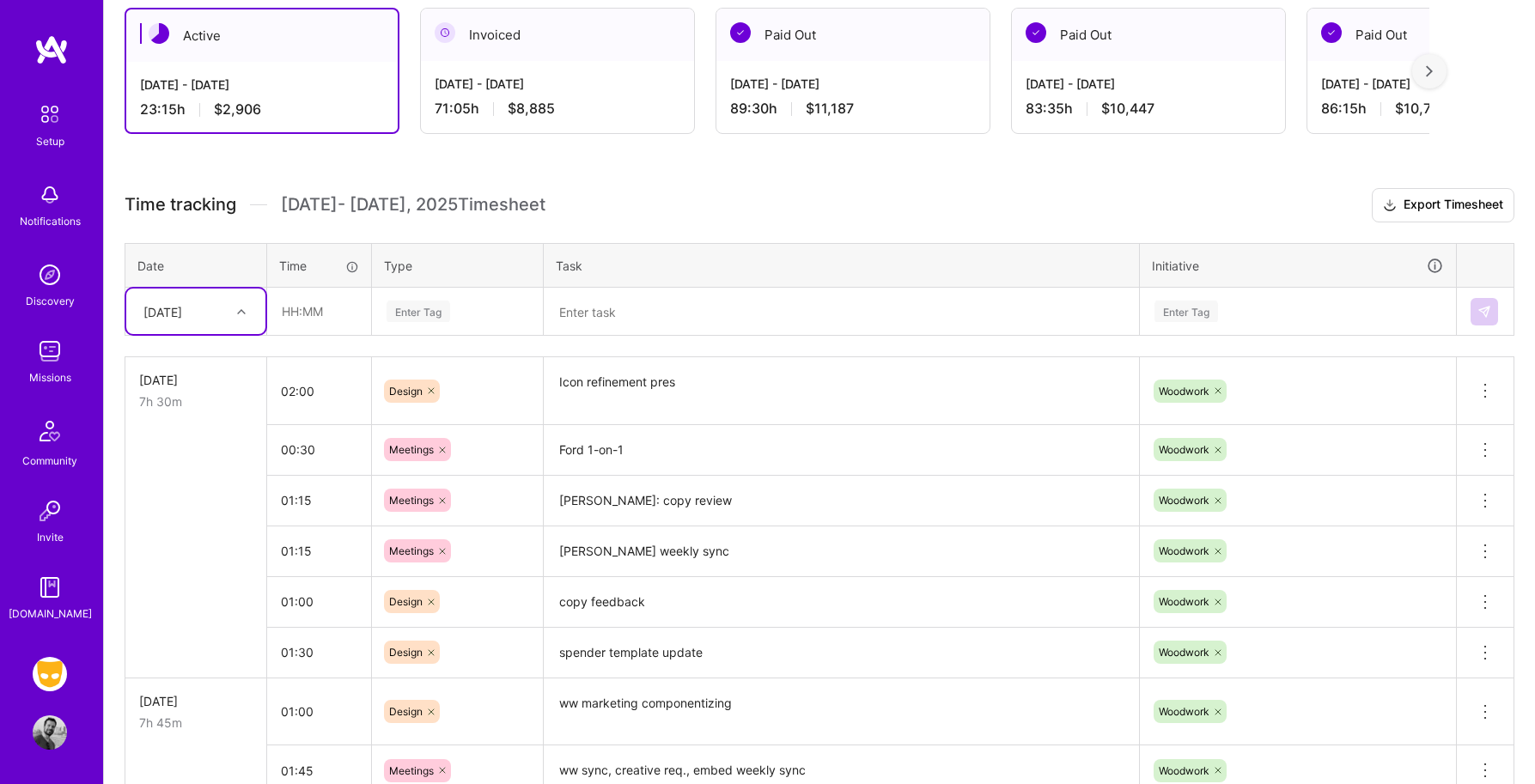
scroll to position [301, 0]
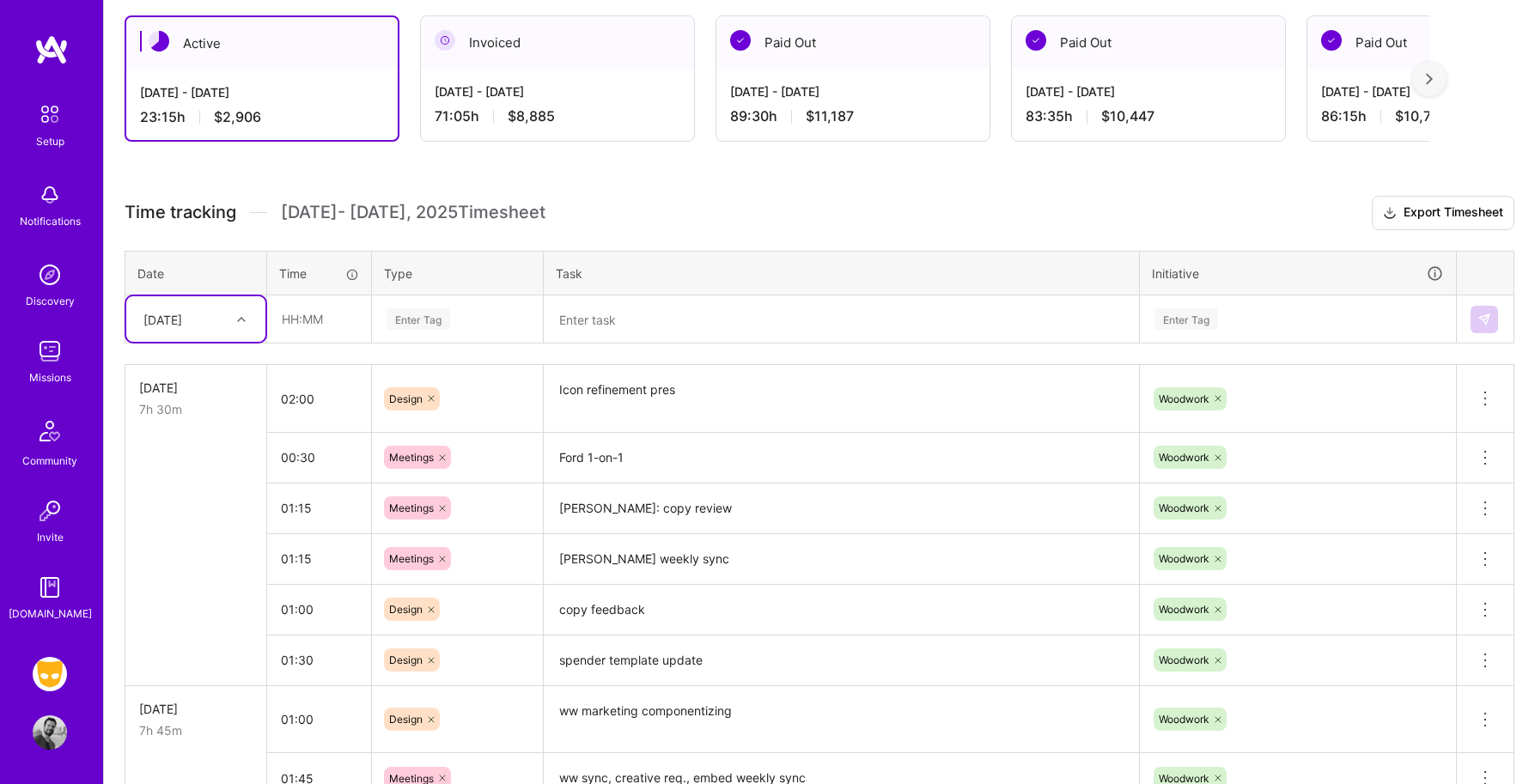
click at [244, 315] on icon at bounding box center [241, 319] width 9 height 9
click at [190, 489] on div "Thu, Aug 21" at bounding box center [196, 494] width 139 height 32
click at [320, 321] on input "text" at bounding box center [319, 318] width 102 height 45
type input "00:30"
click at [444, 320] on div "Enter Tag" at bounding box center [418, 319] width 64 height 27
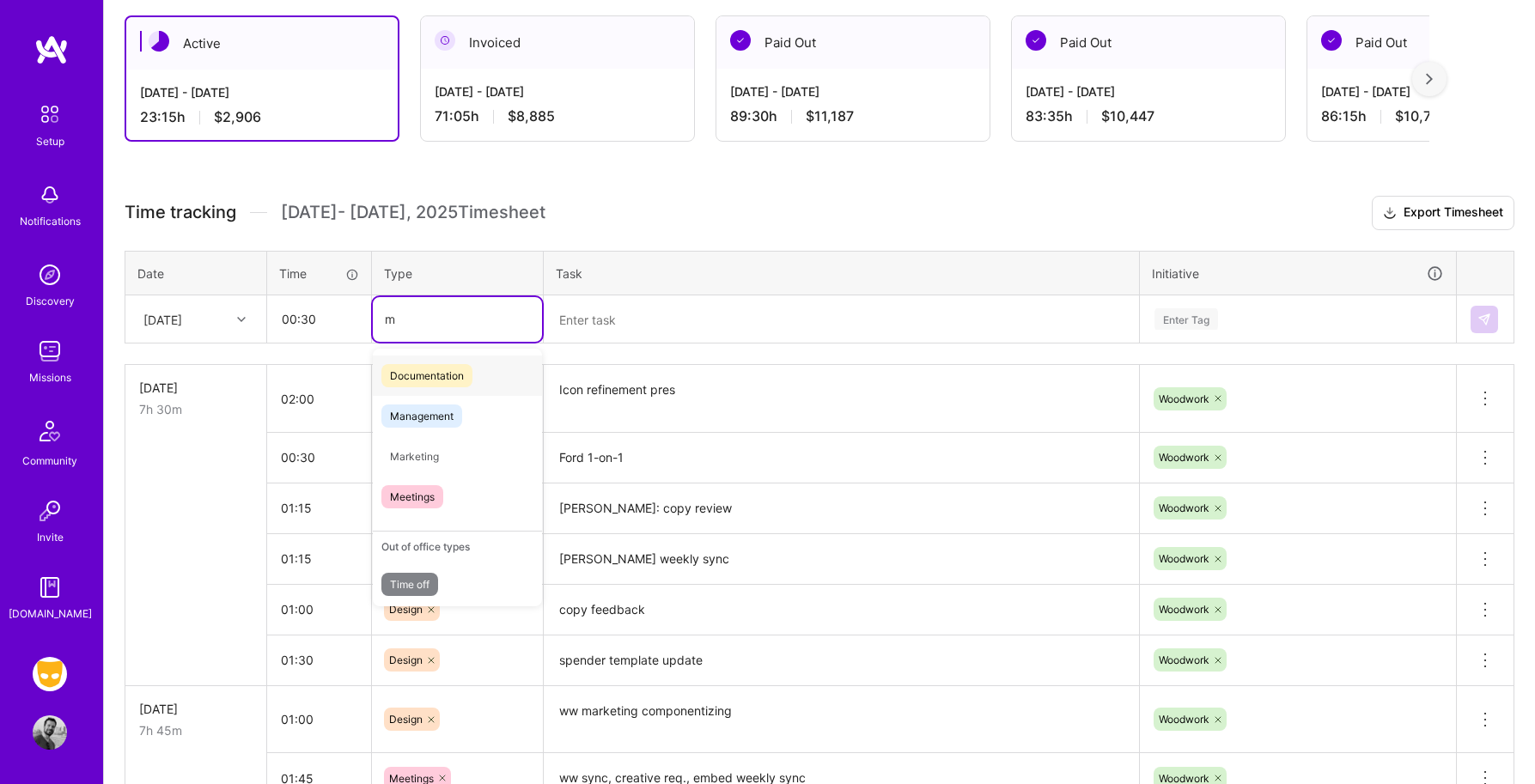
type input "me"
click at [426, 450] on span "Meetings" at bounding box center [412, 457] width 62 height 23
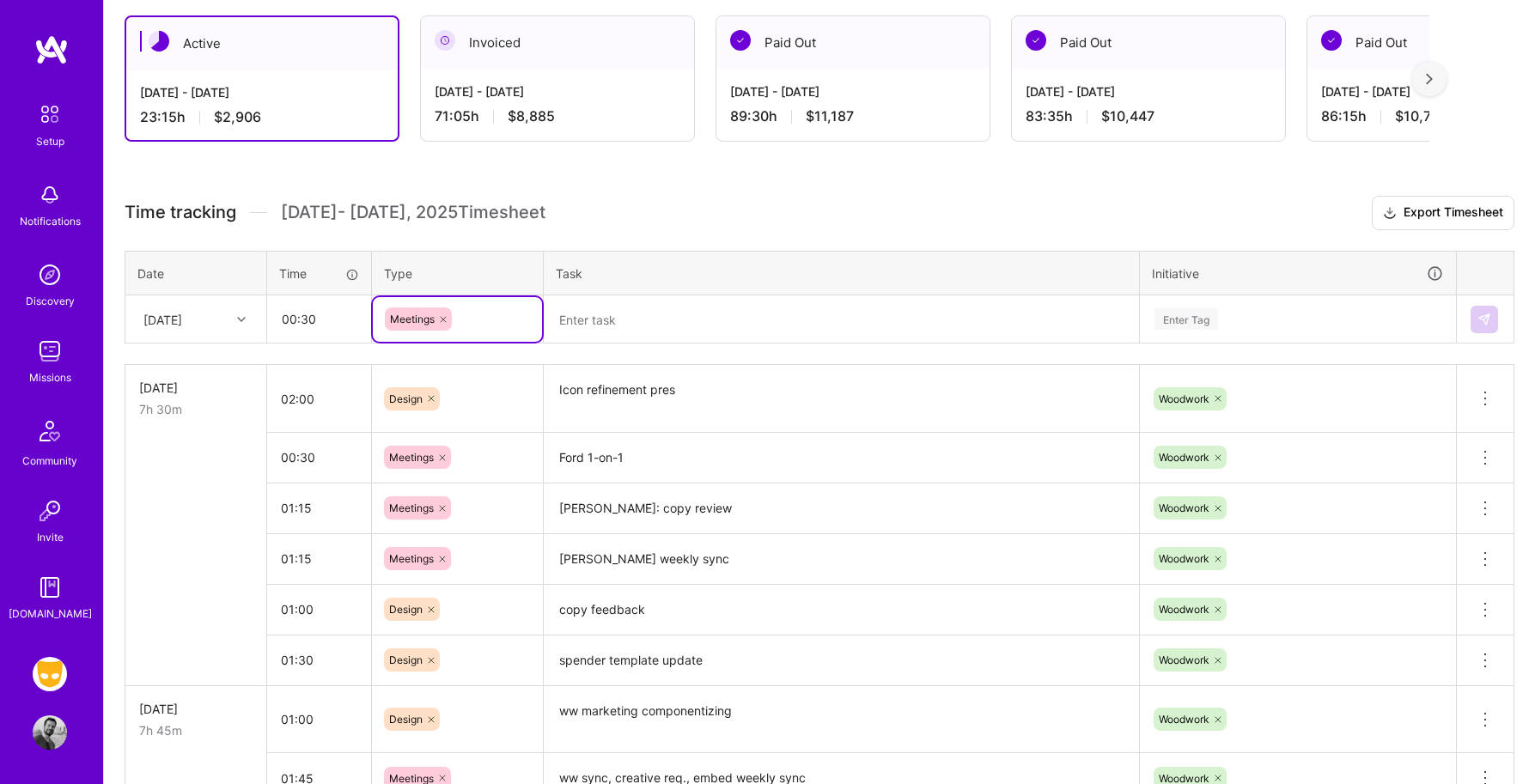
click at [620, 321] on textarea at bounding box center [841, 319] width 592 height 45
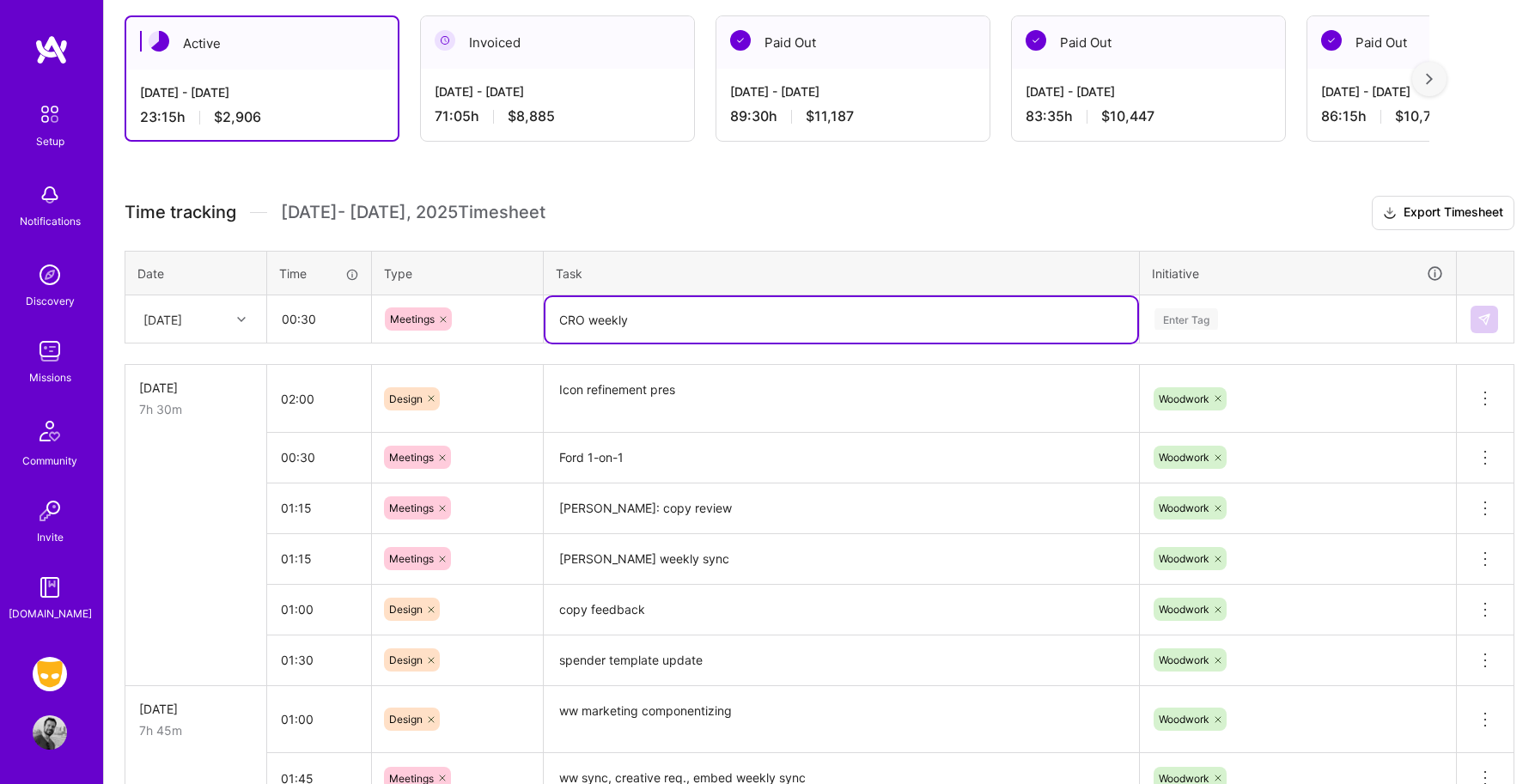
type textarea "CRO weekly"
click at [1218, 319] on div "Enter Tag" at bounding box center [1186, 319] width 64 height 27
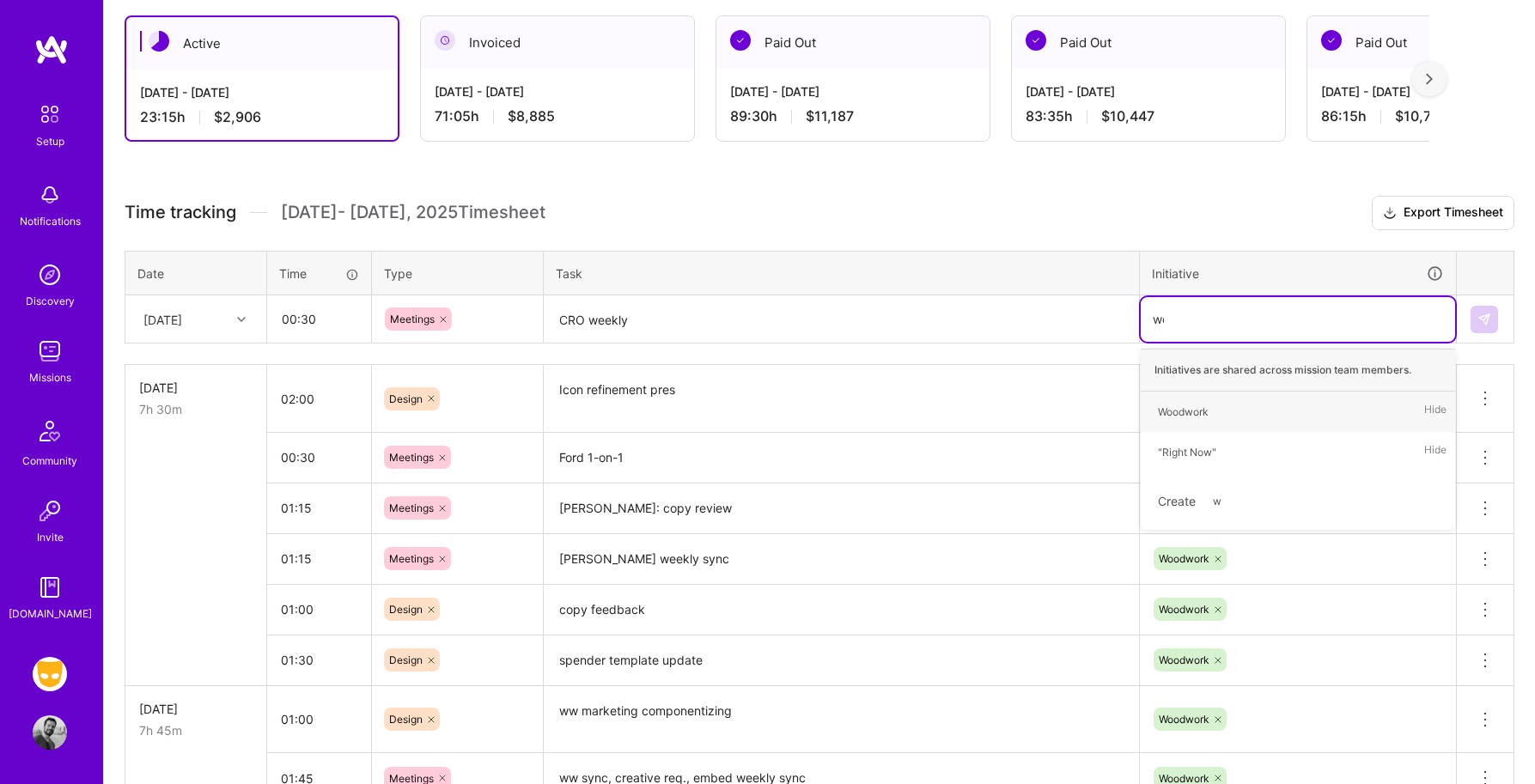
type input "woo"
click at [1196, 407] on div "Woodwork" at bounding box center [1182, 411] width 51 height 18
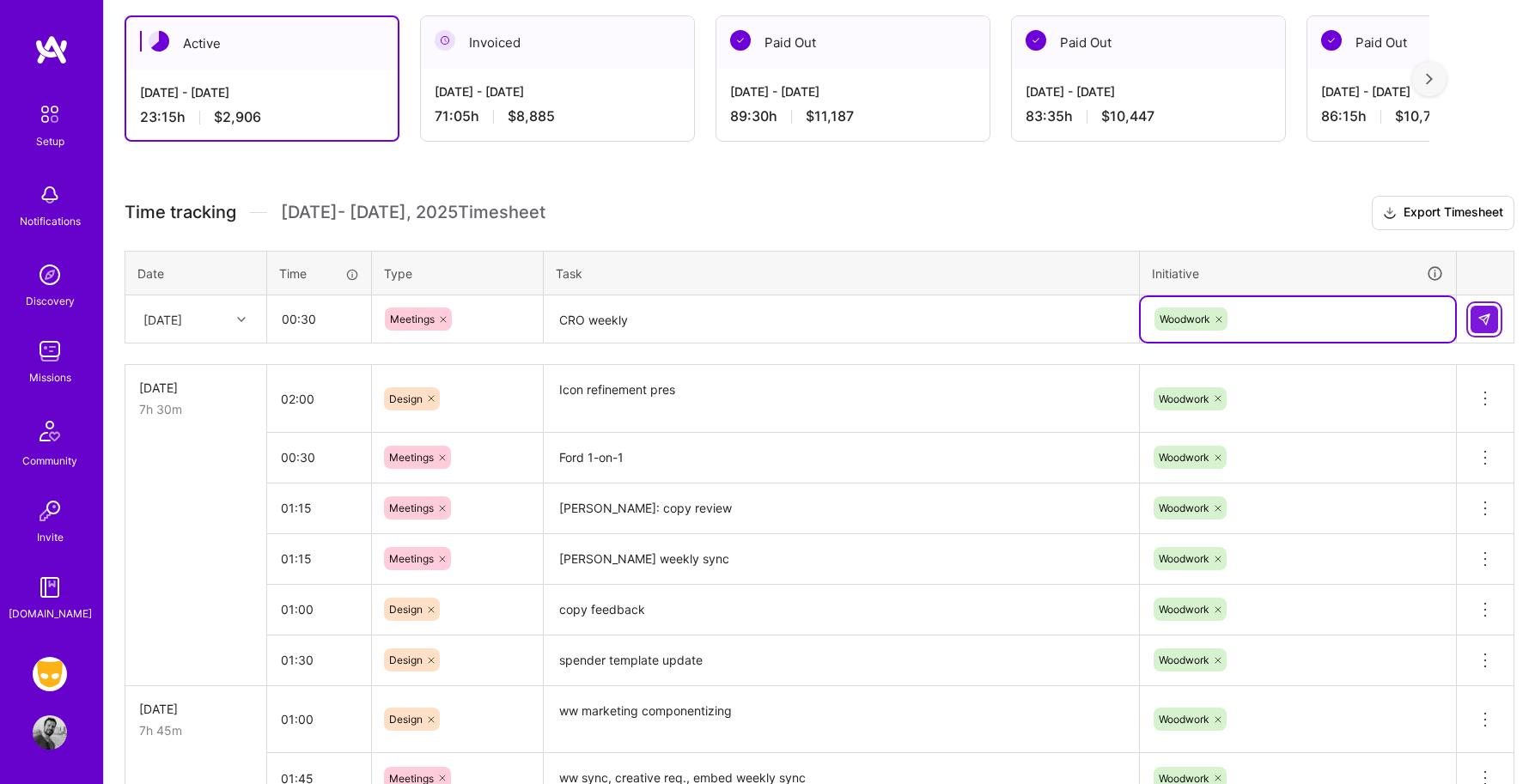
click at [1473, 322] on button at bounding box center [1484, 319] width 28 height 28
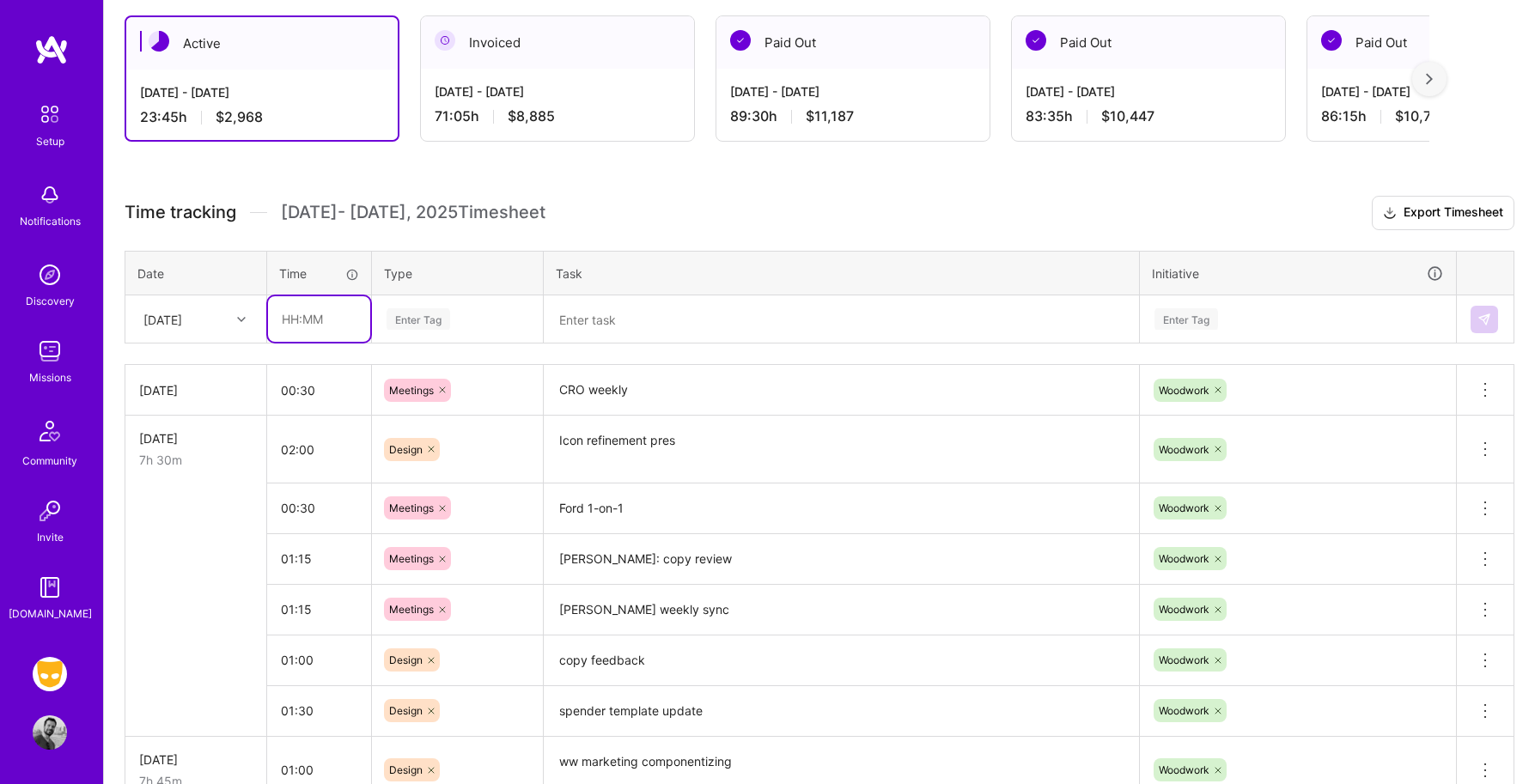
click at [313, 322] on input "text" at bounding box center [319, 318] width 102 height 45
type input "01:30"
click at [424, 314] on div "Enter Tag" at bounding box center [418, 319] width 64 height 27
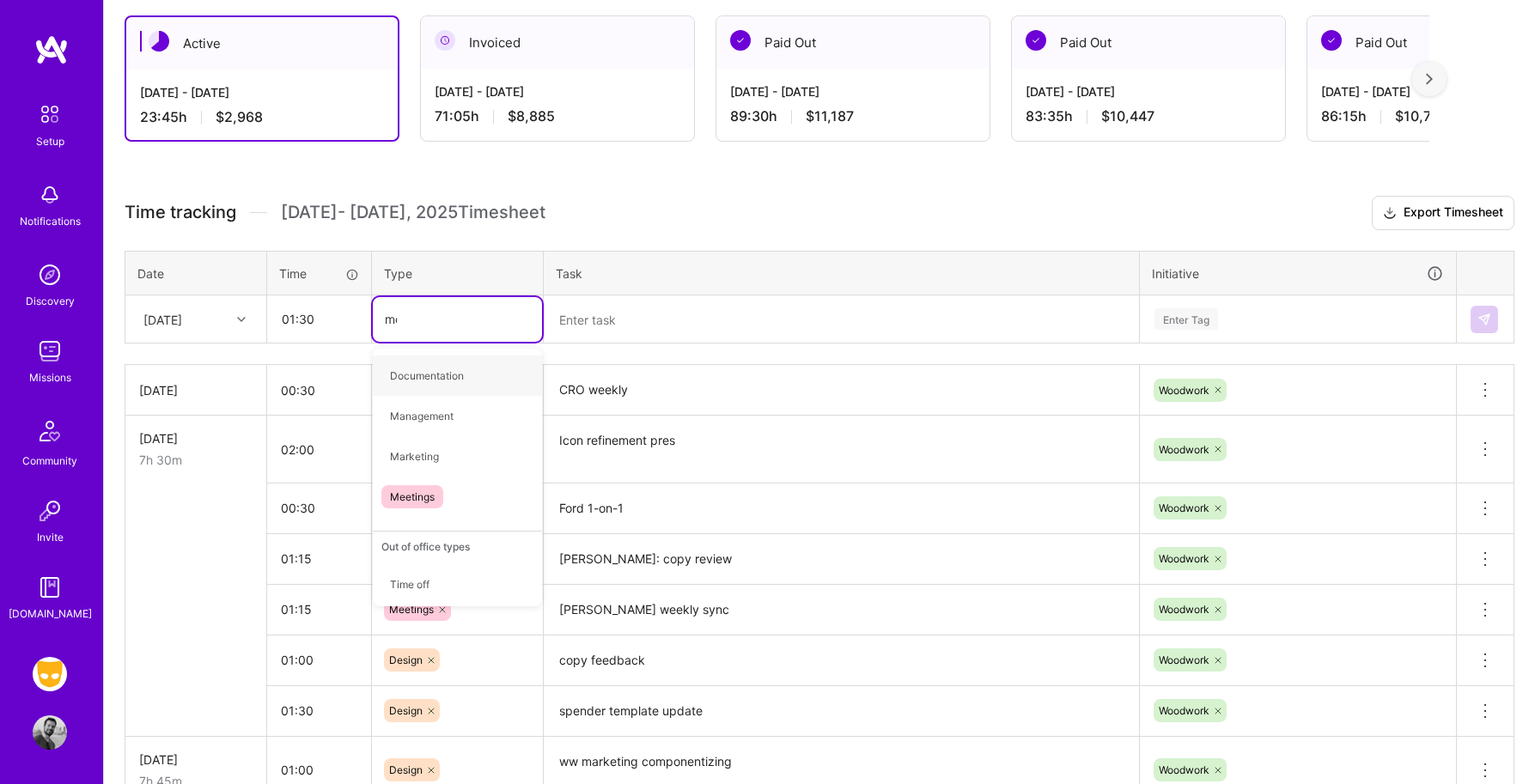
type input "mee"
click at [422, 379] on span "Meetings" at bounding box center [412, 376] width 62 height 23
click at [610, 313] on textarea at bounding box center [841, 319] width 592 height 45
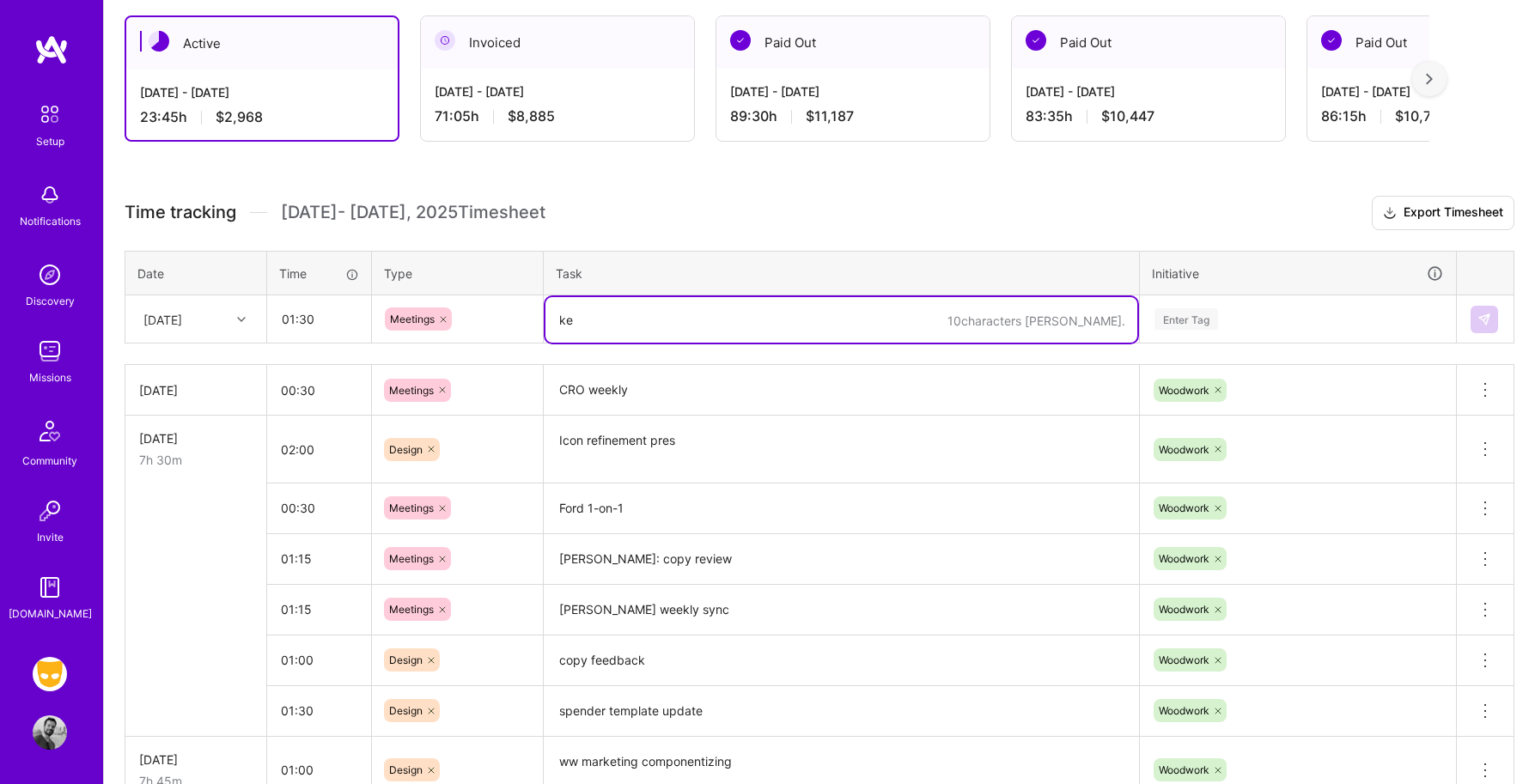
type textarea "k"
type textarea "Kerry: DQ language"
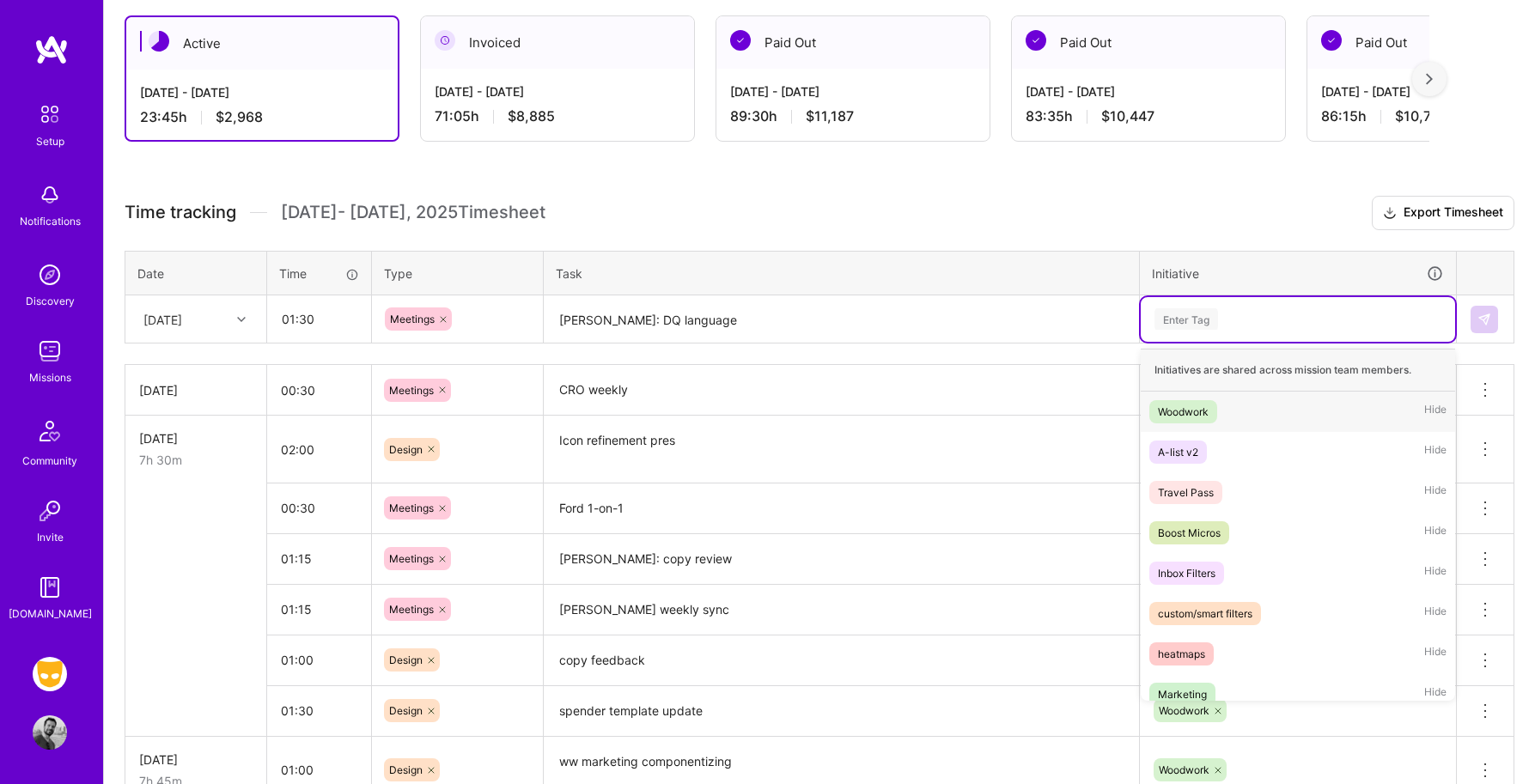
click at [1156, 323] on div "Enter Tag" at bounding box center [1186, 319] width 64 height 27
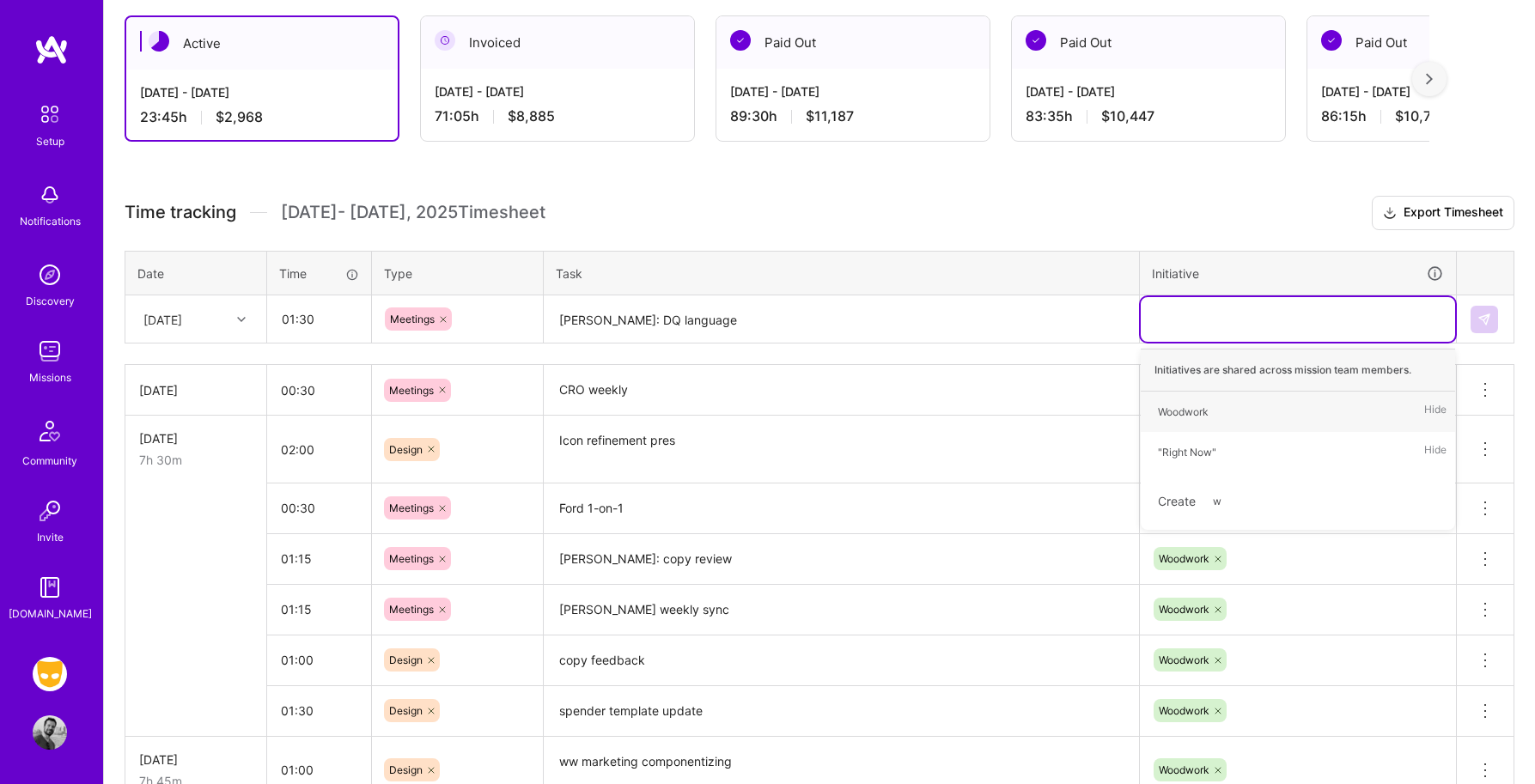
type input "w"
click at [1218, 413] on div "Woodwork Hide" at bounding box center [1298, 411] width 314 height 40
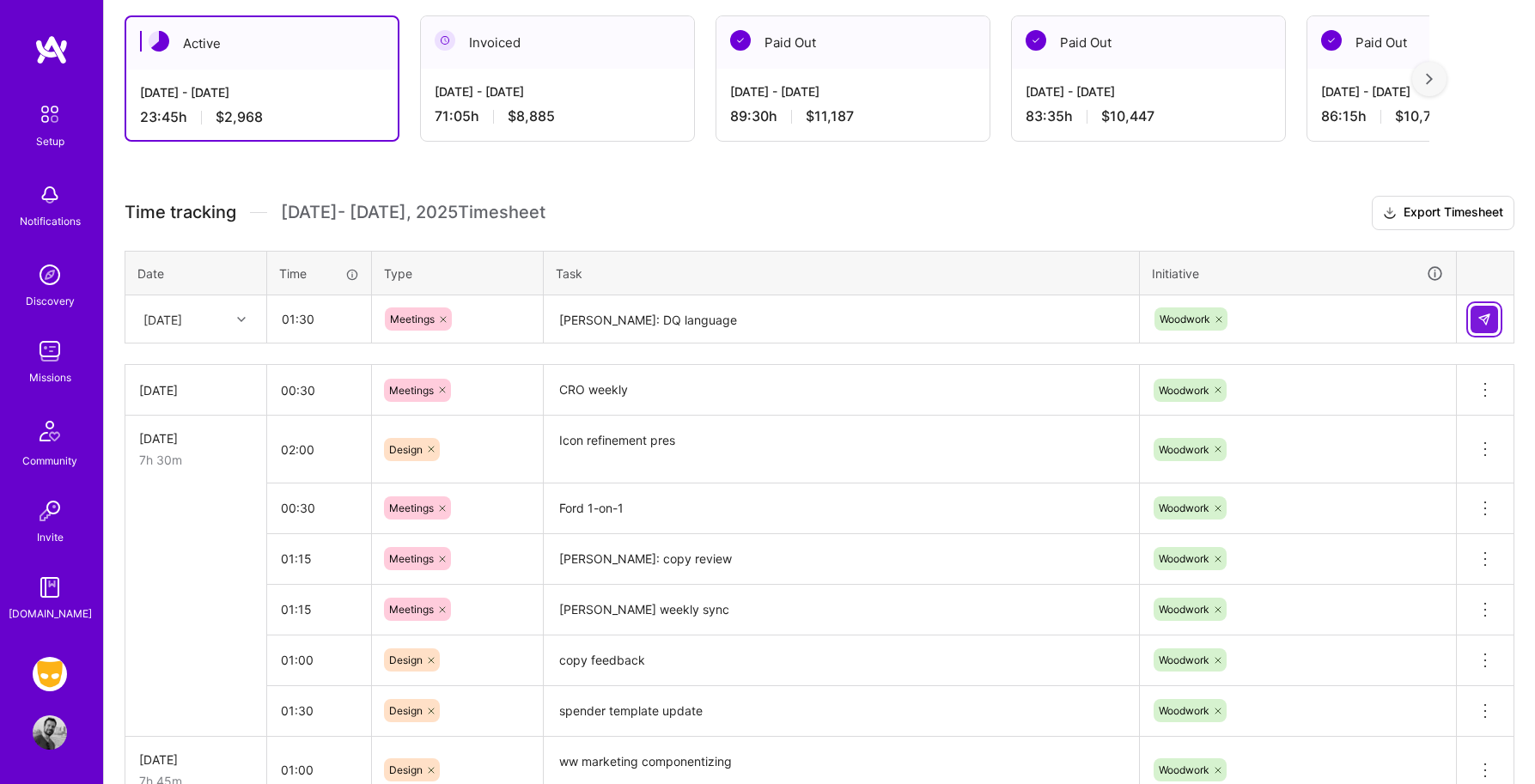
click at [1486, 321] on img at bounding box center [1484, 319] width 13 height 13
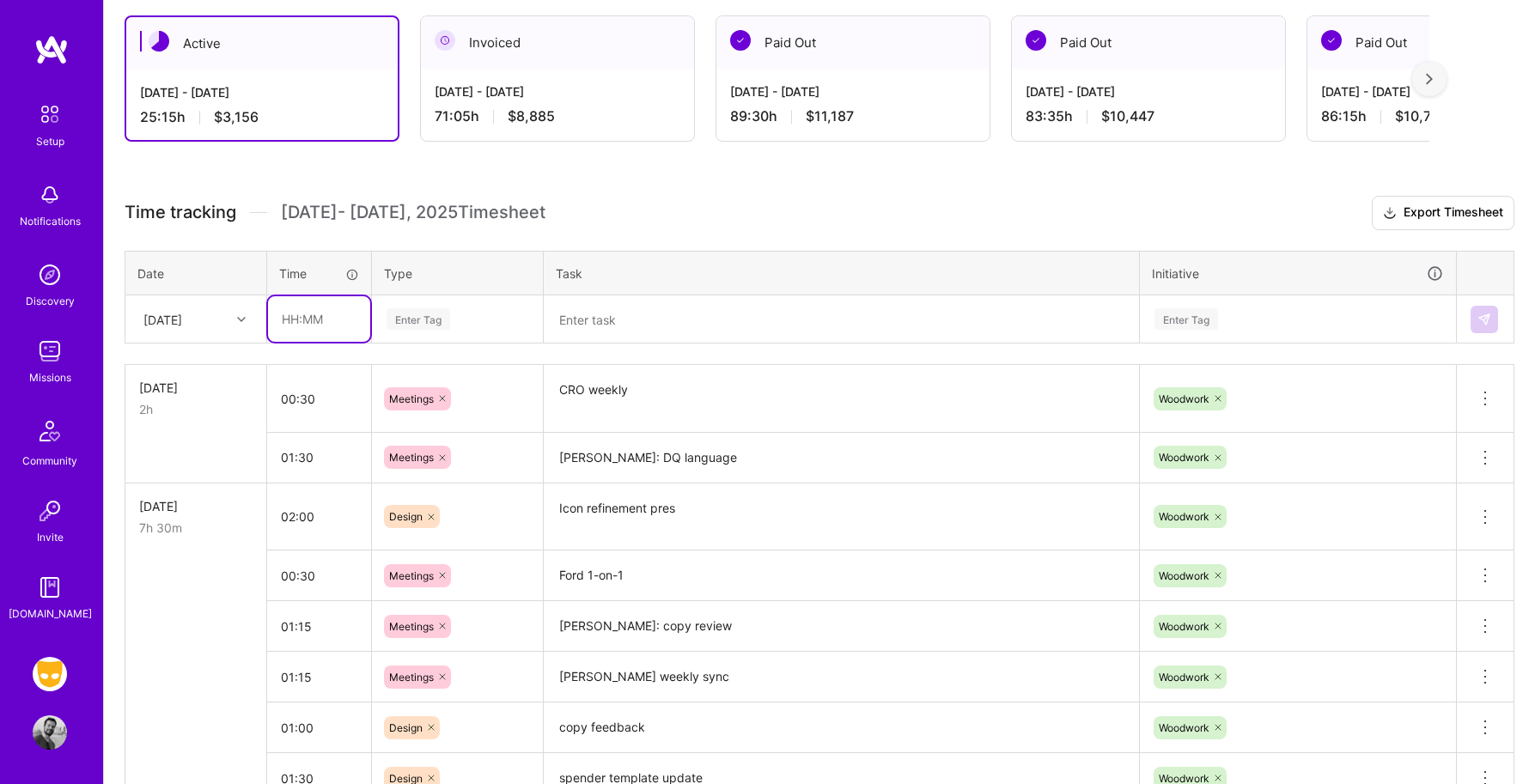
click at [329, 324] on input "text" at bounding box center [319, 318] width 102 height 45
click at [305, 326] on input "text" at bounding box center [319, 318] width 102 height 45
type input "03:00"
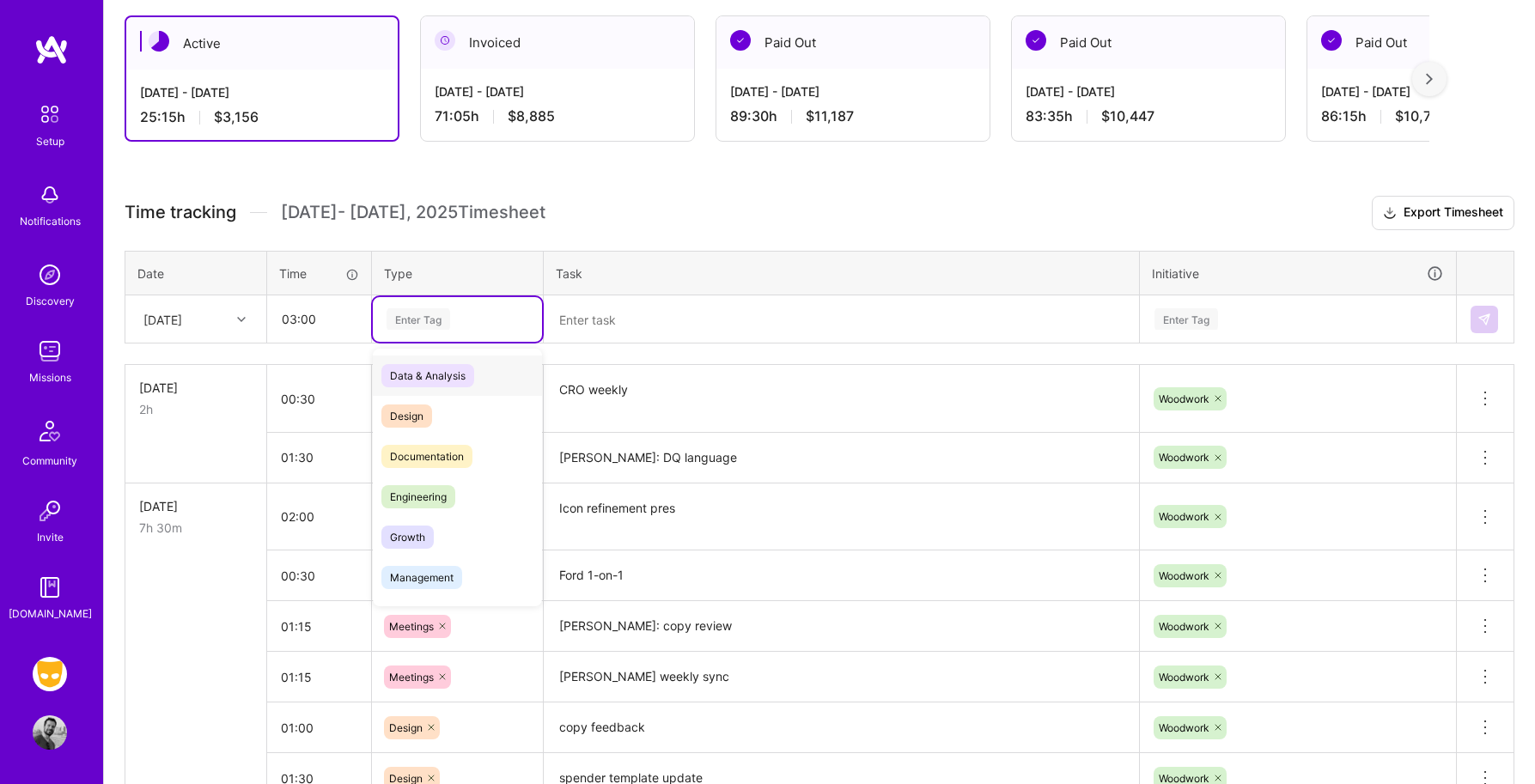
click at [428, 327] on div "Enter Tag" at bounding box center [418, 319] width 64 height 27
type input "d"
click at [413, 414] on span "Design" at bounding box center [407, 416] width 51 height 23
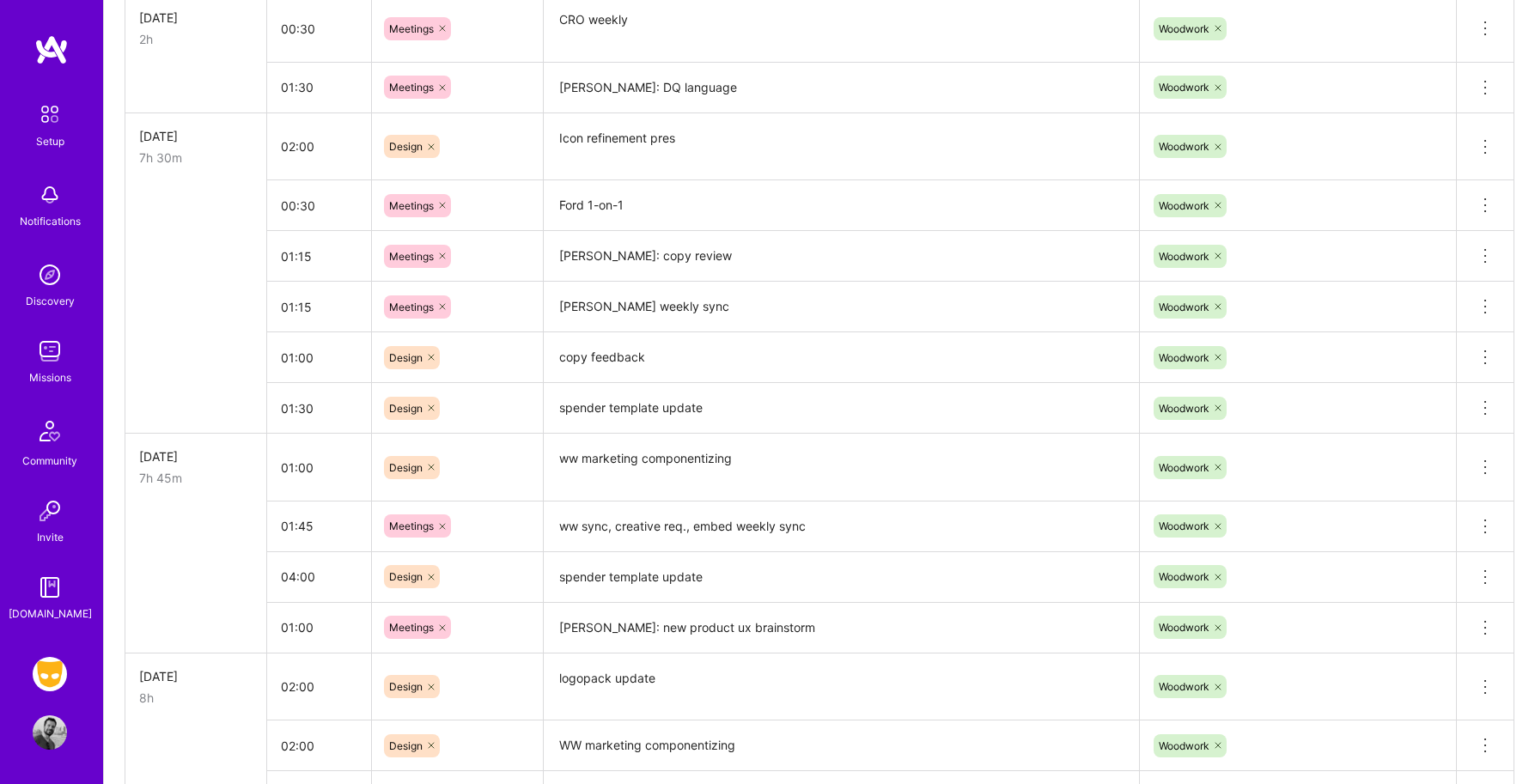
scroll to position [675, 0]
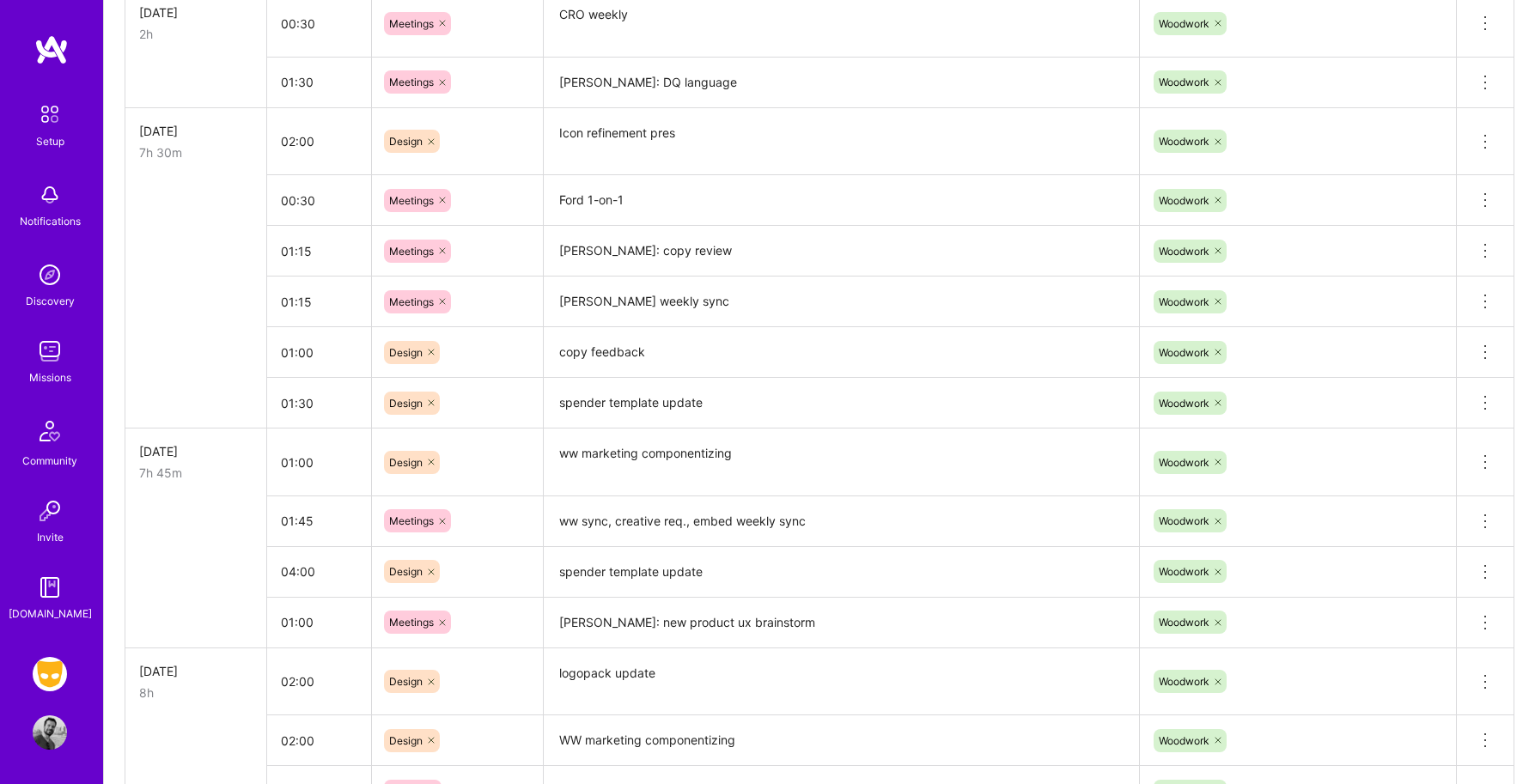
click at [621, 406] on textarea "spender template update" at bounding box center [841, 403] width 592 height 47
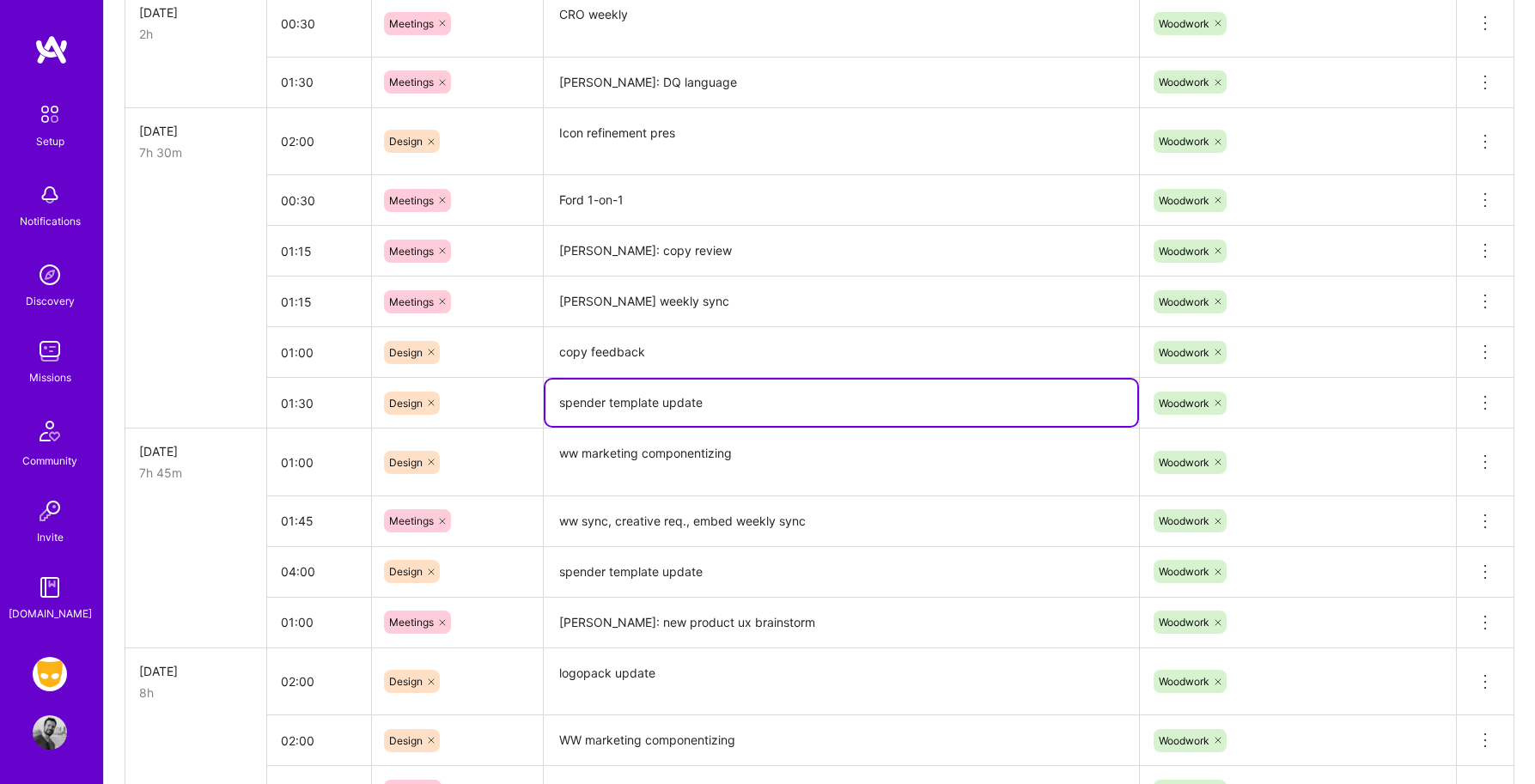
click at [621, 406] on textarea "spender template update" at bounding box center [841, 403] width 592 height 46
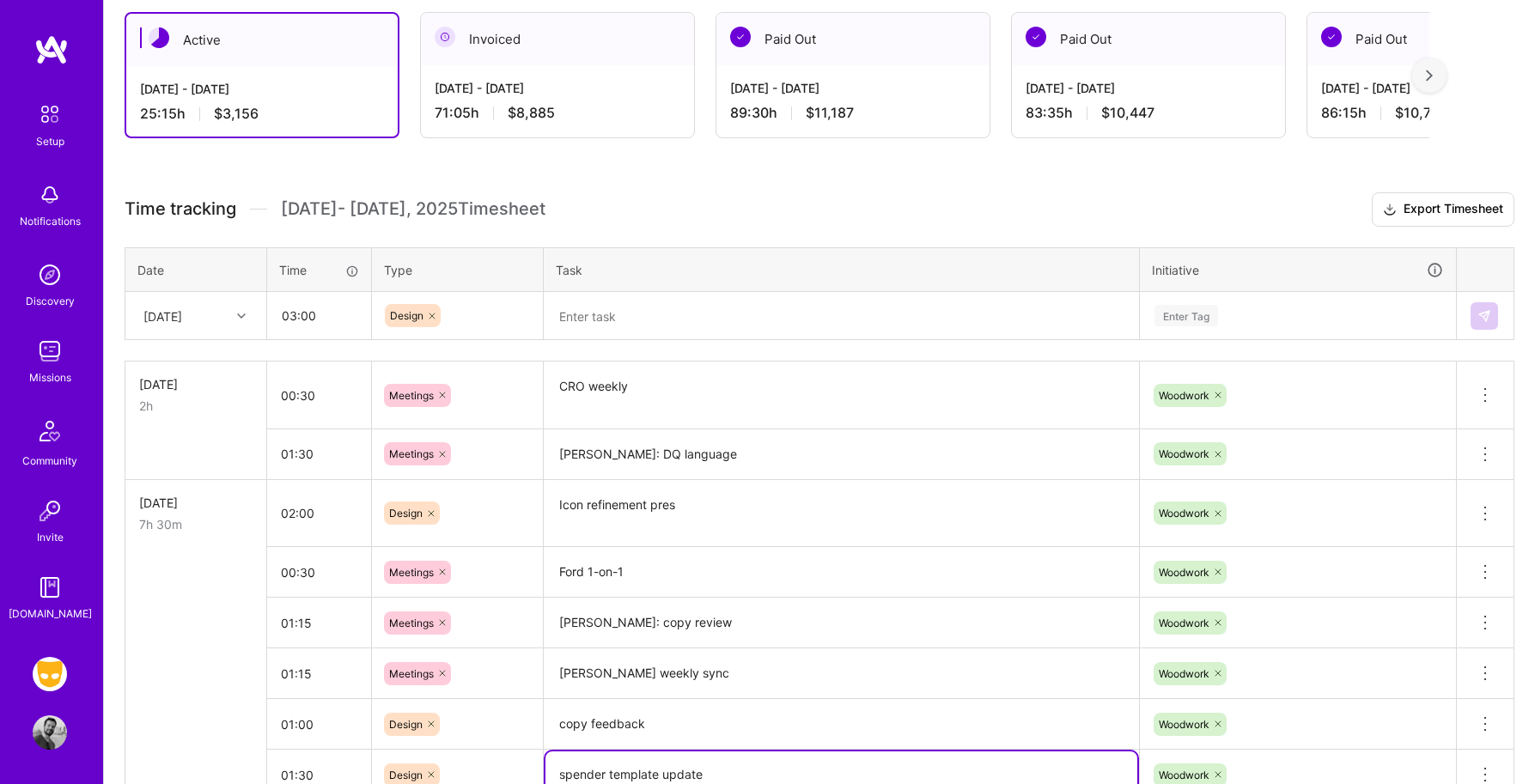
scroll to position [253, 0]
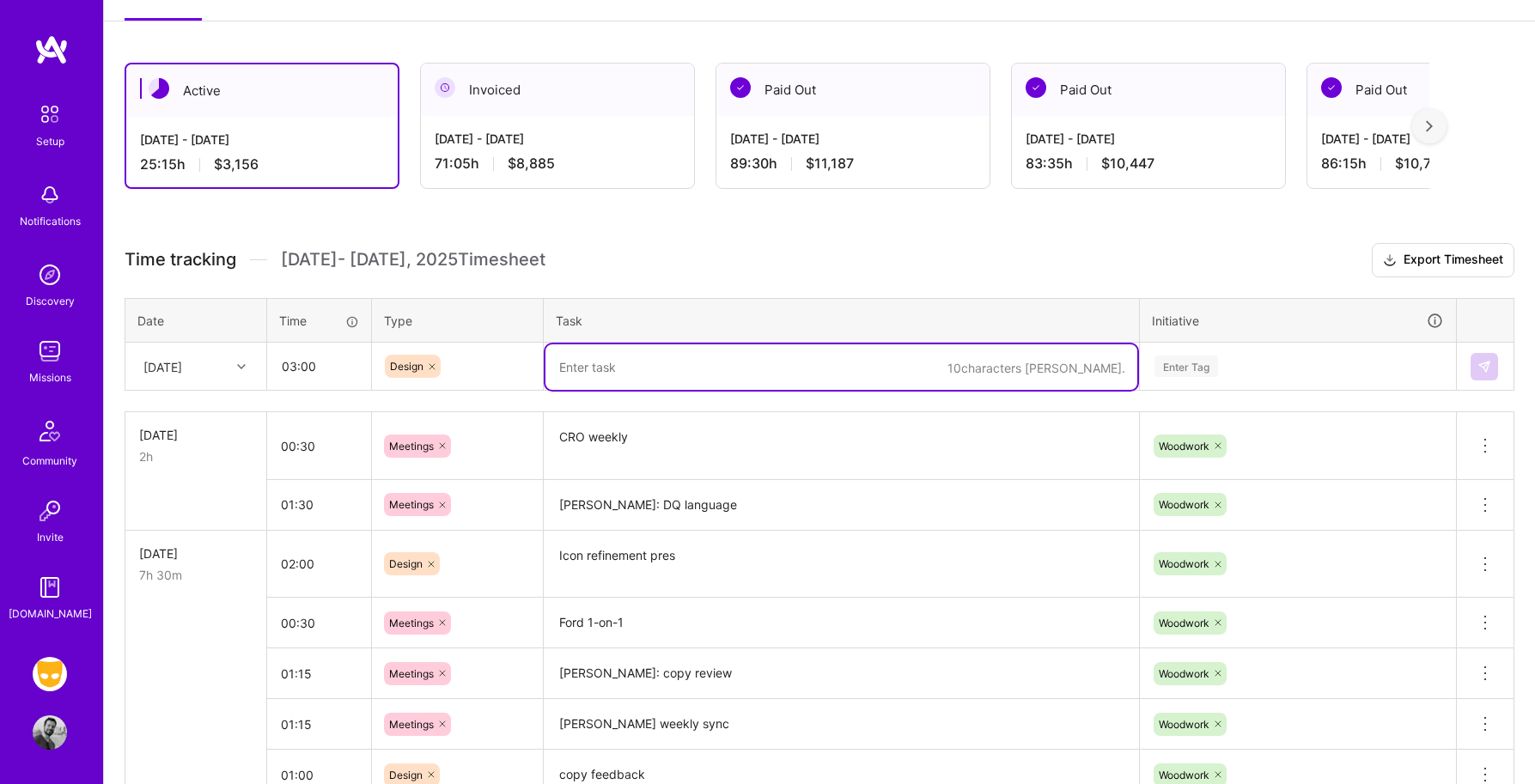
click at [597, 377] on textarea at bounding box center [841, 366] width 592 height 45
paste textarea "spender template update"
type textarea "spender template update"
click at [1190, 370] on div "Enter Tag" at bounding box center [1186, 366] width 64 height 27
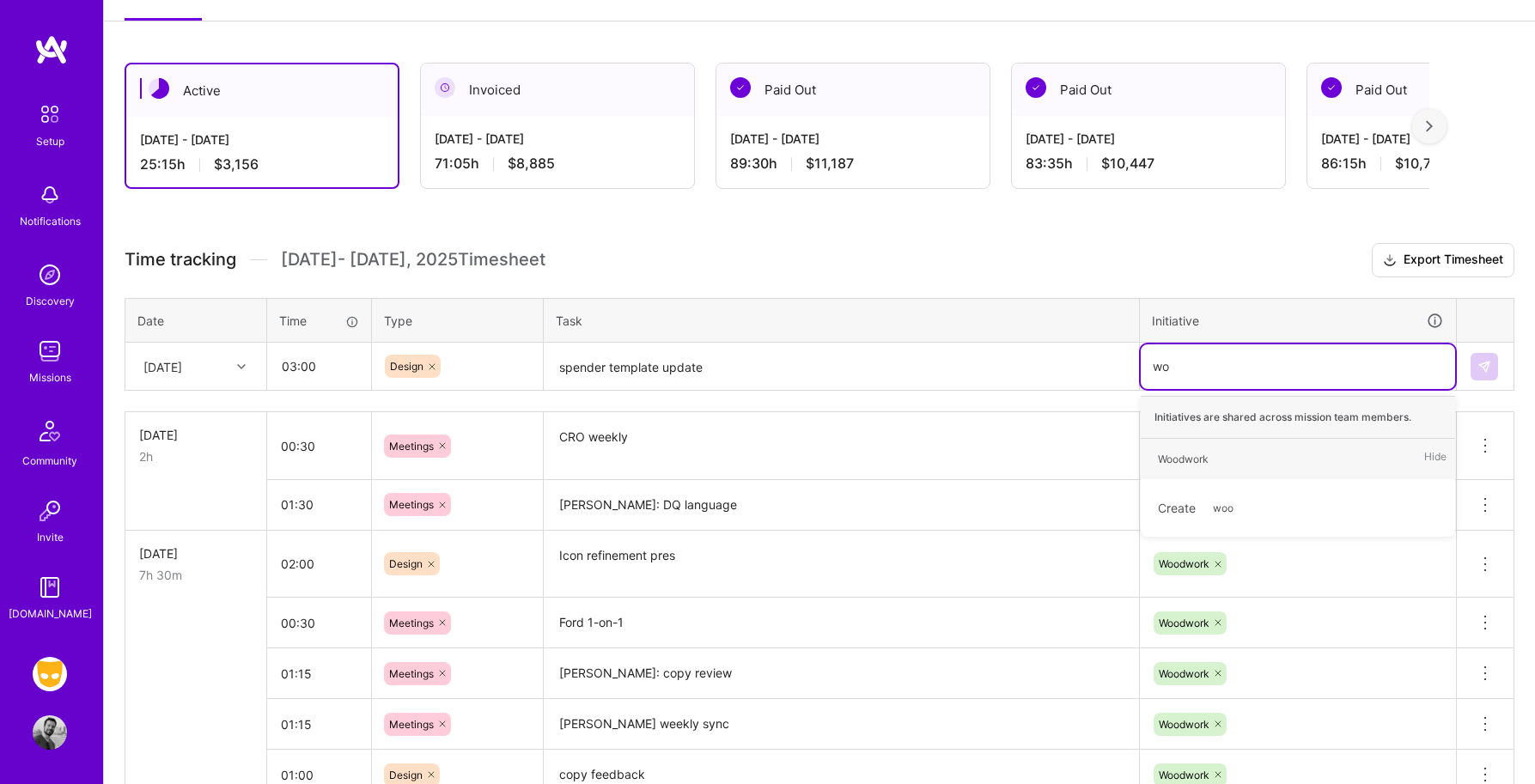
type input "woo"
click at [1202, 461] on div "Woodwork" at bounding box center [1182, 458] width 51 height 18
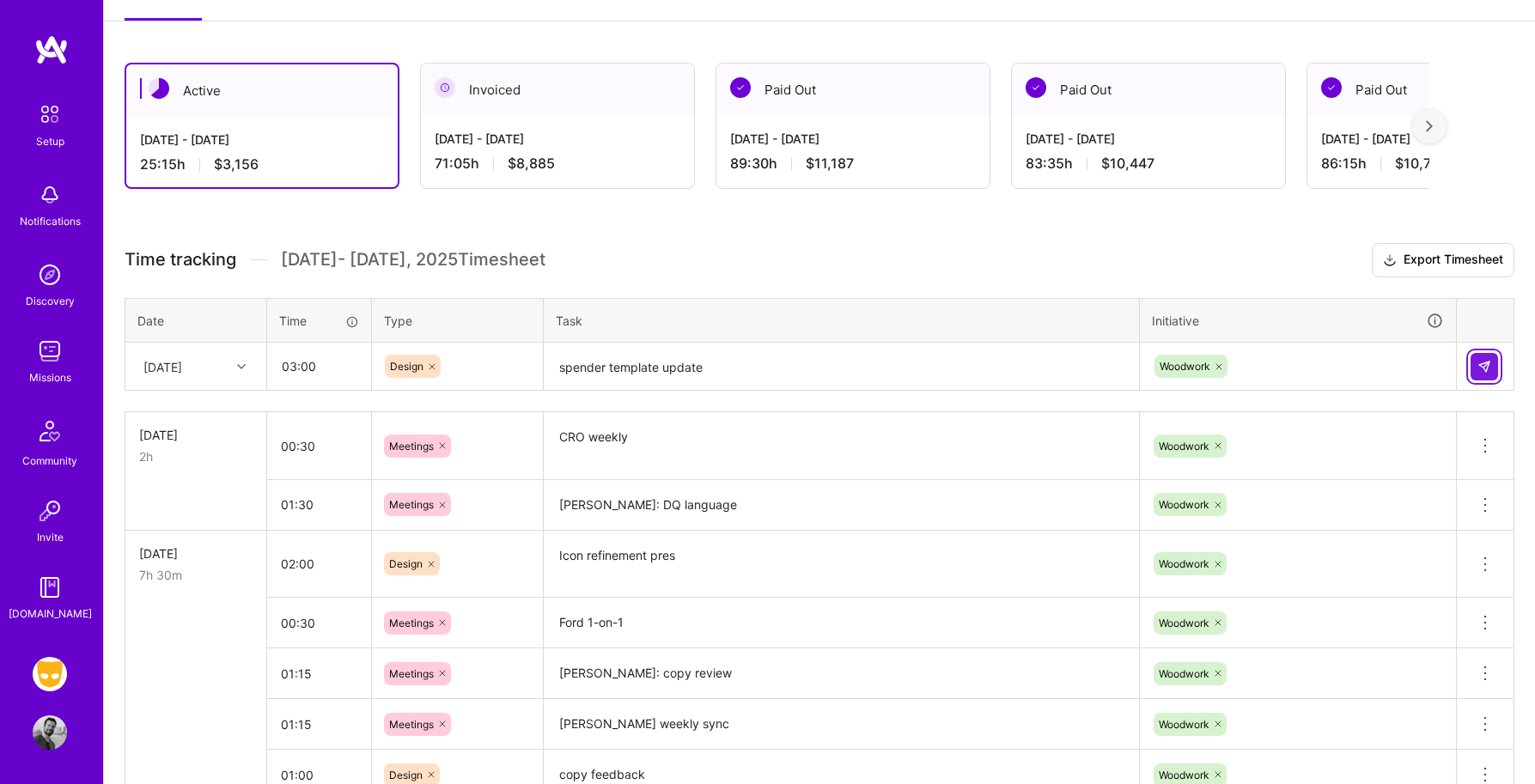
click at [1474, 371] on button at bounding box center [1484, 366] width 28 height 28
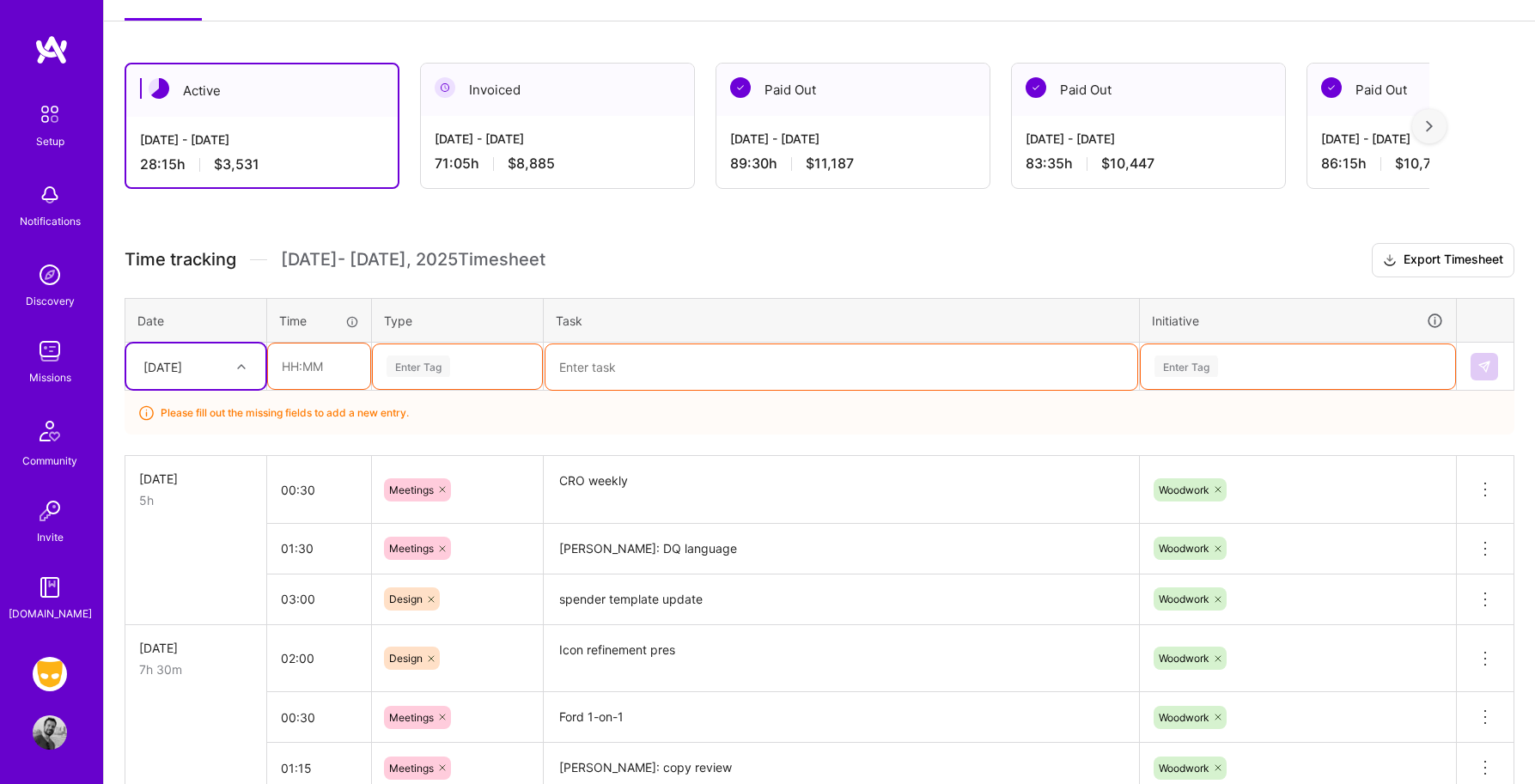
click at [867, 414] on div "Please fill out the missing fields to add a new entry." at bounding box center [819, 412] width 1389 height 43
click at [809, 262] on h3 "Time tracking Aug 16 - Aug 31 , 2025 Timesheet Export Timesheet" at bounding box center [819, 260] width 1389 height 35
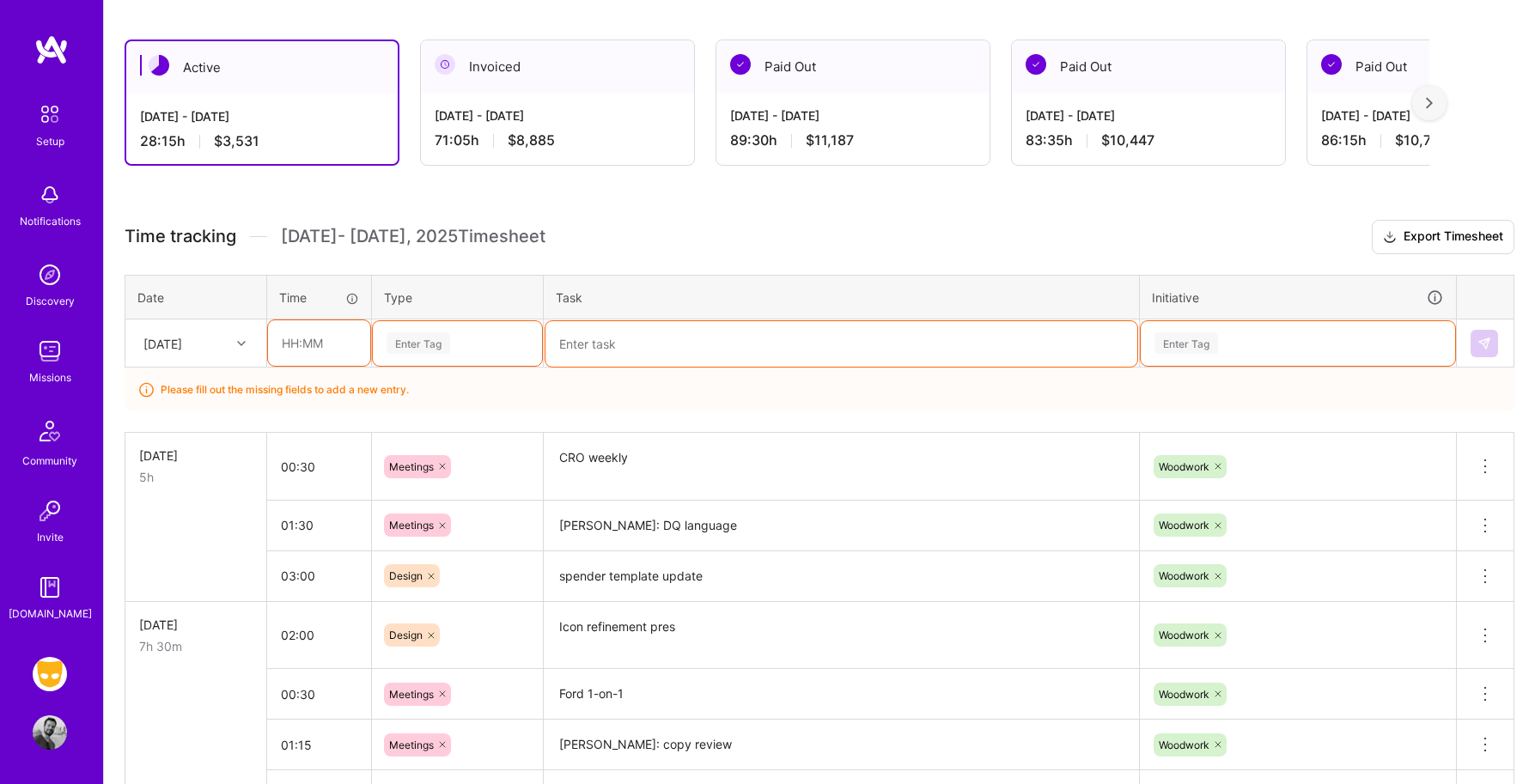
scroll to position [278, 0]
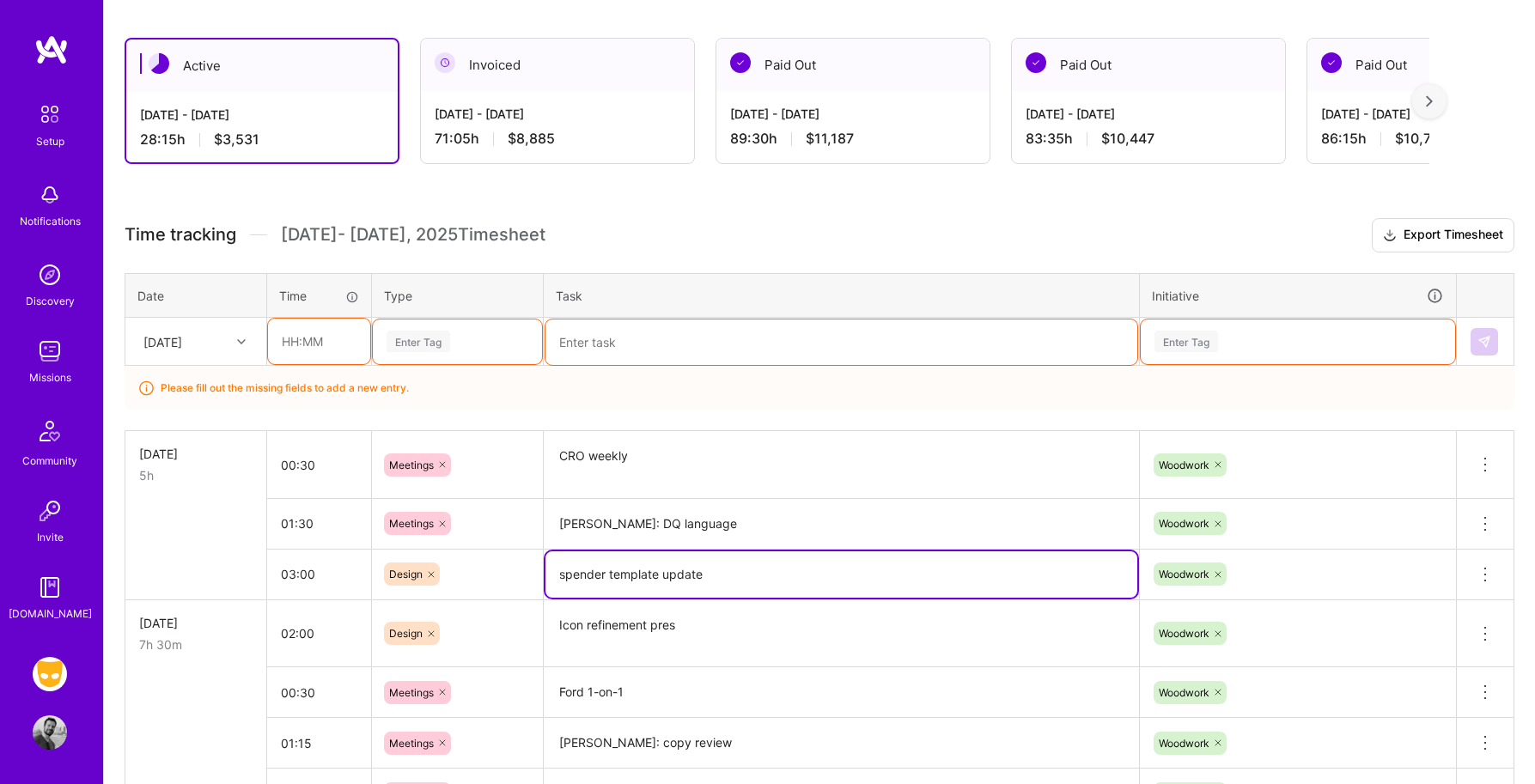
click at [586, 580] on textarea "spender template update" at bounding box center [841, 574] width 592 height 46
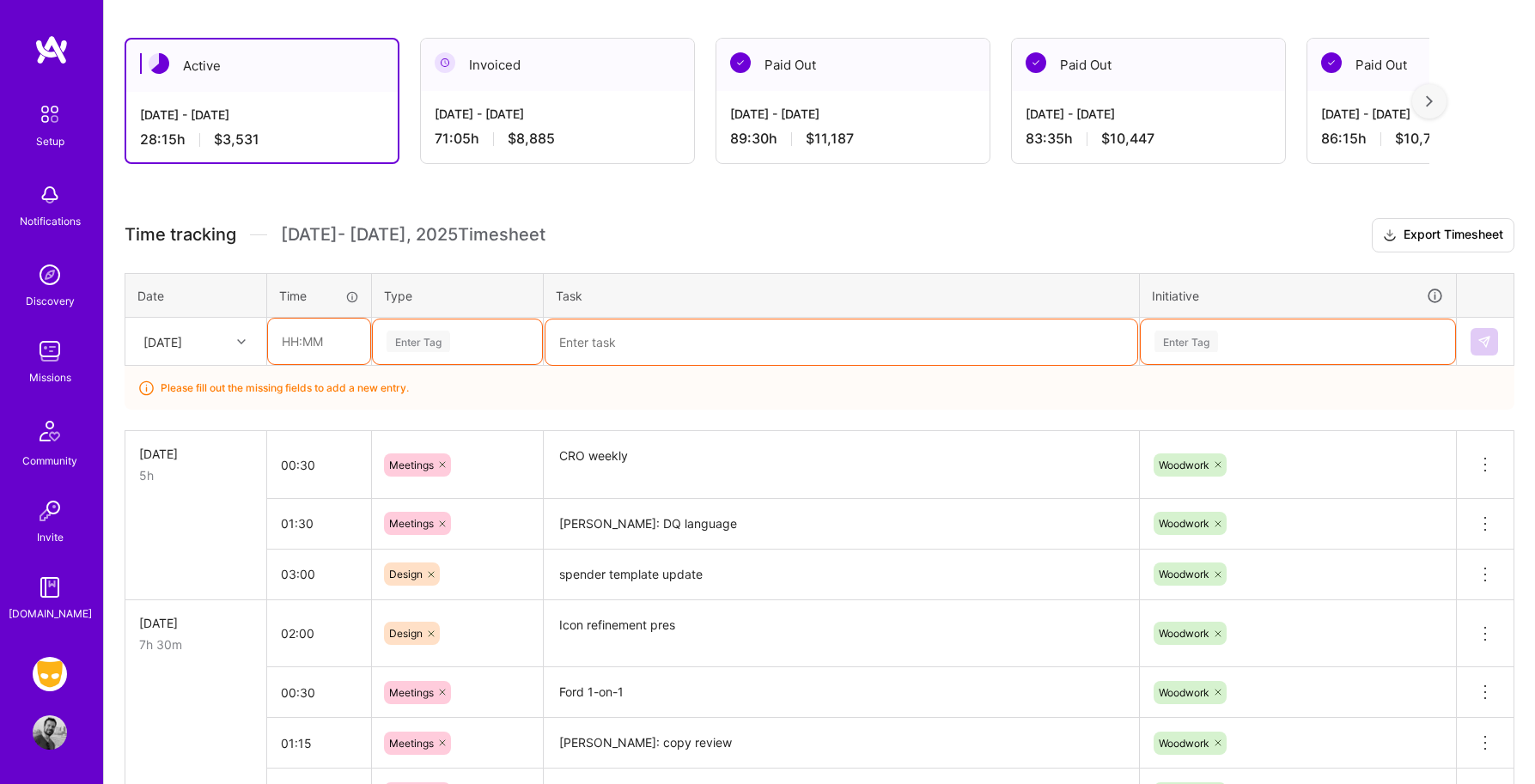
click at [312, 339] on input "text" at bounding box center [319, 341] width 102 height 45
type input "01:00"
click at [424, 340] on div "Enter Tag" at bounding box center [418, 341] width 64 height 27
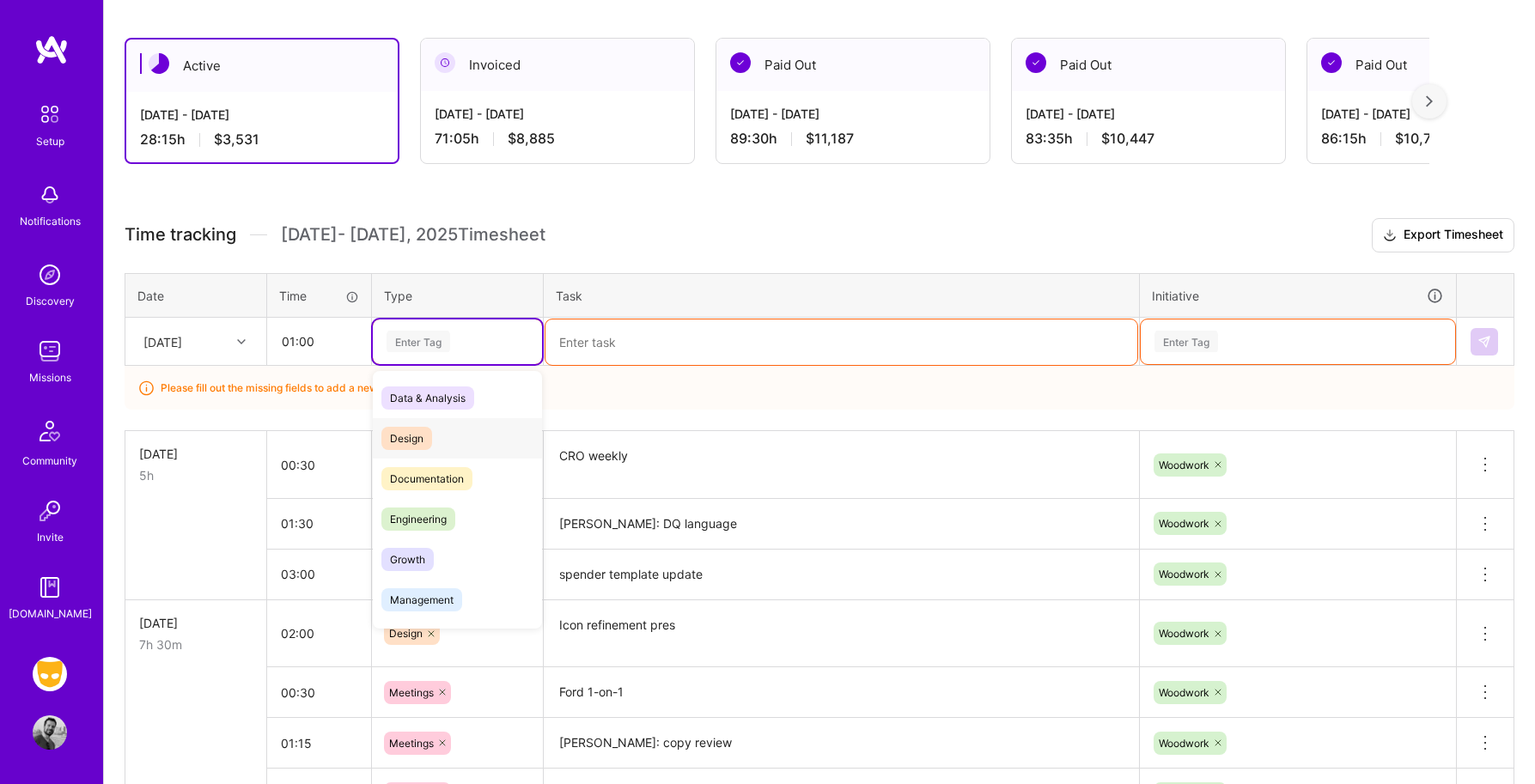
click at [414, 441] on span "Design" at bounding box center [407, 438] width 51 height 23
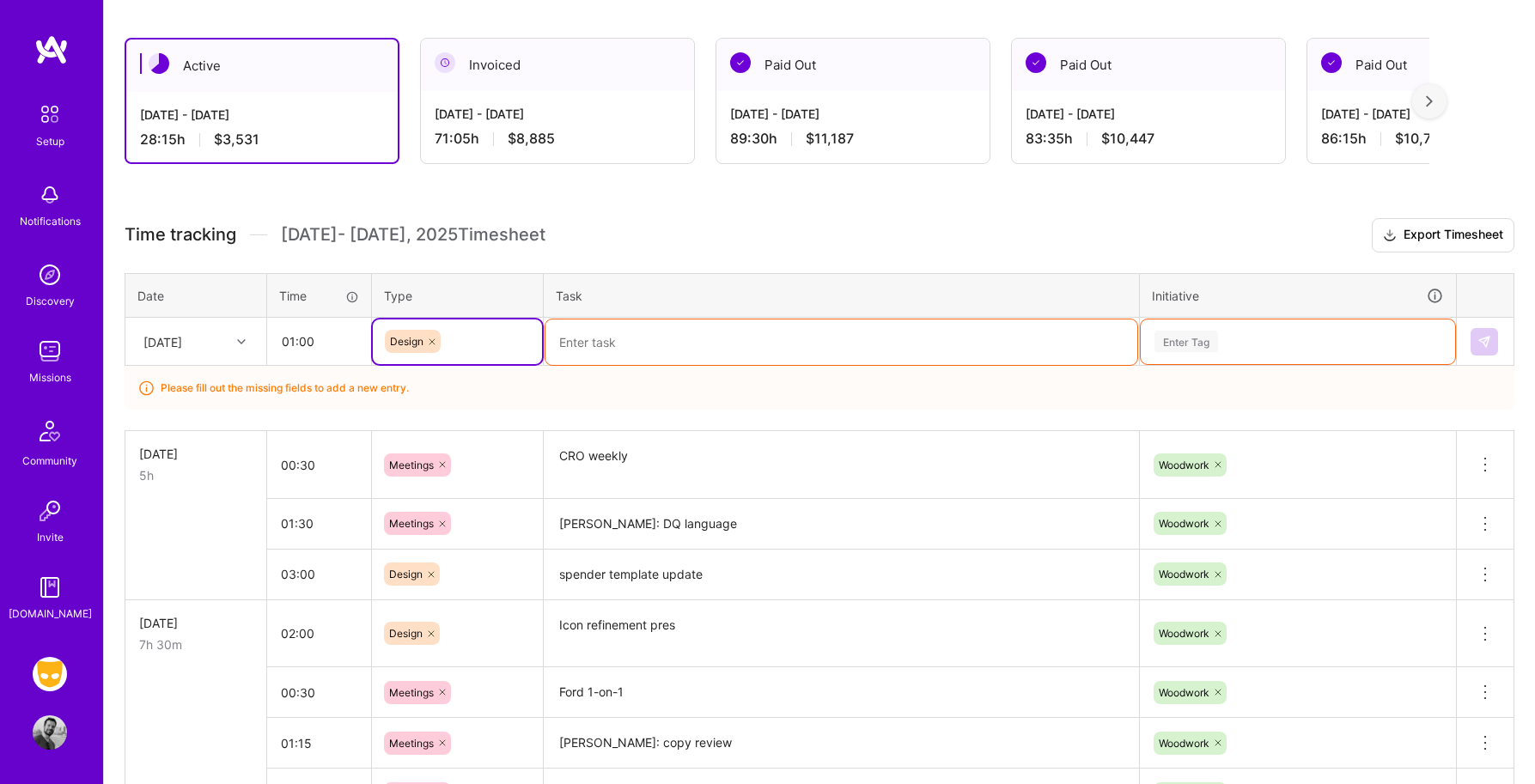
click at [600, 337] on textarea at bounding box center [841, 342] width 592 height 45
type textarea "o"
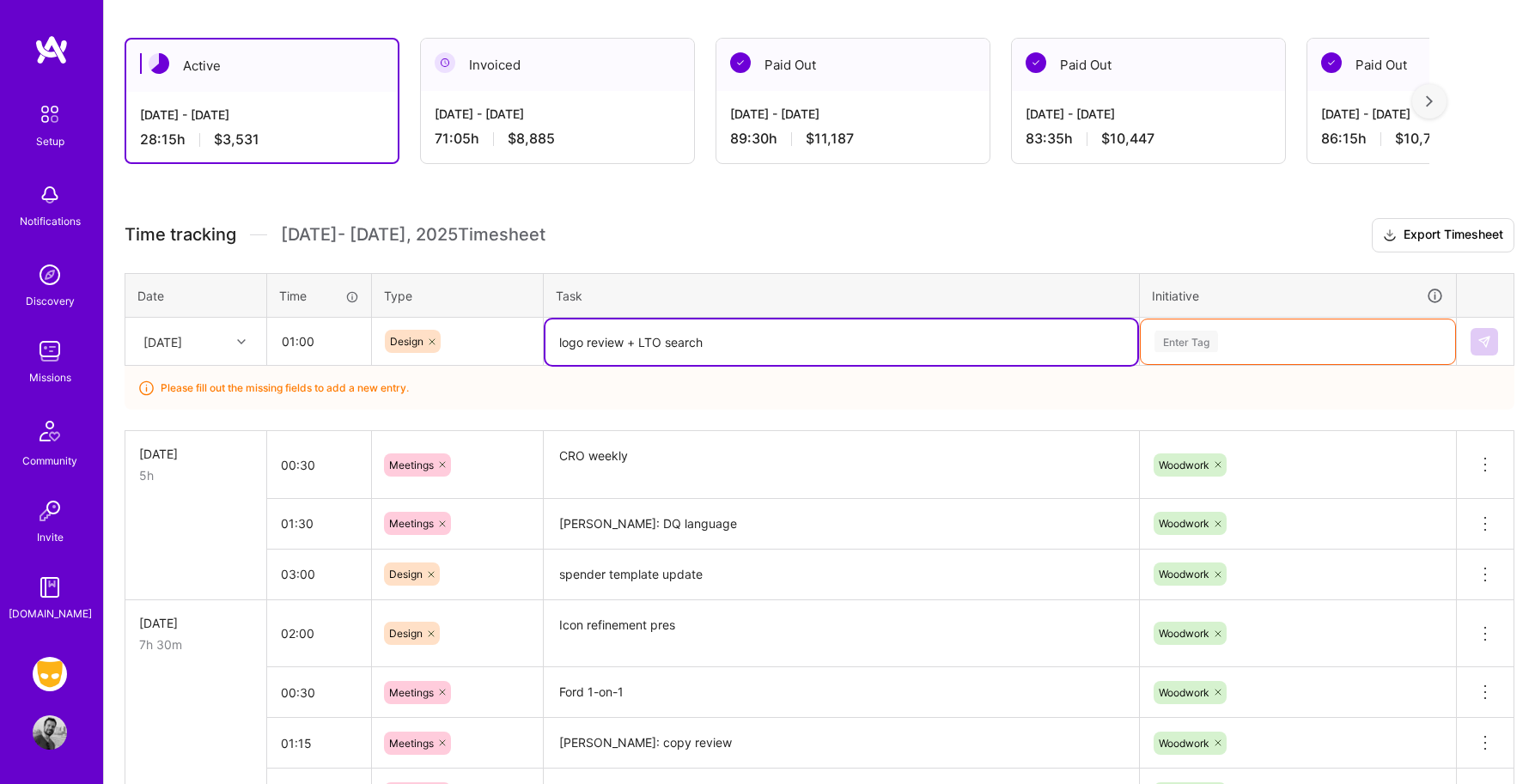
type textarea "logo review + LTO search"
click at [1206, 335] on div "Enter Tag" at bounding box center [1186, 341] width 64 height 27
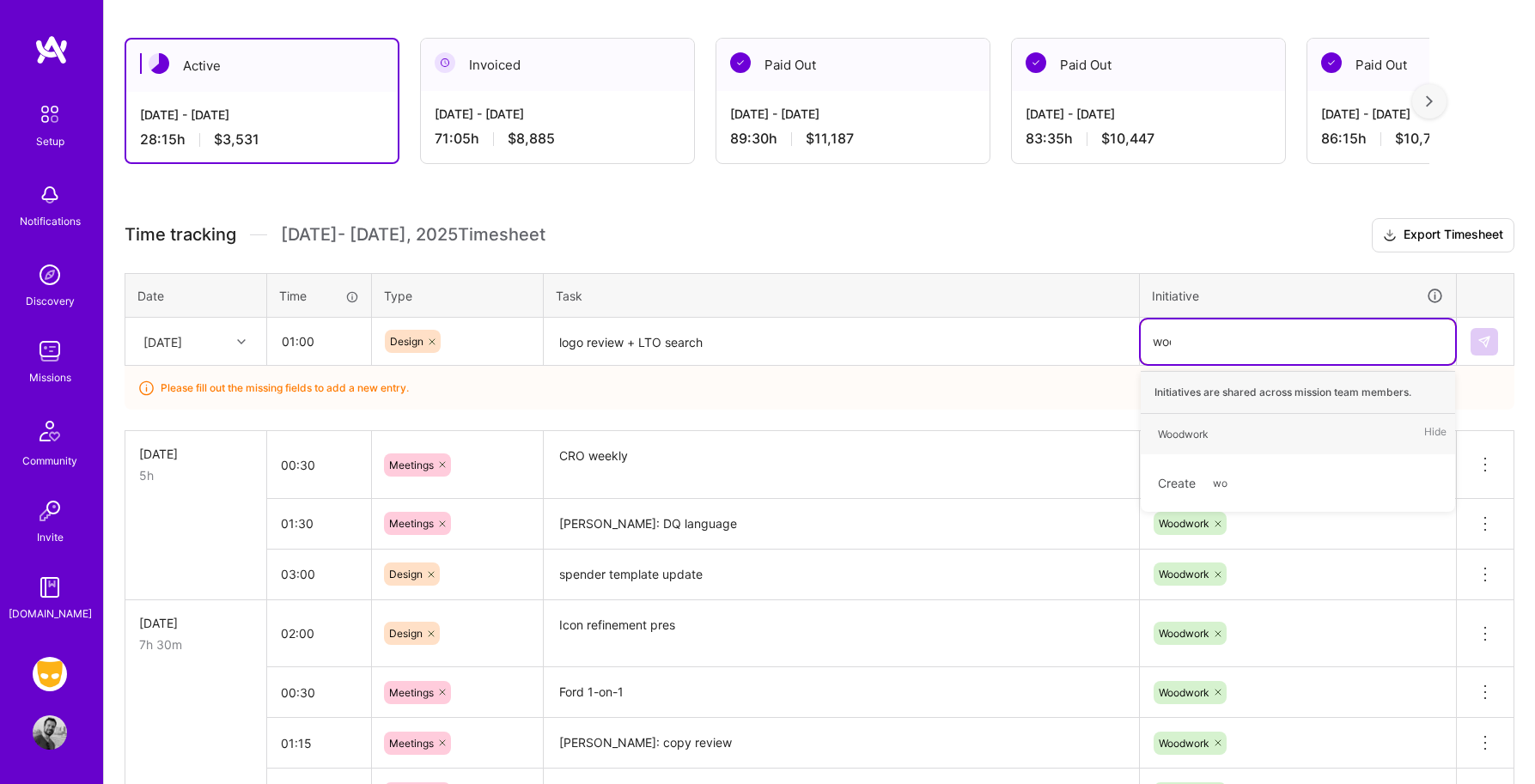
type input "wood"
click at [1196, 429] on div "Woodwork" at bounding box center [1182, 433] width 51 height 18
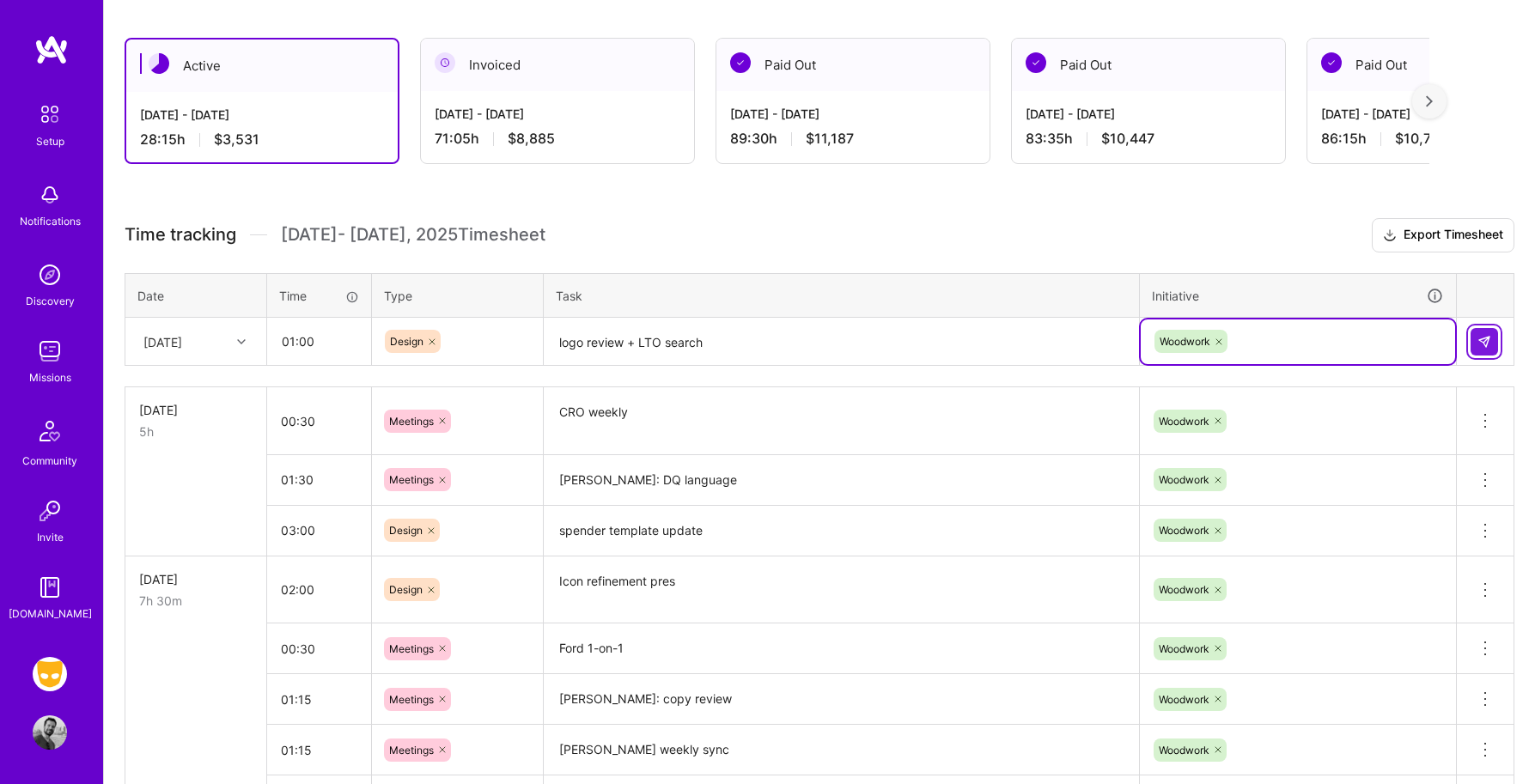
click at [1481, 335] on img at bounding box center [1484, 342] width 13 height 13
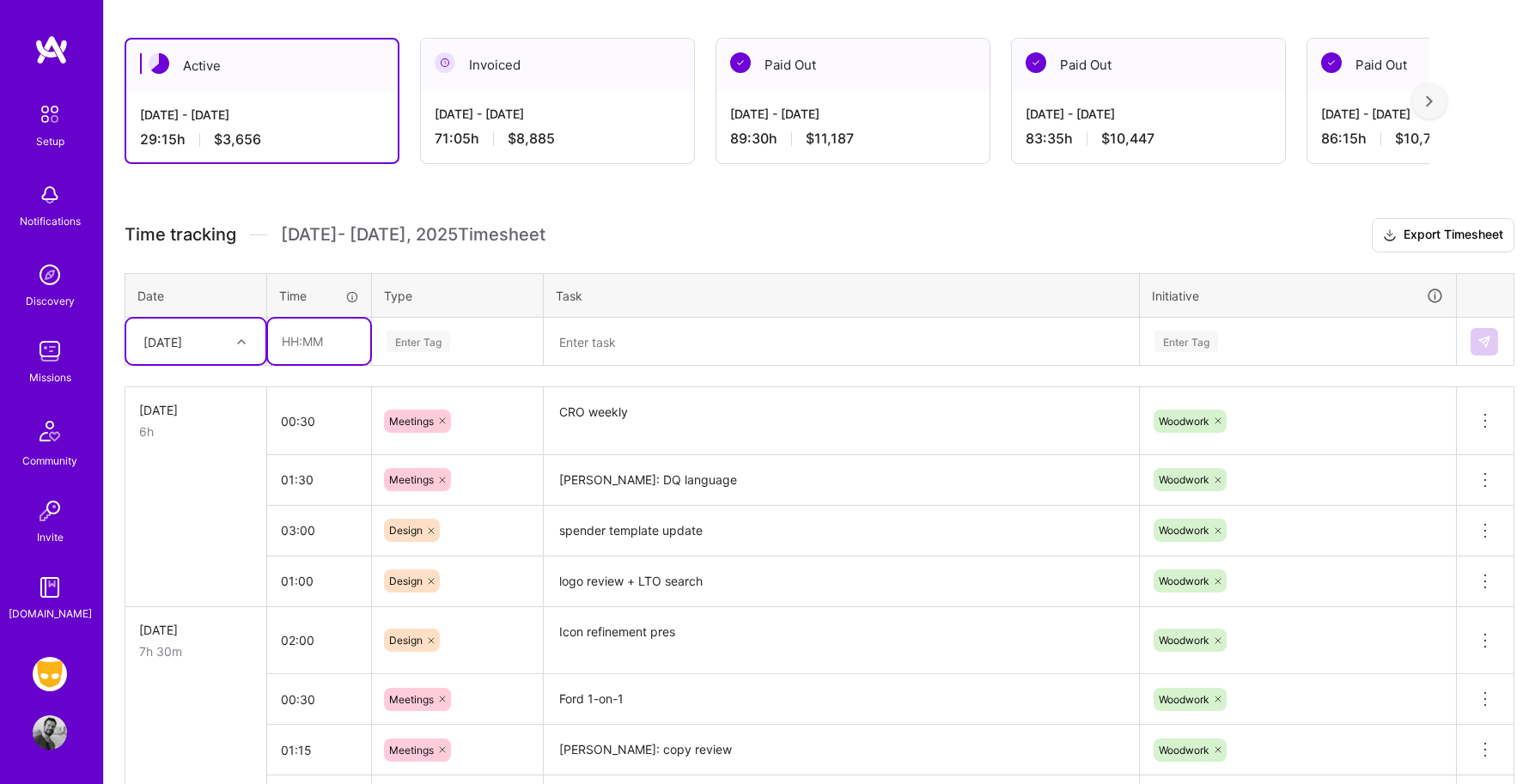
click at [305, 353] on input "text" at bounding box center [319, 341] width 102 height 45
type input "01:00"
click at [457, 347] on div "Enter Tag" at bounding box center [457, 341] width 146 height 21
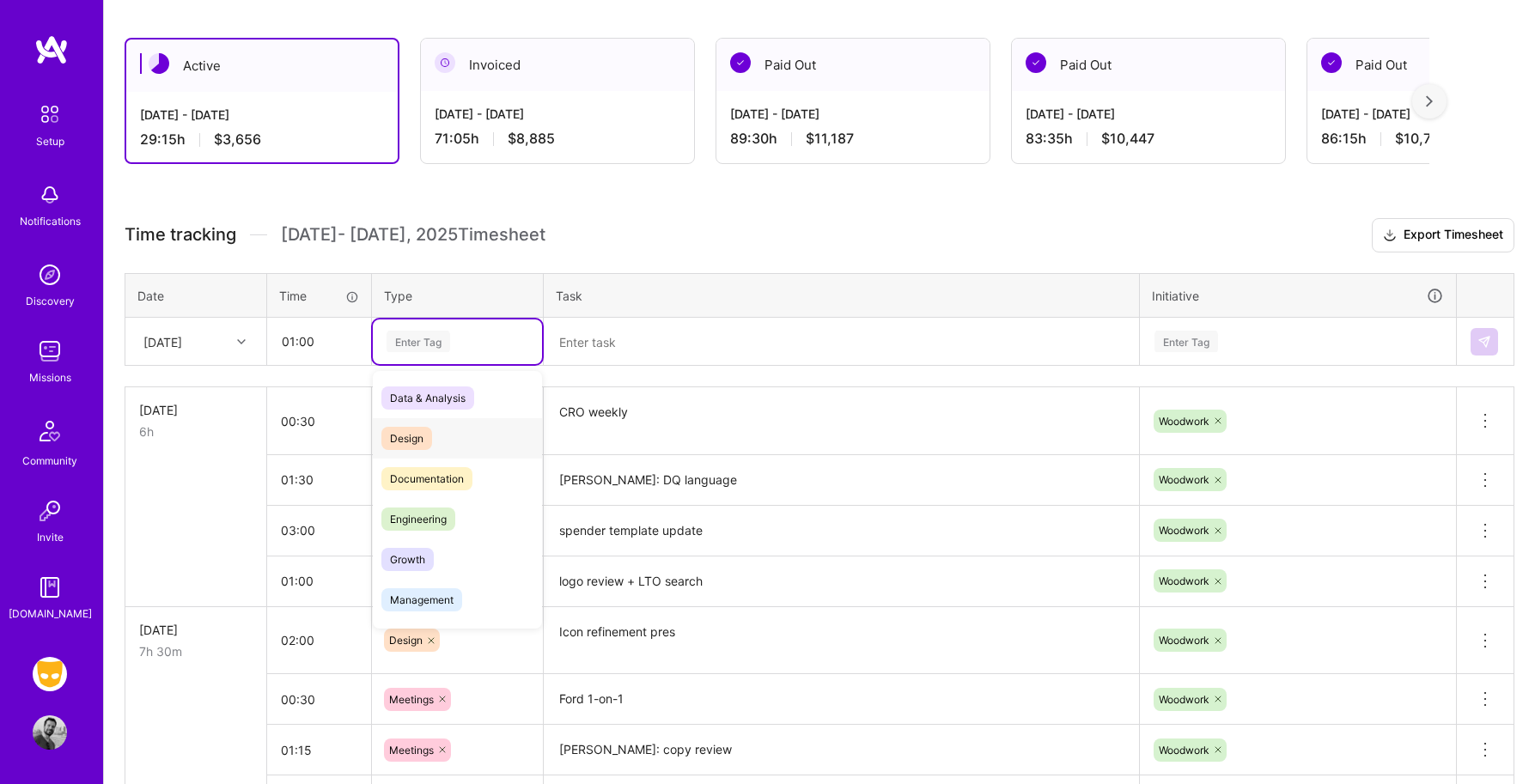
click at [442, 450] on div "Design" at bounding box center [458, 438] width 170 height 40
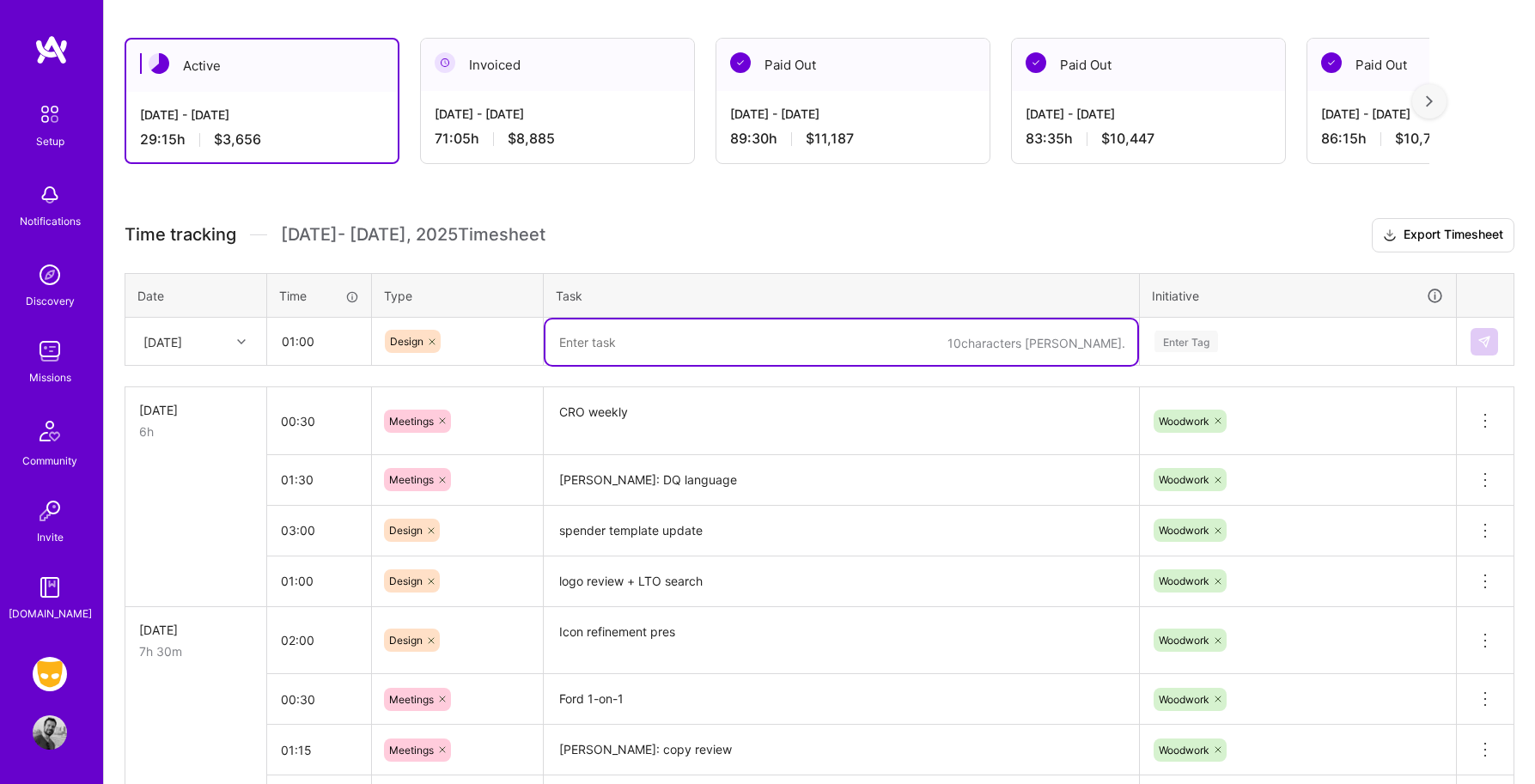
click at [629, 348] on textarea at bounding box center [841, 342] width 592 height 45
type textarea "Embed MLP QA"
click at [1200, 345] on div "Enter Tag" at bounding box center [1186, 341] width 64 height 27
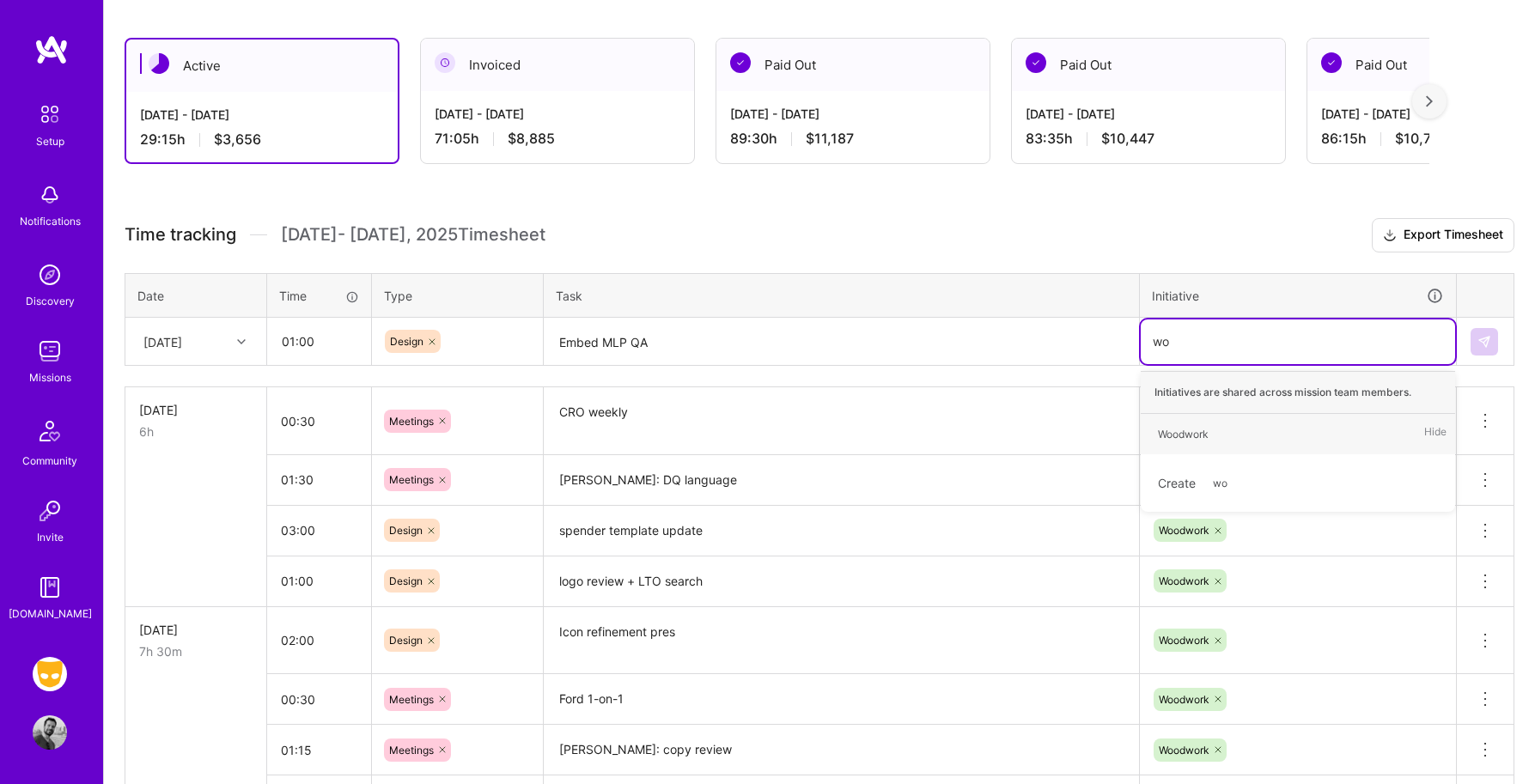
type input "woo"
click at [1206, 427] on div "Woodwork" at bounding box center [1182, 433] width 51 height 18
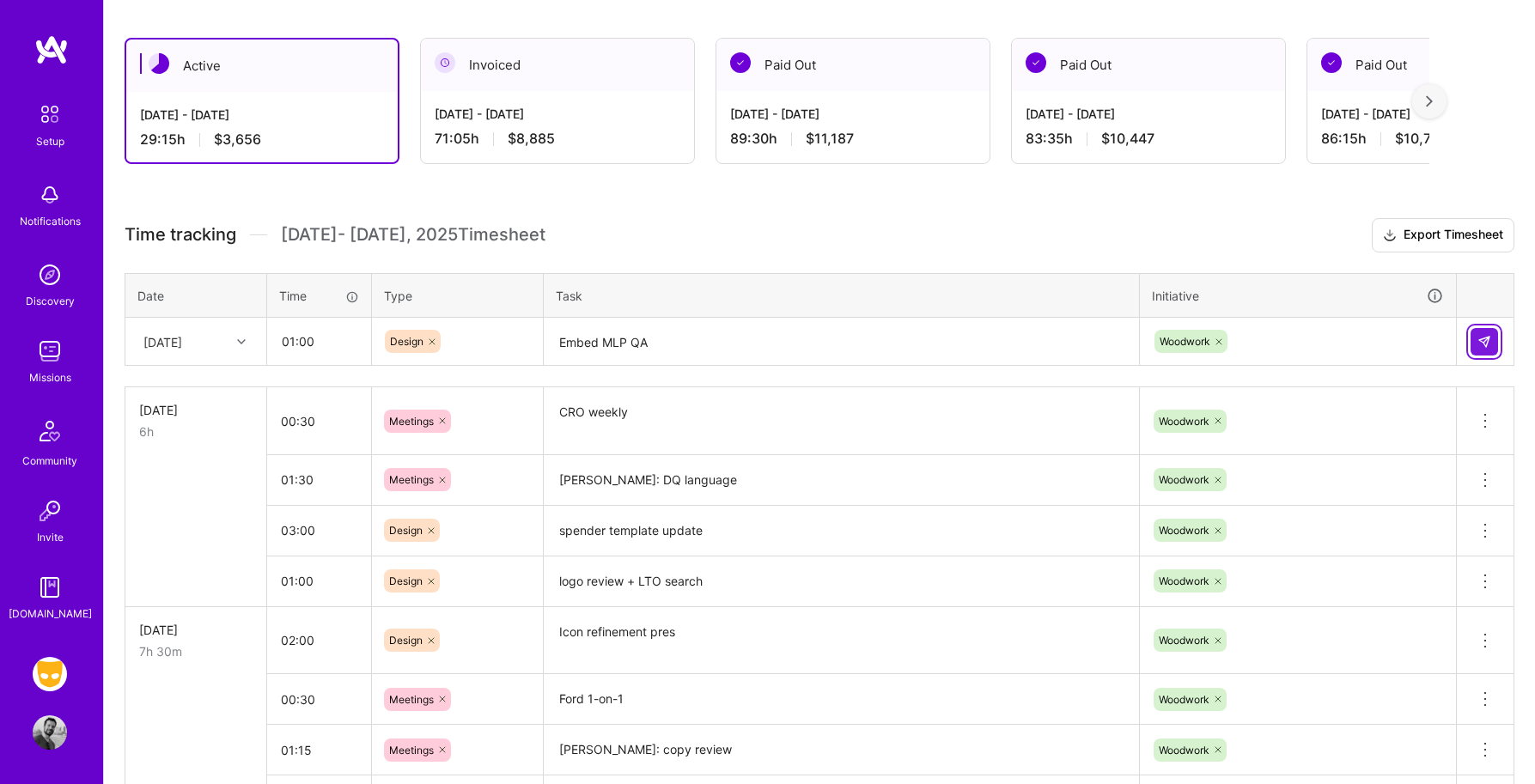
click at [1482, 347] on img at bounding box center [1484, 342] width 13 height 13
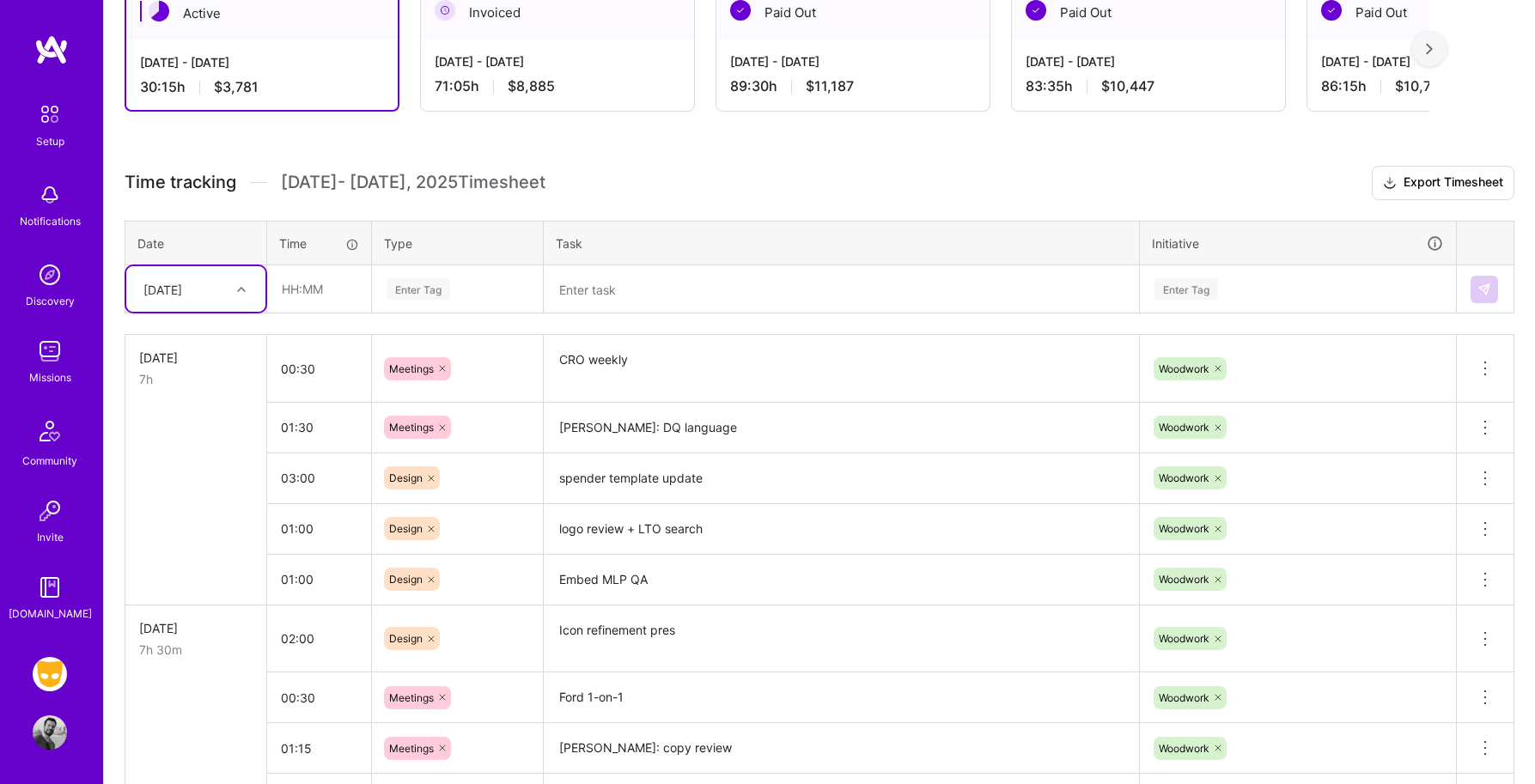
scroll to position [332, 0]
click at [296, 481] on input "03:00" at bounding box center [319, 476] width 104 height 45
type input "04:00"
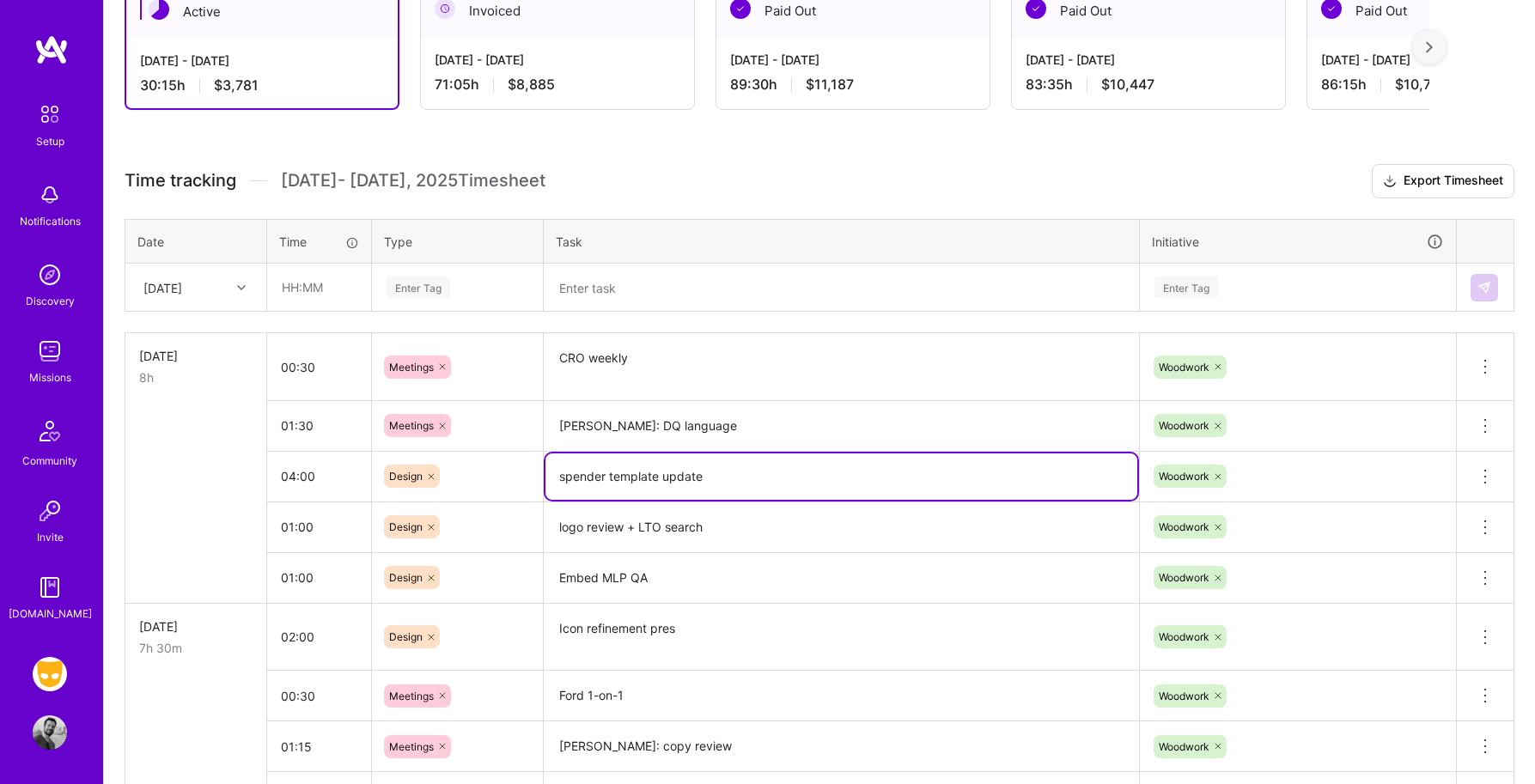
click at [670, 476] on textarea "spender template update" at bounding box center [841, 477] width 592 height 46
click at [670, 447] on textarea "Kerry: DQ language" at bounding box center [841, 426] width 592 height 47
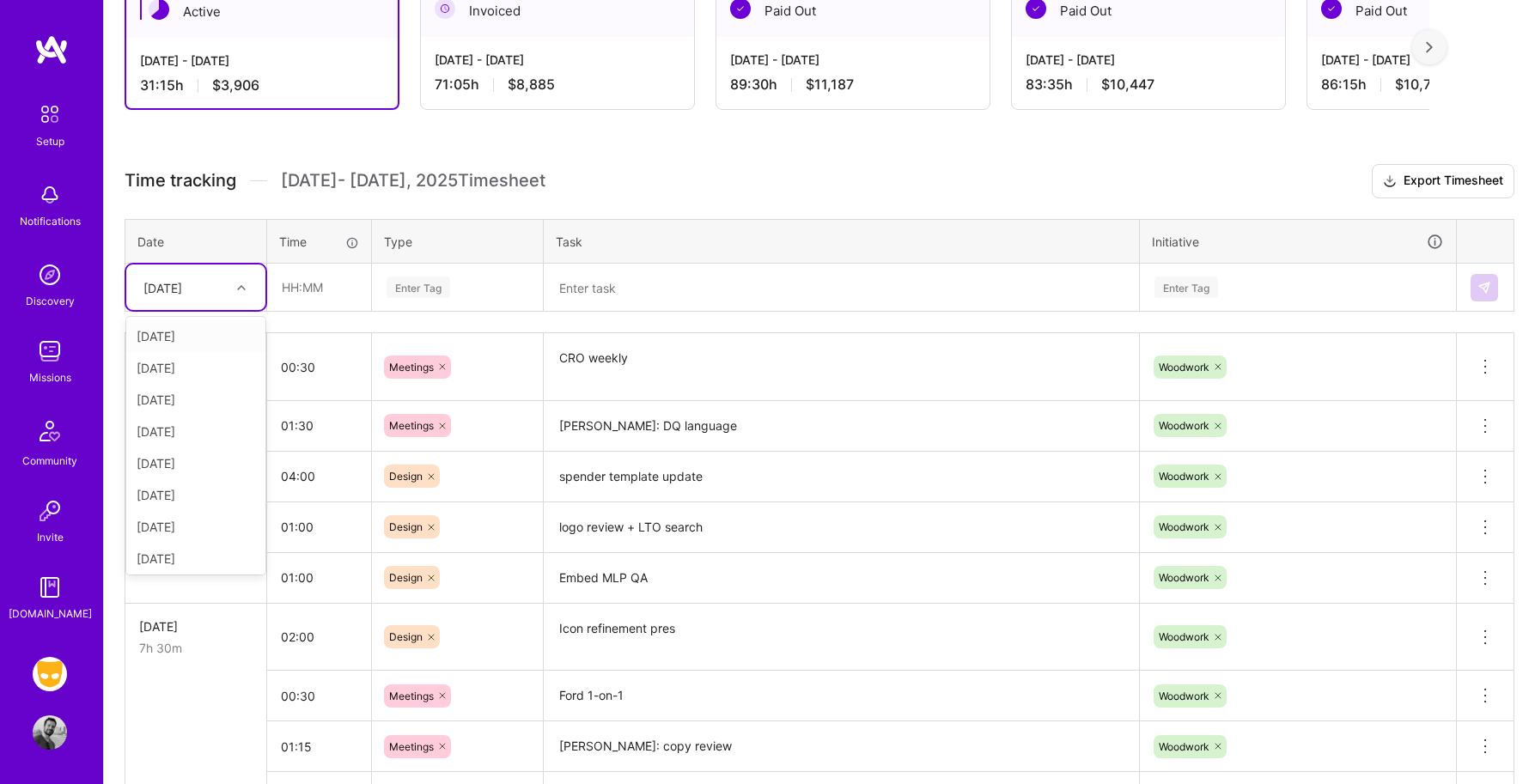
click at [247, 283] on div at bounding box center [244, 287] width 27 height 22
click at [186, 491] on div "Fri, Aug 22" at bounding box center [196, 491] width 139 height 32
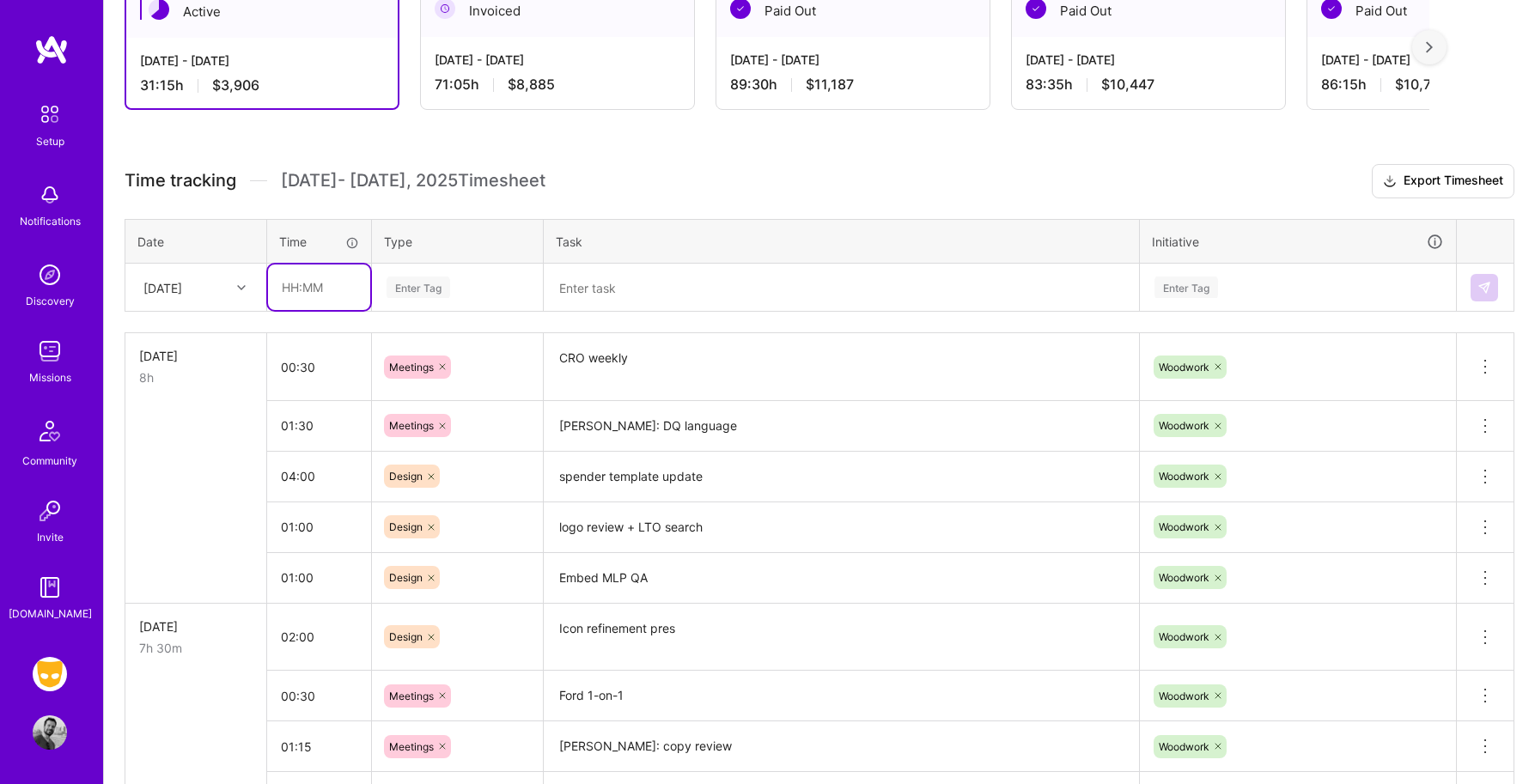
click at [308, 295] on input "text" at bounding box center [319, 287] width 102 height 45
type input "03:00"
click at [422, 286] on div "Enter Tag" at bounding box center [418, 287] width 64 height 27
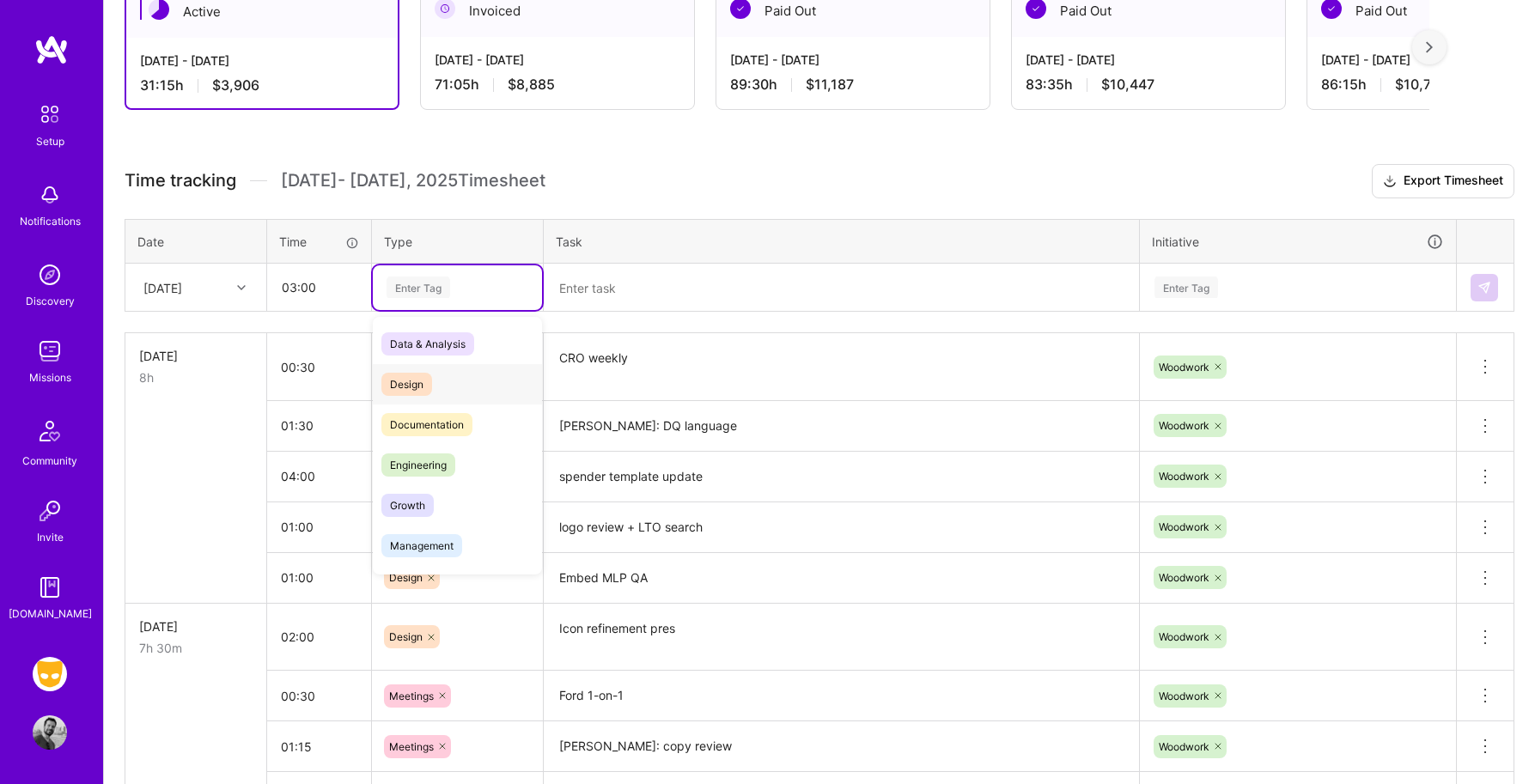
click at [428, 398] on div "Design" at bounding box center [458, 384] width 170 height 40
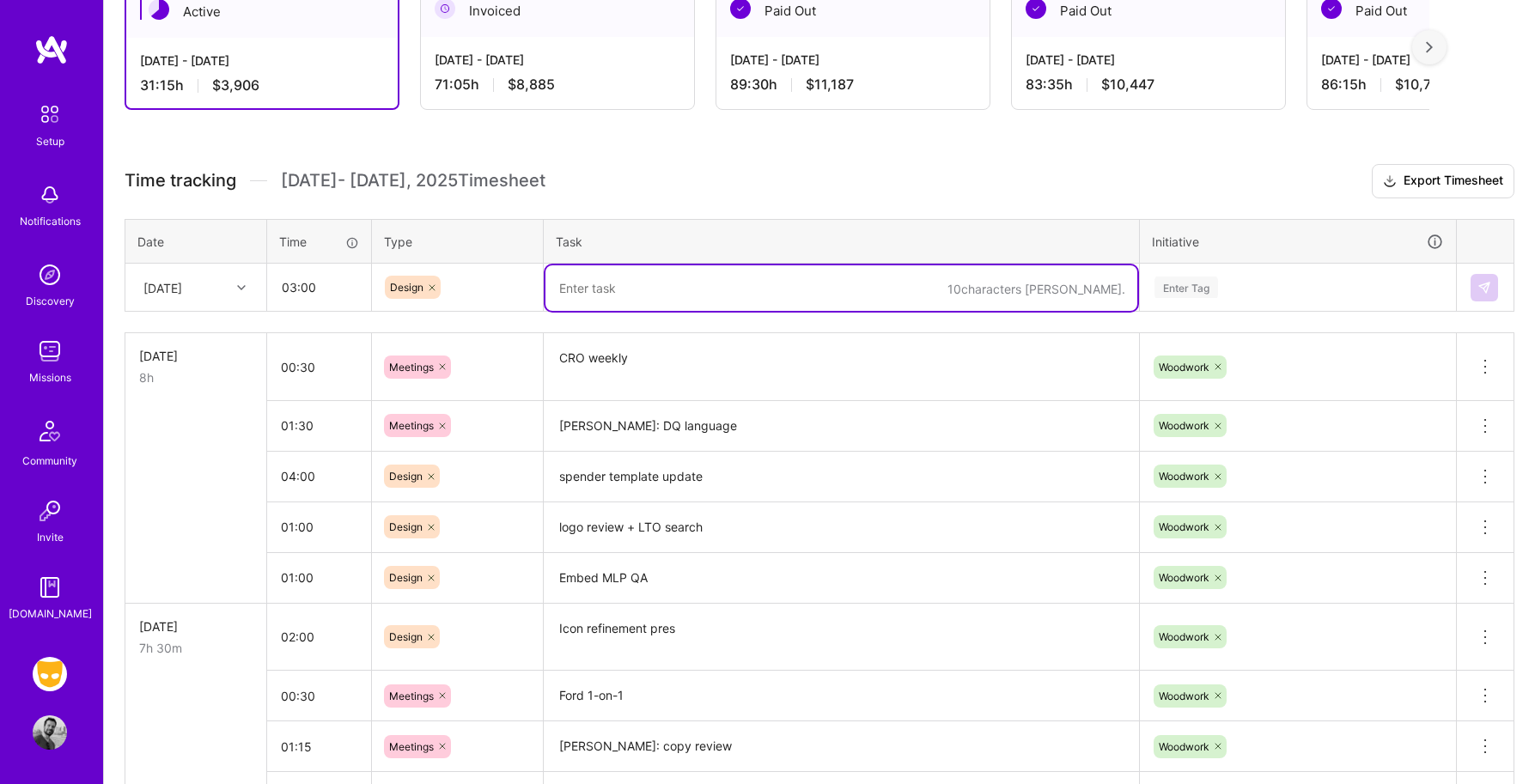
click at [615, 290] on textarea at bounding box center [841, 287] width 592 height 45
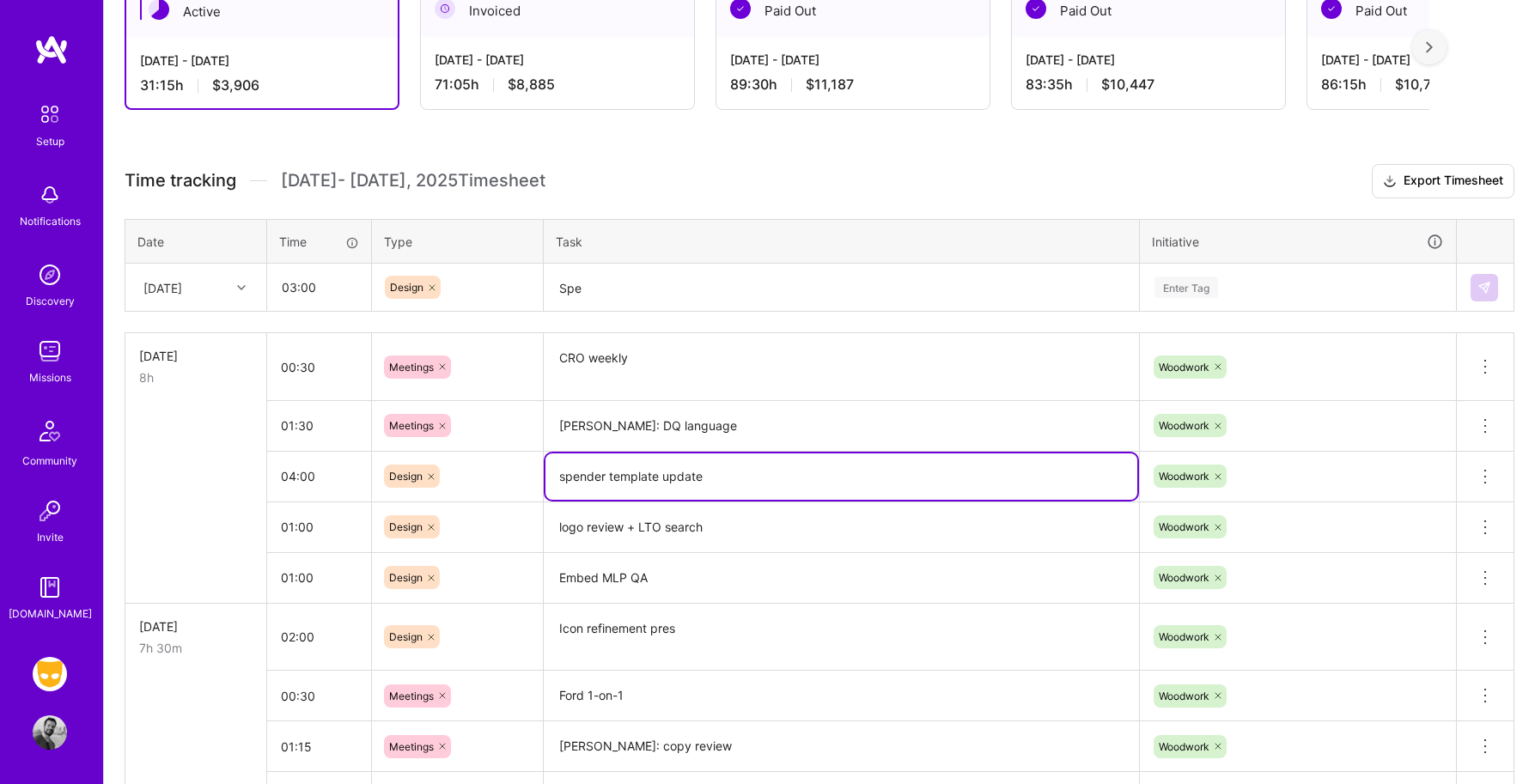
click at [623, 482] on textarea "spender template update" at bounding box center [841, 477] width 592 height 46
click at [574, 298] on textarea "Spe" at bounding box center [841, 287] width 592 height 45
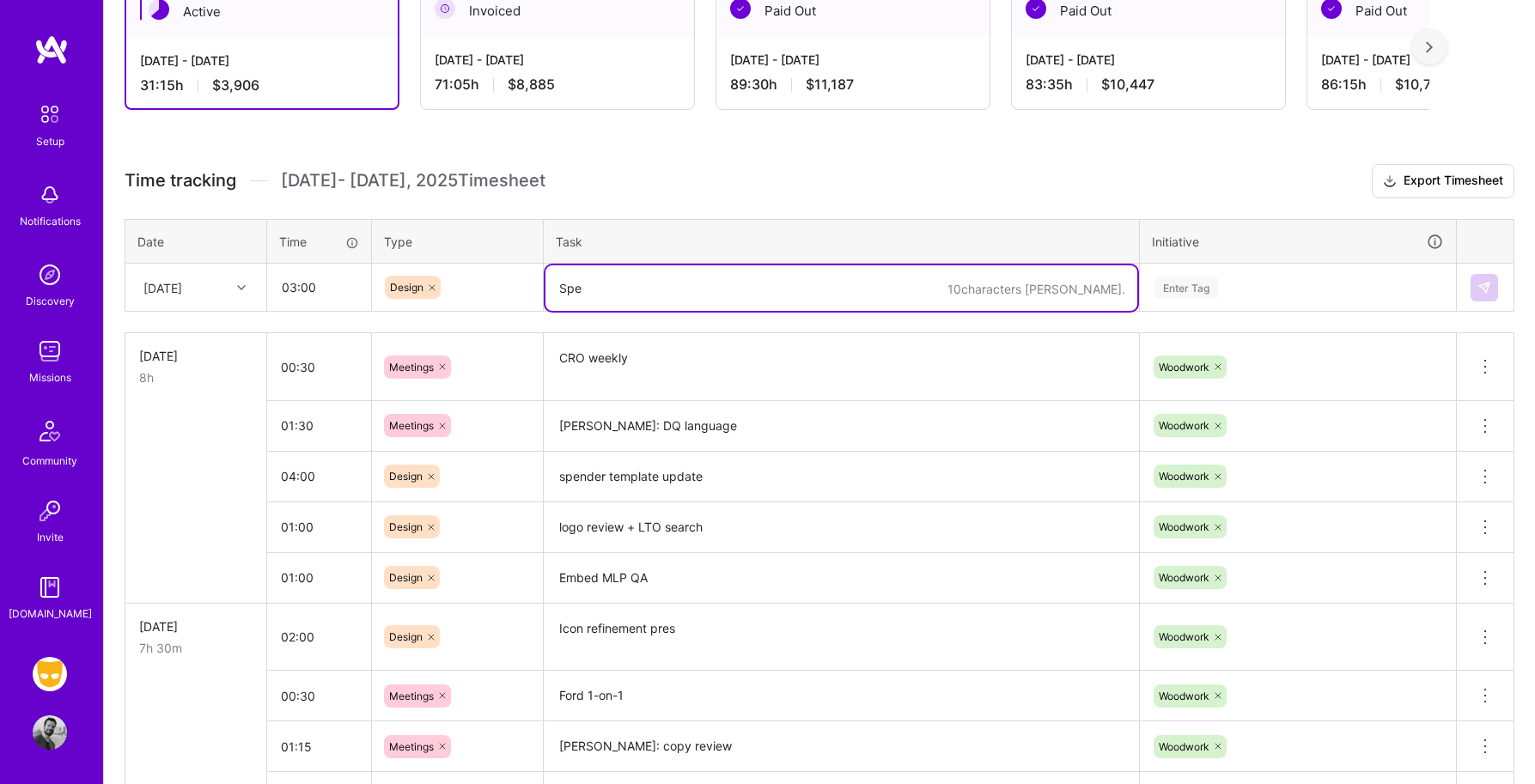
click at [574, 298] on textarea "Spe" at bounding box center [841, 287] width 592 height 45
paste textarea "spender template updat"
type textarea "spender template update"
click at [1178, 289] on div "Enter Tag" at bounding box center [1186, 287] width 64 height 27
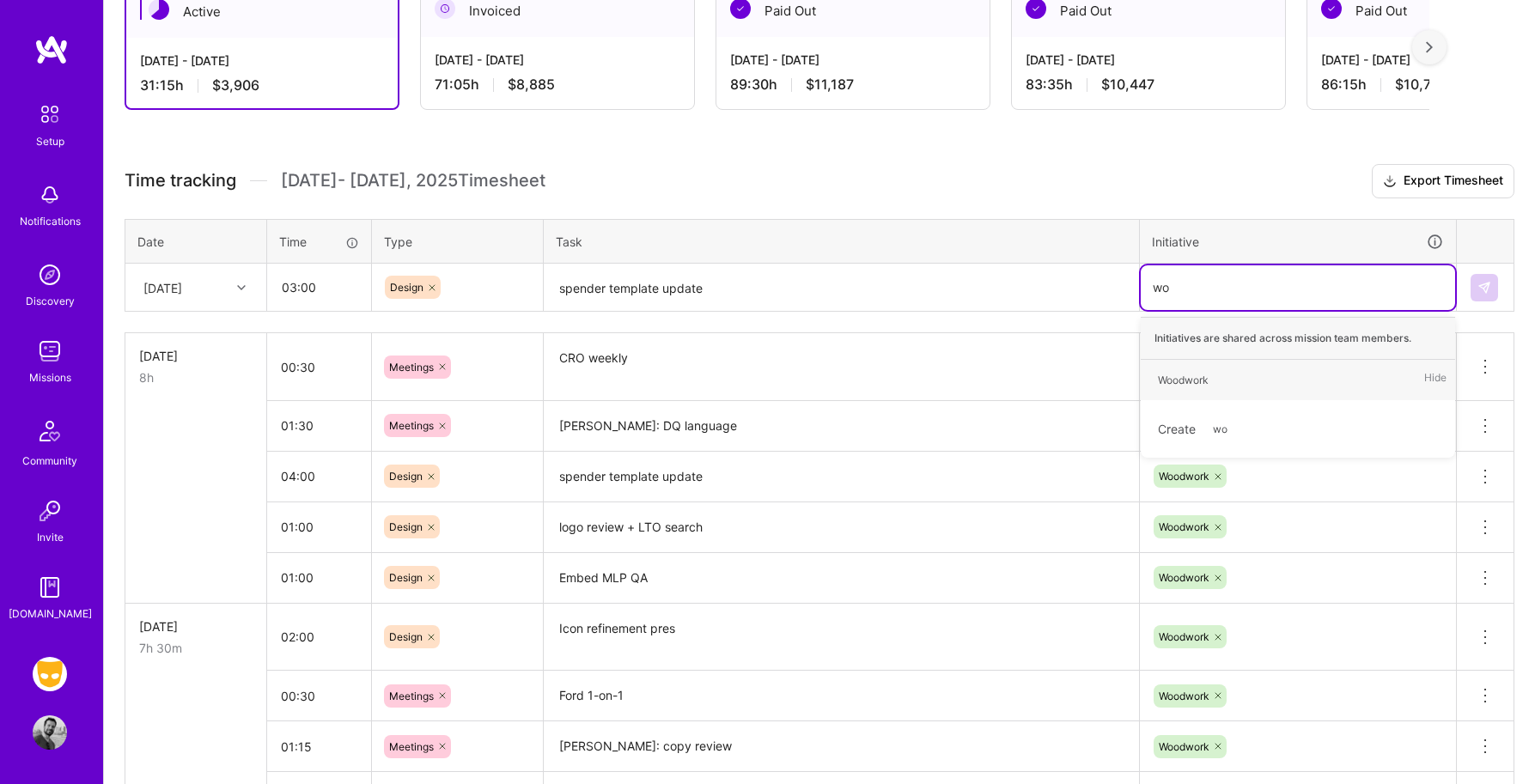
type input "woo"
click at [1180, 374] on div "Woodwork" at bounding box center [1182, 379] width 51 height 18
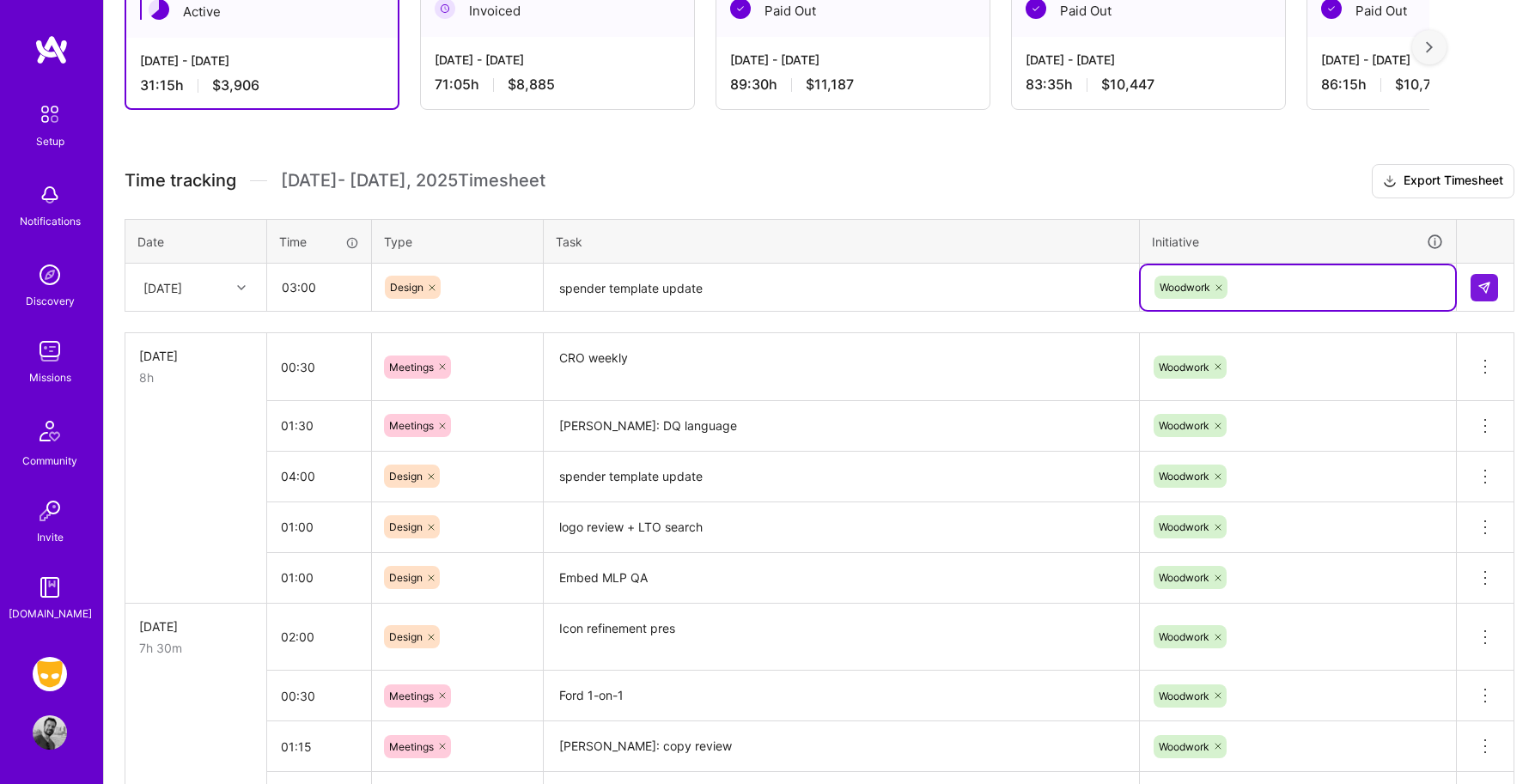
click at [859, 296] on textarea "spender template update" at bounding box center [841, 287] width 592 height 45
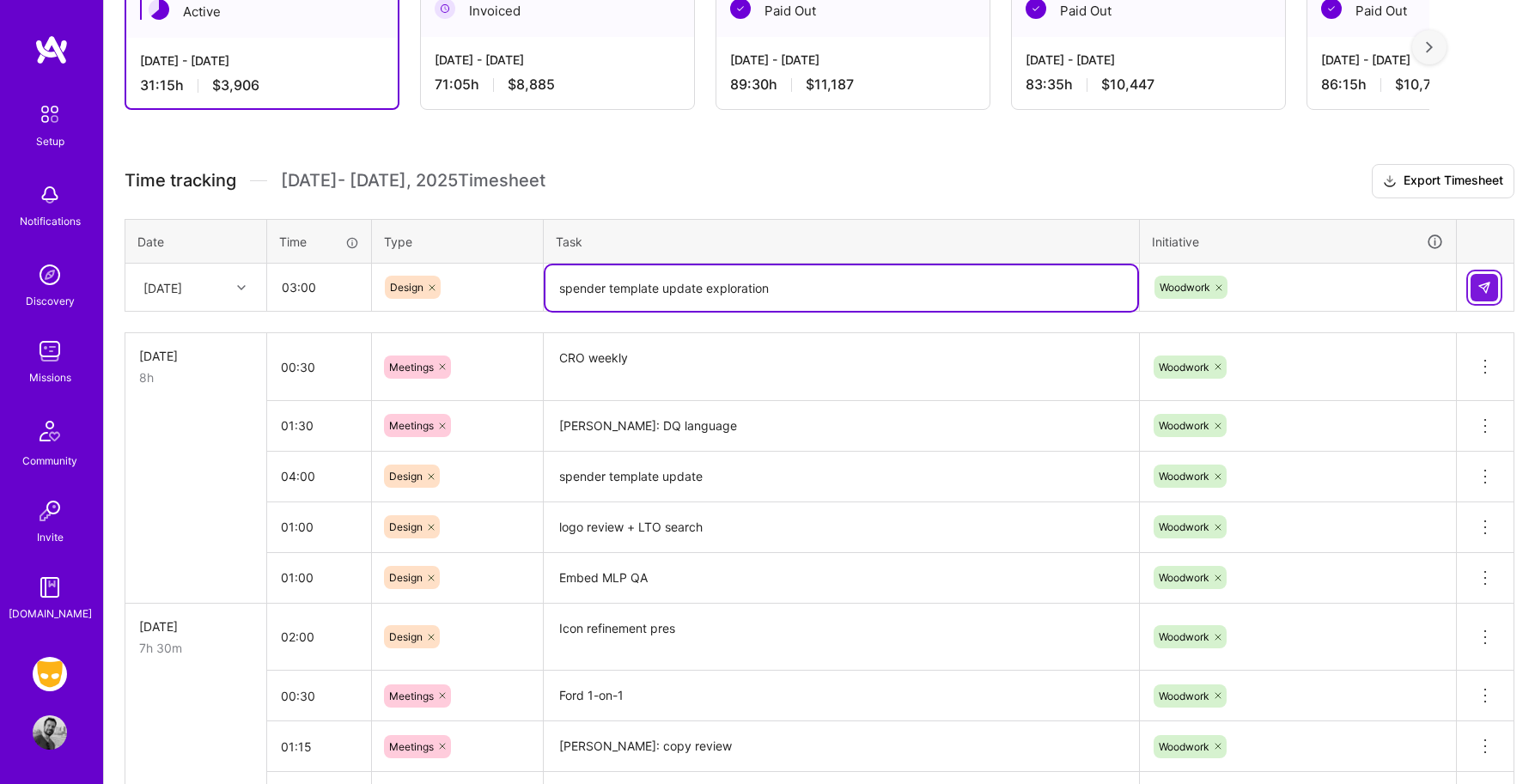
type textarea "spender template update exploration"
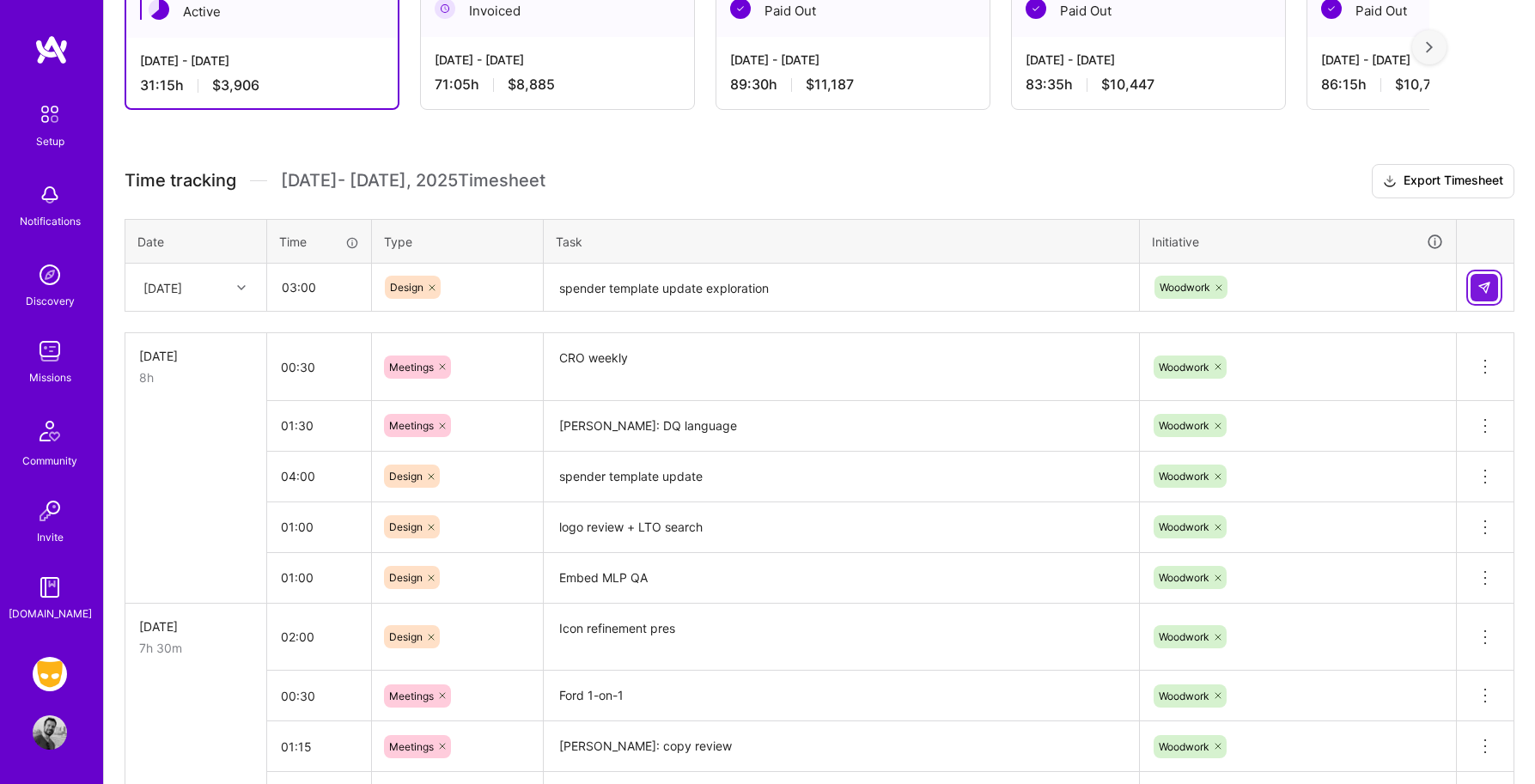
click at [1481, 288] on img at bounding box center [1484, 287] width 13 height 13
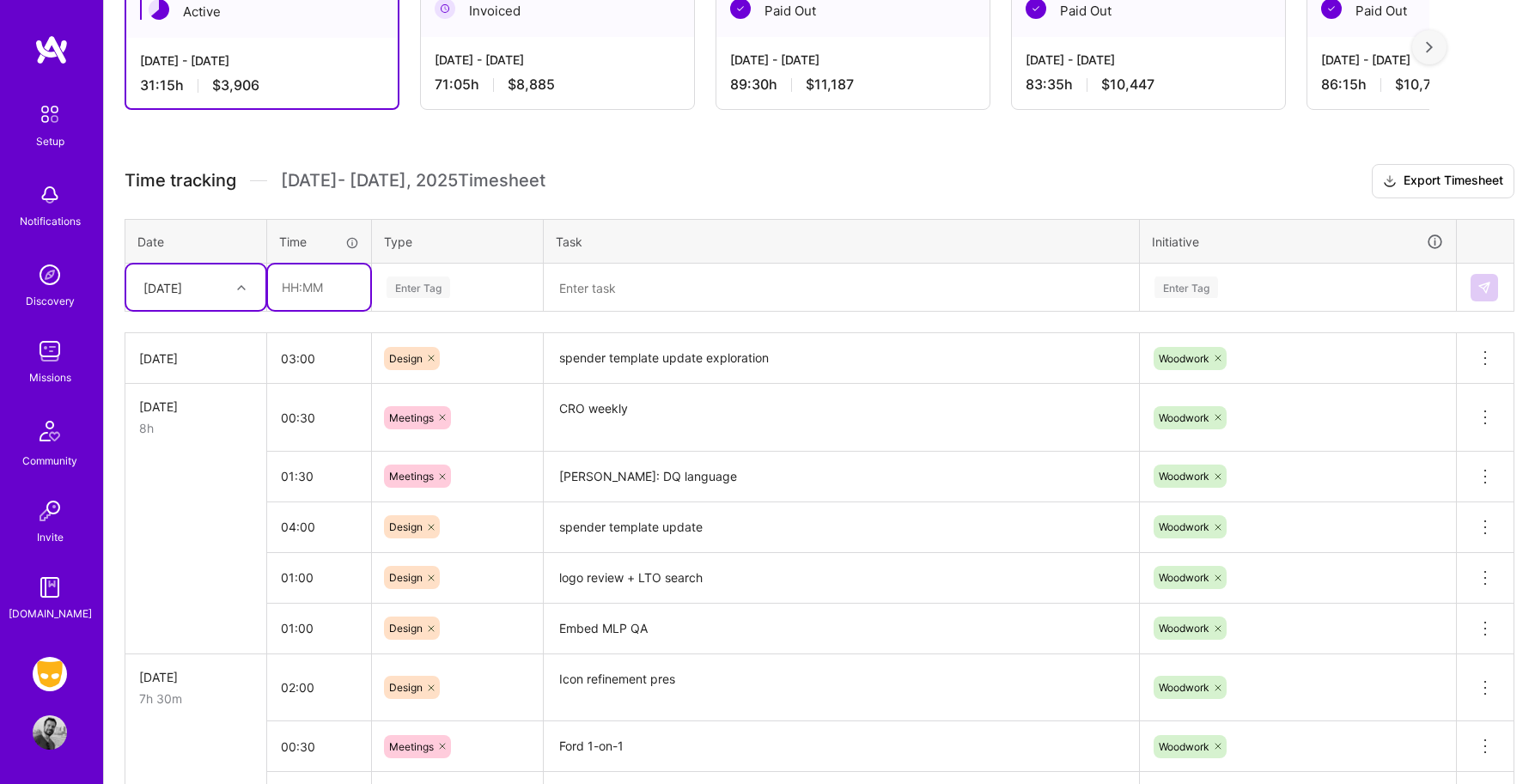
click at [341, 292] on input "text" at bounding box center [319, 287] width 102 height 45
type input "4"
type input "03:00"
click at [422, 293] on div "Enter Tag" at bounding box center [418, 287] width 64 height 27
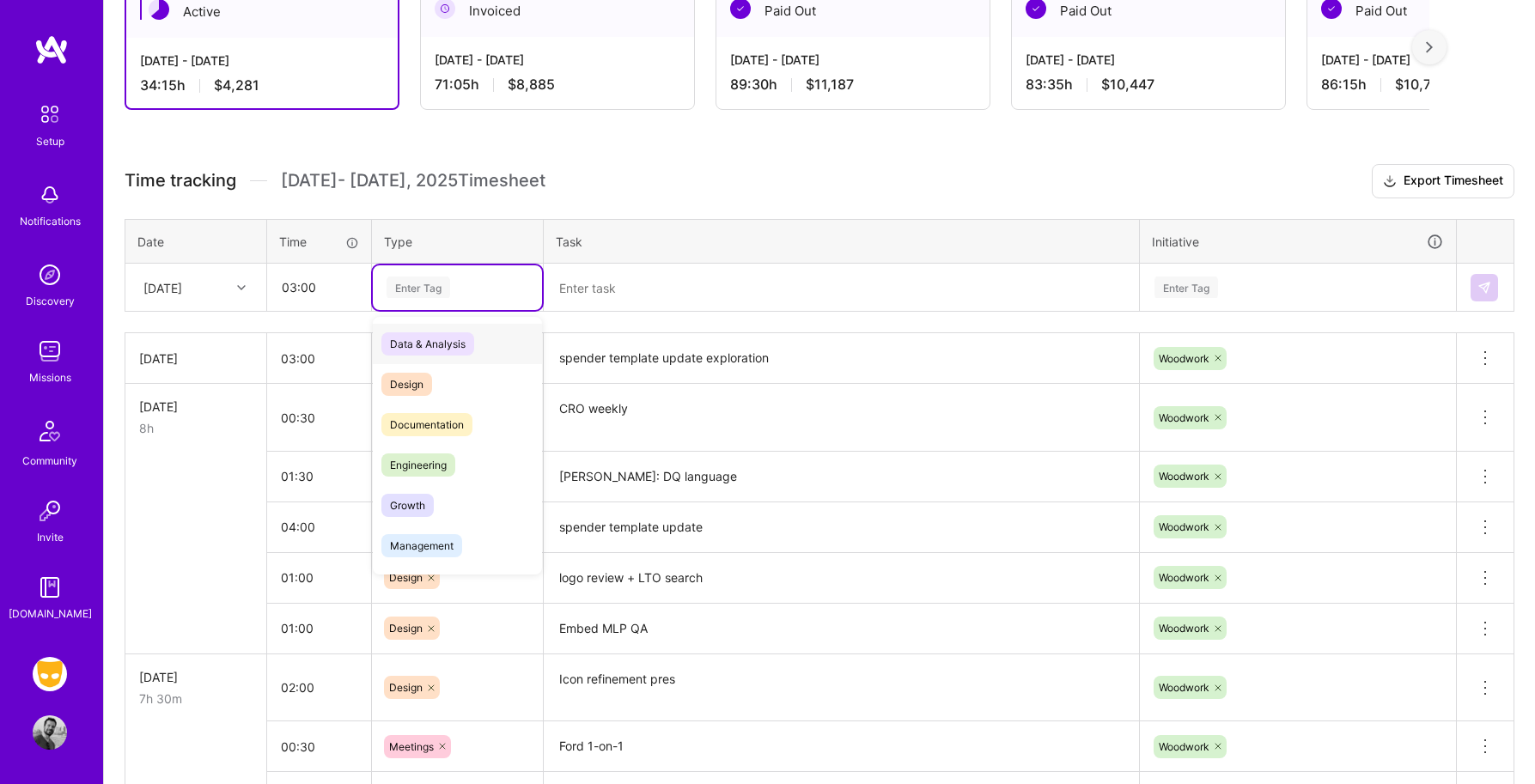
click at [416, 374] on span "Design" at bounding box center [407, 384] width 51 height 23
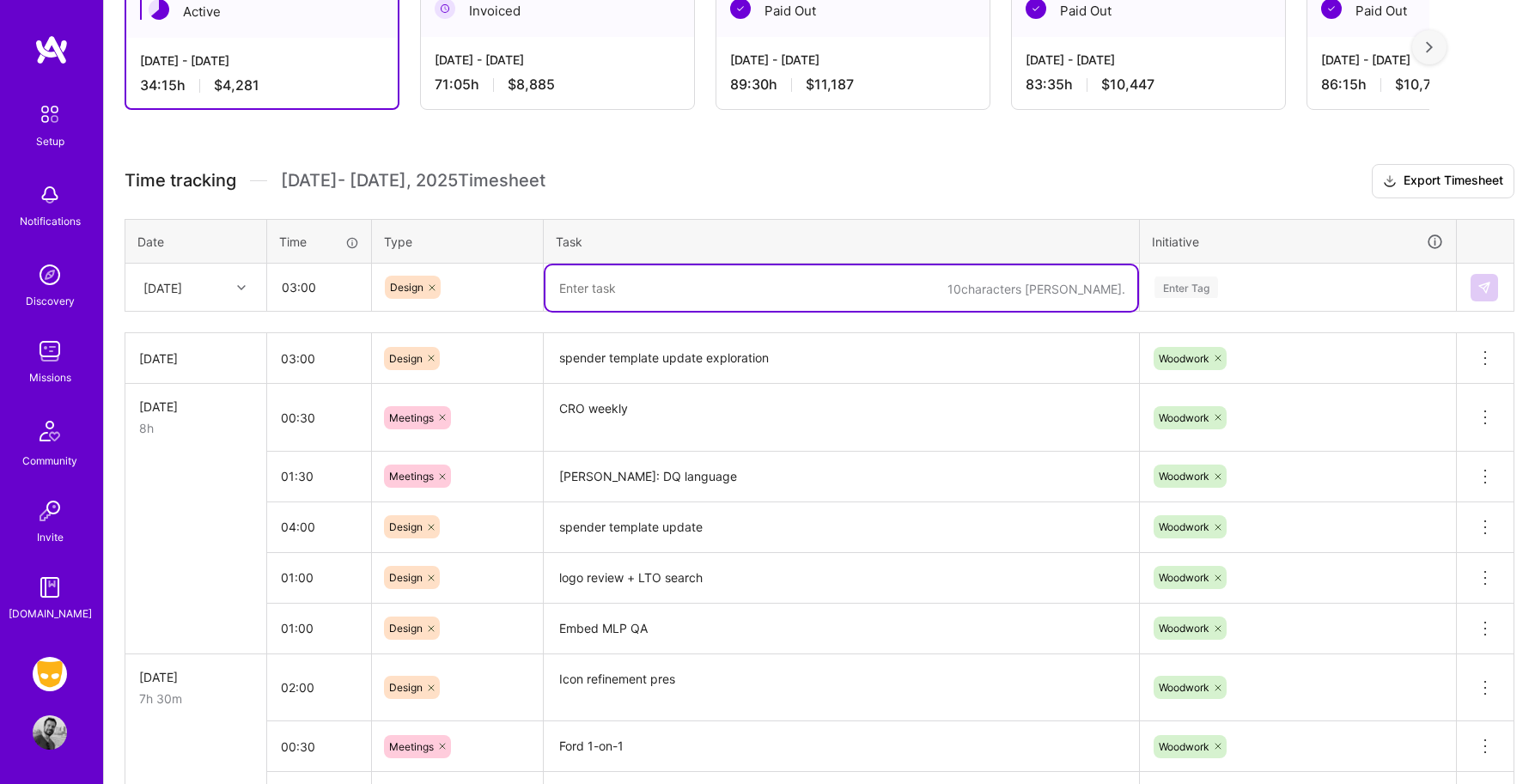
click at [592, 282] on textarea at bounding box center [841, 287] width 592 height 45
click at [1180, 281] on div "Enter Tag" at bounding box center [1186, 287] width 64 height 27
click at [795, 288] on textarea "logo update" at bounding box center [841, 287] width 592 height 45
type textarea "logo update feedback"
click at [1190, 296] on div "Enter Tag" at bounding box center [1186, 287] width 64 height 27
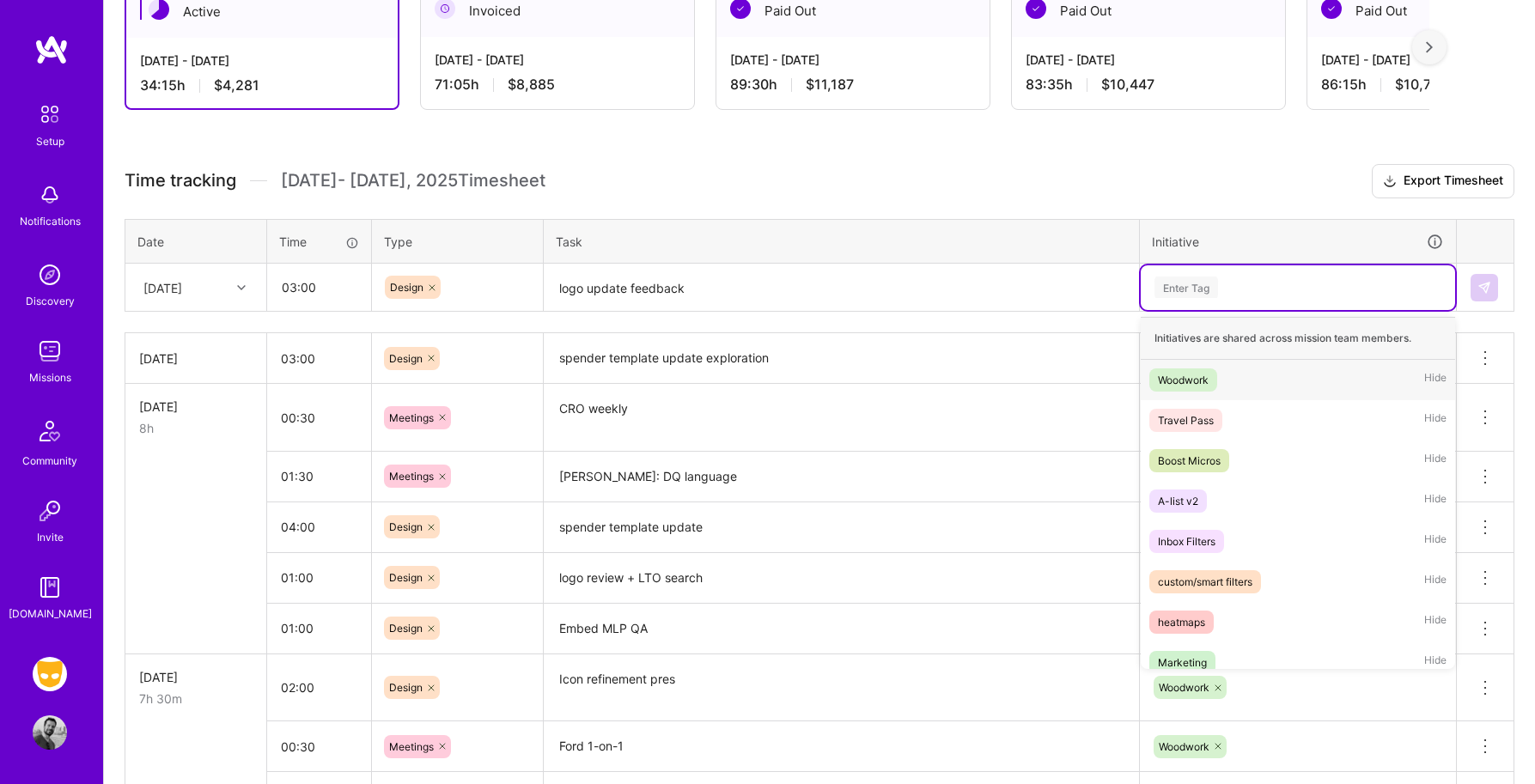
click at [1195, 374] on div "Woodwork" at bounding box center [1182, 379] width 51 height 18
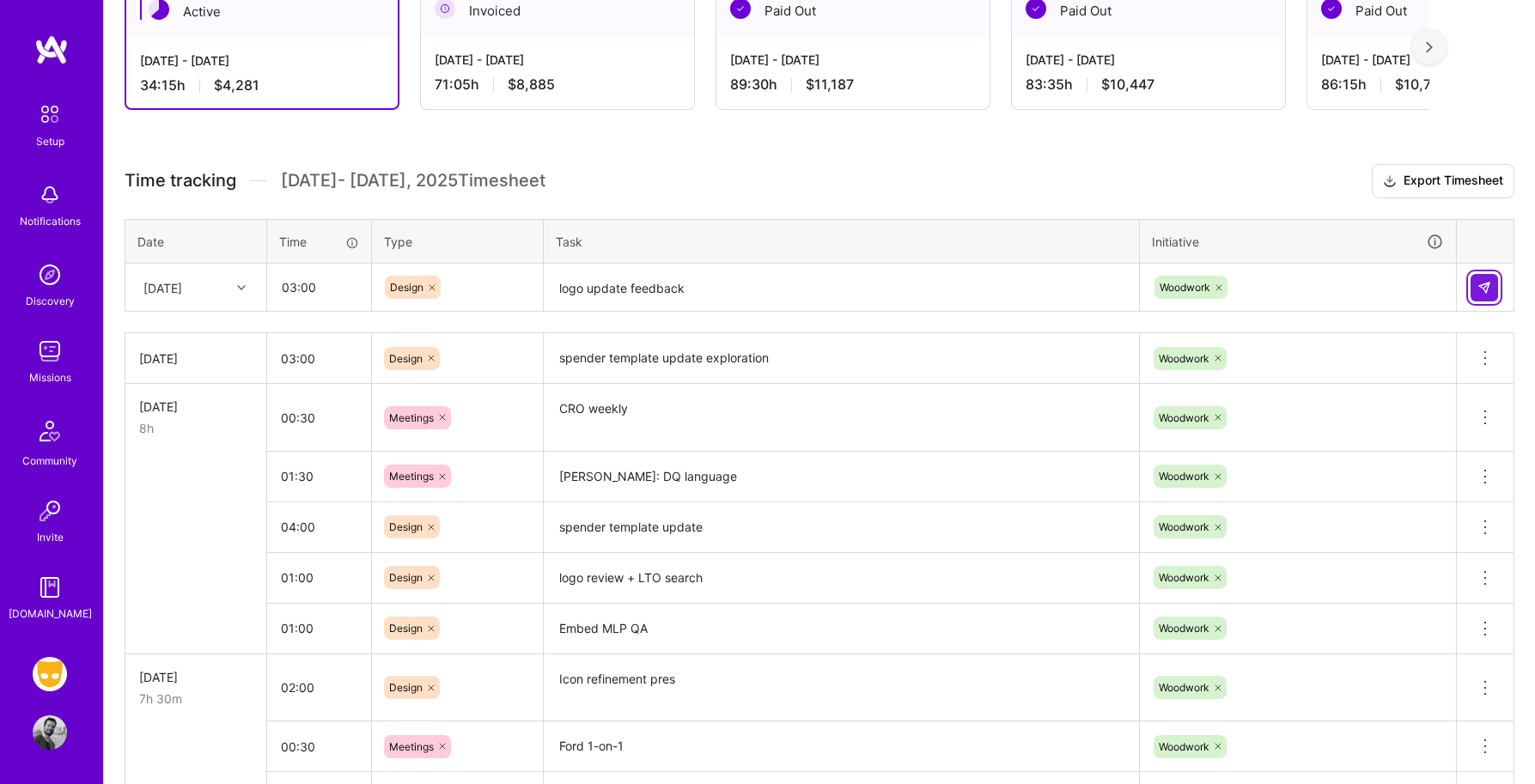
click at [1481, 286] on img at bounding box center [1484, 287] width 13 height 13
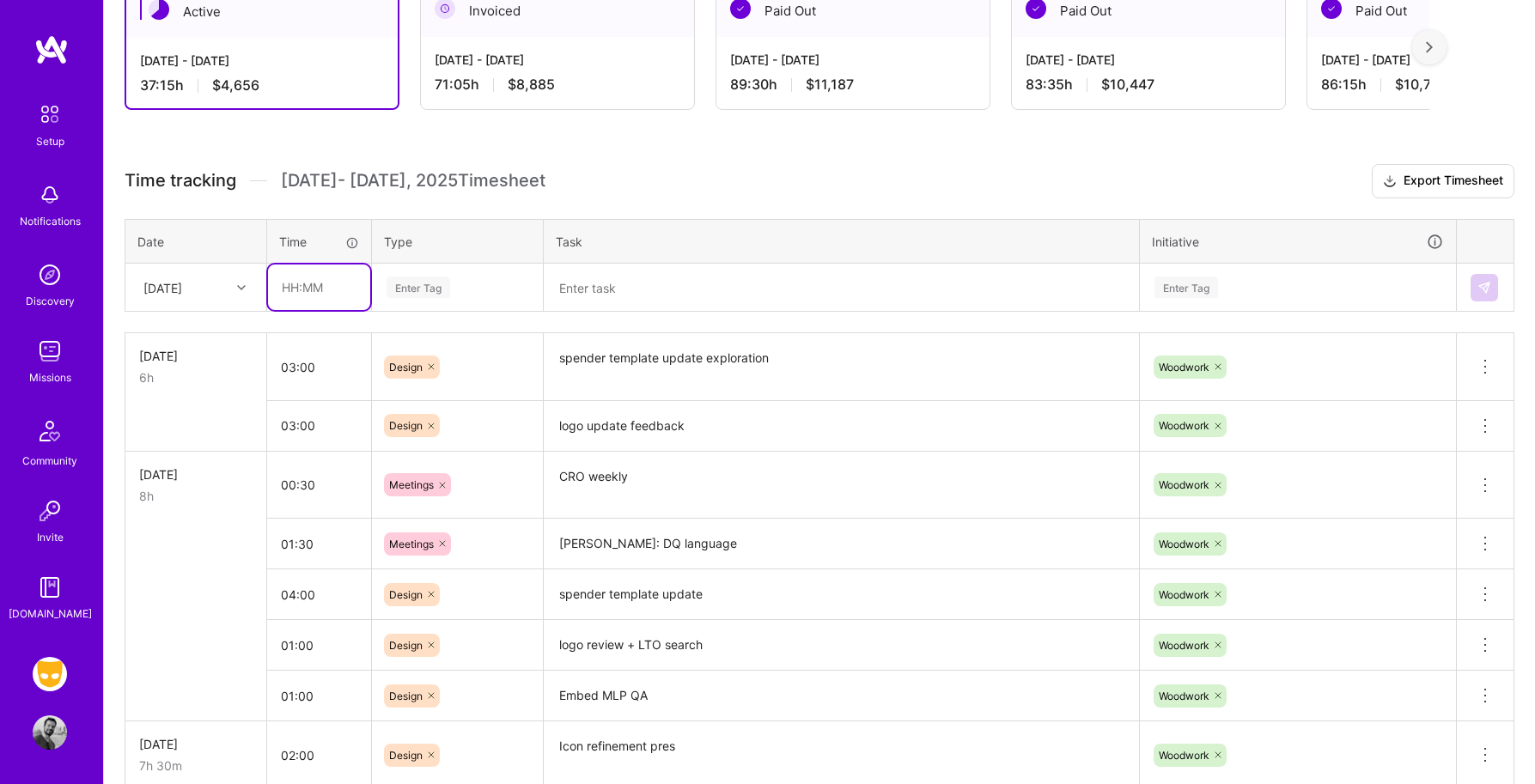
click at [316, 299] on input "text" at bounding box center [319, 287] width 102 height 45
type input "00:30"
click at [409, 288] on div "Enter Tag" at bounding box center [418, 287] width 64 height 27
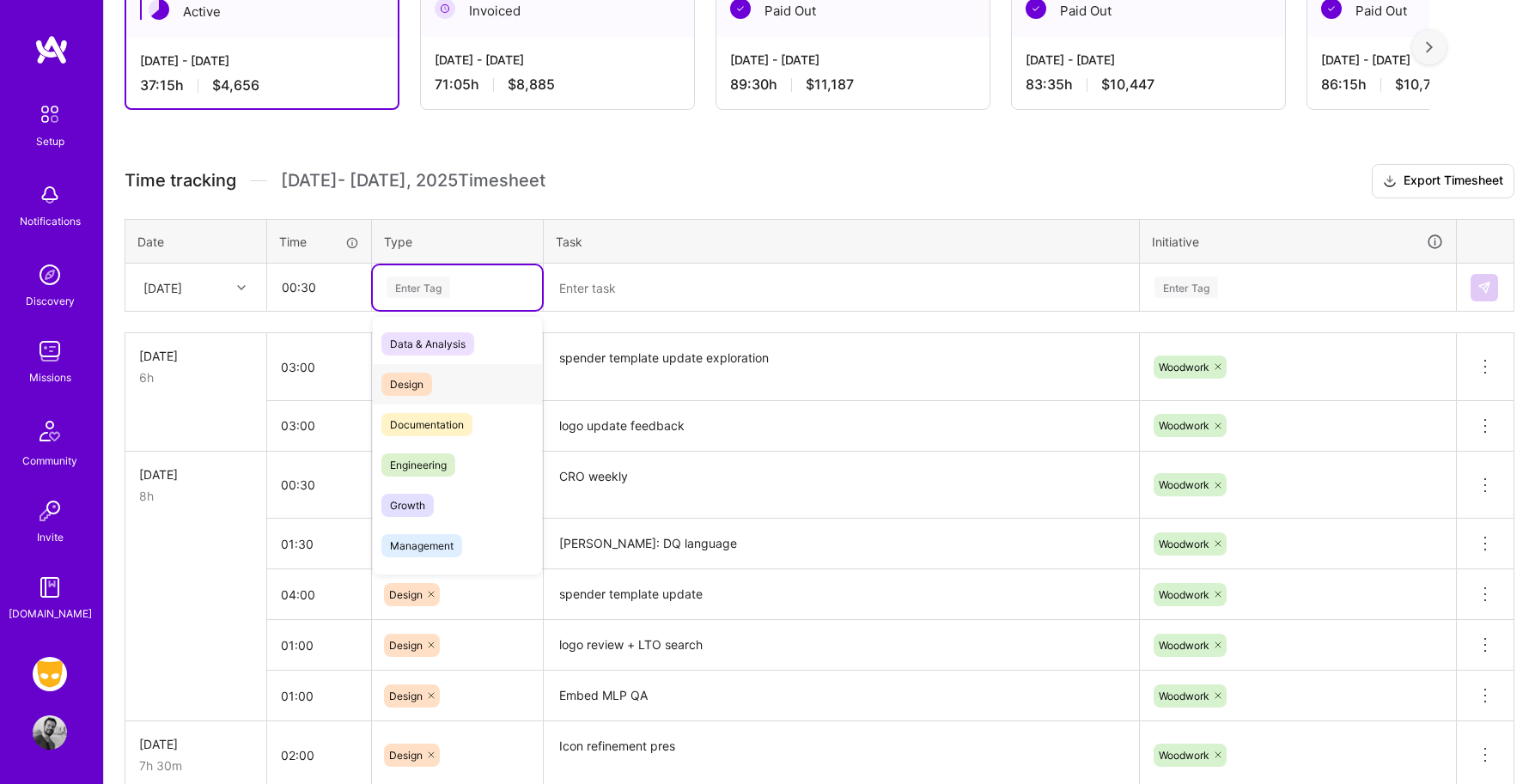
click at [418, 397] on div "Design" at bounding box center [458, 384] width 170 height 40
click at [612, 299] on textarea at bounding box center [841, 287] width 592 height 45
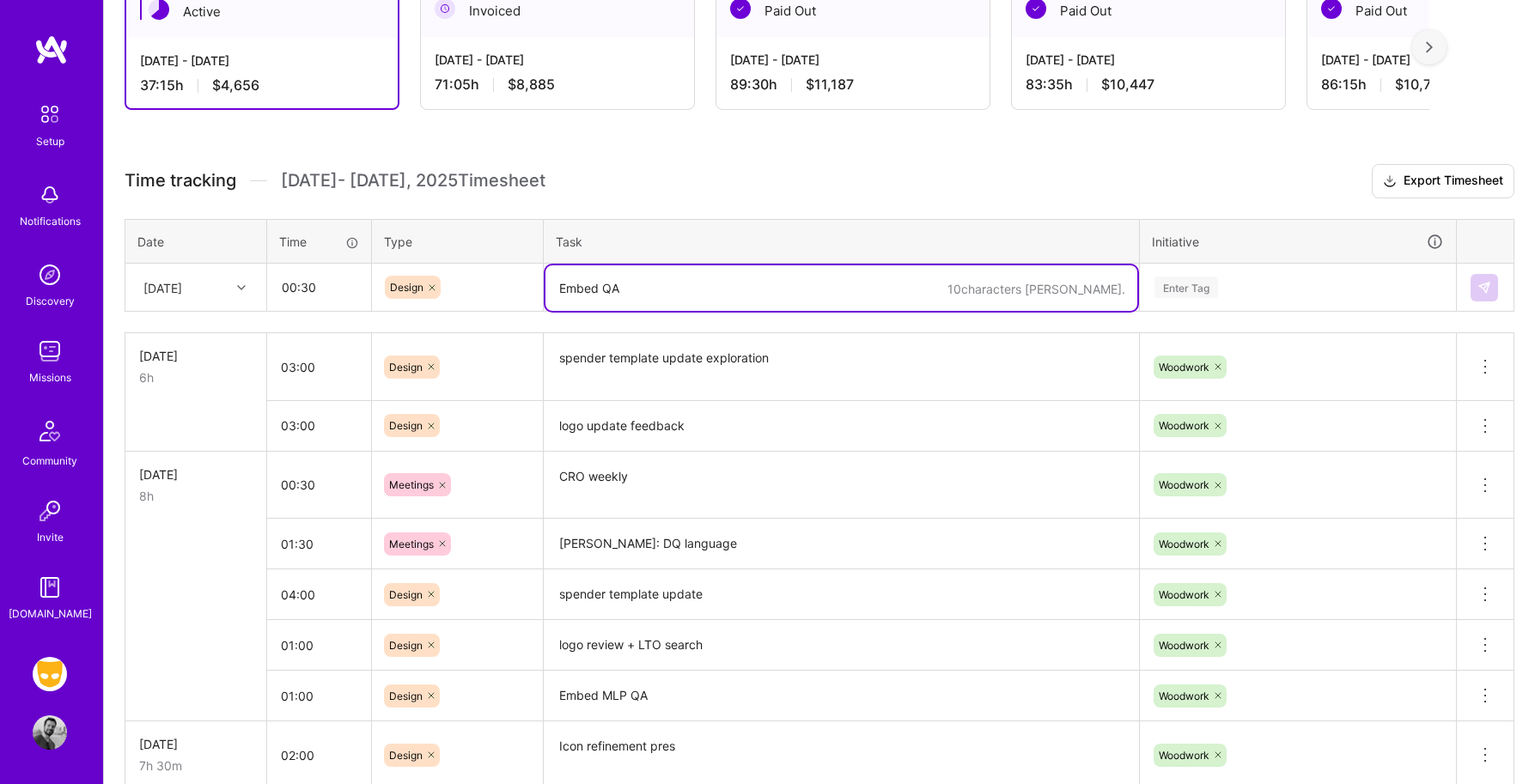
type textarea "Embed QA"
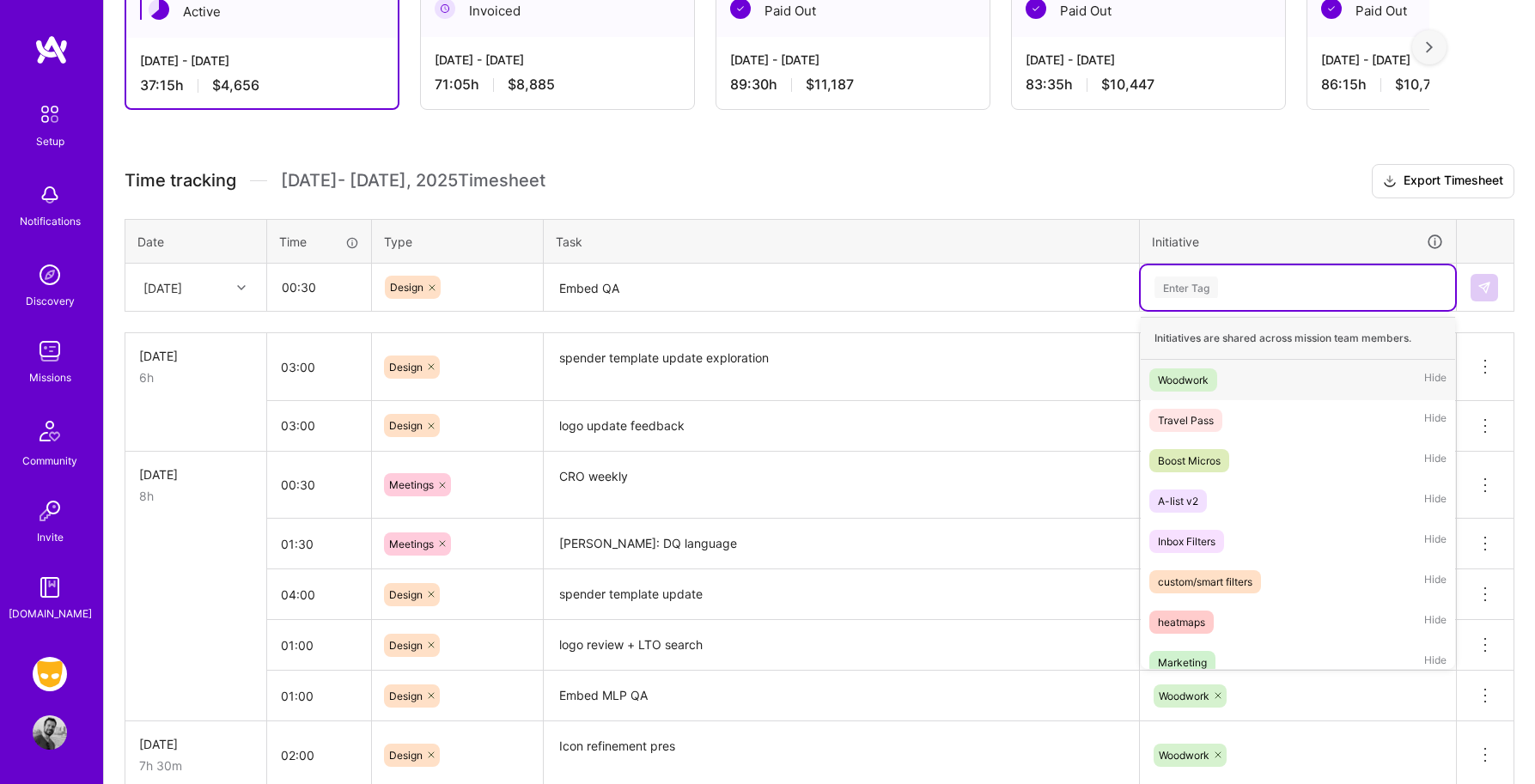
click at [1201, 287] on div "Enter Tag" at bounding box center [1186, 287] width 64 height 27
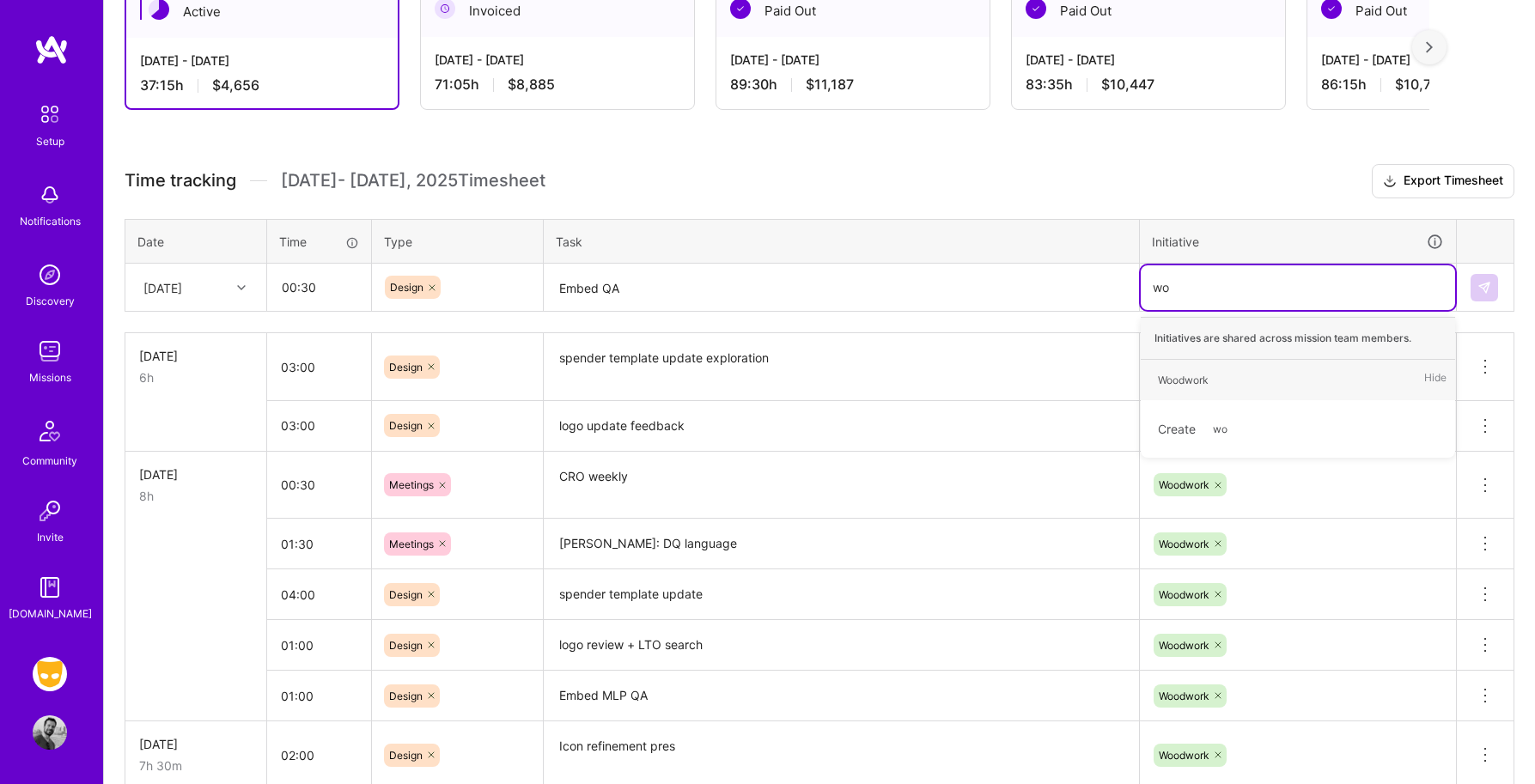
type input "woo"
click at [1207, 368] on span "Woodwork" at bounding box center [1182, 379] width 67 height 23
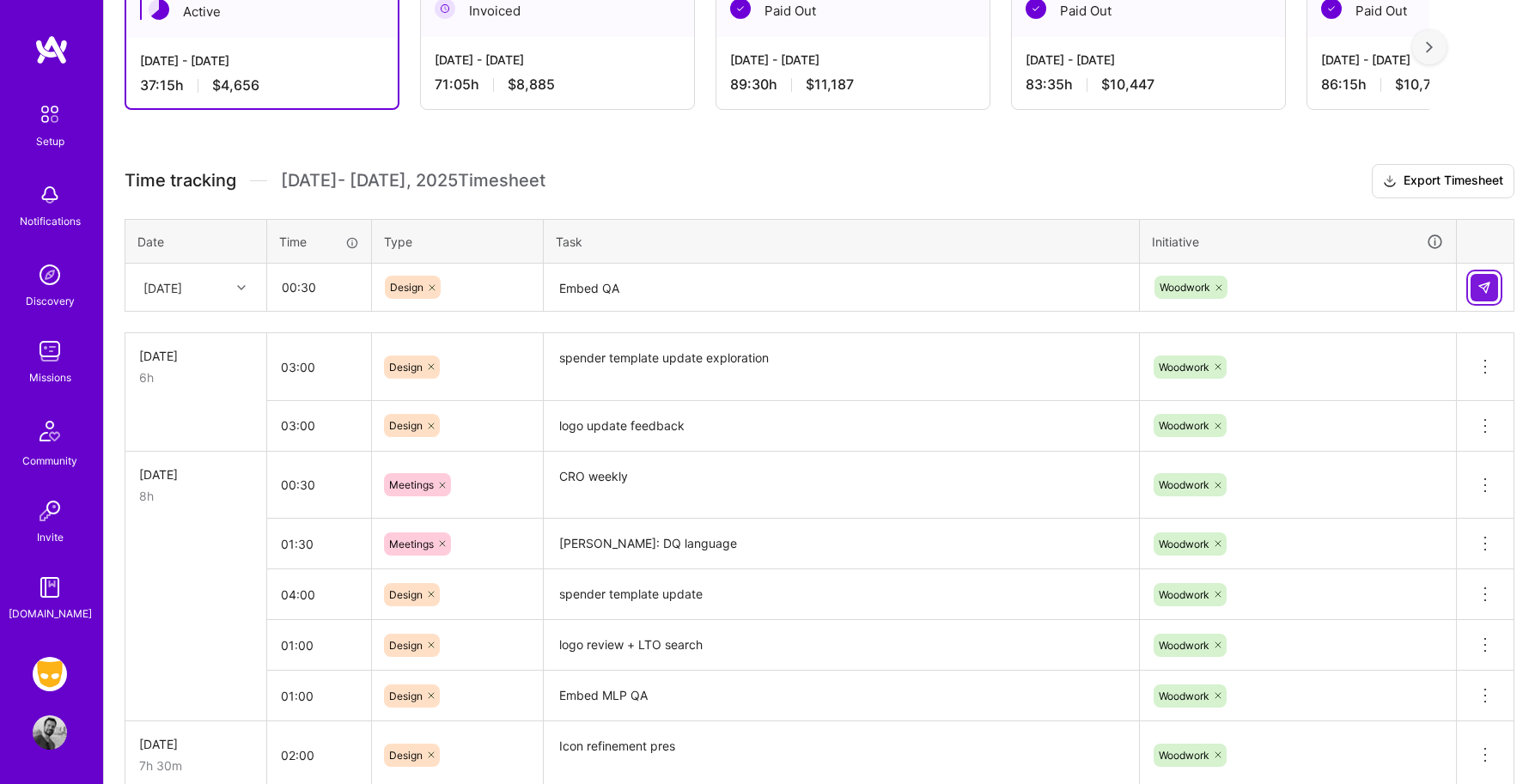
click at [1473, 284] on button at bounding box center [1484, 287] width 28 height 28
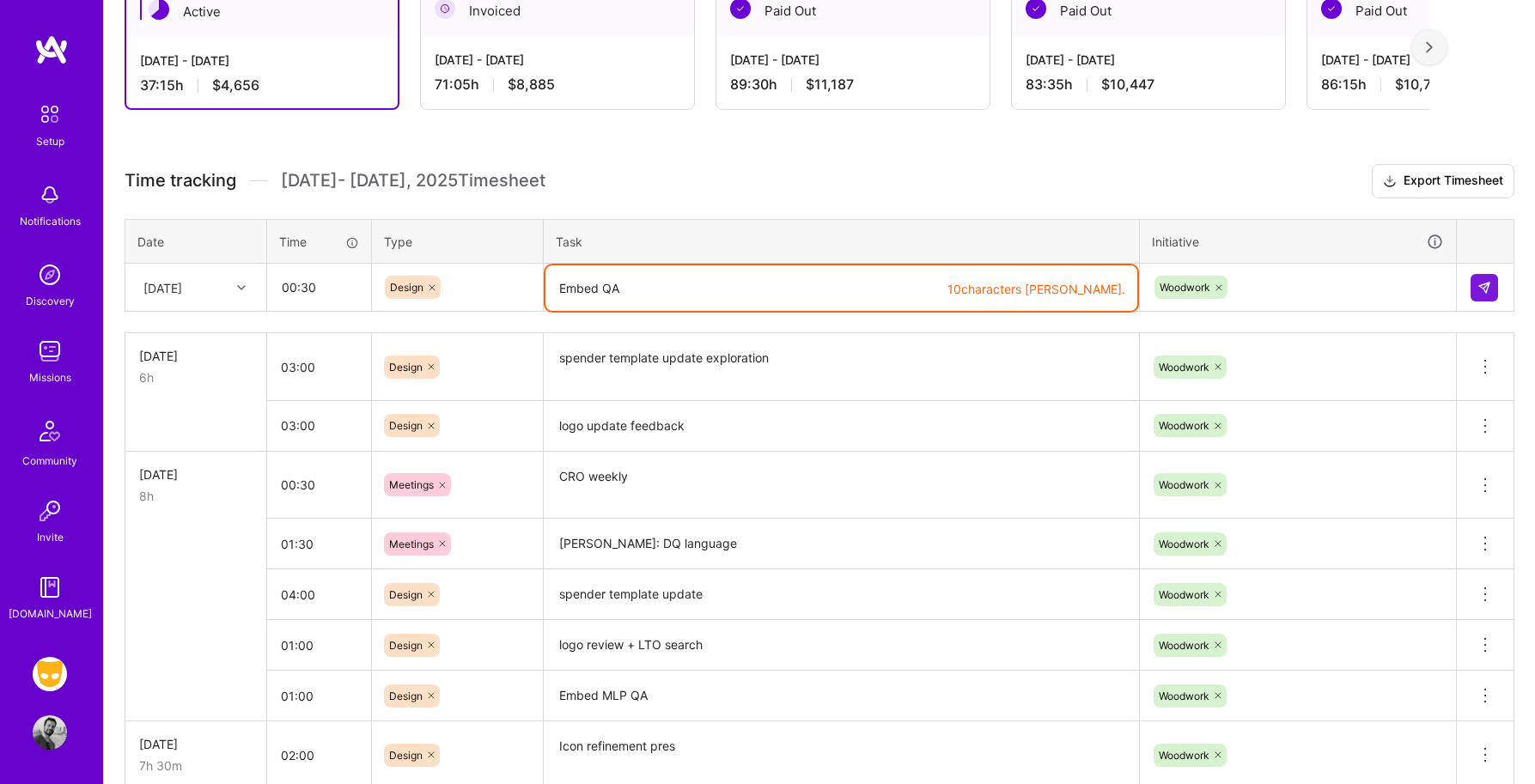
click at [599, 281] on textarea "Embed QA" at bounding box center [841, 287] width 592 height 45
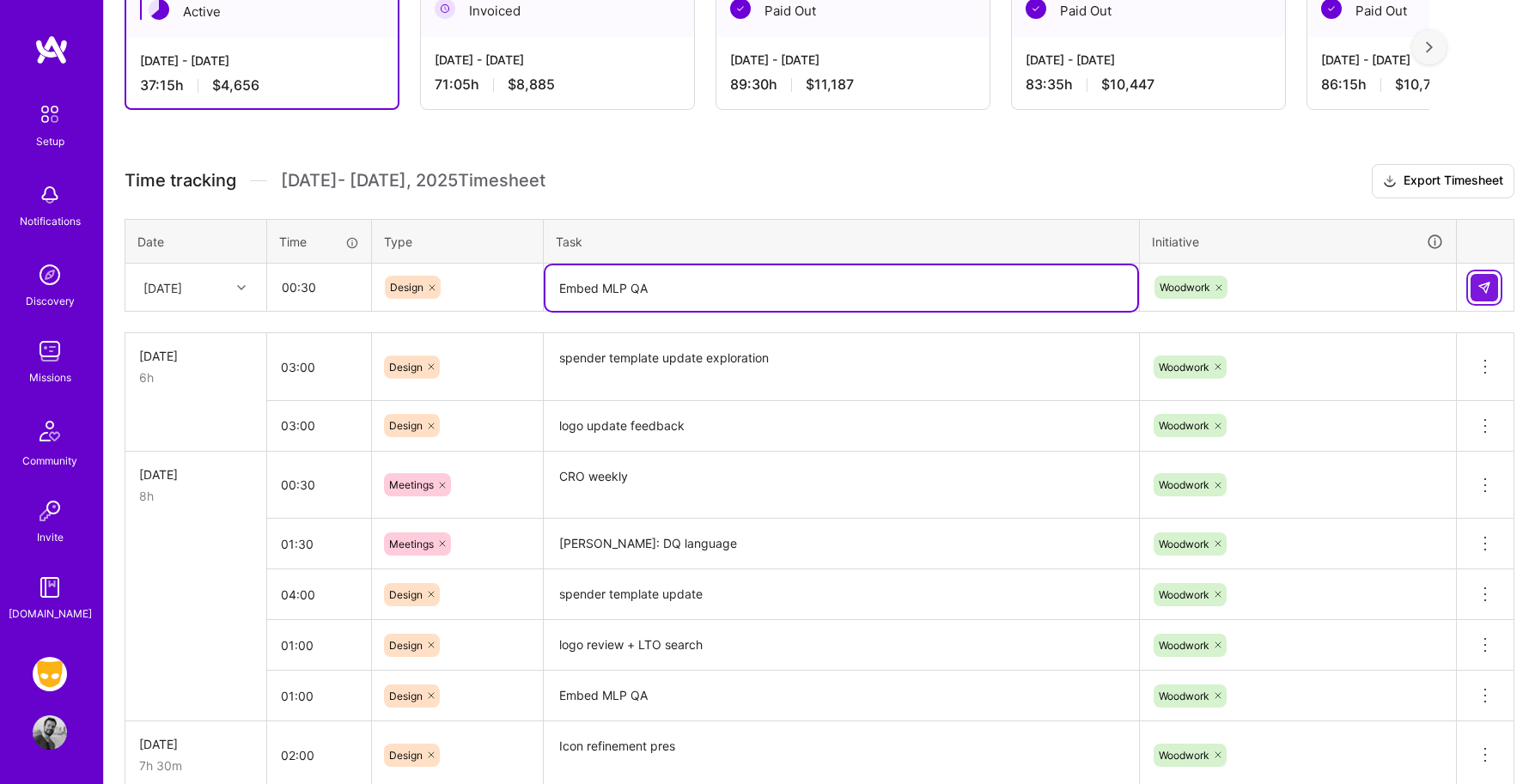
type textarea "Embed MLP QA"
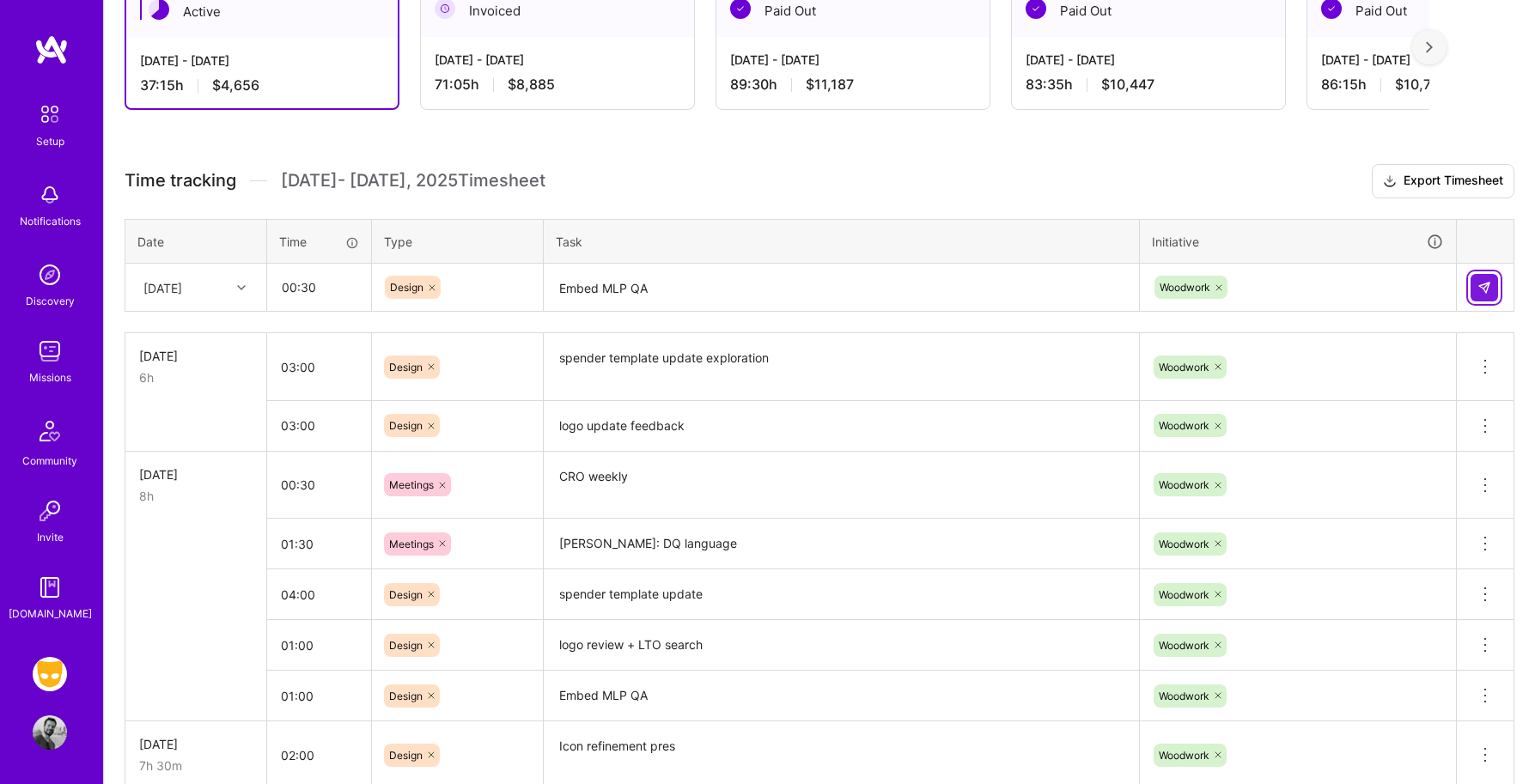
click at [1485, 287] on img at bounding box center [1484, 287] width 13 height 13
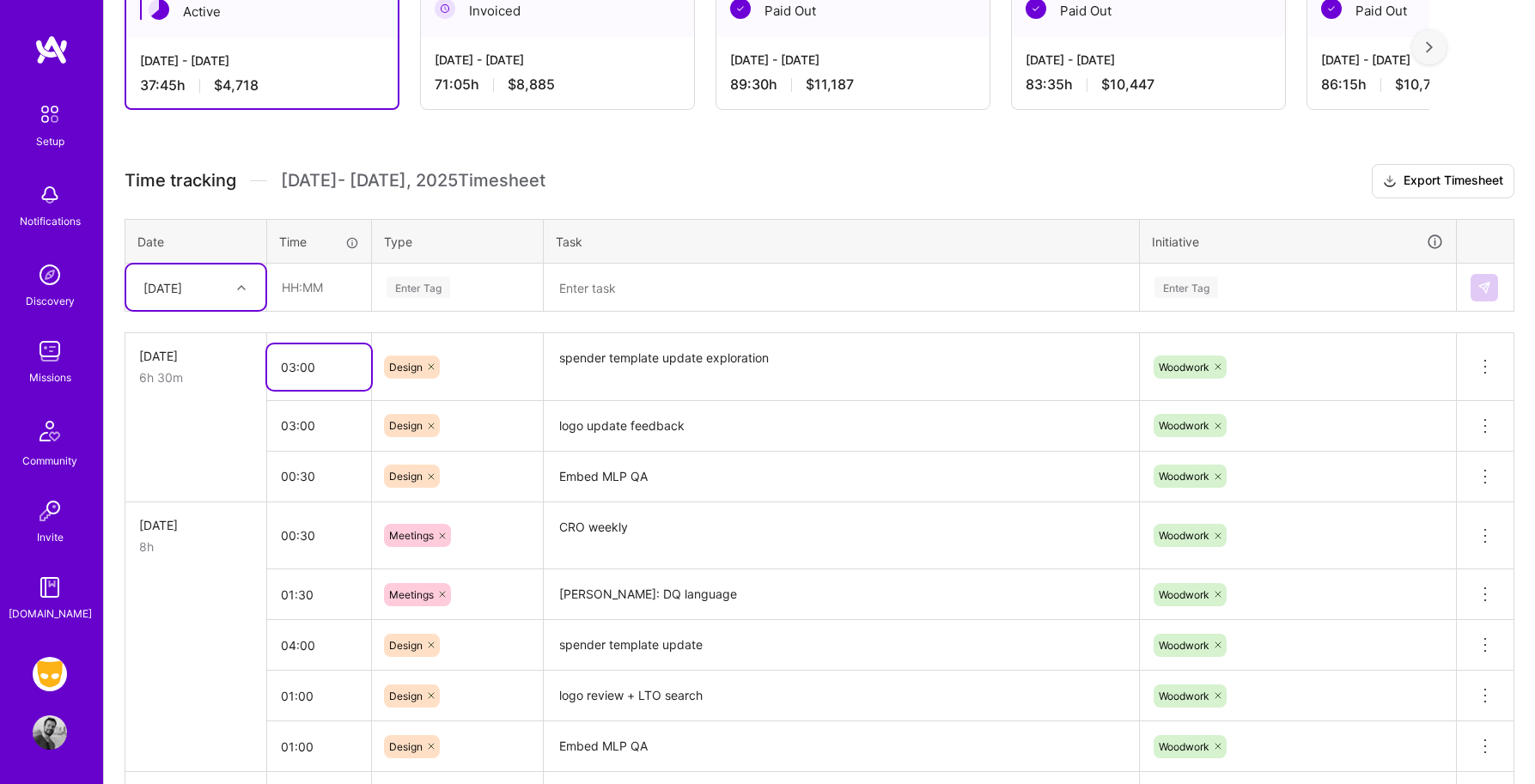
click at [294, 366] on input "03:00" at bounding box center [319, 366] width 104 height 45
type input "04:00"
click at [305, 426] on input "03:00" at bounding box center [319, 425] width 104 height 45
type input "03:30"
click at [681, 434] on textarea "logo update feedback" at bounding box center [841, 426] width 592 height 47
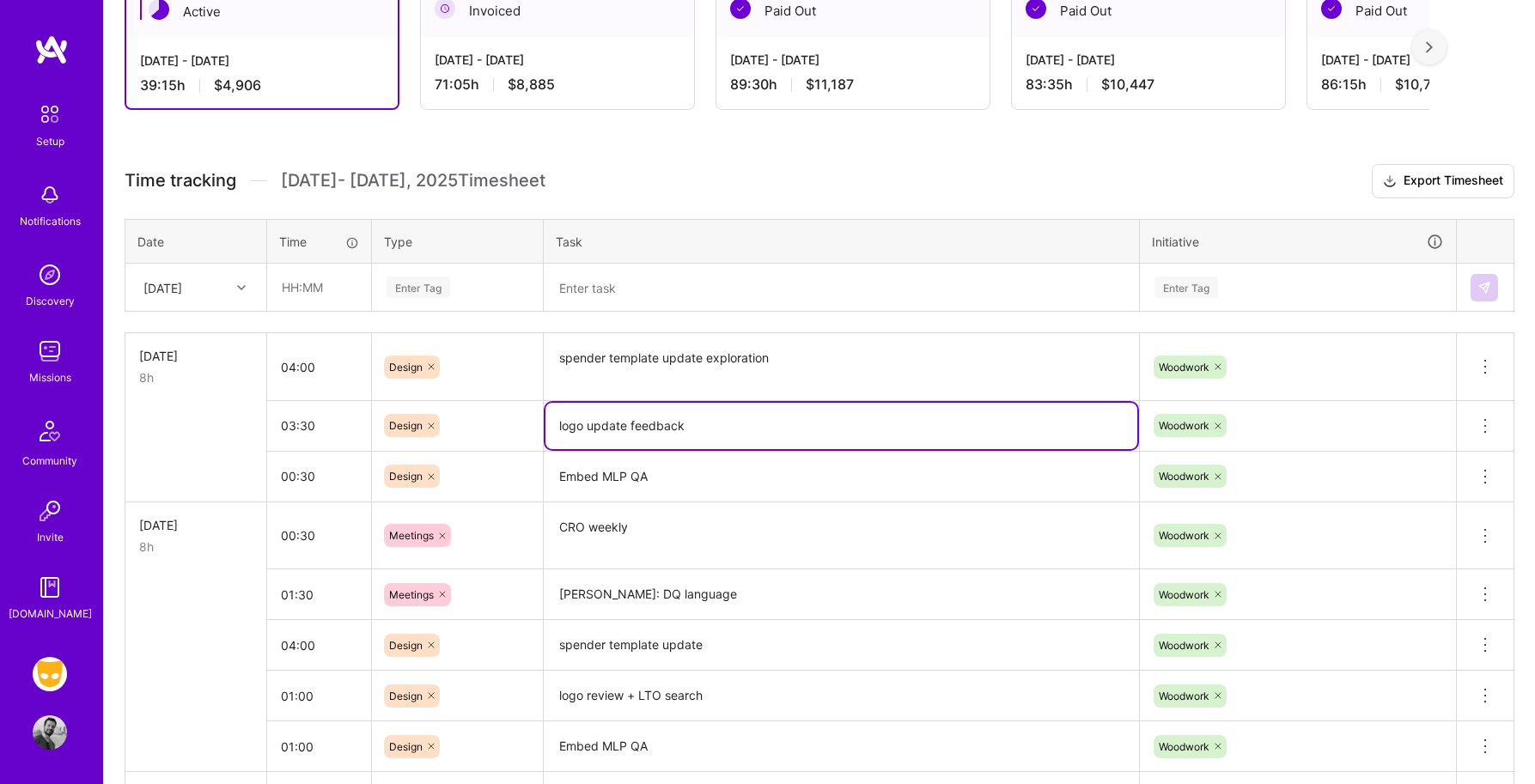
click at [1210, 178] on h3 "Time tracking Aug 16 - Aug 31 , 2025 Timesheet Export Timesheet" at bounding box center [819, 181] width 1389 height 35
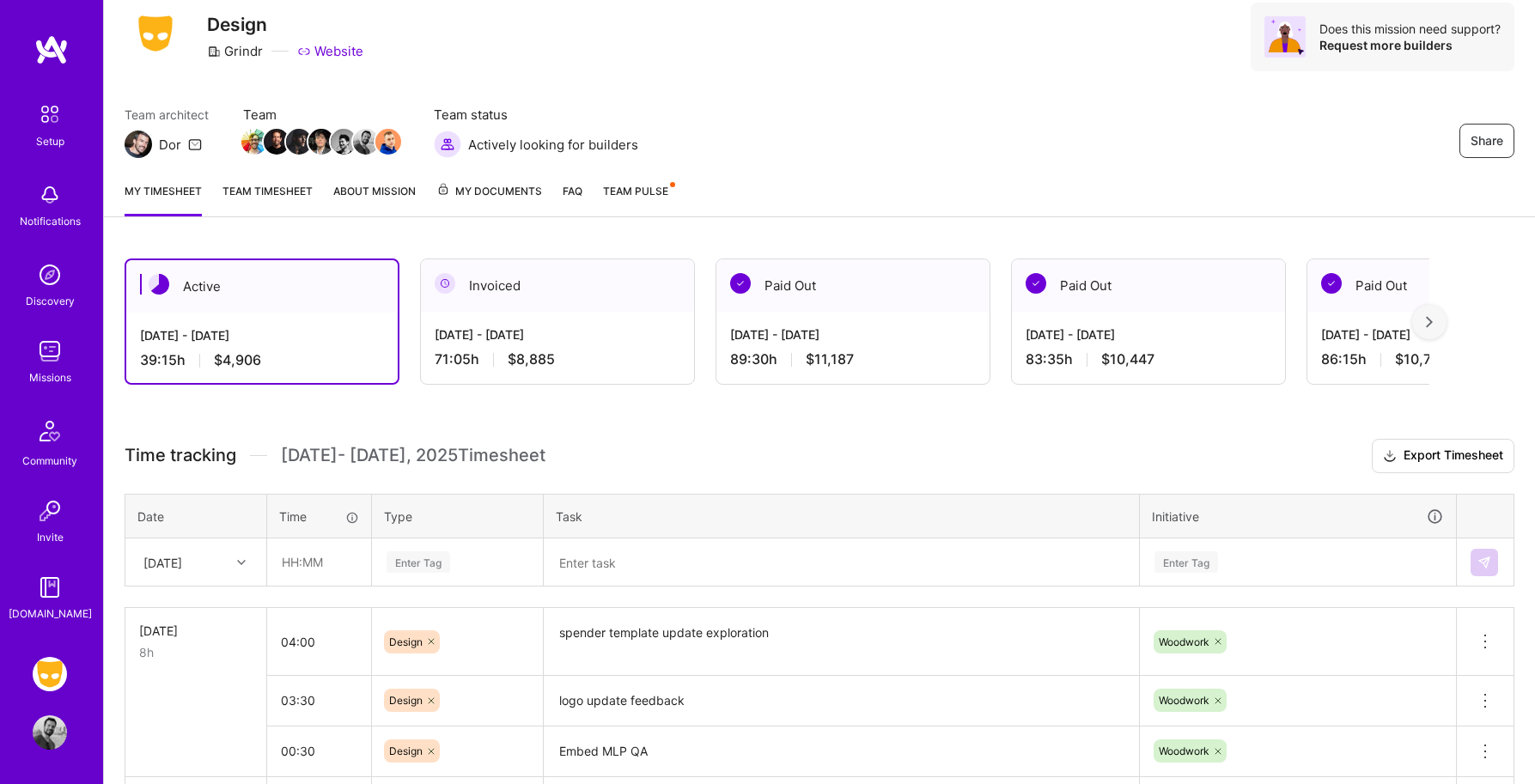
scroll to position [0, 0]
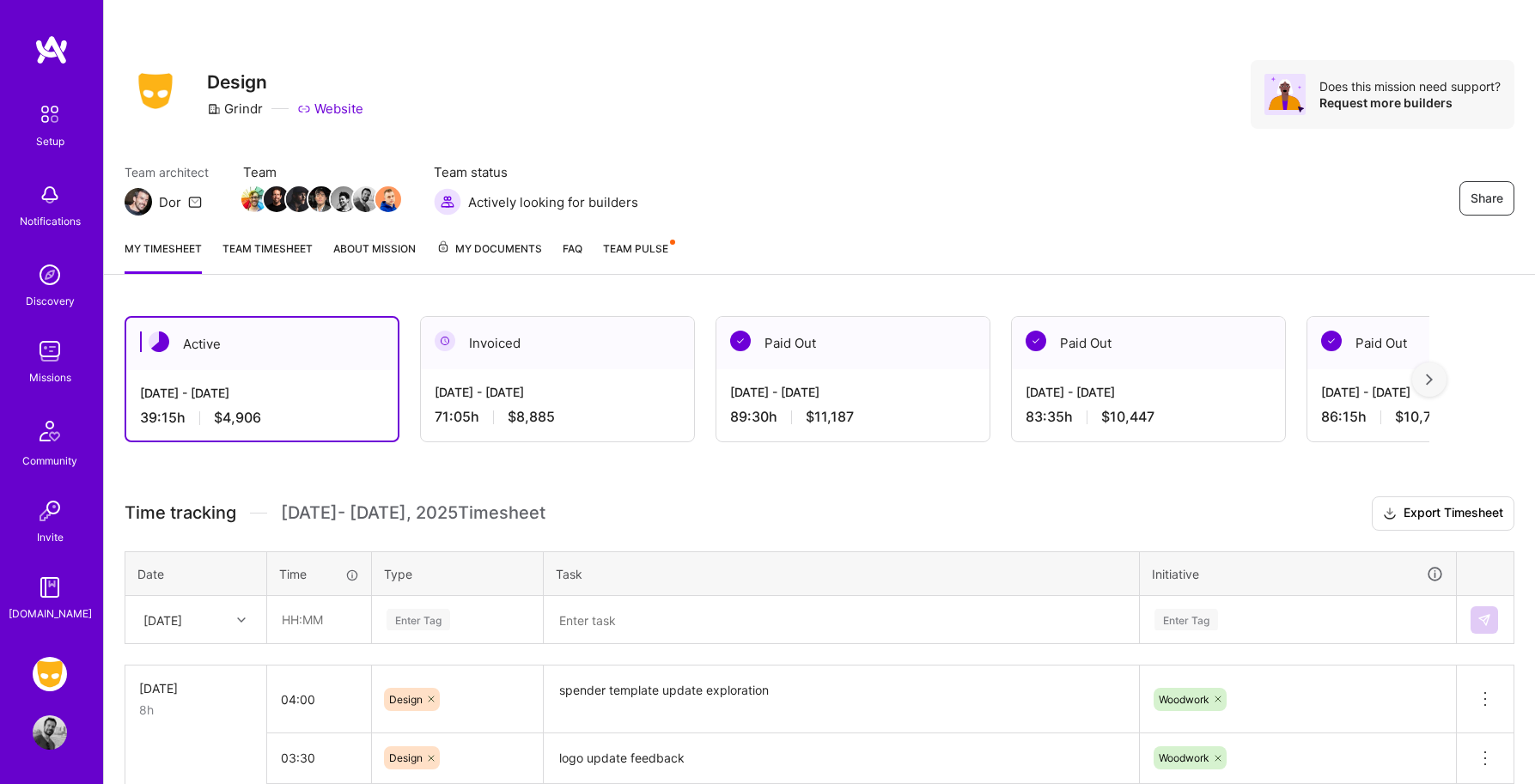
click at [743, 154] on div "Share Design Grindr Website Does this mission need support? Request more builde…" at bounding box center [819, 113] width 1431 height 225
click at [772, 101] on div "Share Design Grindr Website Does this mission need support? Request more builde…" at bounding box center [819, 93] width 1389 height 68
click at [760, 104] on div "Share Design Grindr Website Does this mission need support? Request more builde…" at bounding box center [819, 93] width 1389 height 68
